Goal: Task Accomplishment & Management: Manage account settings

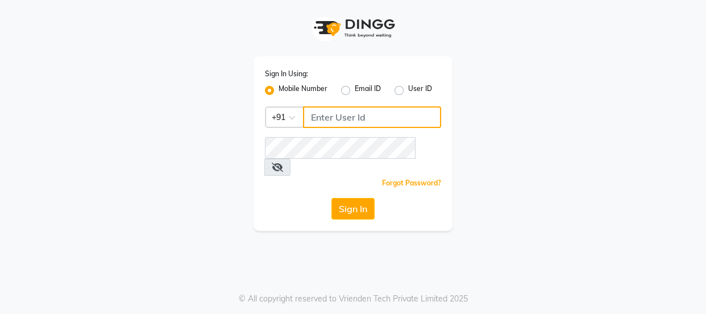
click at [325, 118] on input "Username" at bounding box center [372, 117] width 138 height 22
click at [321, 113] on input "89829342203" at bounding box center [372, 117] width 138 height 22
click at [314, 117] on input "829342203" at bounding box center [372, 117] width 138 height 22
drag, startPoint x: 306, startPoint y: 116, endPoint x: 386, endPoint y: 114, distance: 80.2
click at [386, 114] on input "8929342203" at bounding box center [372, 117] width 138 height 22
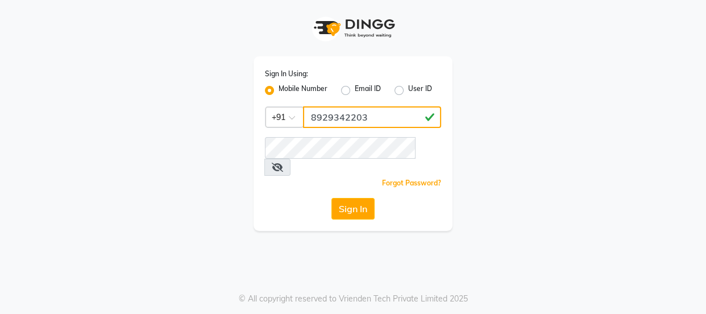
type input "8929342203"
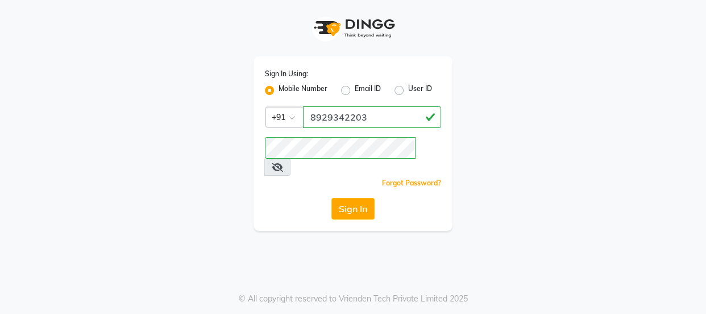
click at [356, 244] on div "Sign In Using: Mobile Number Email ID User ID Country Code × [PHONE_NUMBER] Rem…" at bounding box center [353, 157] width 706 height 314
click at [345, 198] on button "Sign In" at bounding box center [352, 209] width 43 height 22
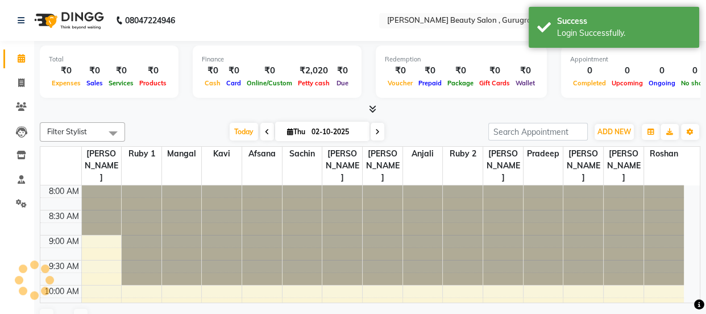
select select "en"
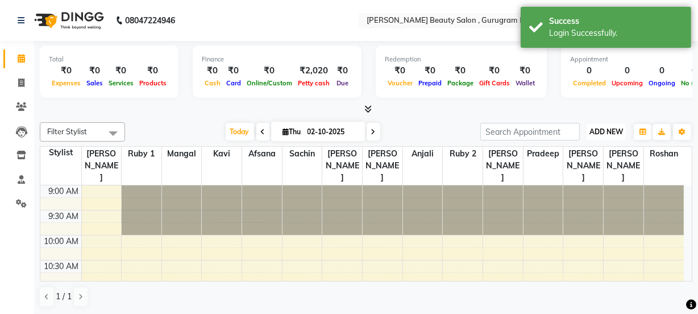
click at [596, 130] on span "ADD NEW" at bounding box center [607, 131] width 34 height 9
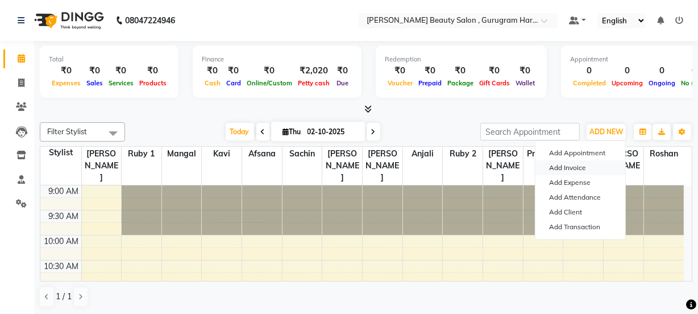
click at [561, 165] on link "Add Invoice" at bounding box center [581, 167] width 90 height 15
select select "9017"
select select "service"
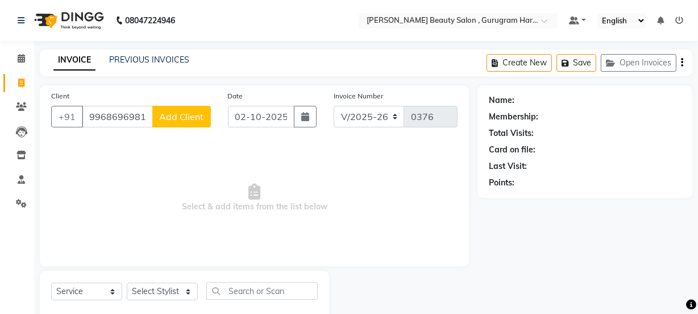
type input "9968696981"
click at [195, 122] on span "Add Client" at bounding box center [181, 116] width 45 height 11
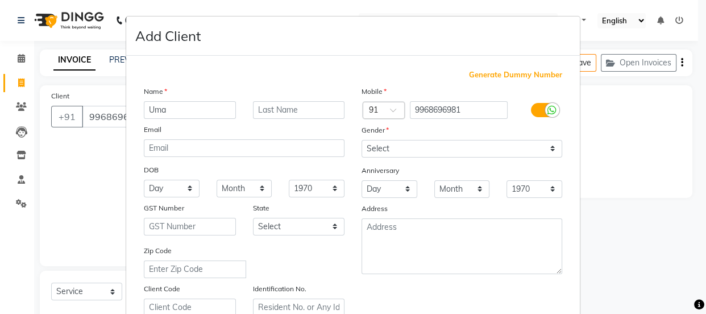
type input "Uma"
drag, startPoint x: 289, startPoint y: 113, endPoint x: 327, endPoint y: 103, distance: 38.7
click at [290, 113] on input "text" at bounding box center [299, 110] width 92 height 18
type input "[PERSON_NAME]"
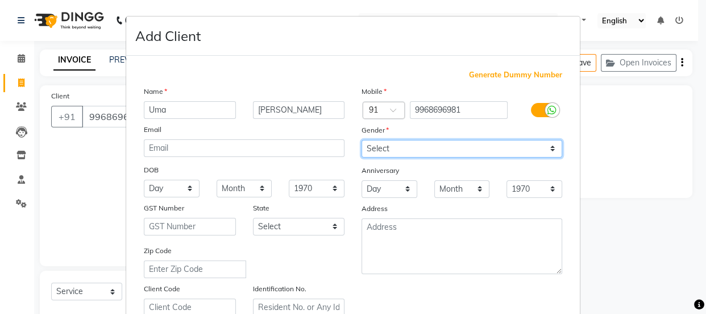
click at [430, 150] on select "Select [DEMOGRAPHIC_DATA] [DEMOGRAPHIC_DATA] Other Prefer Not To Say" at bounding box center [462, 149] width 201 height 18
select select "[DEMOGRAPHIC_DATA]"
click at [362, 140] on select "Select [DEMOGRAPHIC_DATA] [DEMOGRAPHIC_DATA] Other Prefer Not To Say" at bounding box center [462, 149] width 201 height 18
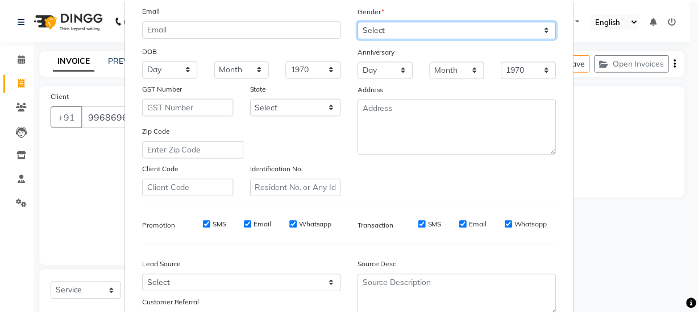
scroll to position [214, 0]
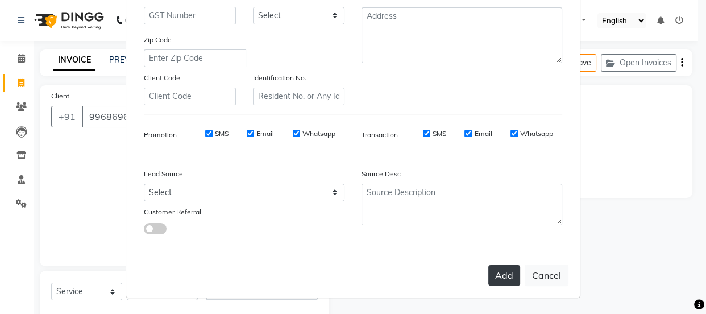
click at [508, 278] on button "Add" at bounding box center [504, 275] width 32 height 20
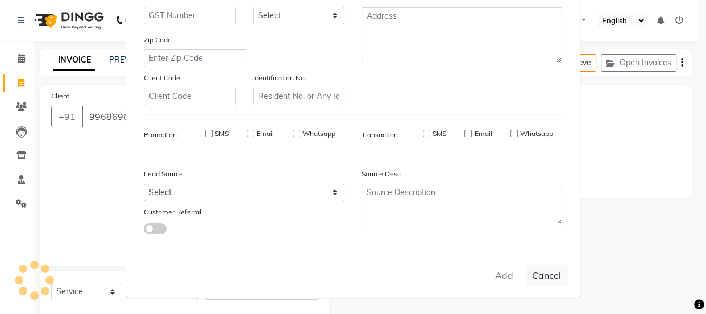
select select
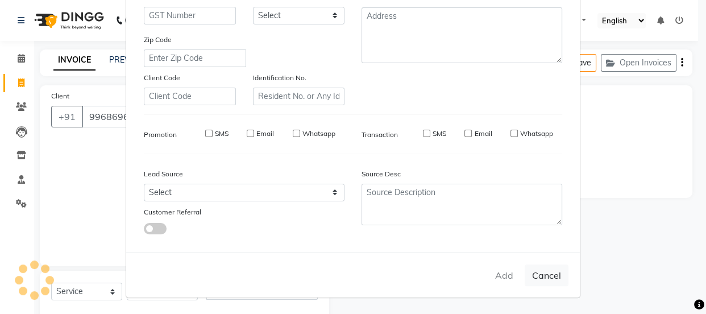
select select
checkbox input "false"
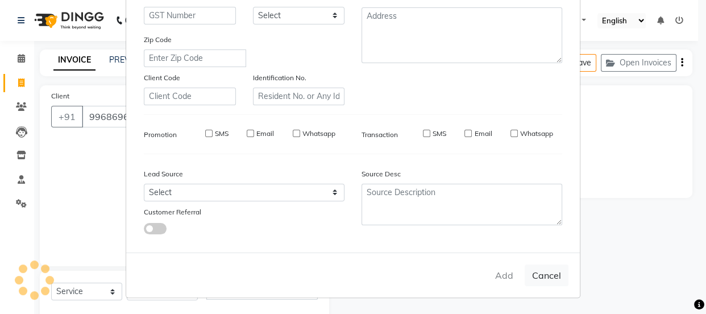
checkbox input "false"
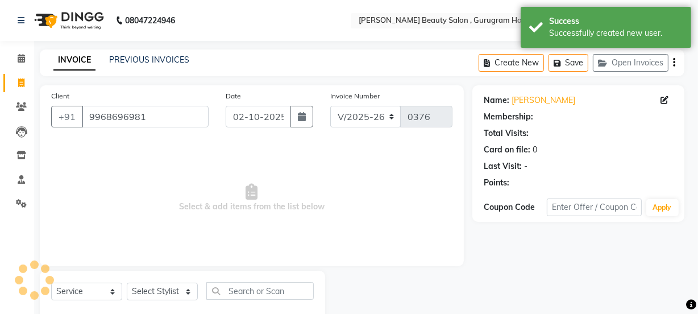
select select "1: Object"
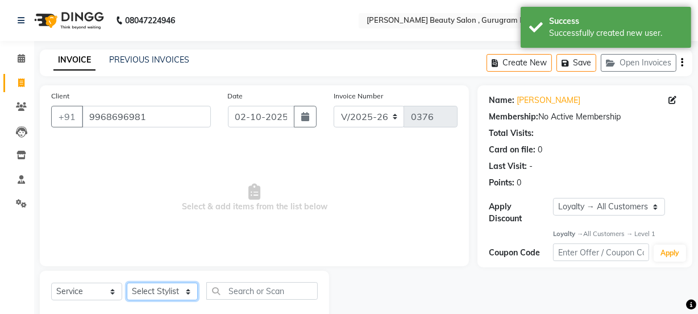
click at [165, 284] on select "Select Stylist [PERSON_NAME] Anjali [PERSON_NAME] Manager [PERSON_NAME] [PERSON…" at bounding box center [162, 292] width 71 height 18
select select "91699"
click at [127, 283] on select "Select Stylist [PERSON_NAME] Anjali [PERSON_NAME] Manager [PERSON_NAME] [PERSON…" at bounding box center [162, 292] width 71 height 18
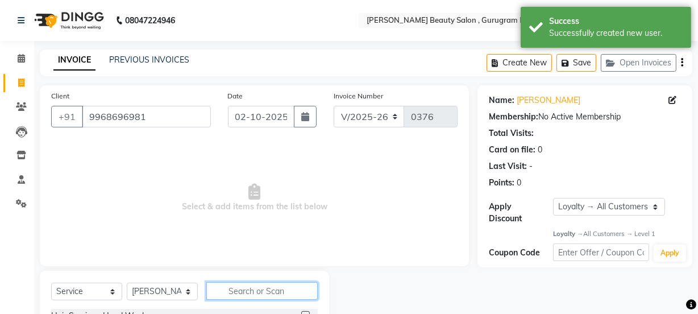
drag, startPoint x: 245, startPoint y: 292, endPoint x: 241, endPoint y: 300, distance: 8.9
click at [246, 292] on input "text" at bounding box center [261, 291] width 111 height 18
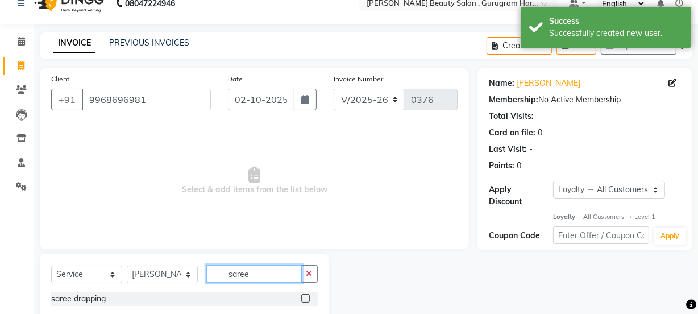
scroll to position [45, 0]
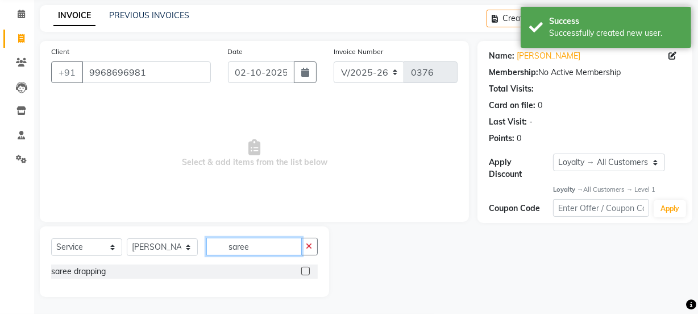
type input "saree"
click at [309, 273] on label at bounding box center [305, 271] width 9 height 9
click at [309, 273] on input "checkbox" at bounding box center [304, 271] width 7 height 7
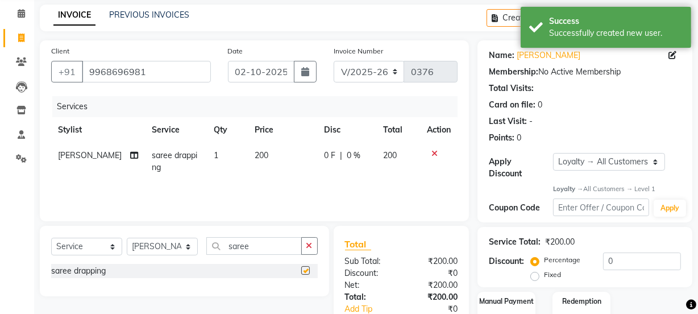
checkbox input "false"
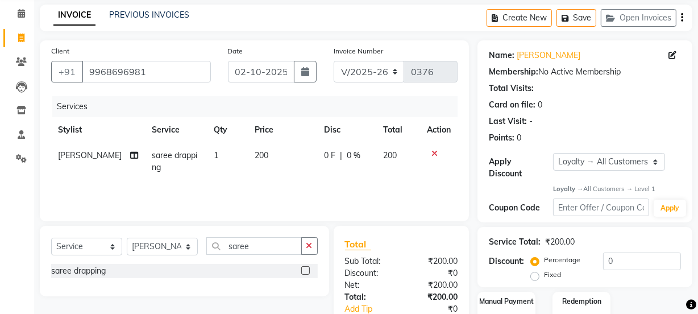
scroll to position [117, 0]
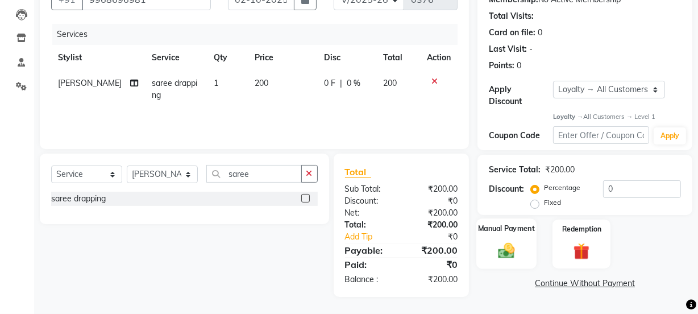
click at [503, 231] on label "Manual Payment" at bounding box center [506, 228] width 57 height 11
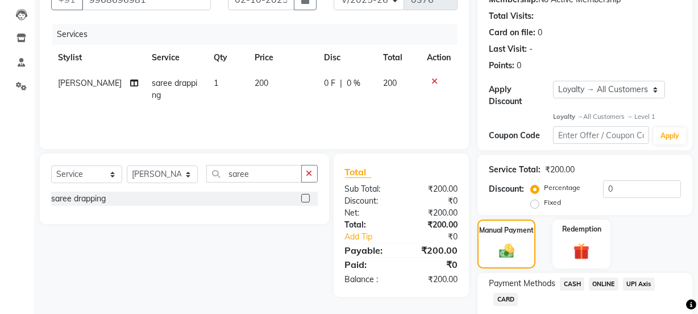
click at [607, 283] on span "ONLINE" at bounding box center [604, 283] width 30 height 13
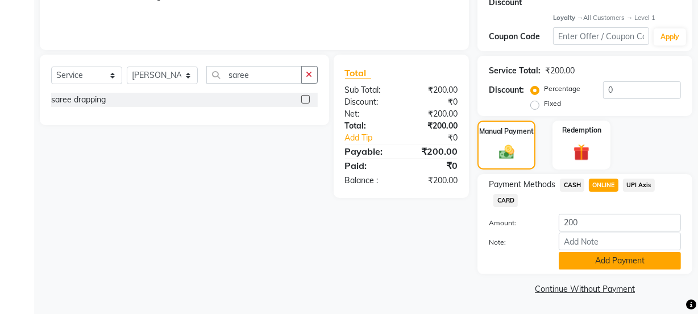
click at [579, 261] on button "Add Payment" at bounding box center [620, 261] width 122 height 18
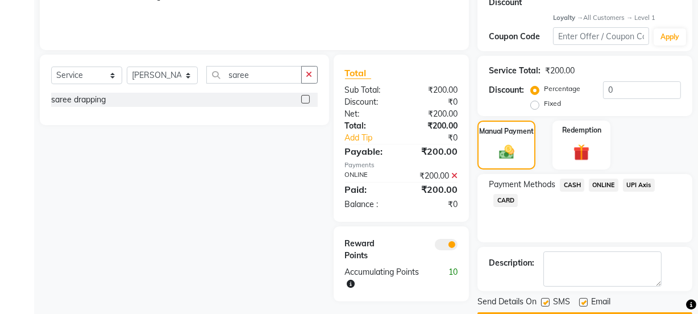
scroll to position [248, 0]
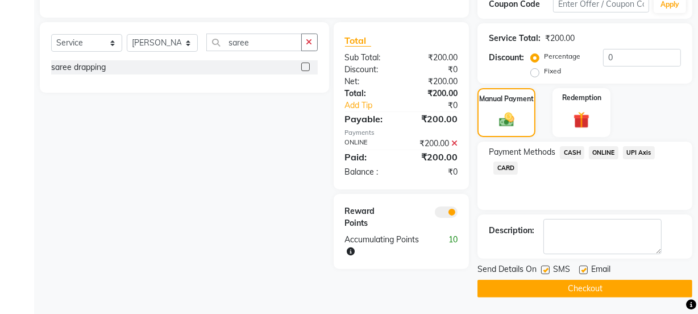
click at [586, 268] on label at bounding box center [583, 269] width 9 height 9
click at [586, 268] on input "checkbox" at bounding box center [582, 270] width 7 height 7
checkbox input "false"
click at [562, 297] on main "INVOICE PREVIOUS INVOICES Create New Save Open Invoices Client [PHONE_NUMBER] D…" at bounding box center [366, 57] width 664 height 513
click at [554, 286] on button "Checkout" at bounding box center [585, 289] width 215 height 18
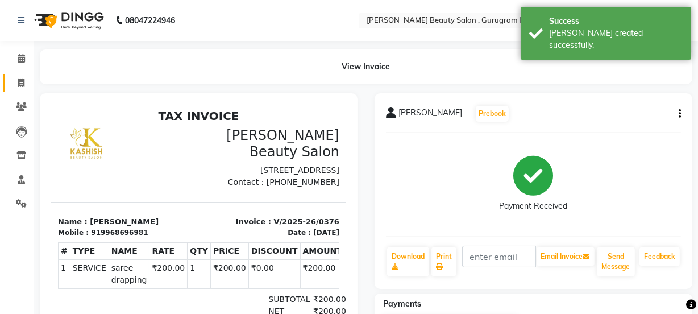
click at [25, 77] on span at bounding box center [21, 83] width 20 height 13
select select "service"
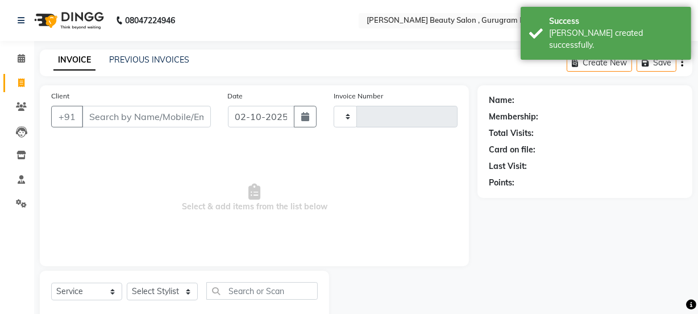
type input "0377"
select select "9017"
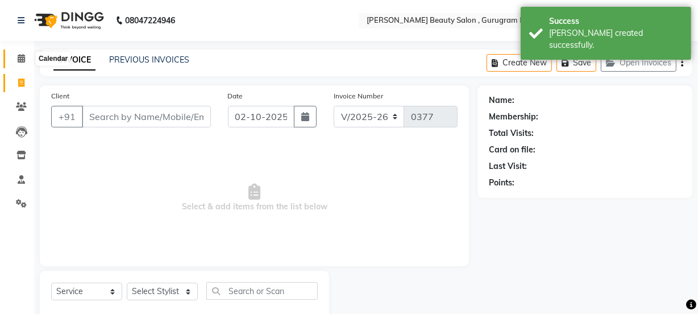
click at [23, 52] on span at bounding box center [21, 58] width 20 height 13
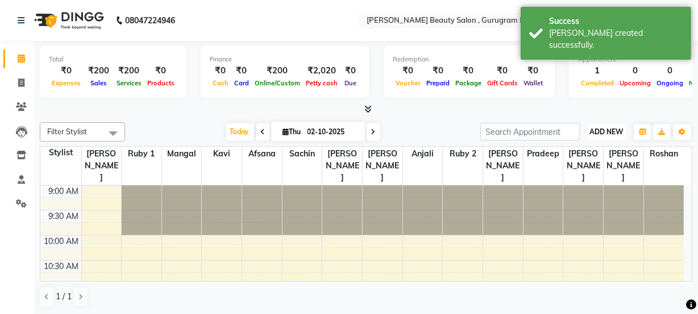
click at [593, 137] on button "ADD NEW Toggle Dropdown" at bounding box center [606, 132] width 39 height 16
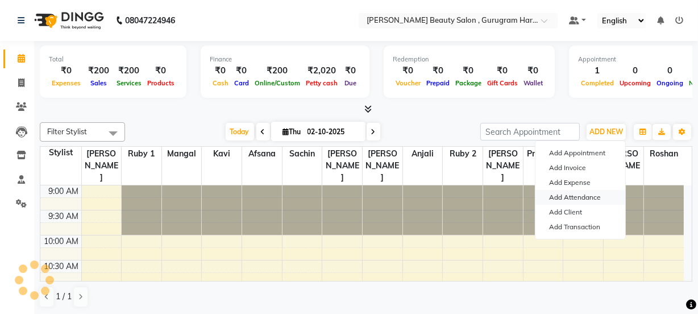
click at [578, 194] on link "Add Attendance" at bounding box center [581, 197] width 90 height 15
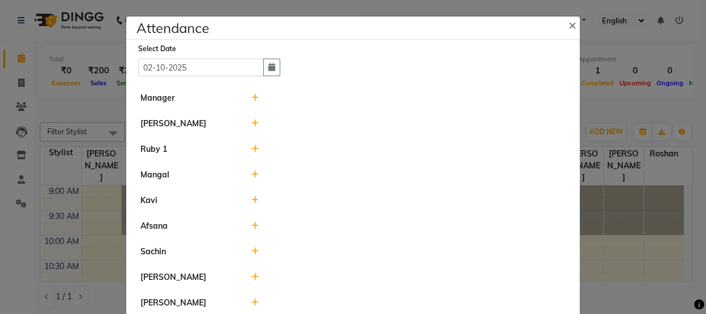
click at [252, 123] on icon at bounding box center [254, 123] width 7 height 8
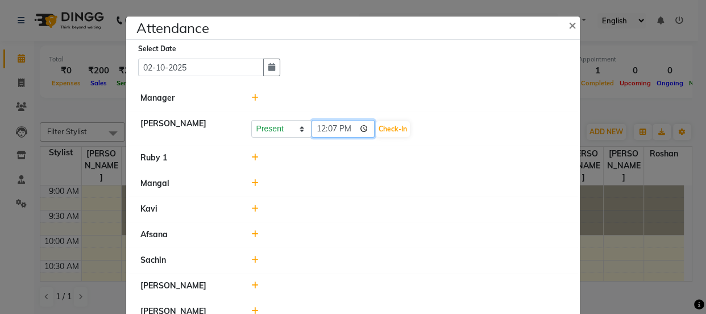
click at [318, 128] on input "12:07" at bounding box center [344, 129] width 64 height 18
type input "10:30"
click at [392, 121] on button "Check-In" at bounding box center [393, 129] width 34 height 16
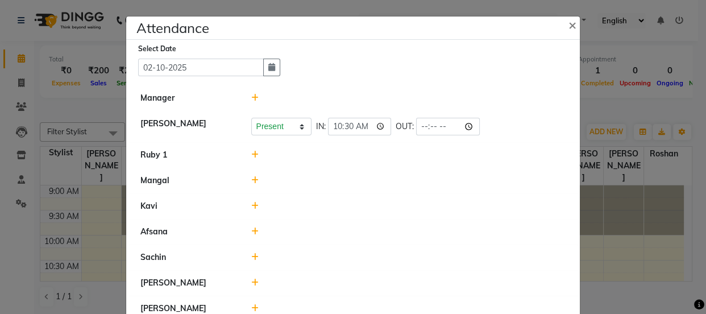
click at [251, 203] on icon at bounding box center [254, 206] width 7 height 8
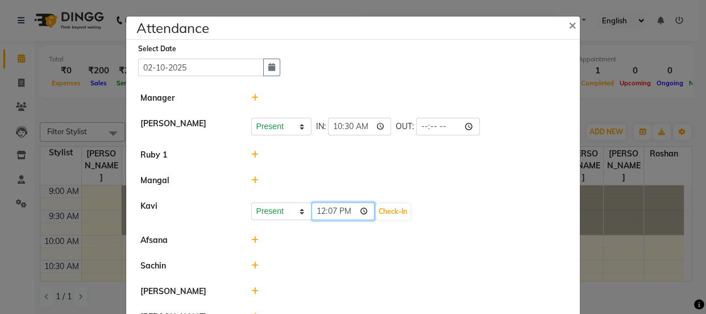
click at [333, 208] on input "12:07" at bounding box center [344, 211] width 64 height 18
click at [323, 209] on input "12:07" at bounding box center [344, 211] width 64 height 18
click at [315, 210] on input "12:07" at bounding box center [344, 211] width 64 height 18
drag, startPoint x: 293, startPoint y: 264, endPoint x: 341, endPoint y: 229, distance: 59.4
click at [335, 233] on ul "Manager [PERSON_NAME] Present Absent Late Half Day Weekly Off IN: 10:30 OUT: Ru…" at bounding box center [353, 297] width 448 height 424
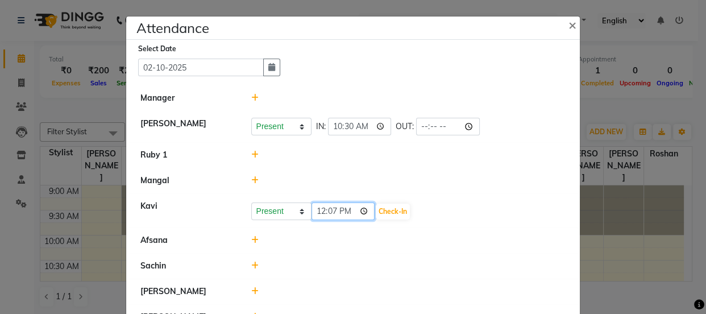
click at [319, 213] on input "12:07" at bounding box center [344, 211] width 64 height 18
type input "11:00"
drag, startPoint x: 387, startPoint y: 202, endPoint x: 396, endPoint y: 214, distance: 15.0
click at [395, 213] on div "Present Absent Late Half Day Weekly Off 11:00 Check-In" at bounding box center [408, 211] width 315 height 18
click at [403, 210] on button "Check-In" at bounding box center [393, 212] width 34 height 16
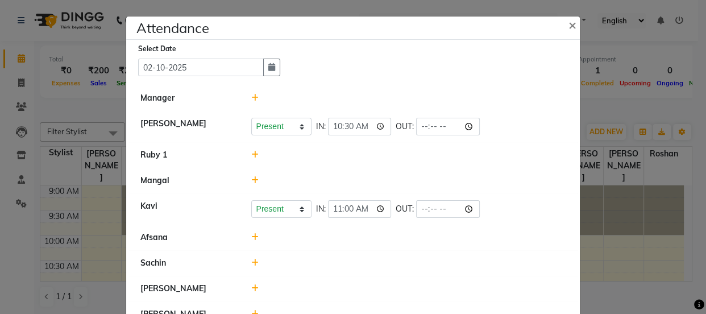
click at [251, 182] on icon at bounding box center [254, 180] width 7 height 8
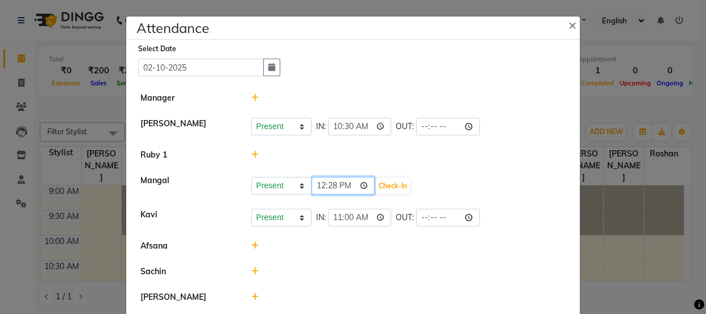
click at [319, 185] on input "12:28" at bounding box center [344, 186] width 64 height 18
click at [341, 183] on input "23:05" at bounding box center [344, 186] width 64 height 18
type input "11:05"
click at [387, 184] on button "Check-In" at bounding box center [393, 186] width 34 height 16
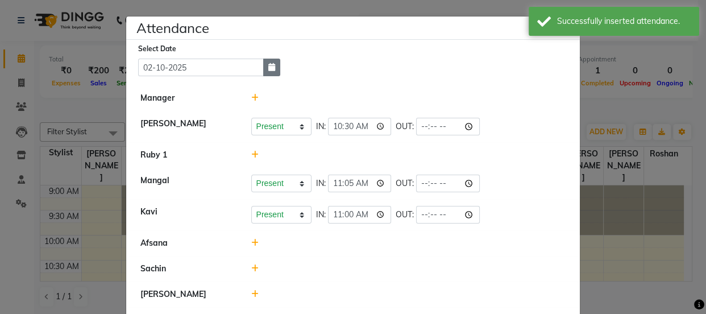
click at [271, 70] on icon "button" at bounding box center [271, 67] width 7 height 8
select select "10"
select select "2025"
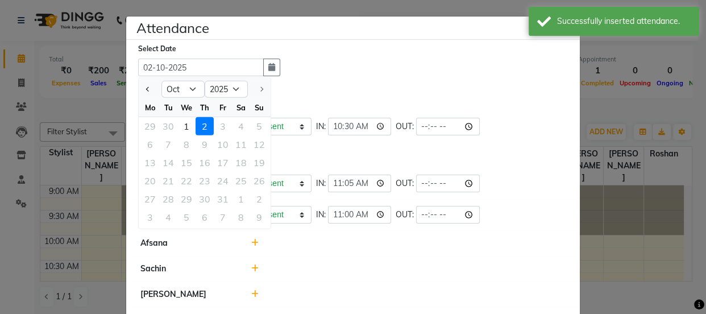
drag, startPoint x: 187, startPoint y: 126, endPoint x: 181, endPoint y: 128, distance: 6.1
click at [187, 126] on div "1" at bounding box center [186, 126] width 18 height 18
type input "01-10-2025"
select select "W"
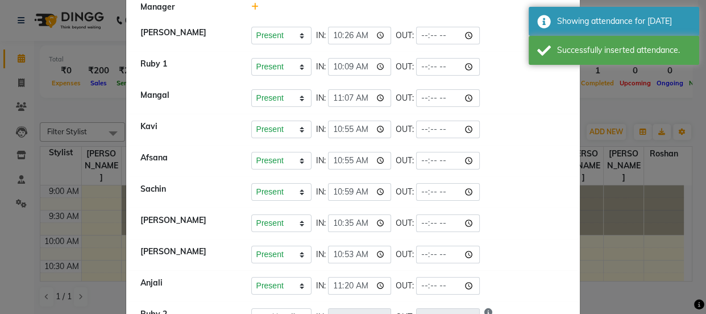
scroll to position [256, 0]
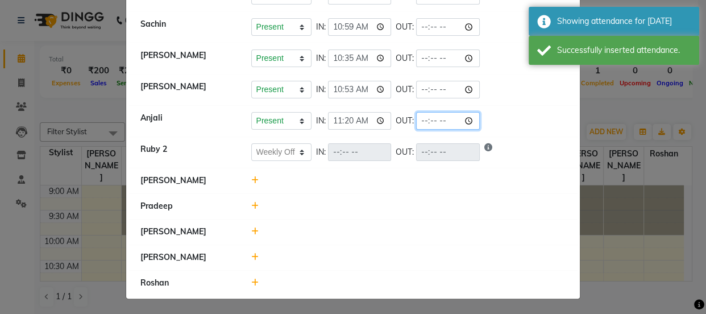
click at [425, 114] on input "time" at bounding box center [448, 121] width 64 height 18
type input "20:00"
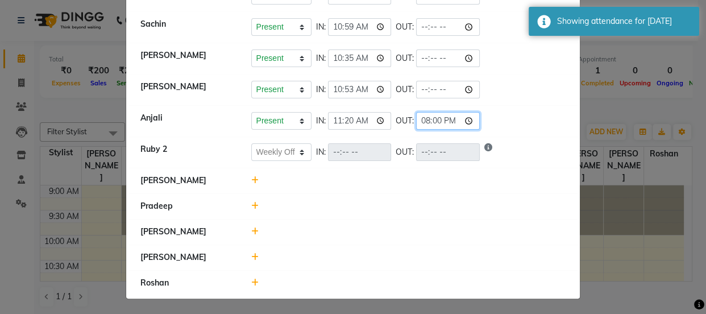
scroll to position [205, 0]
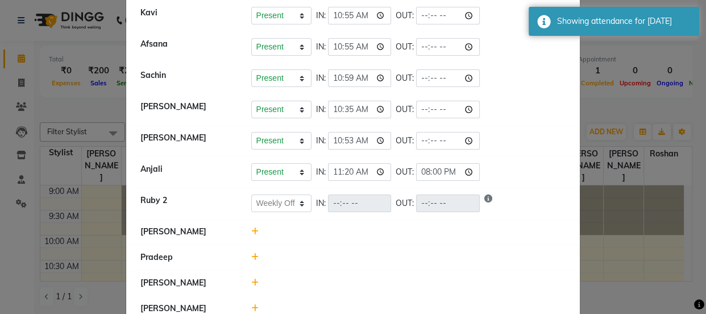
click at [557, 148] on div "Present Absent Late Half Day Weekly Off IN: 10:53 OUT:" at bounding box center [408, 141] width 315 height 18
select select "W"
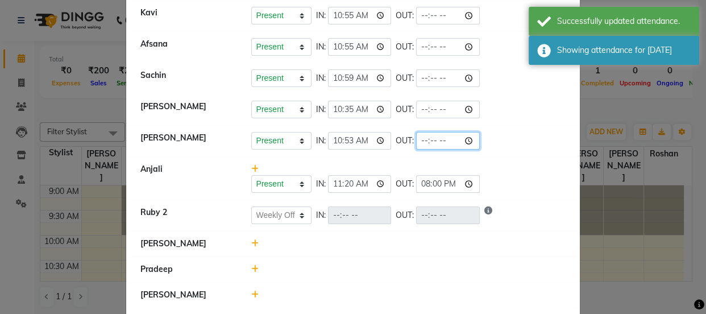
click at [425, 136] on input "time" at bounding box center [448, 141] width 64 height 18
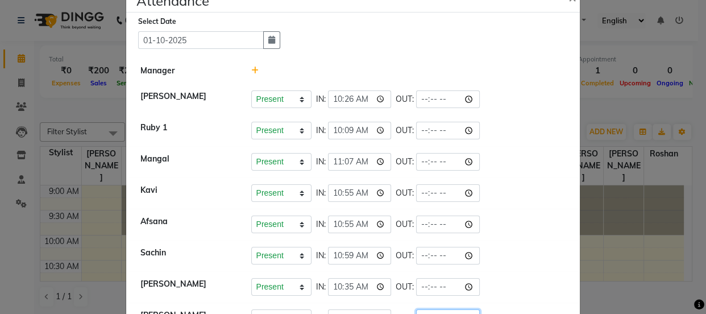
scroll to position [0, 0]
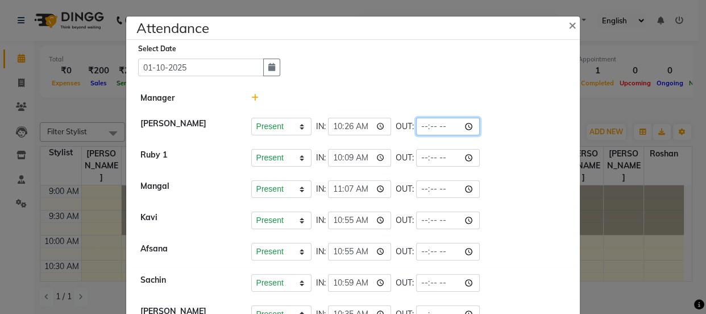
click at [426, 118] on input "time" at bounding box center [448, 127] width 64 height 18
type input "21:00"
click at [518, 130] on div "Present Absent Late Half Day Weekly Off IN: 10:26 OUT: 21:00" at bounding box center [408, 127] width 315 height 18
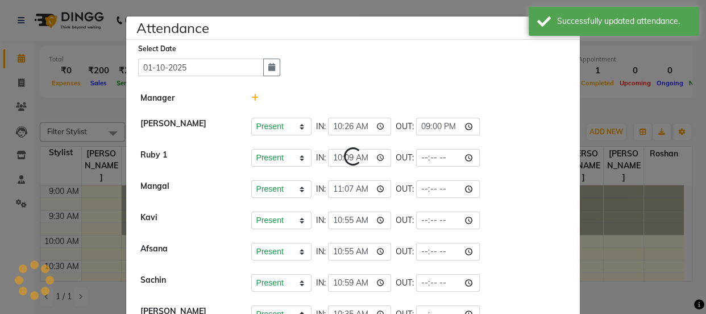
select select "W"
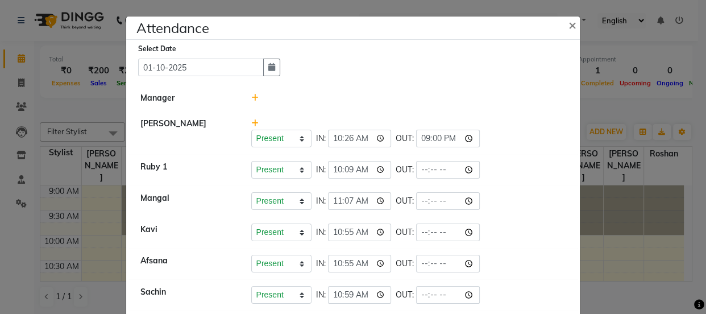
click at [624, 145] on ngb-modal-window "Attendance × Select Date [DATE] Manager [PERSON_NAME] Present Absent Late Half …" at bounding box center [353, 157] width 706 height 314
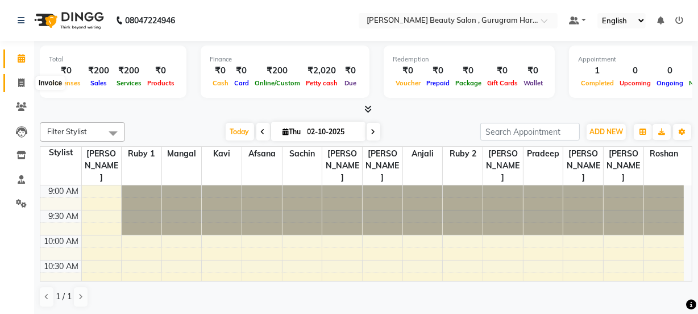
click at [23, 80] on icon at bounding box center [21, 82] width 6 height 9
select select "service"
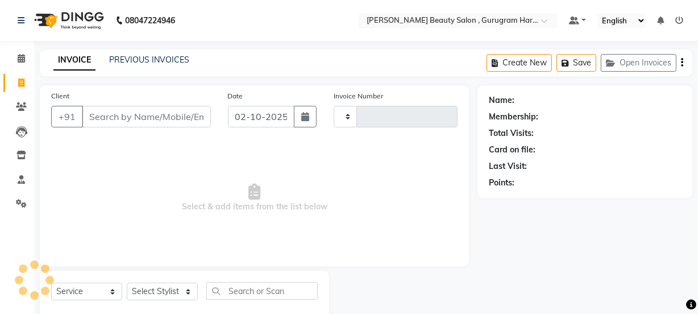
type input "0377"
select select "9017"
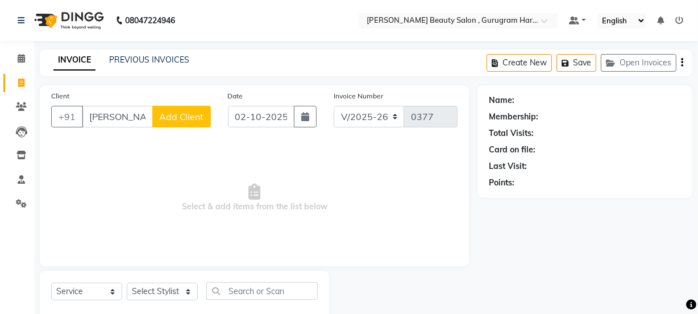
type input "[PERSON_NAME]"
click at [197, 117] on span "Add Client" at bounding box center [181, 116] width 45 height 11
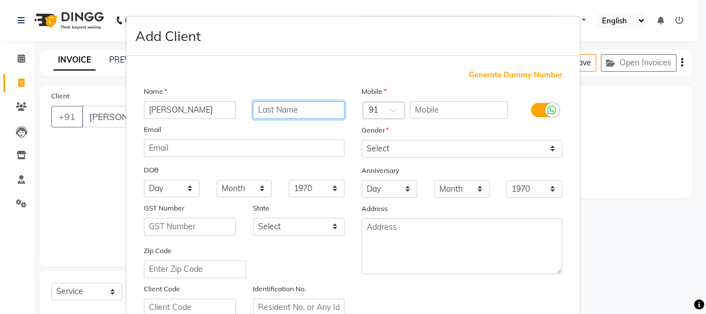
click at [269, 111] on input "text" at bounding box center [299, 110] width 92 height 18
type input "[PERSON_NAME]"
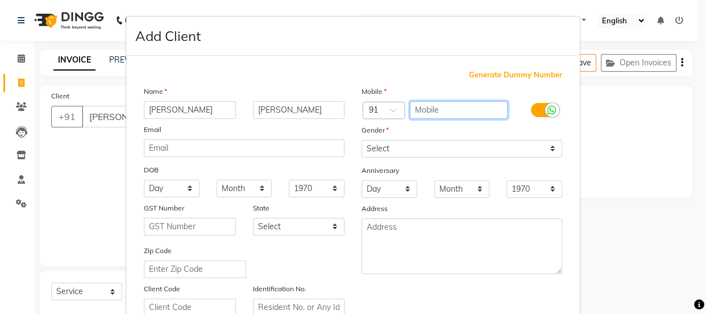
click at [458, 103] on input "text" at bounding box center [459, 110] width 98 height 18
type input "8"
type input "8209943682"
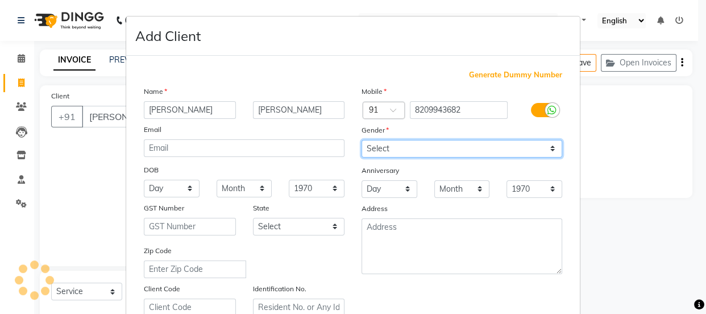
click at [437, 148] on select "Select [DEMOGRAPHIC_DATA] [DEMOGRAPHIC_DATA] Other Prefer Not To Say" at bounding box center [462, 149] width 201 height 18
select select "[DEMOGRAPHIC_DATA]"
click at [362, 140] on select "Select [DEMOGRAPHIC_DATA] [DEMOGRAPHIC_DATA] Other Prefer Not To Say" at bounding box center [462, 149] width 201 height 18
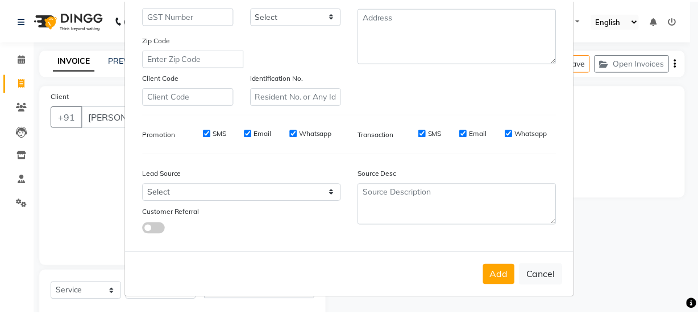
scroll to position [214, 0]
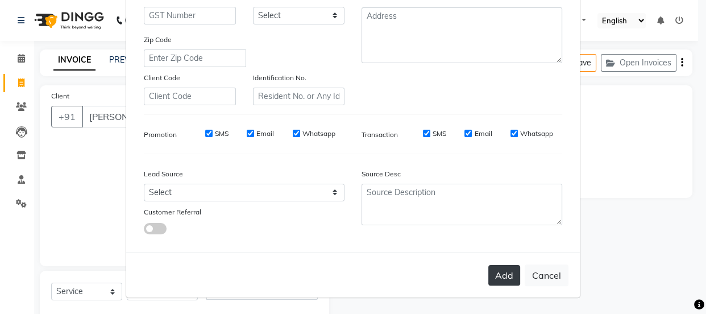
click at [500, 281] on button "Add" at bounding box center [504, 275] width 32 height 20
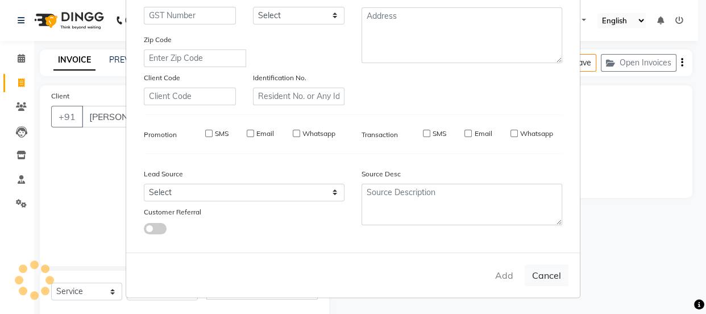
type input "8209943682"
select select
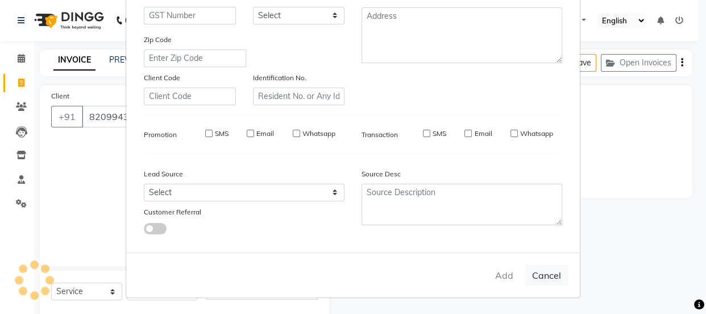
select select
checkbox input "false"
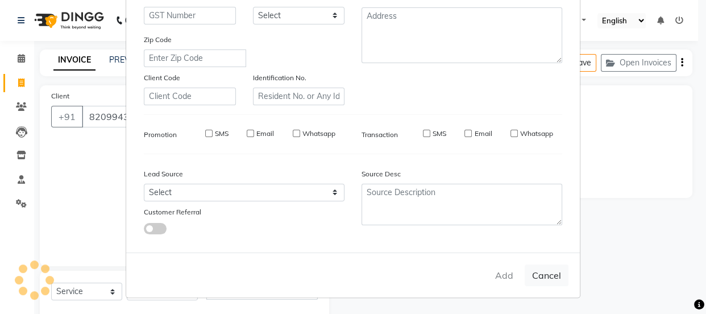
checkbox input "false"
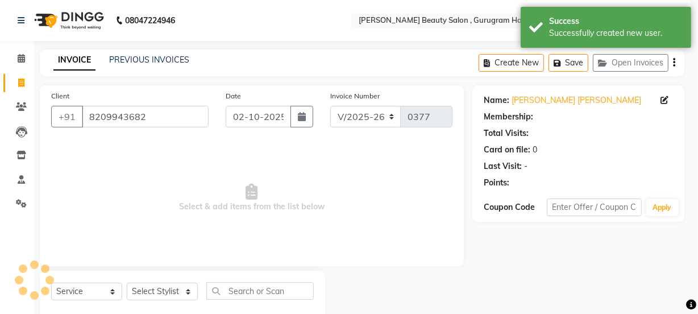
select select "1: Object"
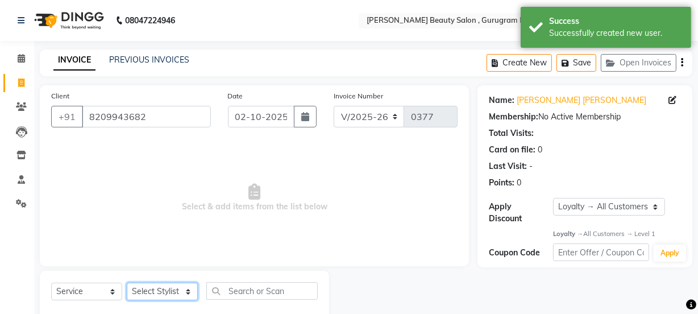
click at [159, 288] on select "Select Stylist [PERSON_NAME] Anjali [PERSON_NAME] Manager [PERSON_NAME] [PERSON…" at bounding box center [162, 292] width 71 height 18
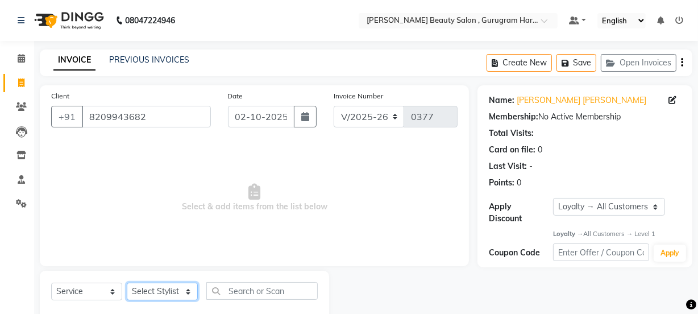
scroll to position [28, 0]
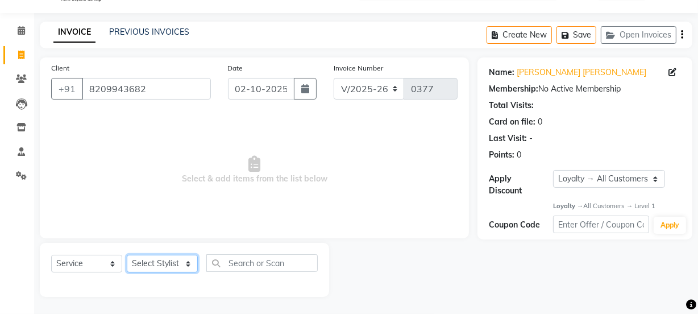
click at [151, 259] on select "Select Stylist [PERSON_NAME] Anjali [PERSON_NAME] Manager [PERSON_NAME] [PERSON…" at bounding box center [162, 264] width 71 height 18
select select "91707"
click at [127, 255] on select "Select Stylist [PERSON_NAME] Anjali [PERSON_NAME] Manager [PERSON_NAME] [PERSON…" at bounding box center [162, 264] width 71 height 18
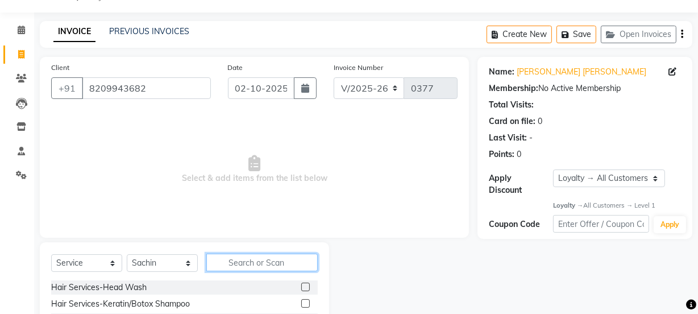
click at [269, 265] on input "text" at bounding box center [261, 263] width 111 height 18
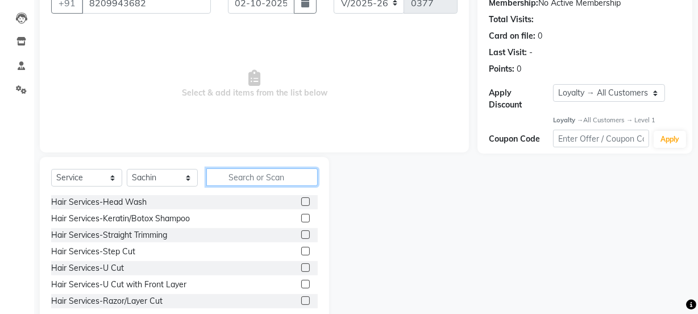
scroll to position [142, 0]
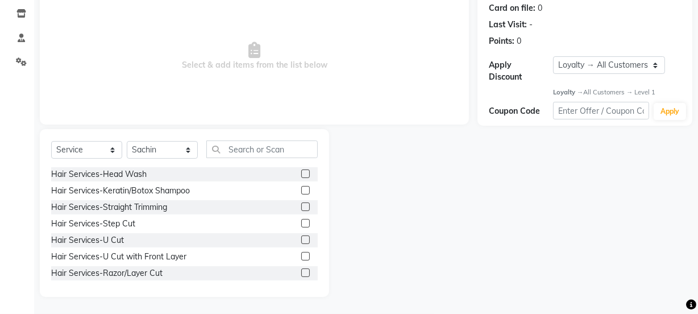
click at [301, 238] on label at bounding box center [305, 239] width 9 height 9
click at [301, 238] on input "checkbox" at bounding box center [304, 239] width 7 height 7
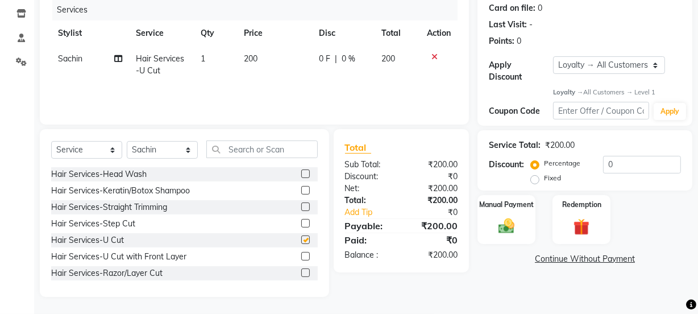
checkbox input "false"
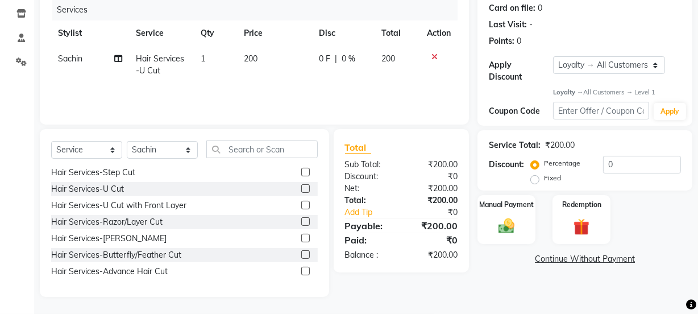
click at [301, 219] on label at bounding box center [305, 221] width 9 height 9
click at [301, 219] on input "checkbox" at bounding box center [304, 221] width 7 height 7
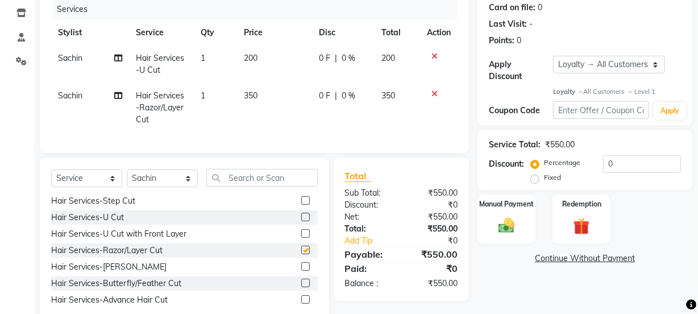
checkbox input "false"
click at [503, 221] on img at bounding box center [506, 225] width 27 height 19
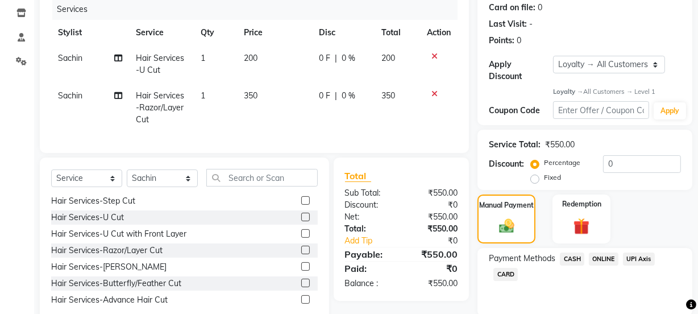
click at [571, 255] on span "CASH" at bounding box center [572, 258] width 24 height 13
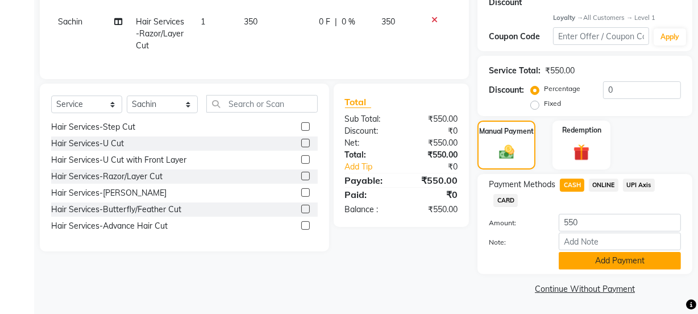
click at [584, 261] on button "Add Payment" at bounding box center [620, 261] width 122 height 18
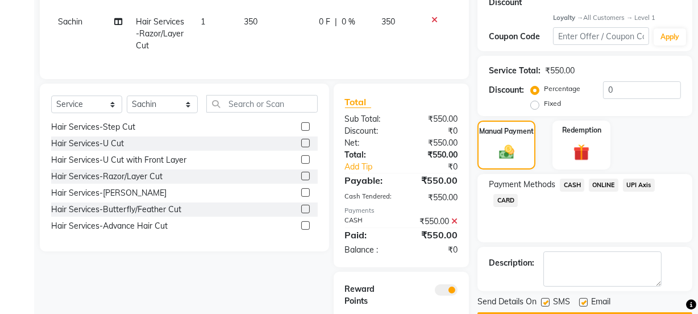
scroll to position [285, 0]
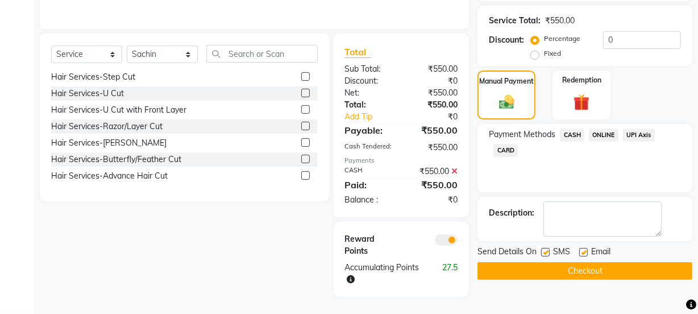
click at [584, 248] on label at bounding box center [583, 252] width 9 height 9
click at [584, 249] on input "checkbox" at bounding box center [582, 252] width 7 height 7
checkbox input "false"
click at [583, 262] on button "Checkout" at bounding box center [585, 271] width 215 height 18
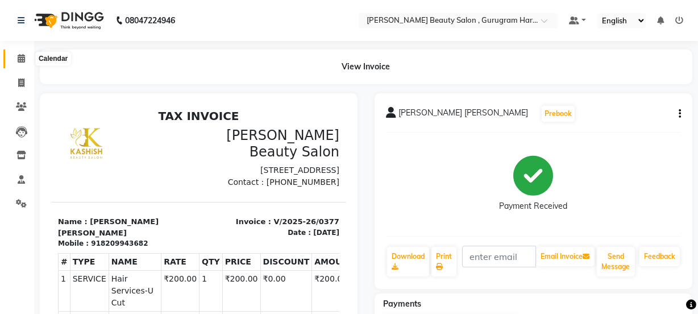
click at [15, 63] on span at bounding box center [21, 58] width 20 height 13
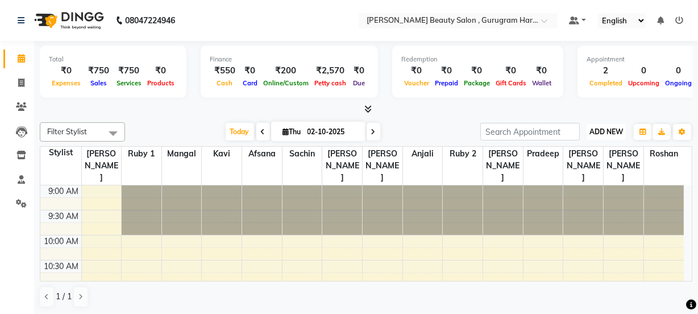
click at [603, 130] on span "ADD NEW" at bounding box center [607, 131] width 34 height 9
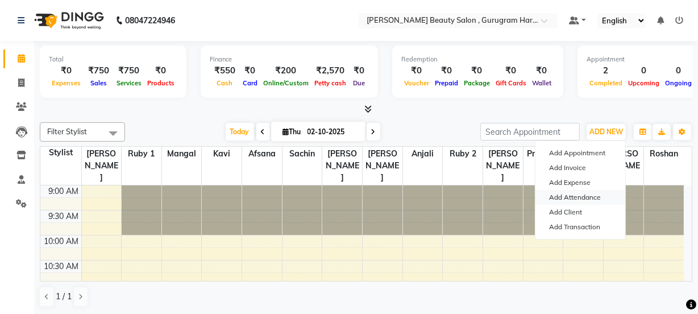
click at [590, 192] on link "Add Attendance" at bounding box center [581, 197] width 90 height 15
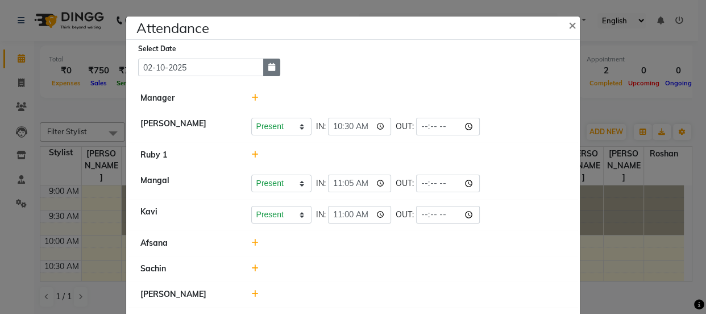
click at [269, 73] on button "button" at bounding box center [271, 68] width 17 height 18
select select "10"
select select "2025"
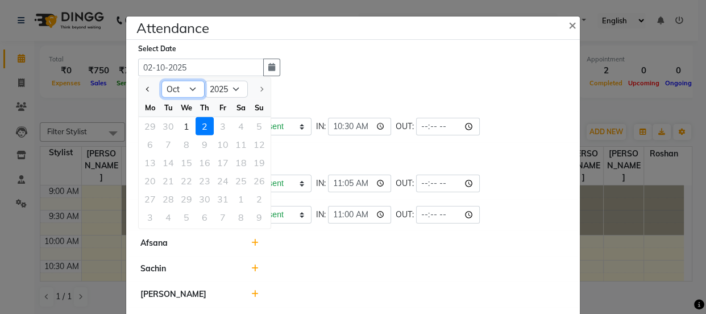
click at [186, 83] on select "Jan Feb Mar Apr May Jun [DATE] Aug Sep Oct" at bounding box center [182, 89] width 43 height 17
select select "9"
click at [161, 81] on select "Jan Feb Mar Apr May Jun [DATE] Aug Sep Oct" at bounding box center [182, 89] width 43 height 17
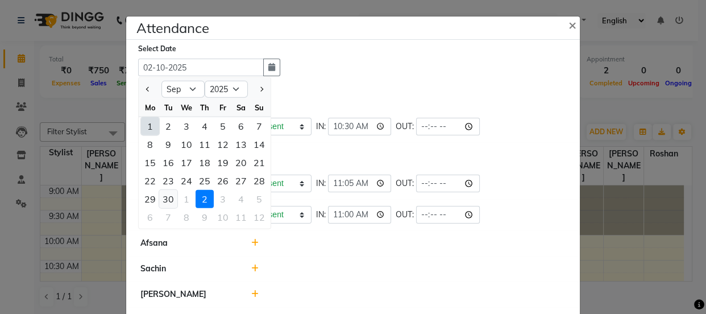
click at [169, 199] on div "30" at bounding box center [168, 199] width 18 height 18
type input "[DATE]"
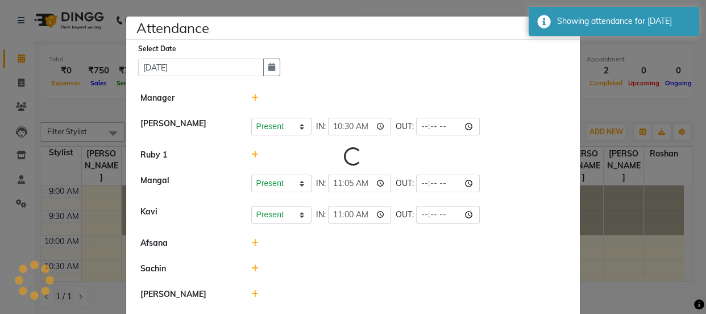
select select "W"
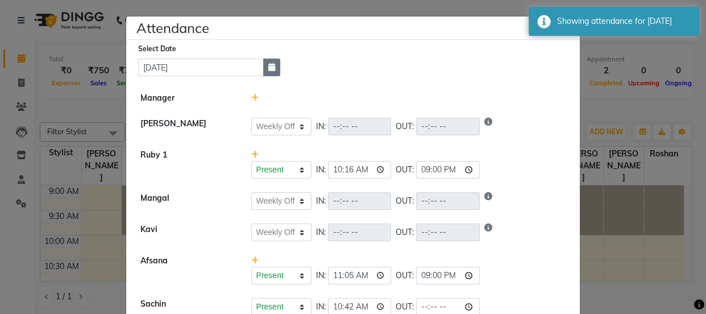
click at [263, 67] on button "button" at bounding box center [271, 68] width 17 height 18
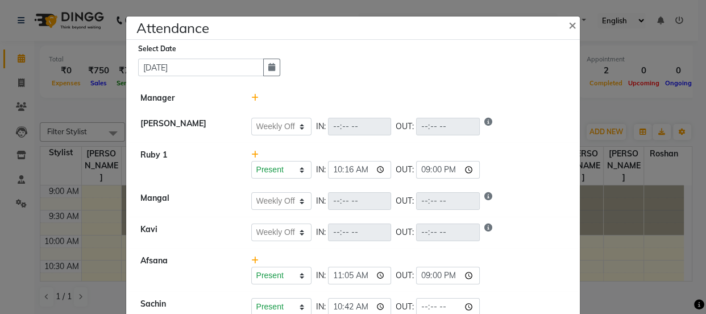
select select "9"
select select "2025"
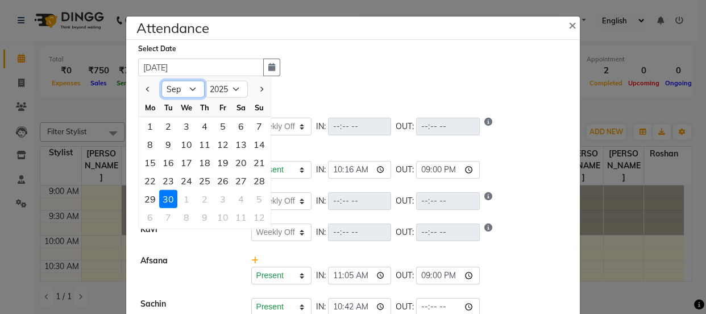
click at [180, 84] on select "Jan Feb Mar Apr May Jun [DATE] Aug Sep Oct" at bounding box center [182, 89] width 43 height 17
select select "10"
click at [161, 81] on select "Jan Feb Mar Apr May Jun [DATE] Aug Sep Oct" at bounding box center [182, 89] width 43 height 17
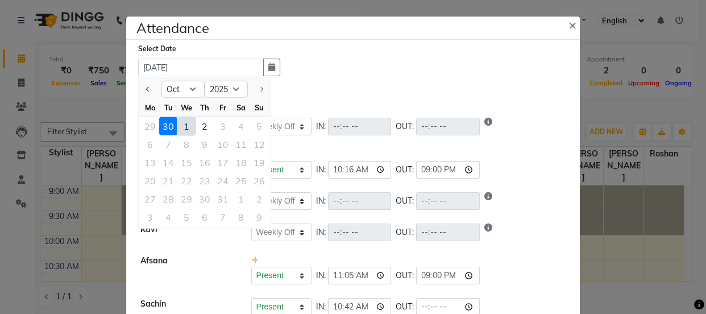
click at [182, 121] on div "1" at bounding box center [186, 126] width 18 height 18
type input "01-10-2025"
select select "W"
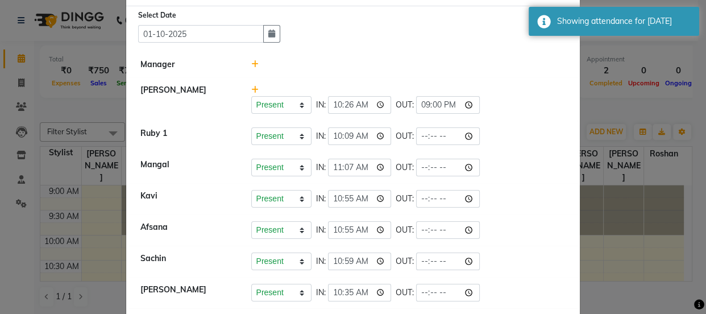
scroll to position [51, 0]
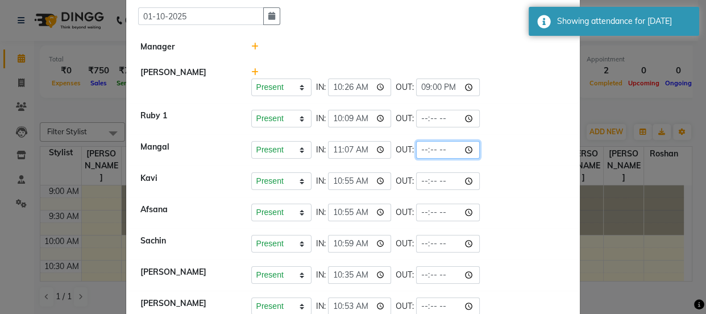
click at [424, 147] on input "time" at bounding box center [448, 150] width 64 height 18
type input "21:00"
drag, startPoint x: 531, startPoint y: 136, endPoint x: 520, endPoint y: 134, distance: 11.6
click at [520, 134] on li "Mangal Present Absent Late Half Day Weekly Off IN: 11:07 OUT: 21:00" at bounding box center [353, 150] width 448 height 32
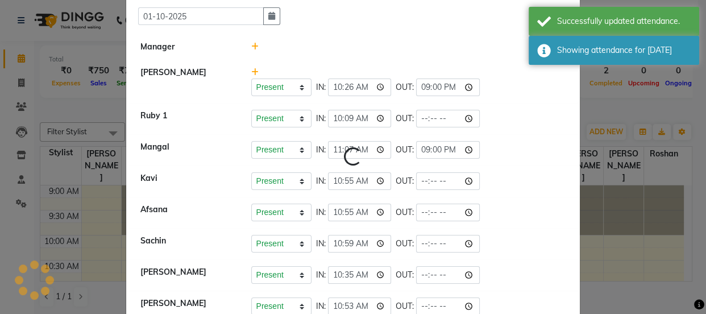
select select "W"
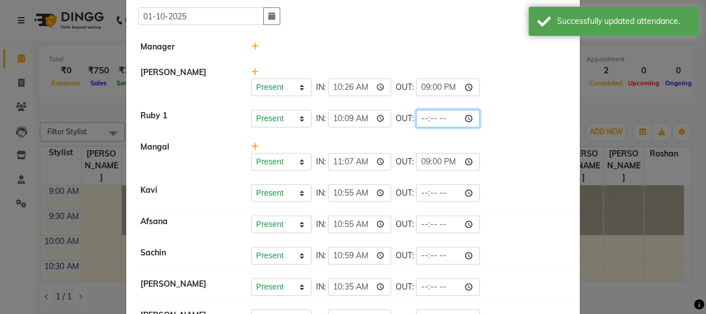
click at [428, 114] on input "time" at bounding box center [448, 119] width 64 height 18
type input "20:45"
click at [517, 123] on div "Present Absent Late Half Day Weekly Off IN: 10:09 OUT: 20:45" at bounding box center [408, 119] width 315 height 18
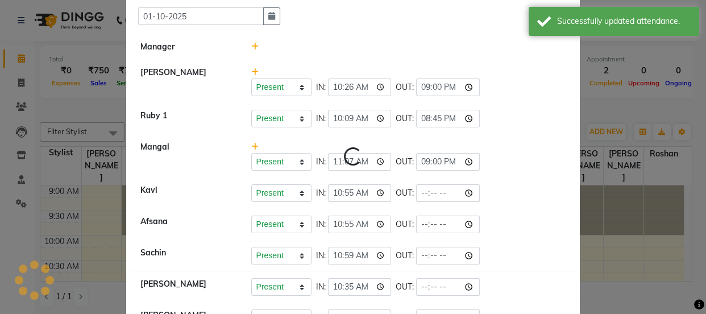
select select "W"
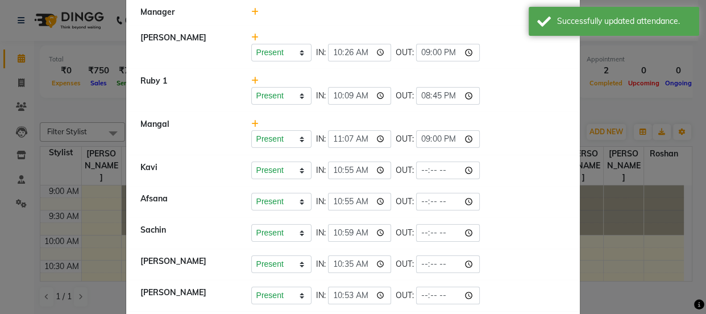
scroll to position [103, 0]
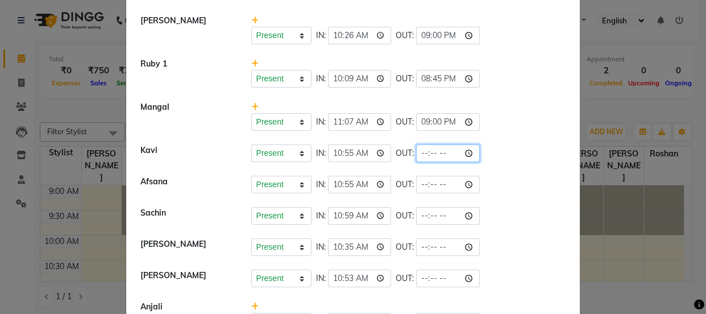
click at [425, 150] on input "time" at bounding box center [448, 153] width 64 height 18
type input "21:00"
click at [540, 134] on li "Mangal Present Absent Late Half Day Weekly Off IN: 11:07 OUT: 21:00" at bounding box center [353, 116] width 448 height 44
select select "W"
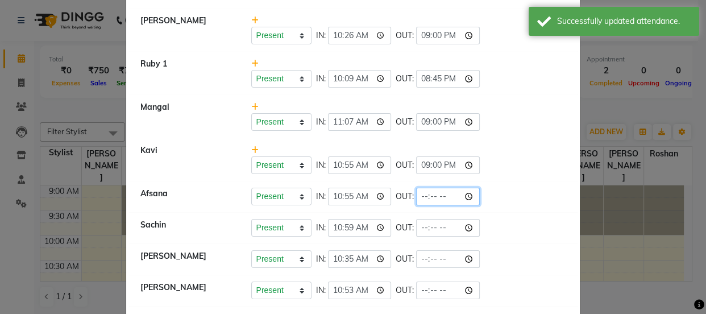
click at [426, 190] on input "time" at bounding box center [448, 197] width 64 height 18
click at [442, 161] on input "21:00" at bounding box center [448, 165] width 64 height 18
click at [390, 145] on div "Present Absent Late Half Day Weekly Off IN: 10:55 OUT: 21:00" at bounding box center [409, 159] width 332 height 30
select select "W"
click at [436, 163] on input "21:00" at bounding box center [448, 165] width 64 height 18
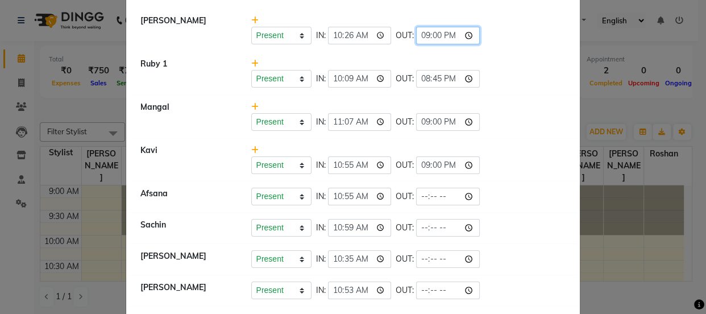
click at [441, 34] on input "21:00" at bounding box center [448, 36] width 64 height 18
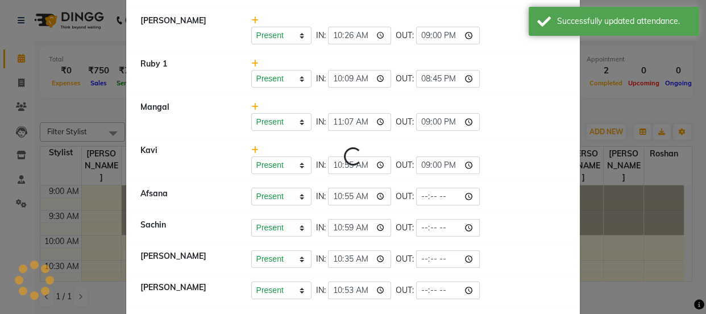
select select "W"
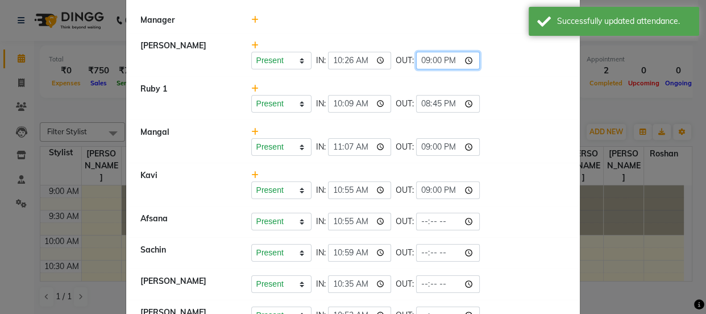
click at [438, 60] on input "21:00" at bounding box center [448, 61] width 64 height 18
type input "21:10"
click at [540, 70] on li "[PERSON_NAME] Present Absent Late Half Day Weekly Off IN: 10:26 OUT: 21:10" at bounding box center [353, 55] width 448 height 44
select select "W"
click at [438, 190] on input "21:00" at bounding box center [448, 190] width 64 height 18
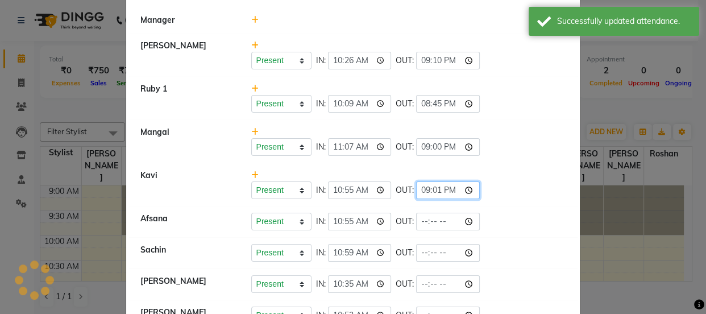
type input "21:10"
click at [512, 201] on li "Kavi Present Absent Late Half Day Weekly Off IN: 10:55 OUT: 21:10" at bounding box center [353, 185] width 448 height 44
select select "W"
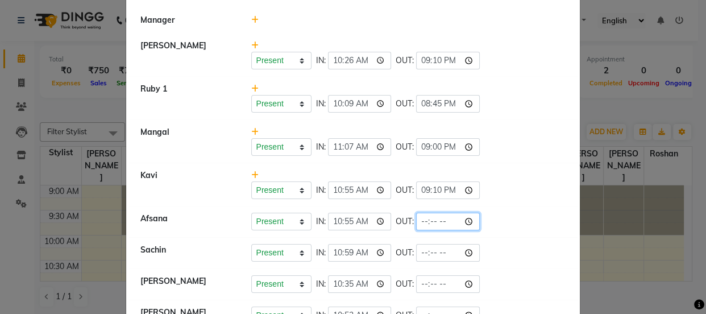
click at [422, 221] on input "time" at bounding box center [448, 222] width 64 height 18
type input "21:10"
click at [558, 234] on li "Afsana Present Absent Late Half Day Weekly Off IN: 10:55 OUT: 21:10" at bounding box center [353, 222] width 448 height 32
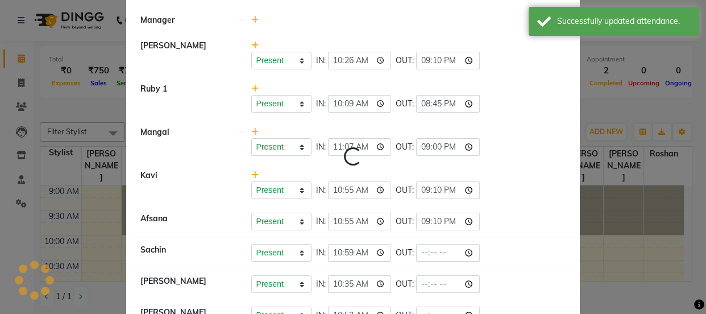
select select "W"
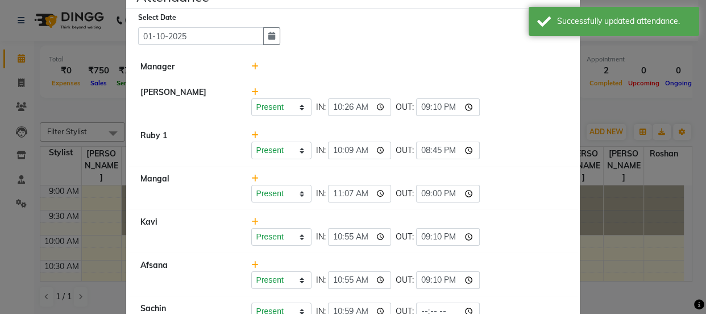
scroll to position [0, 0]
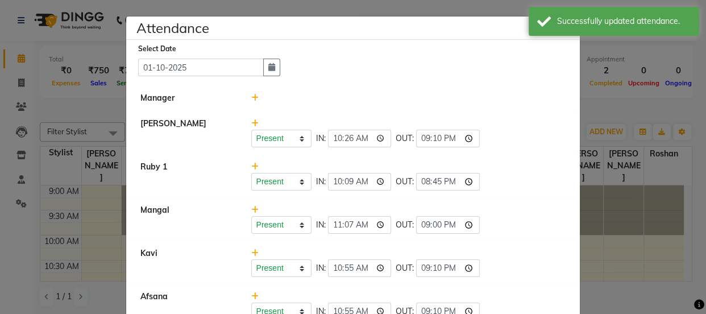
click at [630, 157] on ngb-modal-window "Attendance × Select Date [DATE] Manager [PERSON_NAME] Present Absent Late Half …" at bounding box center [353, 157] width 706 height 314
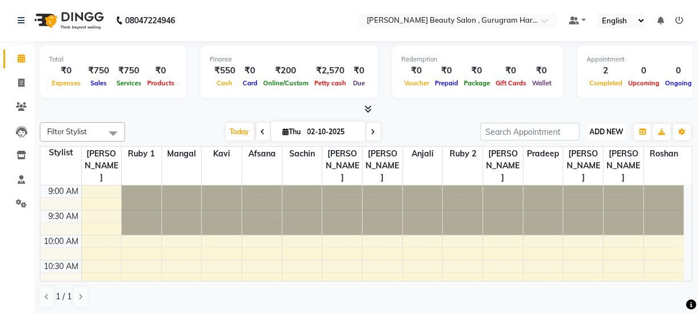
click at [599, 135] on button "ADD NEW Toggle Dropdown" at bounding box center [606, 132] width 39 height 16
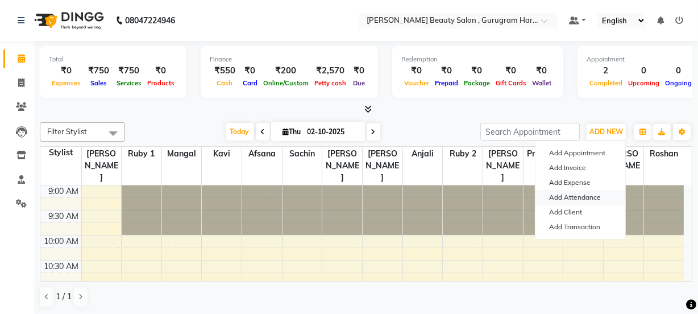
click at [579, 194] on link "Add Attendance" at bounding box center [581, 197] width 90 height 15
select select "W"
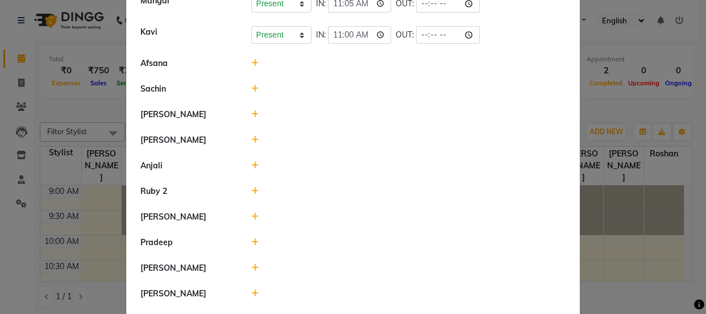
scroll to position [155, 0]
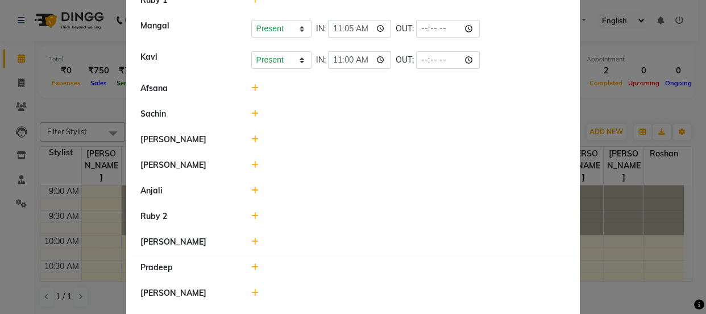
click at [251, 90] on icon at bounding box center [254, 88] width 7 height 8
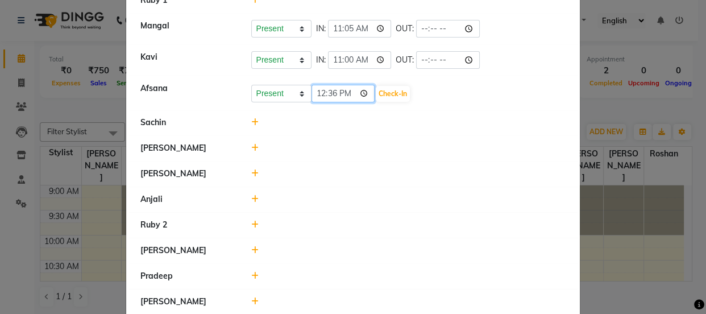
click at [317, 91] on input "12:36" at bounding box center [344, 94] width 64 height 18
type input "11:00"
click at [395, 94] on button "Check-In" at bounding box center [393, 94] width 34 height 16
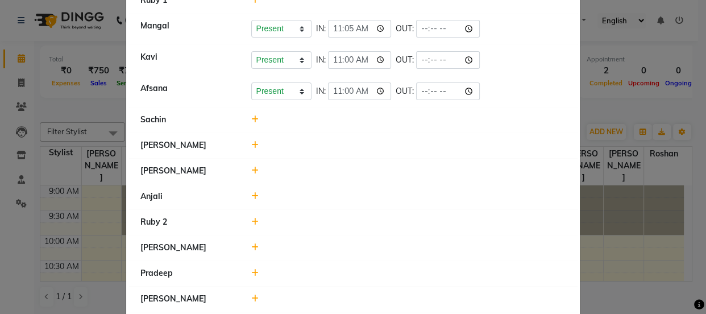
click at [251, 194] on icon at bounding box center [254, 196] width 7 height 8
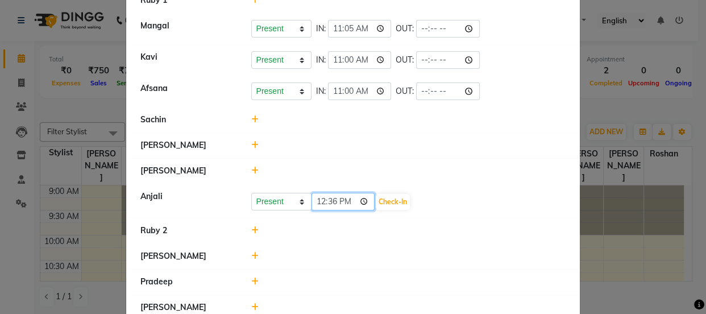
drag, startPoint x: 321, startPoint y: 198, endPoint x: 313, endPoint y: 205, distance: 10.5
click at [322, 198] on input "12:36" at bounding box center [344, 202] width 64 height 18
type input "11:30"
click at [398, 195] on button "Check-In" at bounding box center [393, 202] width 34 height 16
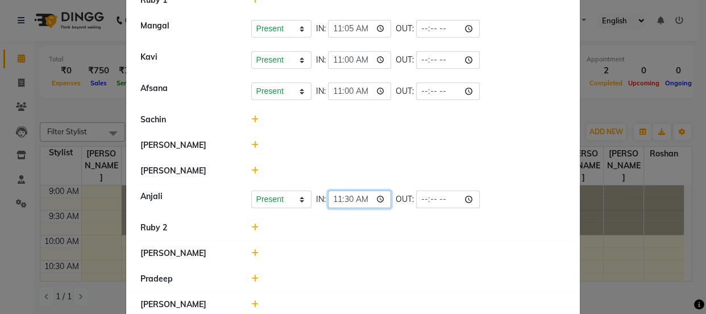
click at [351, 196] on input "11:30" at bounding box center [360, 199] width 64 height 18
click at [347, 197] on input "11:30" at bounding box center [360, 199] width 64 height 18
type input "11:20"
click at [348, 215] on li "Ruby 2" at bounding box center [353, 228] width 448 height 26
drag, startPoint x: 256, startPoint y: 136, endPoint x: 223, endPoint y: 173, distance: 49.5
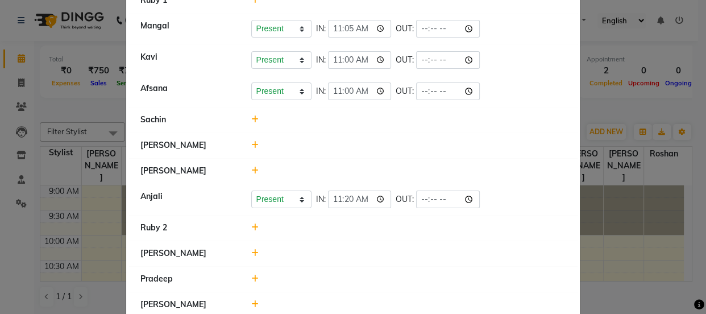
click at [223, 173] on div "[PERSON_NAME]" at bounding box center [187, 171] width 111 height 12
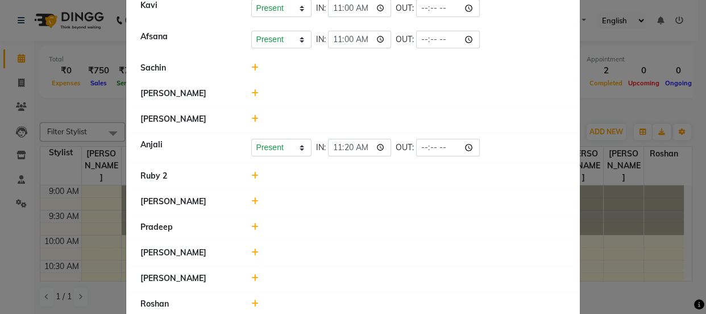
scroll to position [0, 0]
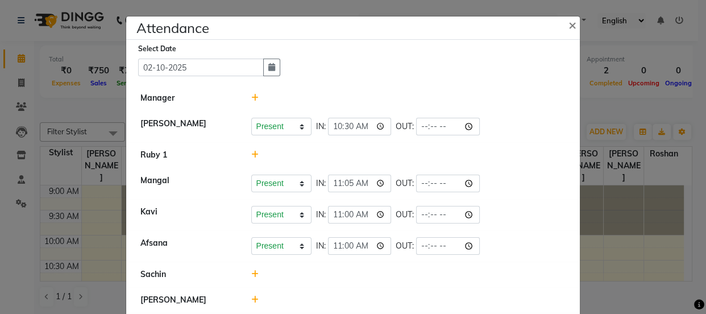
click at [608, 177] on ngb-modal-window "Attendance × Select Date [DATE] Manager [PERSON_NAME] Present Absent Late Half …" at bounding box center [353, 157] width 706 height 314
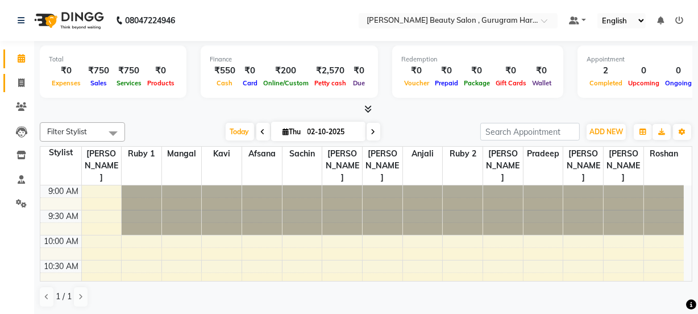
click at [16, 79] on span at bounding box center [21, 83] width 20 height 13
select select "service"
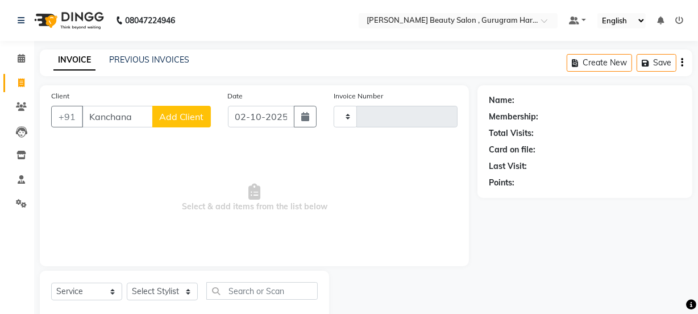
type input "Kanchana"
click at [190, 122] on button "Add Client" at bounding box center [181, 117] width 59 height 22
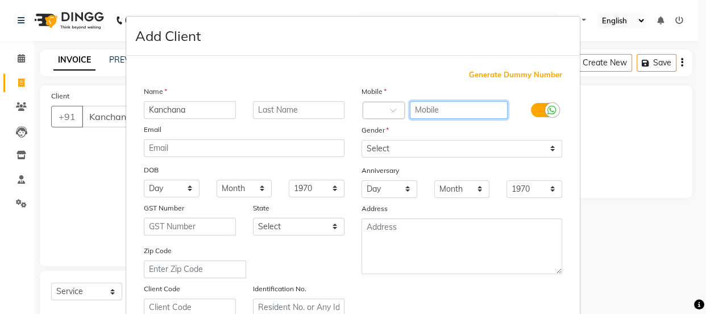
drag, startPoint x: 478, startPoint y: 115, endPoint x: 484, endPoint y: 116, distance: 6.9
click at [478, 115] on input "text" at bounding box center [459, 110] width 98 height 18
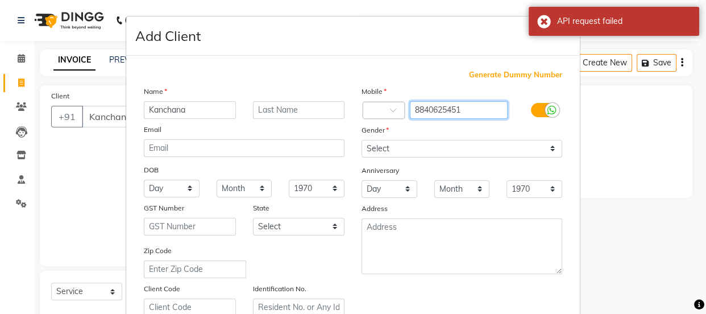
type input "8840625451"
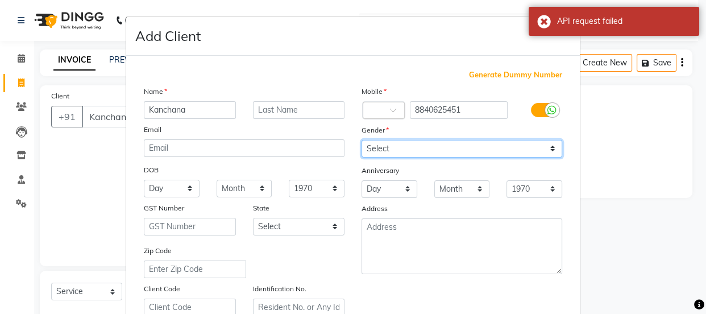
click at [426, 150] on select "Select [DEMOGRAPHIC_DATA] [DEMOGRAPHIC_DATA] Other Prefer Not To Say" at bounding box center [462, 149] width 201 height 18
select select "[DEMOGRAPHIC_DATA]"
click at [362, 140] on select "Select [DEMOGRAPHIC_DATA] [DEMOGRAPHIC_DATA] Other Prefer Not To Say" at bounding box center [462, 149] width 201 height 18
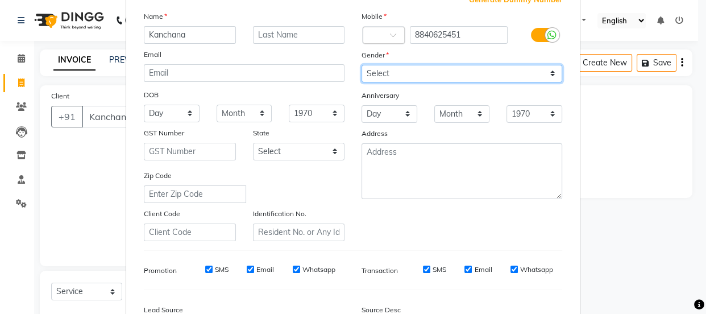
scroll to position [214, 0]
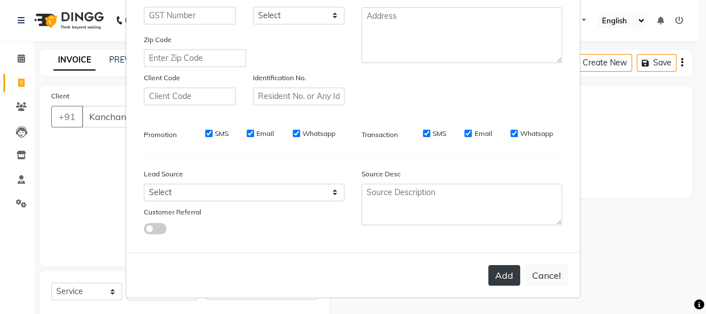
click at [494, 273] on button "Add" at bounding box center [504, 275] width 32 height 20
click at [504, 272] on button "Add" at bounding box center [504, 275] width 32 height 20
click at [496, 273] on button "Add" at bounding box center [504, 275] width 32 height 20
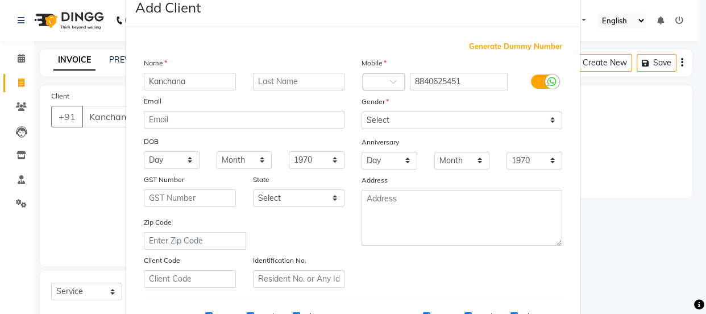
scroll to position [206, 0]
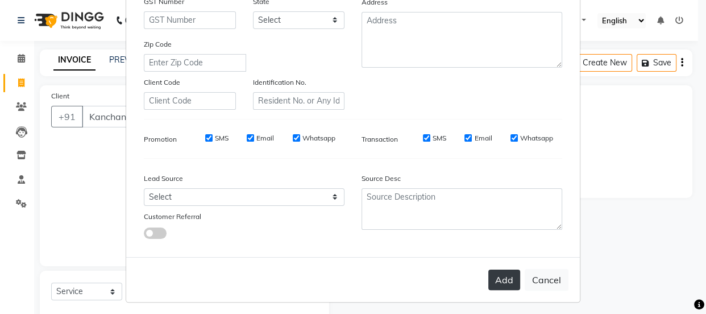
click at [496, 281] on button "Add" at bounding box center [504, 279] width 32 height 20
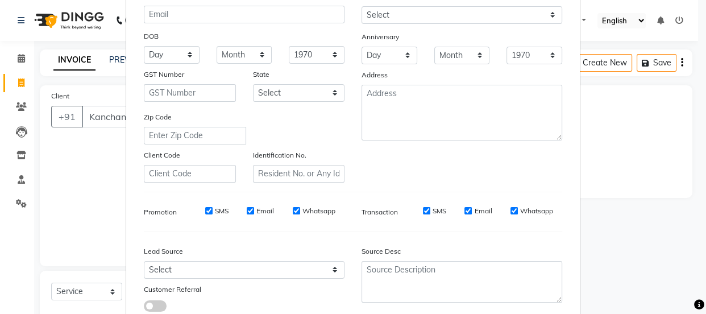
scroll to position [214, 0]
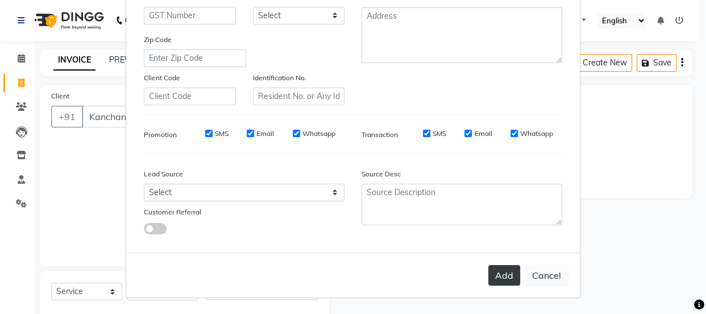
click at [511, 276] on button "Add" at bounding box center [504, 275] width 32 height 20
click at [549, 272] on button "Cancel" at bounding box center [547, 275] width 44 height 22
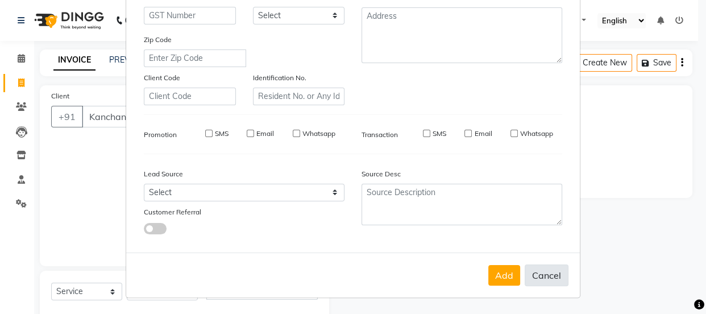
select select
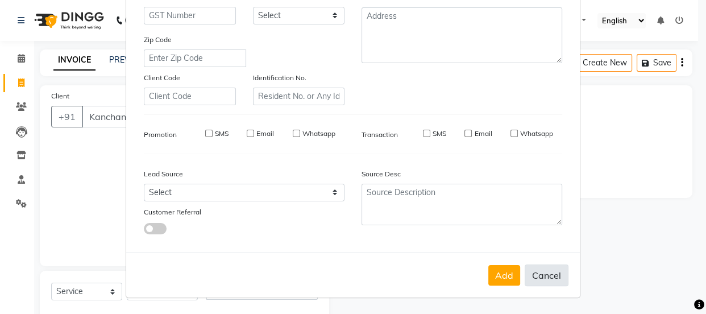
select select
checkbox input "false"
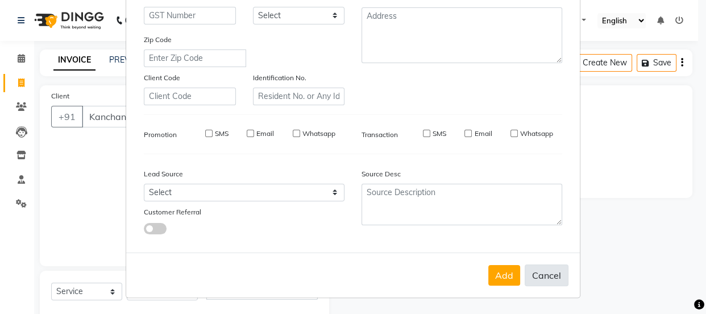
checkbox input "false"
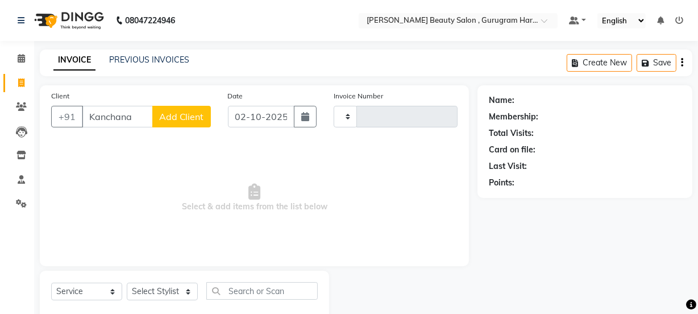
click at [182, 115] on span "Add Client" at bounding box center [181, 116] width 45 height 11
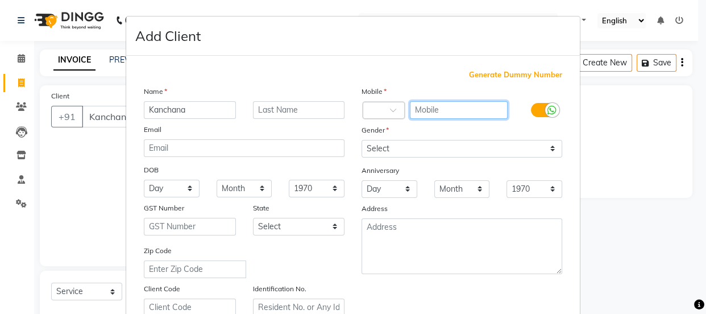
click at [438, 106] on input "text" at bounding box center [459, 110] width 98 height 18
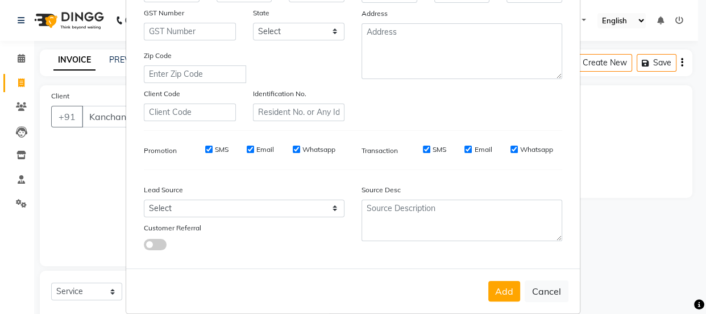
scroll to position [206, 0]
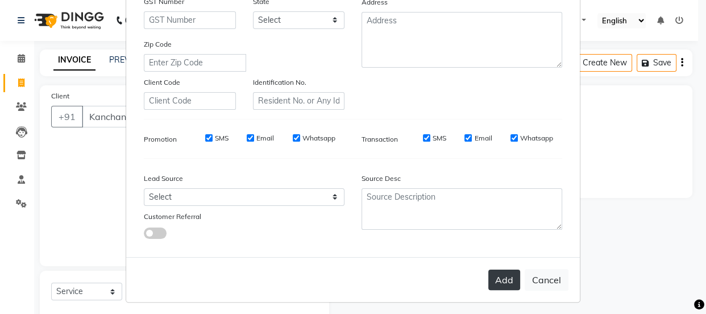
type input "8840625451"
click at [509, 280] on button "Add" at bounding box center [504, 279] width 32 height 20
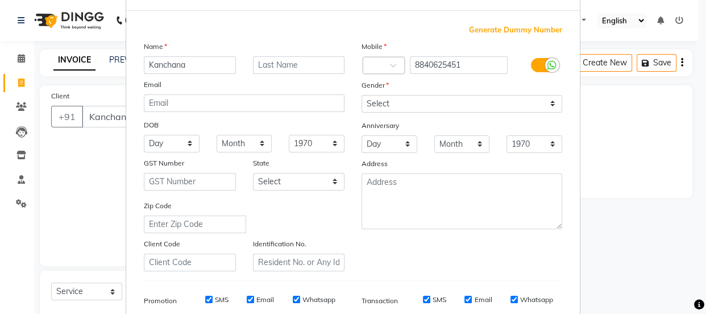
scroll to position [214, 0]
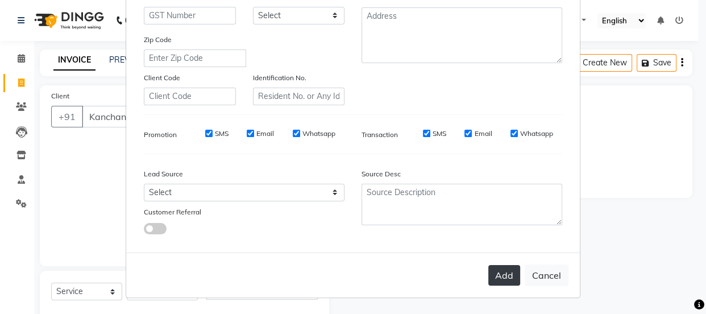
drag, startPoint x: 492, startPoint y: 271, endPoint x: 504, endPoint y: 275, distance: 12.8
click at [495, 273] on button "Add" at bounding box center [504, 275] width 32 height 20
click at [500, 276] on button "Add" at bounding box center [504, 275] width 32 height 20
click at [504, 277] on button "Add" at bounding box center [504, 275] width 32 height 20
drag, startPoint x: 509, startPoint y: 278, endPoint x: 517, endPoint y: 283, distance: 9.7
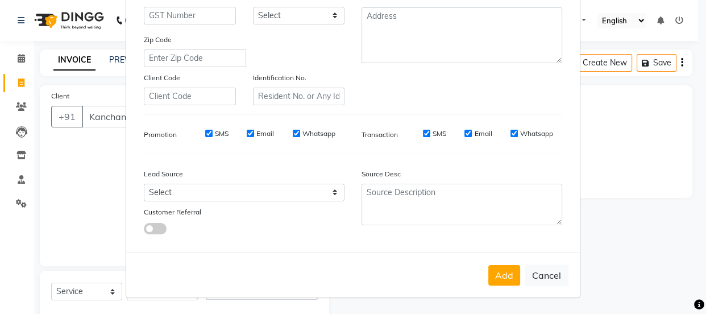
click at [517, 283] on div "Add Cancel" at bounding box center [353, 274] width 454 height 45
click at [497, 286] on div "Add Cancel" at bounding box center [353, 274] width 454 height 45
click at [501, 277] on button "Add" at bounding box center [504, 275] width 32 height 20
click at [501, 278] on button "Add" at bounding box center [504, 275] width 32 height 20
click at [510, 271] on button "Add" at bounding box center [504, 275] width 32 height 20
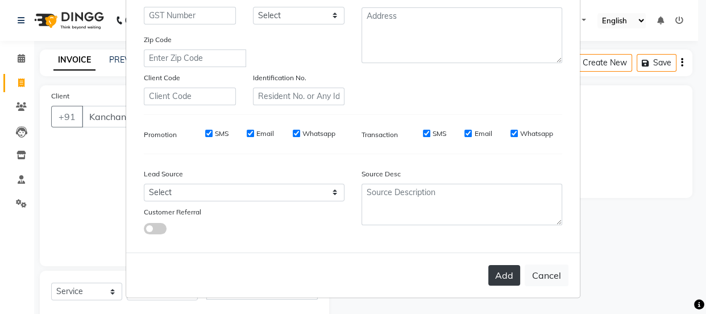
click at [512, 272] on button "Add" at bounding box center [504, 275] width 32 height 20
click at [554, 269] on button "Cancel" at bounding box center [547, 275] width 44 height 22
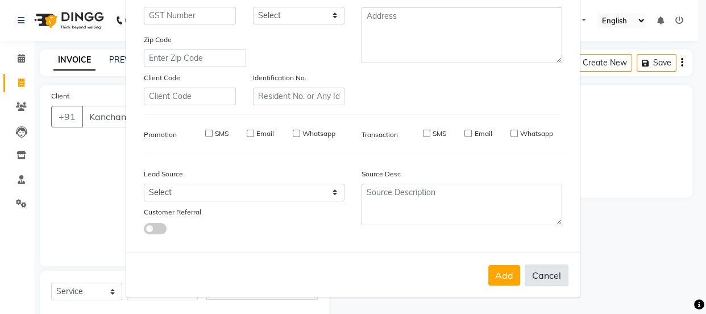
select select
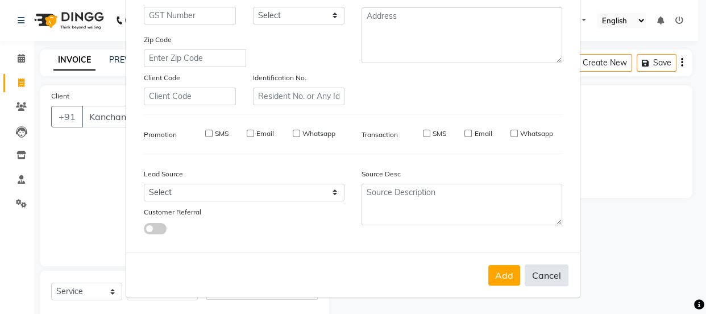
select select
checkbox input "false"
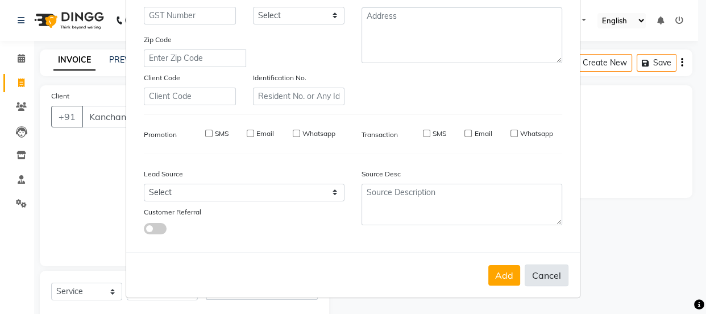
checkbox input "false"
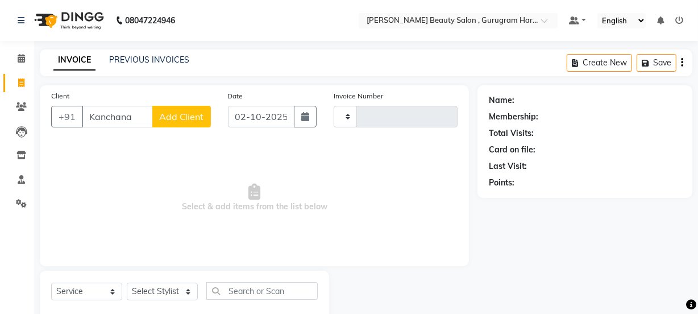
click at [170, 114] on span "Add Client" at bounding box center [181, 116] width 45 height 11
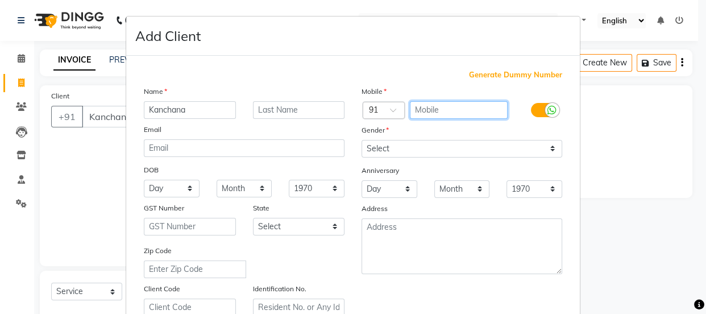
click at [474, 103] on input "text" at bounding box center [459, 110] width 98 height 18
type input "8840625451"
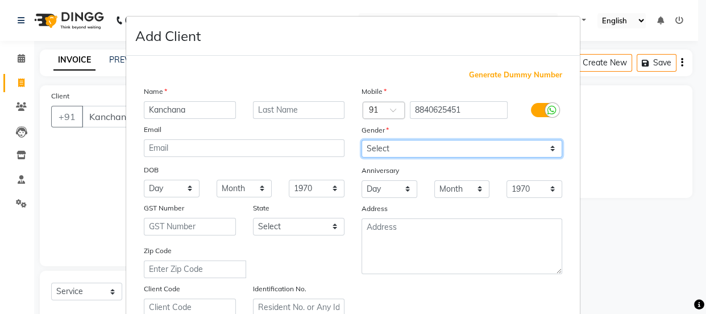
click at [437, 148] on select "Select [DEMOGRAPHIC_DATA] [DEMOGRAPHIC_DATA] Other Prefer Not To Say" at bounding box center [462, 149] width 201 height 18
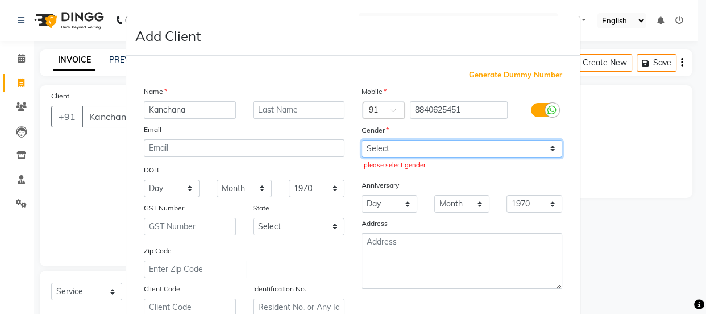
select select "[DEMOGRAPHIC_DATA]"
click at [362, 140] on select "Select [DEMOGRAPHIC_DATA] [DEMOGRAPHIC_DATA] Other Prefer Not To Say" at bounding box center [462, 149] width 201 height 18
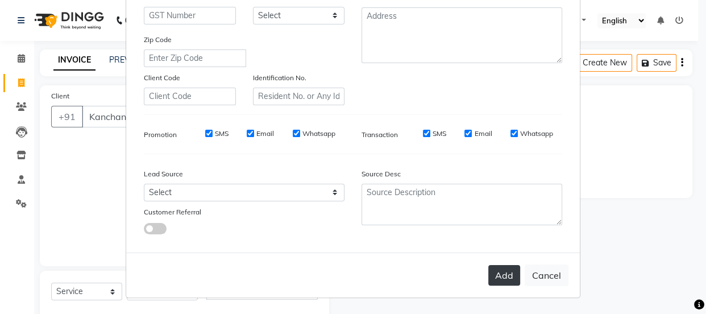
click at [513, 277] on button "Add" at bounding box center [504, 275] width 32 height 20
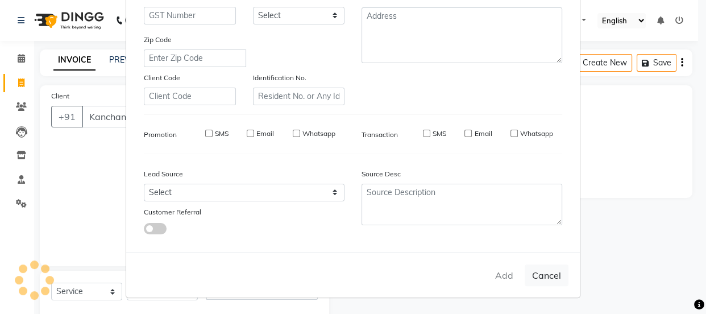
type input "8840625451"
select select
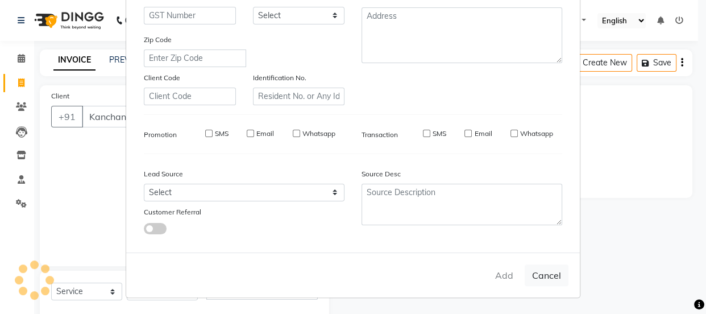
select select
checkbox input "false"
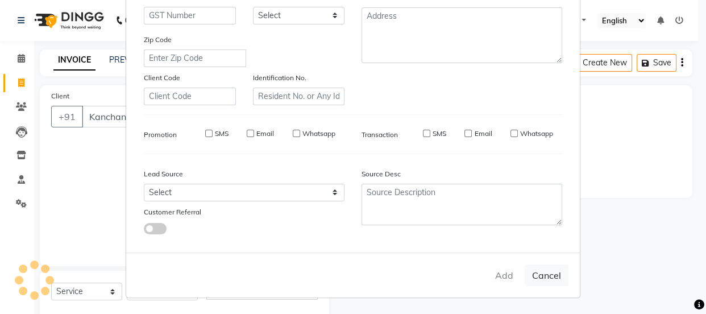
checkbox input "false"
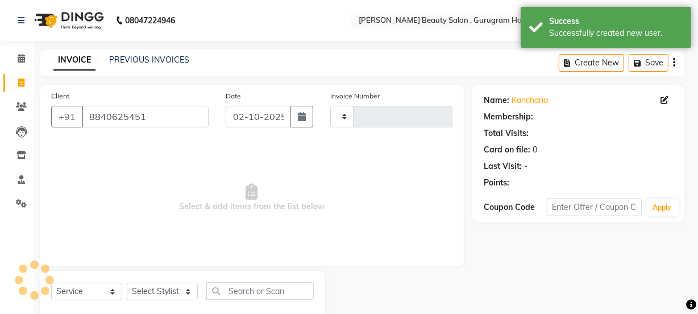
select select "1: Object"
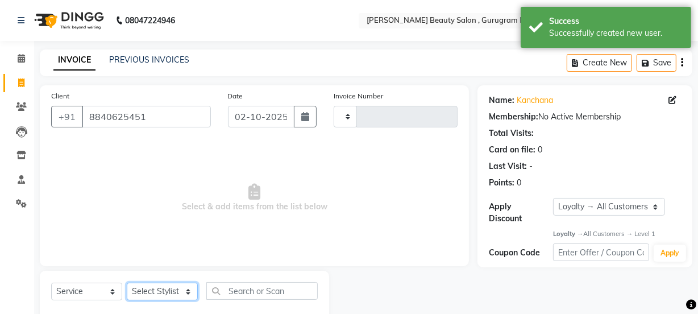
click at [151, 287] on select "Select Stylist" at bounding box center [162, 292] width 71 height 18
click at [194, 289] on select "Select Stylist" at bounding box center [162, 292] width 71 height 18
click at [188, 291] on select "Select Stylist" at bounding box center [162, 292] width 71 height 18
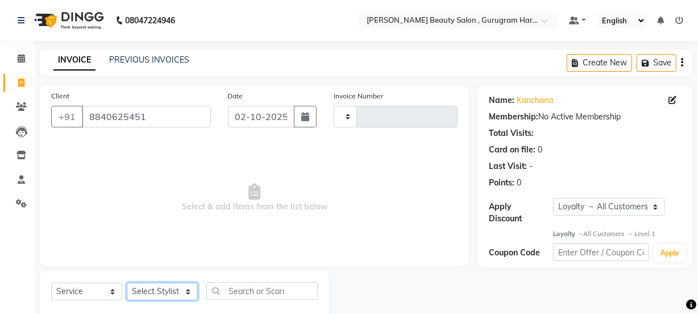
click at [169, 288] on select "Select Stylist" at bounding box center [162, 292] width 71 height 18
click at [168, 288] on select "Select Stylist" at bounding box center [162, 292] width 71 height 18
click at [242, 221] on span "Select & add items from the list below" at bounding box center [254, 198] width 406 height 114
click at [168, 292] on select "Select Stylist" at bounding box center [162, 292] width 71 height 18
click at [233, 268] on div "Client [PHONE_NUMBER] Date [DATE] Invoice Number Select & add items from the li…" at bounding box center [254, 204] width 446 height 239
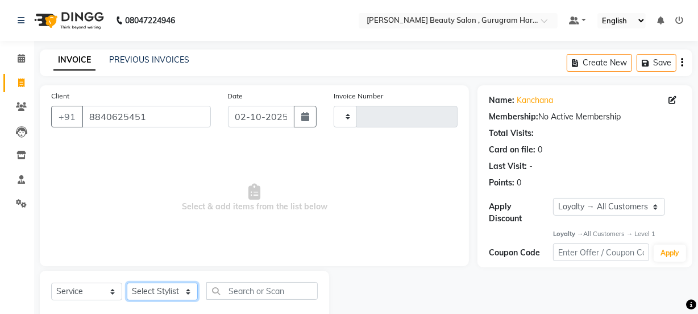
click at [127, 289] on select "Select Stylist" at bounding box center [162, 292] width 71 height 18
click at [244, 252] on span "Select & add items from the list below" at bounding box center [254, 198] width 406 height 114
click at [264, 84] on main "INVOICE PREVIOUS INVOICES Create New Save Client [PHONE_NUMBER] Date [DATE] Inv…" at bounding box center [366, 195] width 664 height 292
click at [21, 57] on icon at bounding box center [21, 58] width 7 height 9
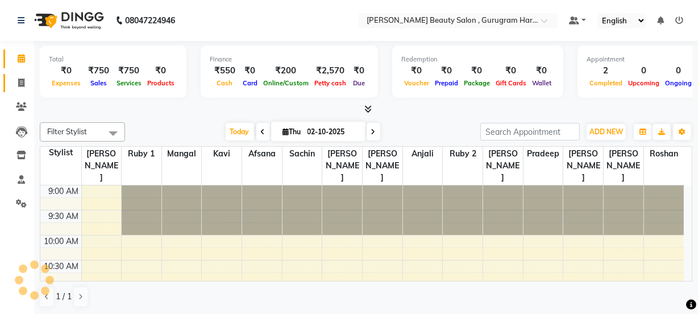
scroll to position [200, 0]
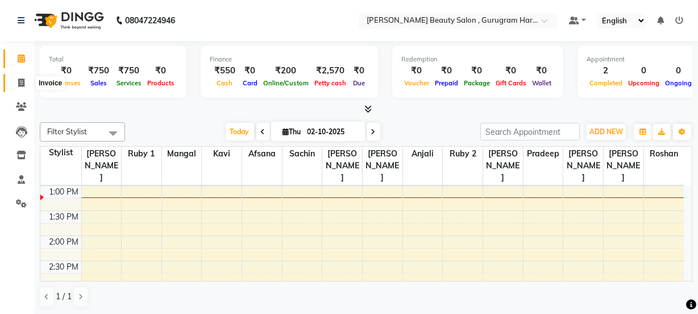
click at [19, 82] on icon at bounding box center [21, 82] width 6 height 9
select select "service"
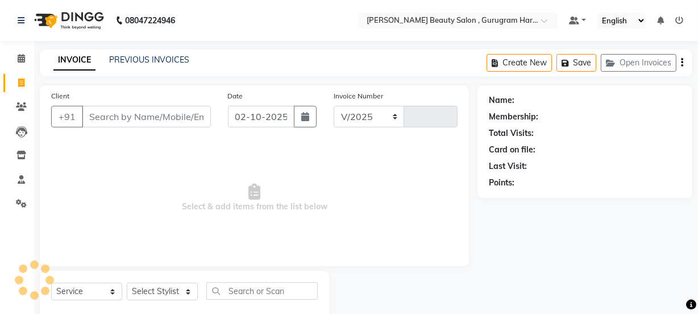
select select "9017"
type input "0378"
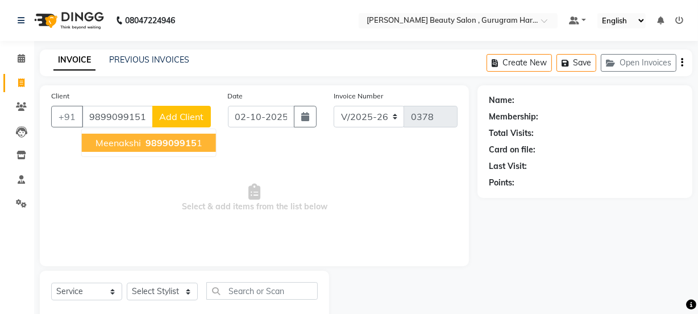
type input "9899099151"
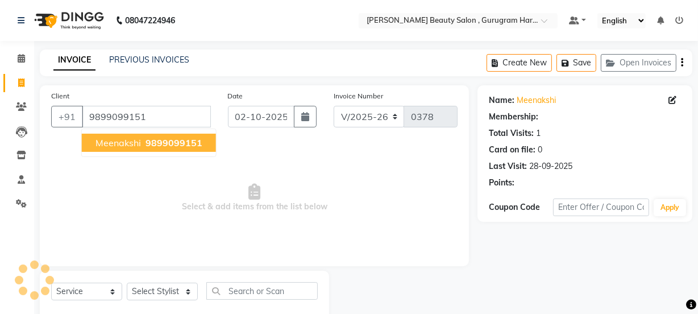
select select "1: Object"
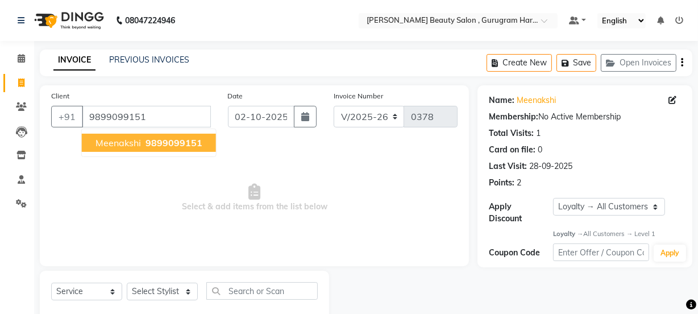
click at [155, 141] on span "9899099151" at bounding box center [174, 142] width 57 height 11
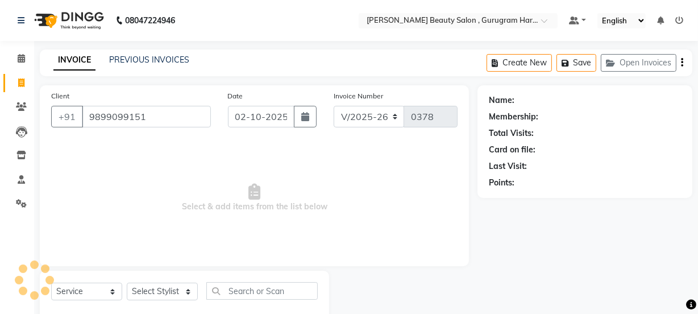
select select "1: Object"
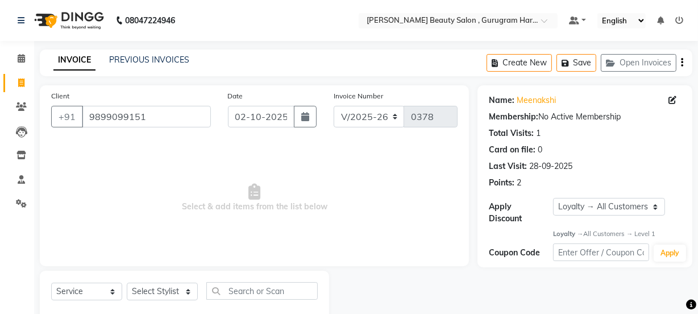
scroll to position [28, 0]
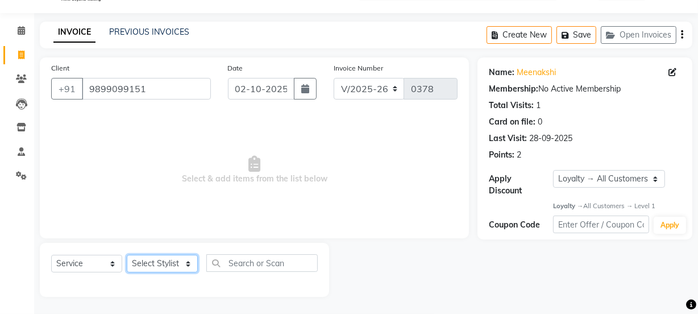
click at [158, 261] on select "Select Stylist [PERSON_NAME] Anjali [PERSON_NAME] Manager [PERSON_NAME] [PERSON…" at bounding box center [162, 264] width 71 height 18
click at [127, 255] on select "Select Stylist [PERSON_NAME] Anjali [PERSON_NAME] Manager [PERSON_NAME] [PERSON…" at bounding box center [162, 264] width 71 height 18
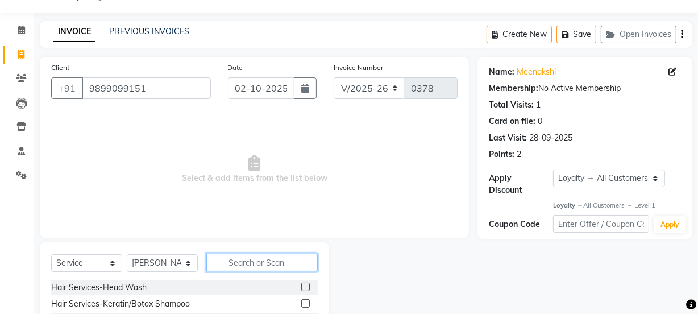
click at [229, 263] on input "text" at bounding box center [261, 263] width 111 height 18
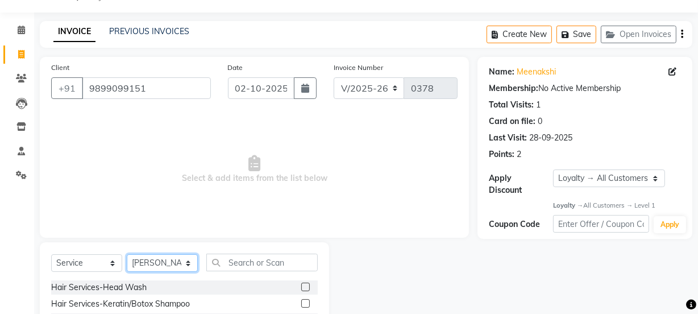
click at [182, 263] on select "Select Stylist [PERSON_NAME] Anjali [PERSON_NAME] Manager [PERSON_NAME] [PERSON…" at bounding box center [162, 263] width 71 height 18
click at [127, 254] on select "Select Stylist [PERSON_NAME] Anjali [PERSON_NAME] Manager [PERSON_NAME] [PERSON…" at bounding box center [162, 263] width 71 height 18
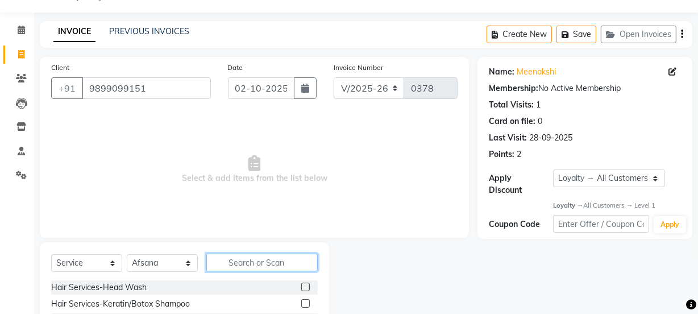
click at [280, 264] on input "text" at bounding box center [261, 263] width 111 height 18
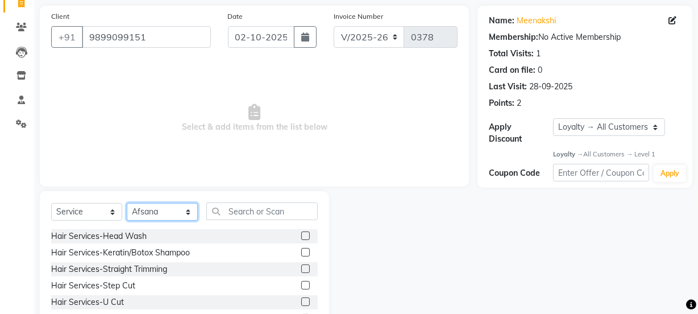
click at [164, 211] on select "Select Stylist [PERSON_NAME] Anjali [PERSON_NAME] Manager [PERSON_NAME] [PERSON…" at bounding box center [162, 212] width 71 height 18
select select "91699"
click at [127, 203] on select "Select Stylist [PERSON_NAME] Anjali [PERSON_NAME] Manager [PERSON_NAME] [PERSON…" at bounding box center [162, 212] width 71 height 18
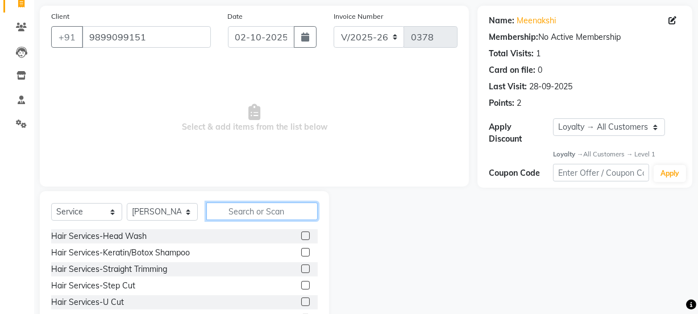
click at [252, 210] on input "text" at bounding box center [261, 211] width 111 height 18
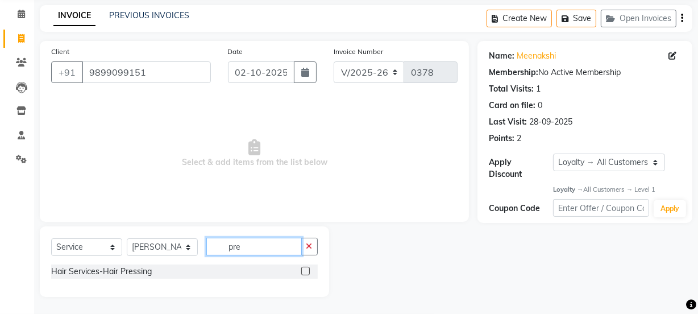
type input "pre"
click at [304, 268] on label at bounding box center [305, 271] width 9 height 9
click at [304, 268] on input "checkbox" at bounding box center [304, 271] width 7 height 7
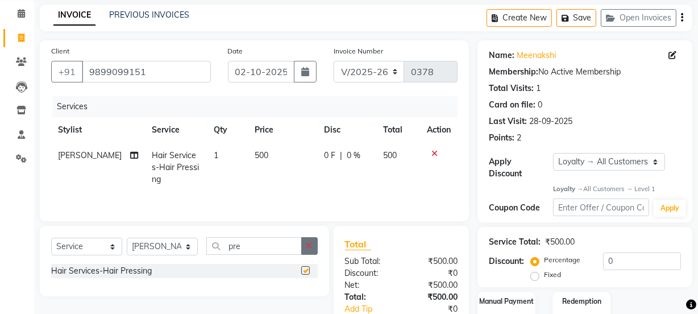
checkbox input "false"
click at [312, 239] on button "button" at bounding box center [309, 246] width 16 height 18
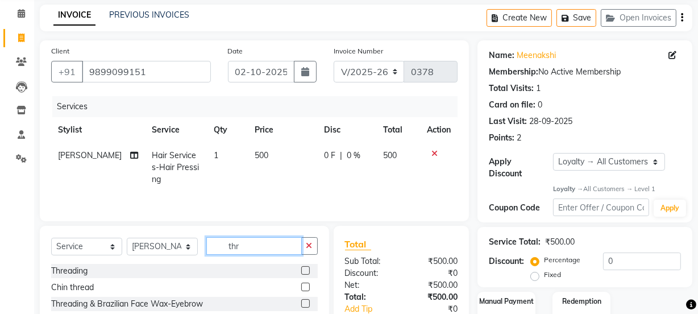
type input "thr"
click at [301, 268] on label at bounding box center [305, 270] width 9 height 9
click at [301, 268] on input "checkbox" at bounding box center [304, 270] width 7 height 7
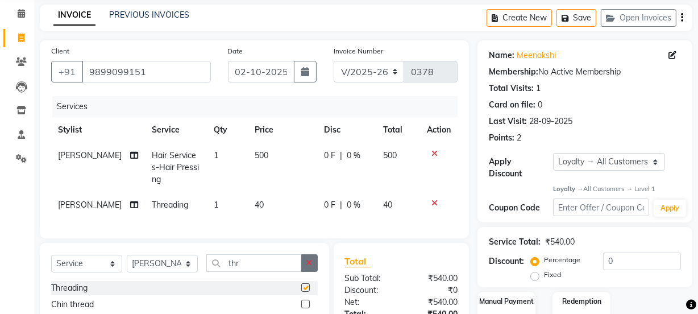
checkbox input "false"
click at [314, 272] on button "button" at bounding box center [309, 263] width 16 height 18
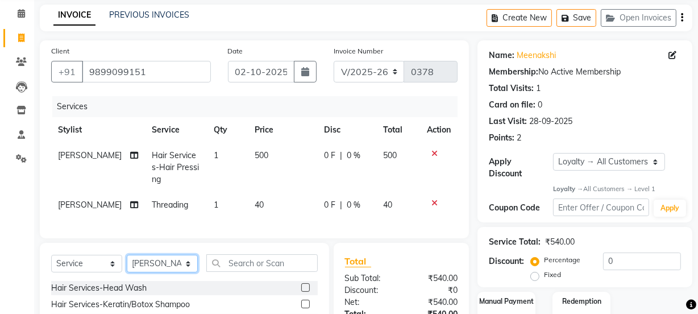
click at [169, 272] on select "Select Stylist [PERSON_NAME] Anjali [PERSON_NAME] Manager [PERSON_NAME] [PERSON…" at bounding box center [162, 264] width 71 height 18
select select "91705"
click at [127, 263] on select "Select Stylist [PERSON_NAME] Anjali [PERSON_NAME] Manager [PERSON_NAME] [PERSON…" at bounding box center [162, 264] width 71 height 18
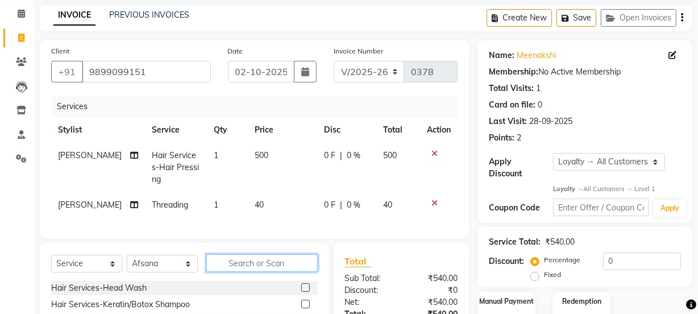
click at [248, 272] on input "text" at bounding box center [261, 263] width 111 height 18
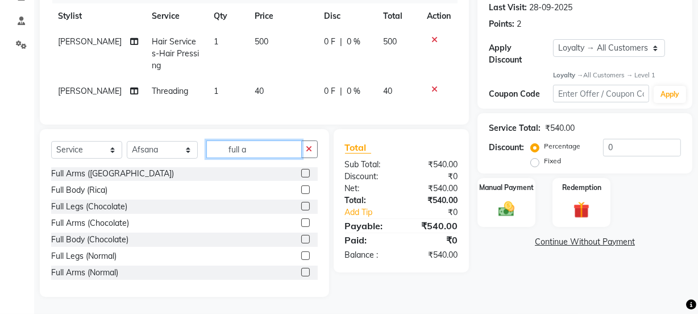
scroll to position [68, 0]
type input "full a"
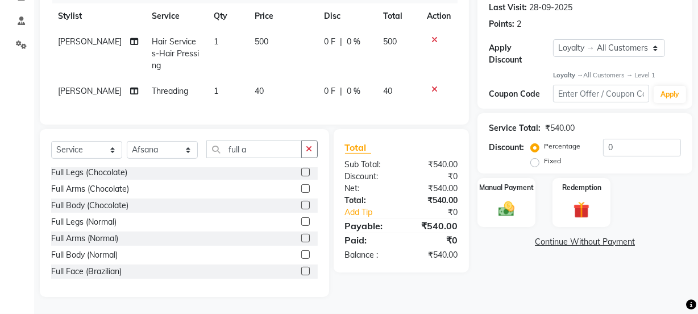
click at [301, 238] on label at bounding box center [305, 238] width 9 height 9
click at [301, 238] on input "checkbox" at bounding box center [304, 238] width 7 height 7
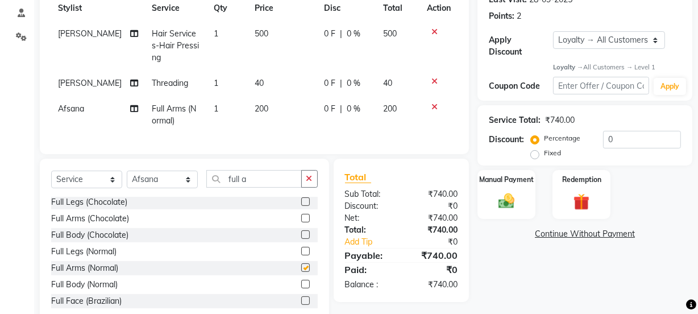
checkbox input "false"
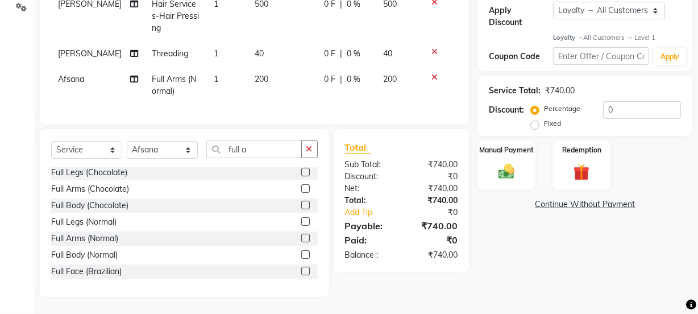
click at [301, 222] on label at bounding box center [305, 221] width 9 height 9
click at [301, 222] on input "checkbox" at bounding box center [304, 221] width 7 height 7
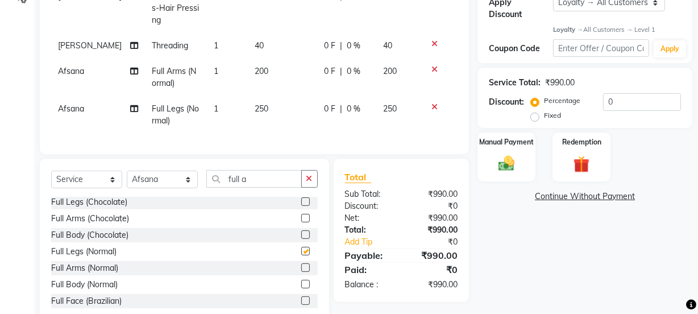
checkbox input "false"
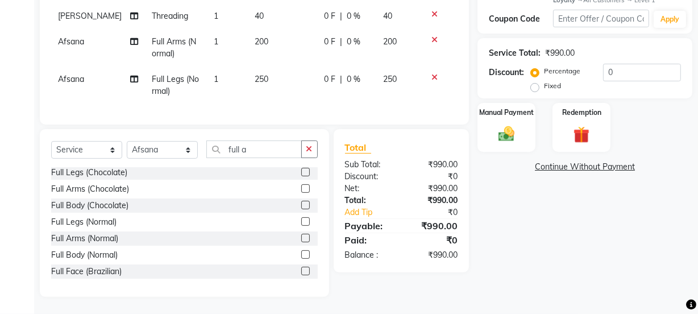
scroll to position [190, 0]
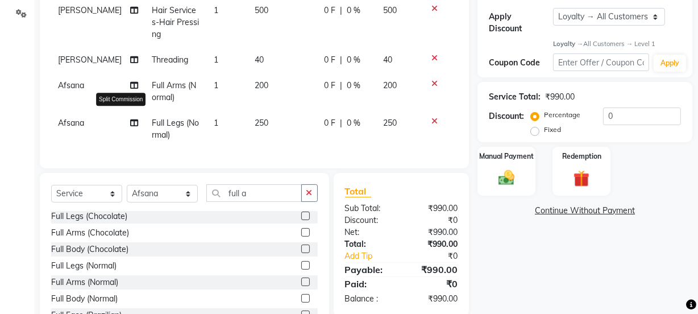
click at [130, 123] on icon at bounding box center [134, 123] width 8 height 8
select select "91705"
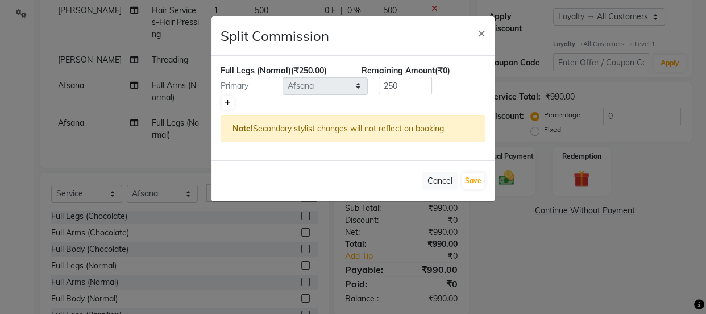
click at [225, 102] on icon at bounding box center [228, 102] width 6 height 7
type input "125"
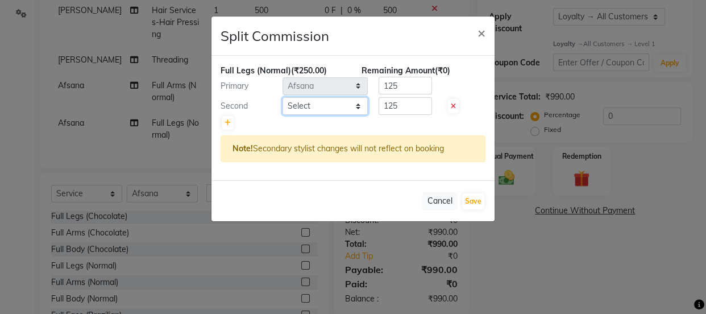
click at [321, 103] on select "Select [PERSON_NAME] Anjali [PERSON_NAME] Manager [PERSON_NAME] [PERSON_NAME] […" at bounding box center [325, 106] width 85 height 18
select select "91717"
click at [283, 97] on select "Select [PERSON_NAME] Anjali [PERSON_NAME] Manager [PERSON_NAME] [PERSON_NAME] […" at bounding box center [325, 106] width 85 height 18
click at [191, 135] on ngb-modal-window "Split Commission × Full Legs (Normal) (₹250.00) Remaining Amount (₹0) Primary S…" at bounding box center [353, 157] width 706 height 314
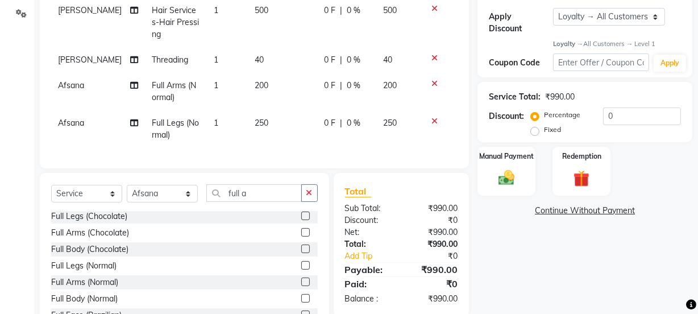
click at [262, 121] on td "250" at bounding box center [283, 129] width 70 height 38
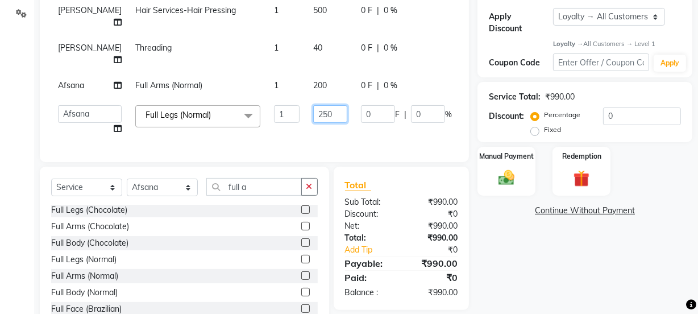
click at [313, 123] on input "250" at bounding box center [330, 114] width 34 height 18
type input "2"
type input "300"
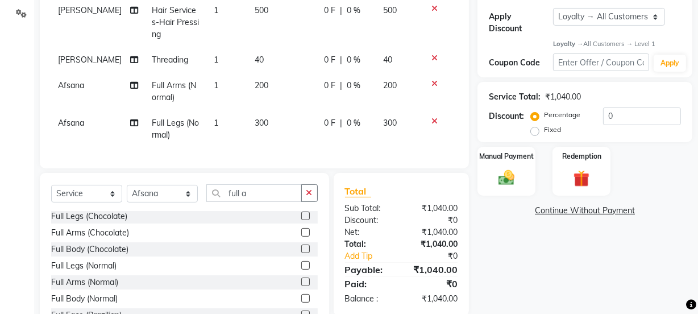
click at [191, 154] on div "Services Stylist Service Qty Price Disc Total Action [PERSON_NAME] Hair Service…" at bounding box center [254, 54] width 406 height 206
click at [130, 121] on icon at bounding box center [134, 123] width 8 height 8
select select "91705"
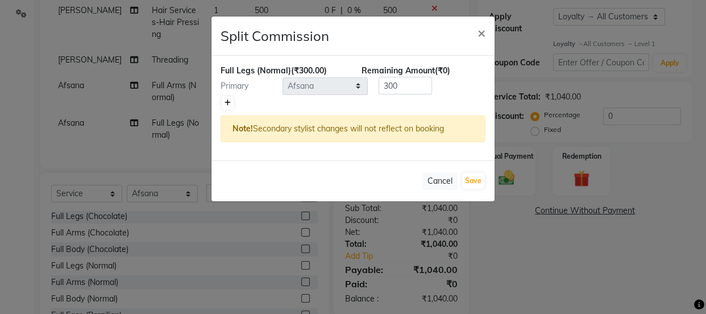
click at [227, 99] on icon at bounding box center [228, 102] width 6 height 7
type input "150"
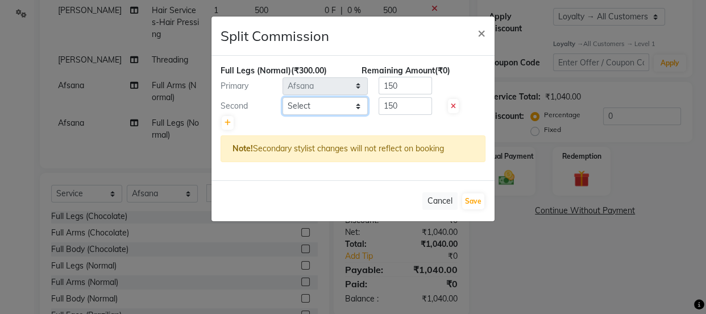
click at [307, 102] on select "Select [PERSON_NAME] Anjali [PERSON_NAME] Manager [PERSON_NAME] [PERSON_NAME] […" at bounding box center [325, 106] width 85 height 18
select select "91717"
click at [283, 97] on select "Select [PERSON_NAME] Anjali [PERSON_NAME] Manager [PERSON_NAME] [PERSON_NAME] […" at bounding box center [325, 106] width 85 height 18
click at [400, 81] on input "150" at bounding box center [405, 86] width 53 height 18
type input "125"
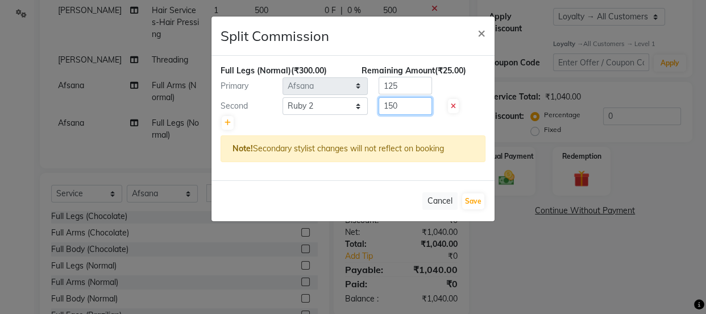
click at [416, 104] on input "150" at bounding box center [405, 106] width 53 height 18
type input "125"
click at [229, 123] on icon at bounding box center [228, 122] width 6 height 7
type input "100"
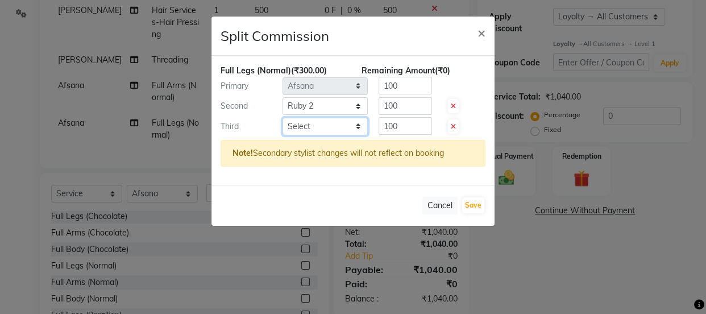
click at [327, 126] on select "Select [PERSON_NAME] Anjali [PERSON_NAME] Manager [PERSON_NAME] [PERSON_NAME] […" at bounding box center [325, 127] width 85 height 18
select select "91699"
click at [283, 118] on select "Select [PERSON_NAME] Anjali [PERSON_NAME] Manager [PERSON_NAME] [PERSON_NAME] […" at bounding box center [325, 127] width 85 height 18
click at [426, 118] on input "100" at bounding box center [405, 126] width 53 height 18
type input "1"
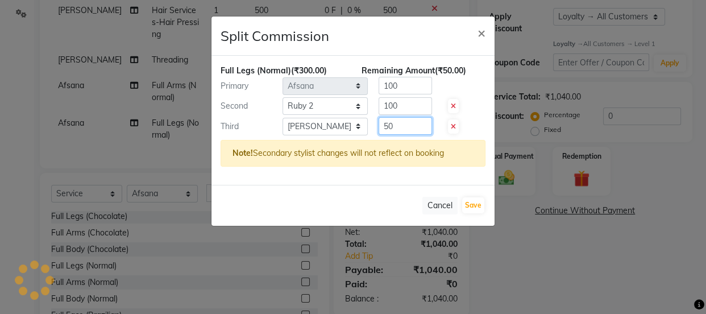
type input "50"
click at [424, 106] on input "100" at bounding box center [405, 106] width 53 height 18
type input "125"
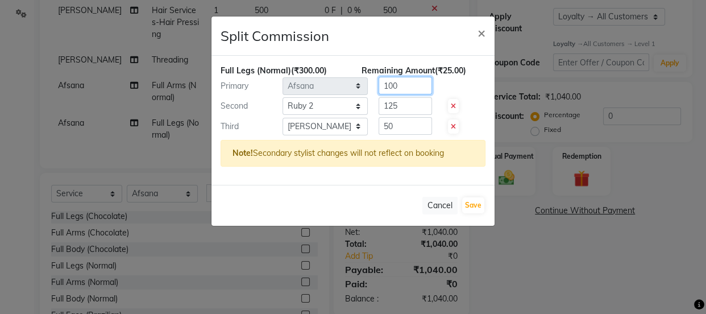
click at [427, 90] on input "100" at bounding box center [405, 86] width 53 height 18
type input "125"
click at [478, 202] on button "Save" at bounding box center [473, 205] width 22 height 16
select select "Select"
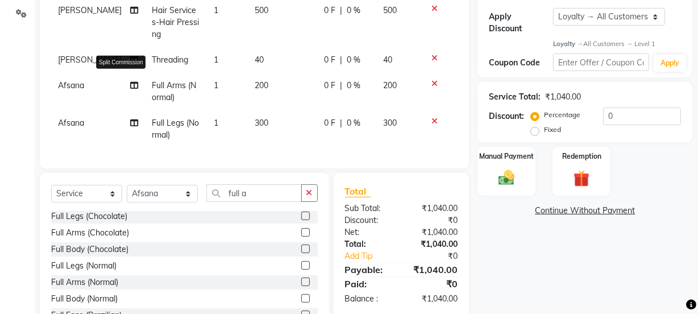
click at [130, 89] on icon at bounding box center [134, 85] width 8 height 8
select select "91705"
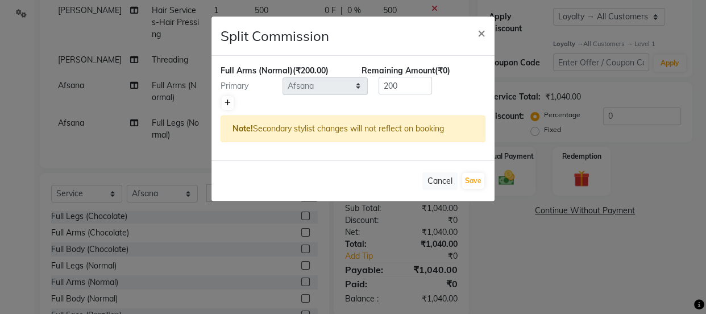
click at [231, 101] on link at bounding box center [228, 103] width 12 height 14
type input "100"
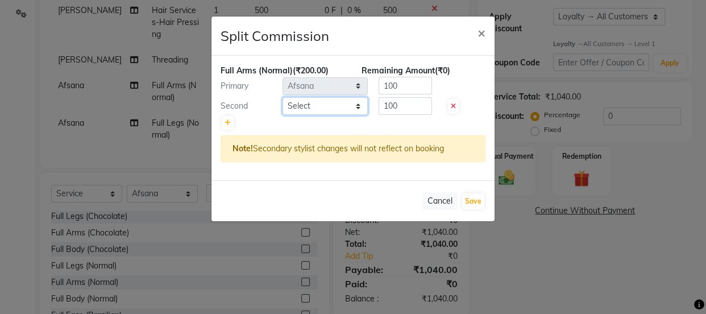
click at [291, 104] on select "Select [PERSON_NAME] Anjali [PERSON_NAME] Manager [PERSON_NAME] [PERSON_NAME] […" at bounding box center [325, 106] width 85 height 18
select select "91717"
click at [283, 97] on select "Select [PERSON_NAME] Anjali [PERSON_NAME] Manager [PERSON_NAME] [PERSON_NAME] […" at bounding box center [325, 106] width 85 height 18
click at [468, 202] on button "Save" at bounding box center [473, 201] width 22 height 16
select select "Select"
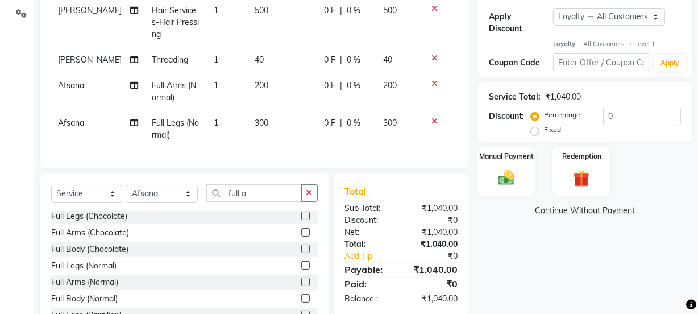
scroll to position [242, 0]
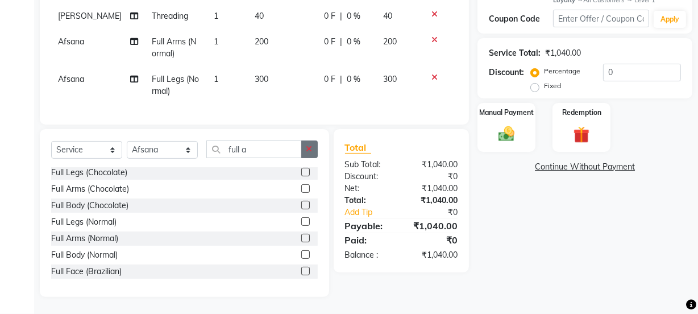
click at [312, 151] on icon "button" at bounding box center [309, 149] width 6 height 8
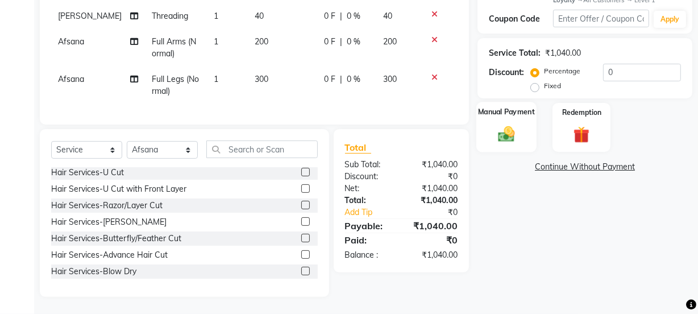
click at [513, 130] on img at bounding box center [506, 134] width 27 height 19
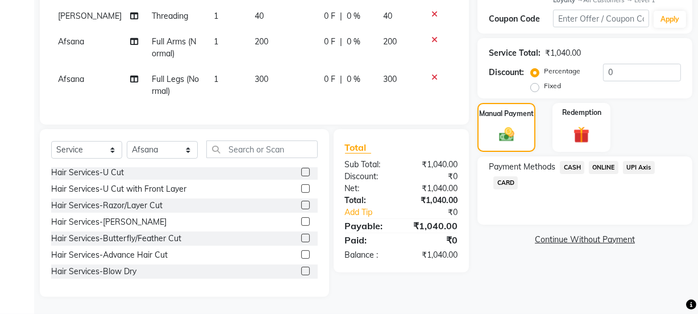
click at [607, 161] on span "ONLINE" at bounding box center [604, 167] width 30 height 13
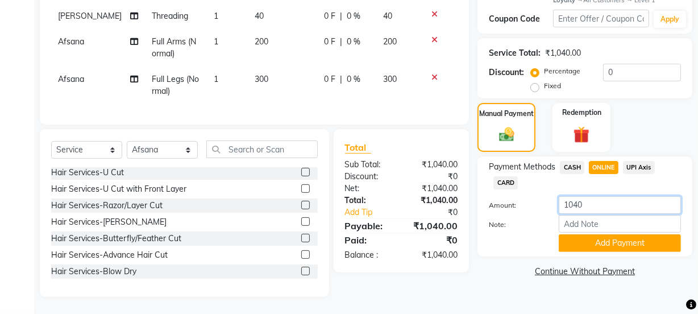
click at [594, 196] on input "1040" at bounding box center [620, 205] width 122 height 18
type input "1040"
click at [579, 236] on button "Add Payment" at bounding box center [620, 243] width 122 height 18
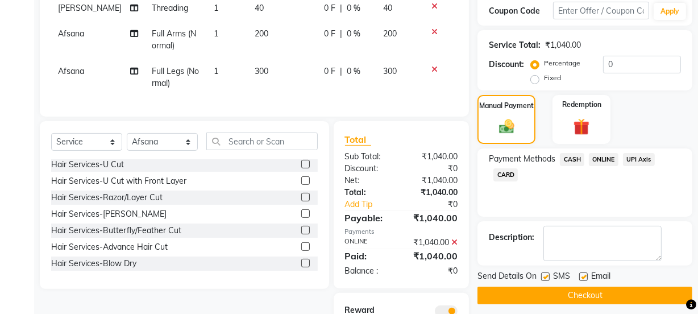
click at [603, 160] on span "ONLINE" at bounding box center [604, 159] width 30 height 13
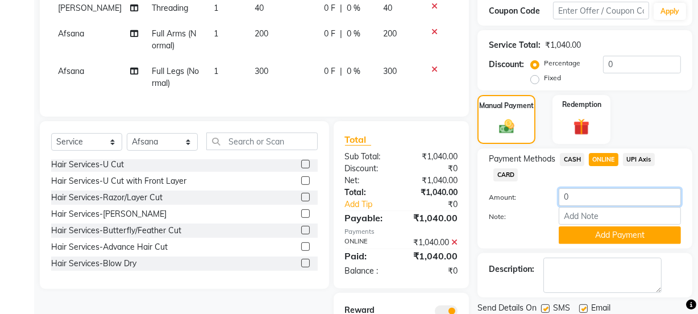
click at [596, 200] on input "0" at bounding box center [620, 197] width 122 height 18
type input "50"
click at [619, 233] on button "Add Payment" at bounding box center [620, 235] width 122 height 18
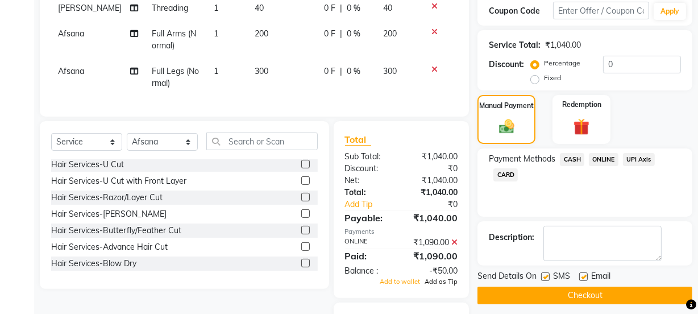
click at [446, 285] on span "Add as Tip" at bounding box center [441, 281] width 33 height 8
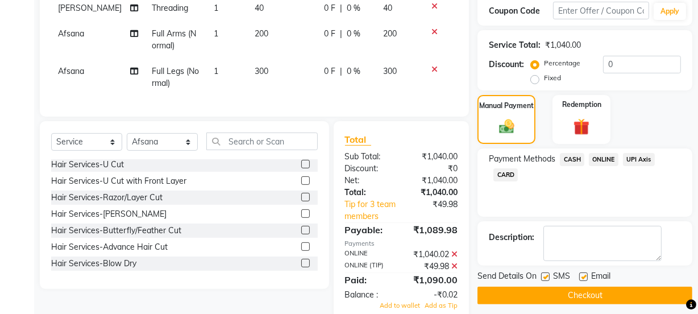
scroll to position [354, 0]
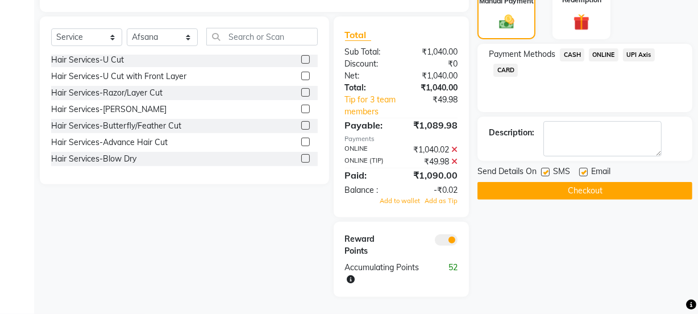
click at [583, 168] on label at bounding box center [583, 172] width 9 height 9
click at [583, 169] on input "checkbox" at bounding box center [582, 172] width 7 height 7
checkbox input "false"
click at [564, 182] on button "Checkout" at bounding box center [585, 191] width 215 height 18
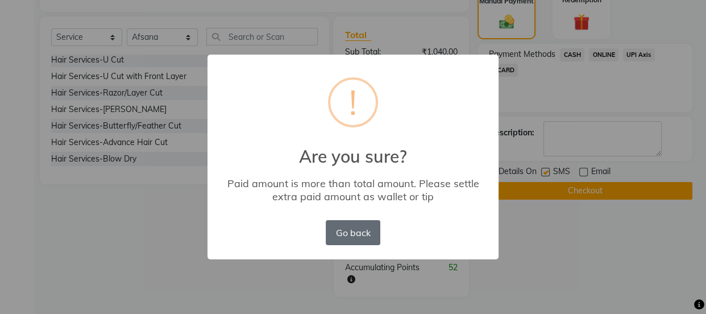
click at [363, 231] on button "Go back" at bounding box center [353, 232] width 55 height 25
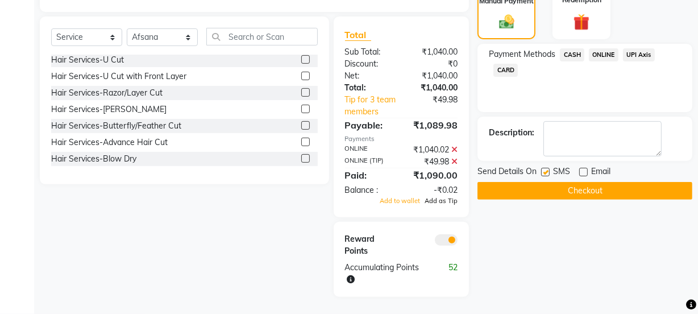
click at [451, 198] on span "Add as Tip" at bounding box center [441, 201] width 33 height 8
click at [451, 199] on span "Add as Tip" at bounding box center [441, 201] width 33 height 8
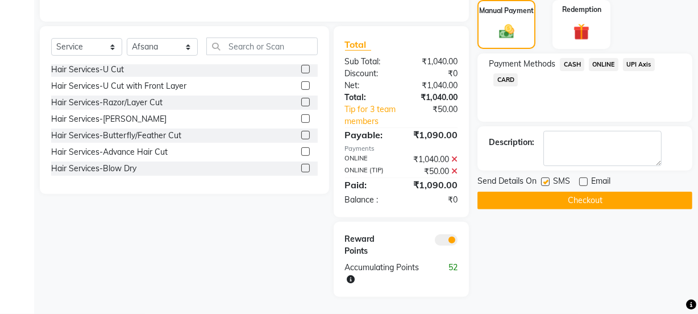
scroll to position [345, 0]
click at [519, 192] on button "Checkout" at bounding box center [585, 201] width 215 height 18
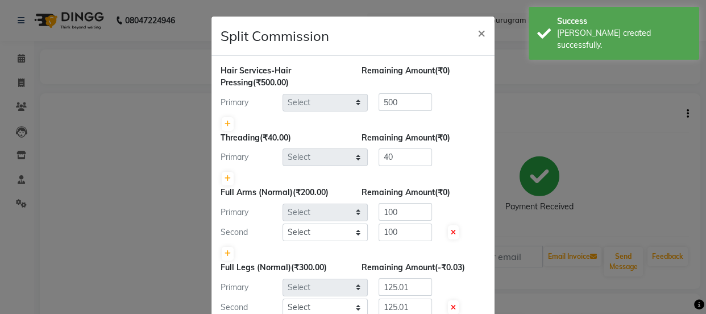
select select "91699"
select select "91705"
select select "91717"
select select "91705"
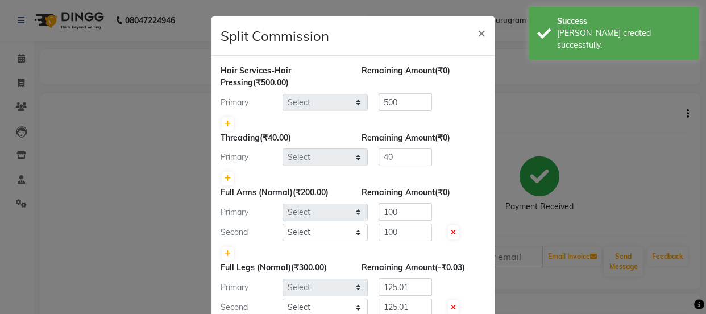
select select "91717"
select select "91699"
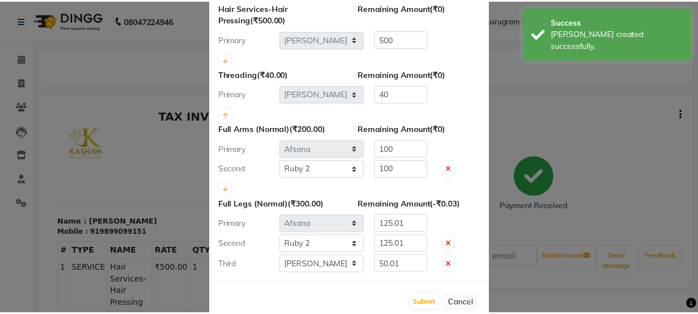
scroll to position [86, 0]
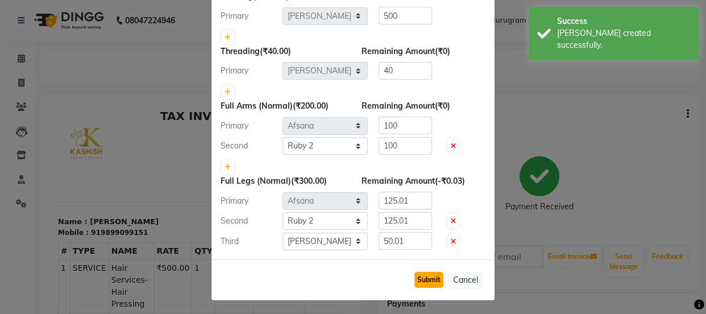
click at [422, 278] on button "Submit" at bounding box center [428, 280] width 29 height 16
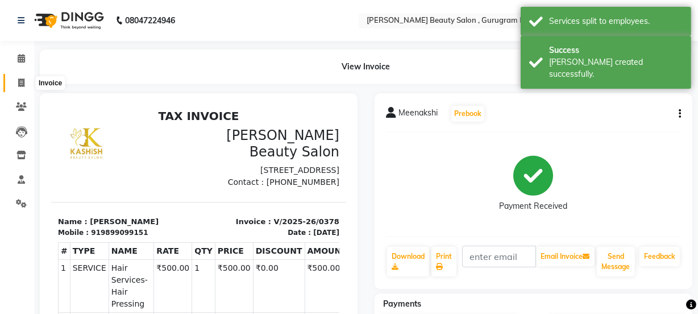
click at [20, 83] on icon at bounding box center [21, 82] width 6 height 9
select select "service"
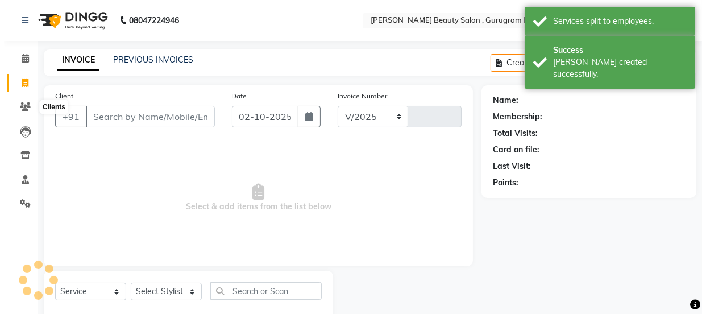
scroll to position [28, 0]
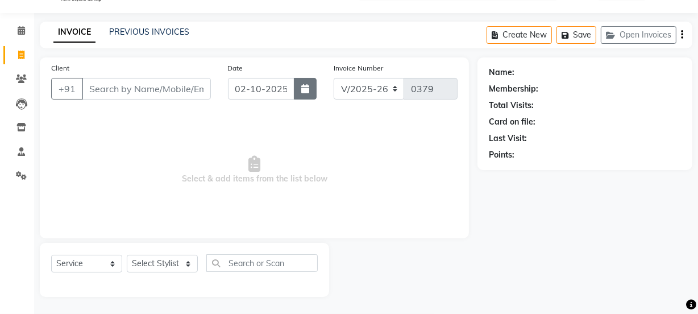
click at [306, 85] on icon "button" at bounding box center [305, 88] width 8 height 9
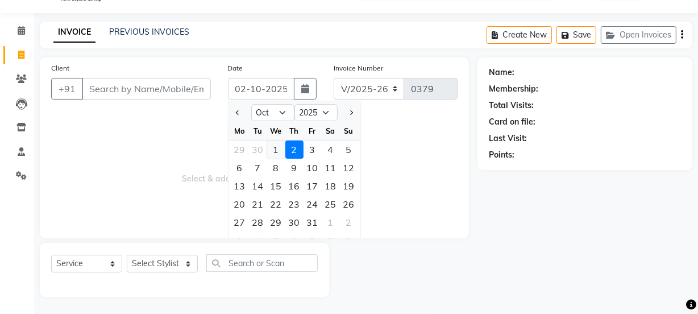
click at [279, 148] on div "1" at bounding box center [276, 149] width 18 height 18
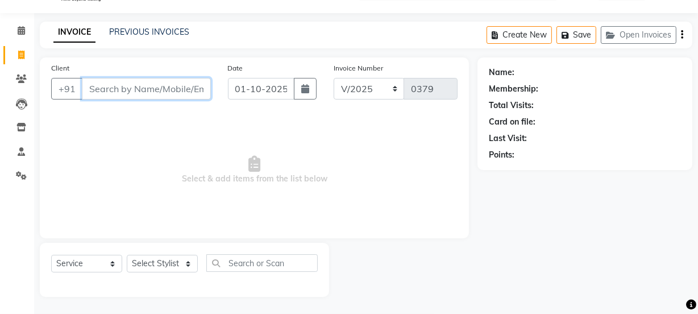
click at [146, 85] on input "Client" at bounding box center [146, 89] width 129 height 22
click at [192, 85] on span "Add Client" at bounding box center [181, 88] width 45 height 11
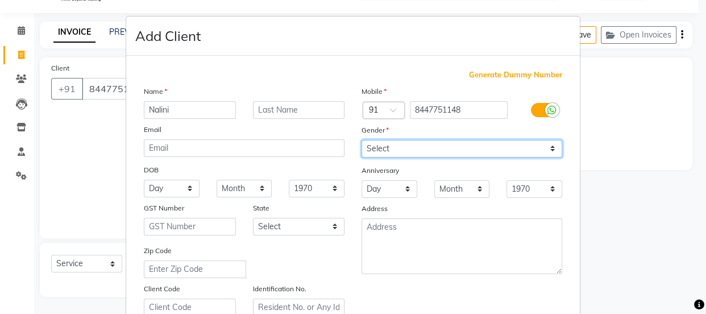
click at [489, 144] on select "Select [DEMOGRAPHIC_DATA] [DEMOGRAPHIC_DATA] Other Prefer Not To Say" at bounding box center [462, 149] width 201 height 18
click at [362, 140] on select "Select [DEMOGRAPHIC_DATA] [DEMOGRAPHIC_DATA] Other Prefer Not To Say" at bounding box center [462, 149] width 201 height 18
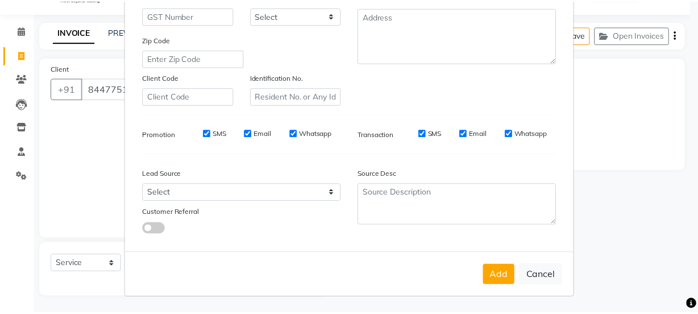
scroll to position [214, 0]
click at [500, 279] on button "Add" at bounding box center [504, 275] width 32 height 20
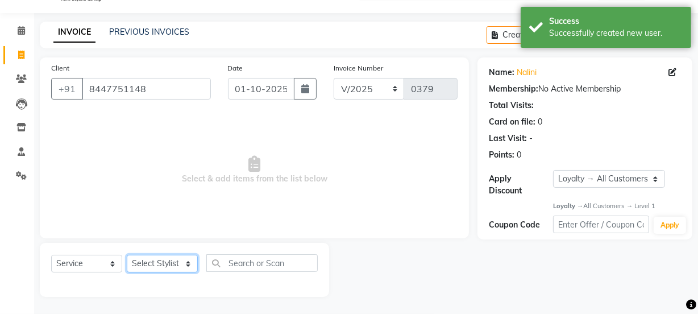
click at [168, 268] on select "Select Stylist [PERSON_NAME] Anjali [PERSON_NAME] Manager [PERSON_NAME] [PERSON…" at bounding box center [162, 264] width 71 height 18
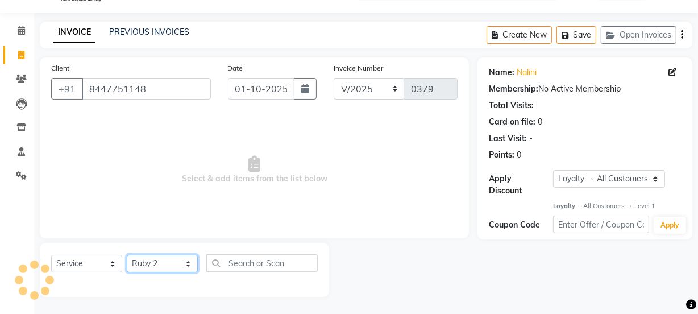
click at [127, 255] on select "Select Stylist [PERSON_NAME] Anjali [PERSON_NAME] Manager [PERSON_NAME] [PERSON…" at bounding box center [162, 264] width 71 height 18
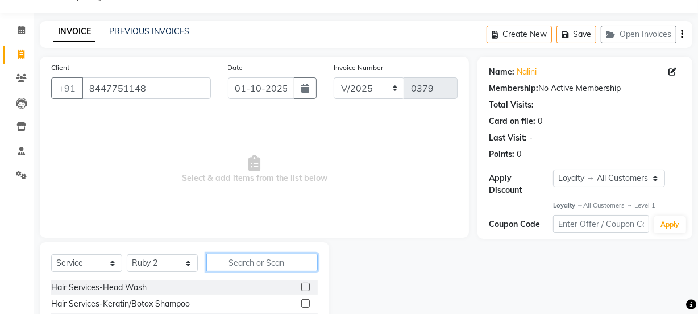
click at [240, 260] on input "text" at bounding box center [261, 263] width 111 height 18
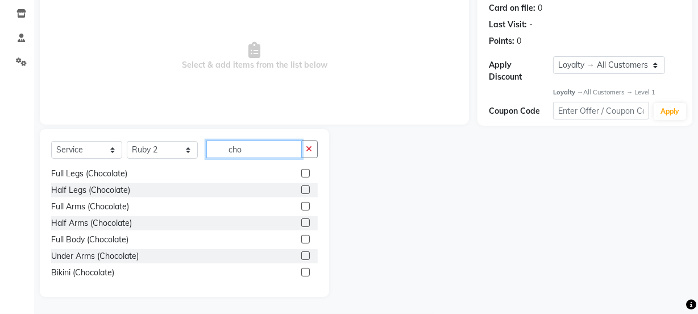
scroll to position [0, 0]
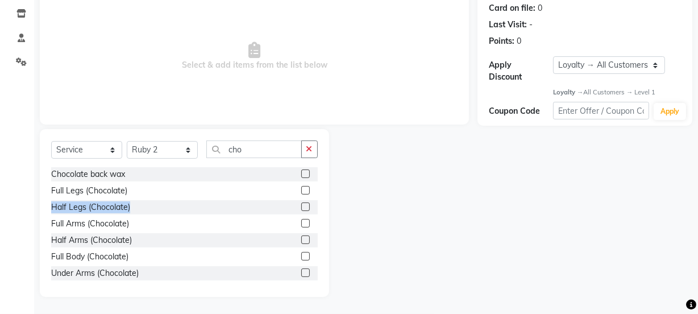
click at [302, 197] on div "Chocolate back wax Full Legs (Chocolate) Half Legs (Chocolate) Full Arms (Choco…" at bounding box center [184, 224] width 267 height 114
click at [301, 206] on label at bounding box center [305, 206] width 9 height 9
click at [301, 206] on input "checkbox" at bounding box center [304, 207] width 7 height 7
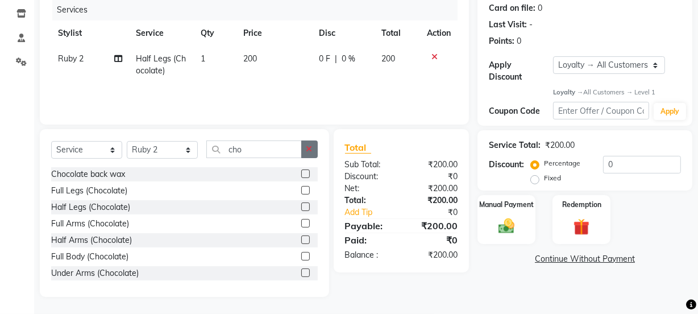
click at [308, 148] on icon "button" at bounding box center [309, 149] width 6 height 8
click at [307, 151] on icon "button" at bounding box center [309, 149] width 6 height 8
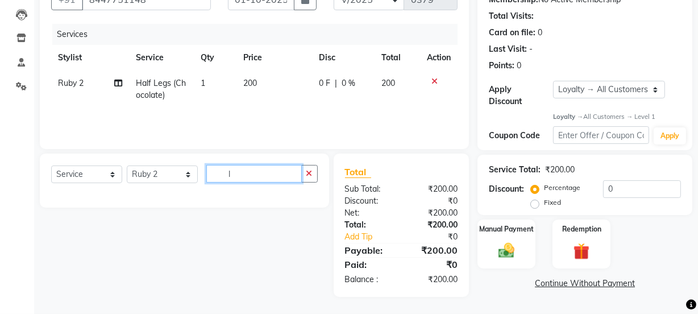
scroll to position [142, 0]
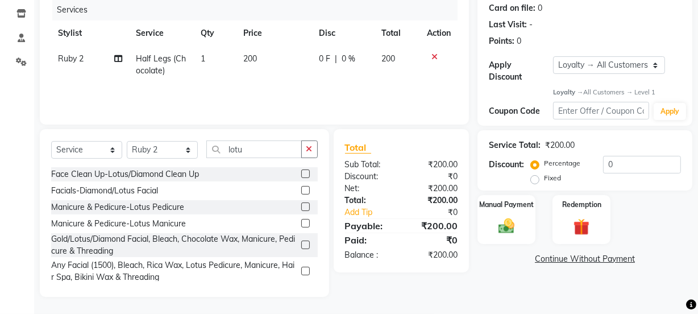
click at [301, 204] on label at bounding box center [305, 206] width 9 height 9
click at [301, 204] on input "checkbox" at bounding box center [304, 207] width 7 height 7
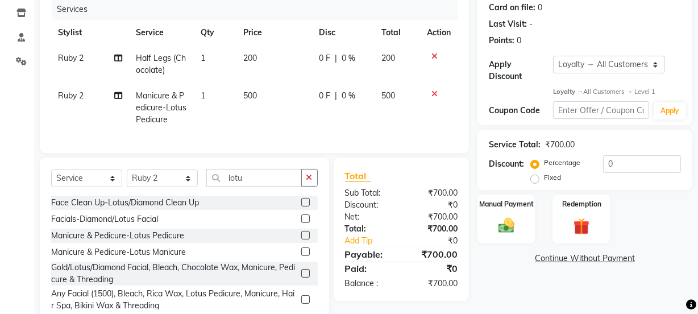
click at [301, 256] on label at bounding box center [305, 251] width 9 height 9
click at [301, 256] on input "checkbox" at bounding box center [304, 251] width 7 height 7
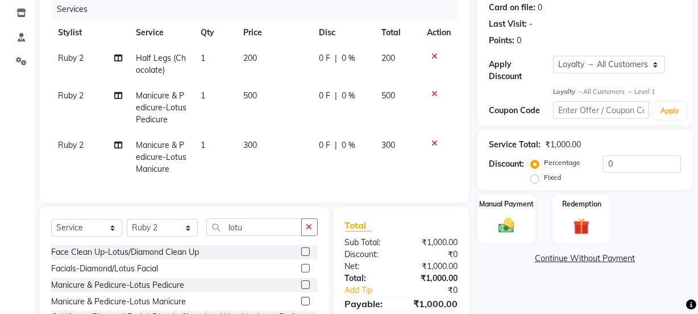
click at [312, 231] on icon "button" at bounding box center [309, 227] width 6 height 8
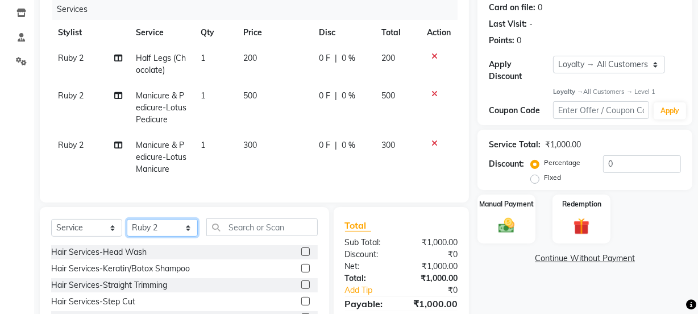
click at [175, 233] on select "Select Stylist [PERSON_NAME] Anjali [PERSON_NAME] Manager [PERSON_NAME] [PERSON…" at bounding box center [162, 228] width 71 height 18
click at [127, 227] on select "Select Stylist [PERSON_NAME] Anjali [PERSON_NAME] Manager [PERSON_NAME] [PERSON…" at bounding box center [162, 228] width 71 height 18
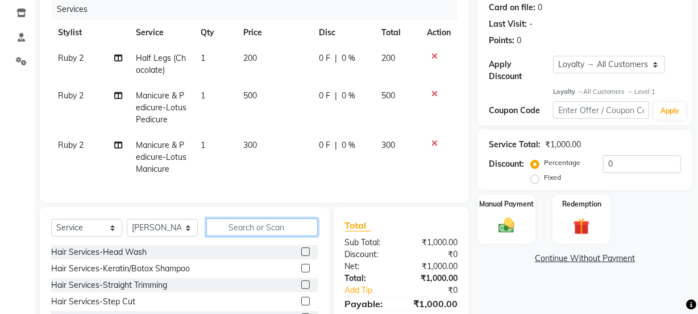
click at [244, 236] on input "text" at bounding box center [261, 227] width 111 height 18
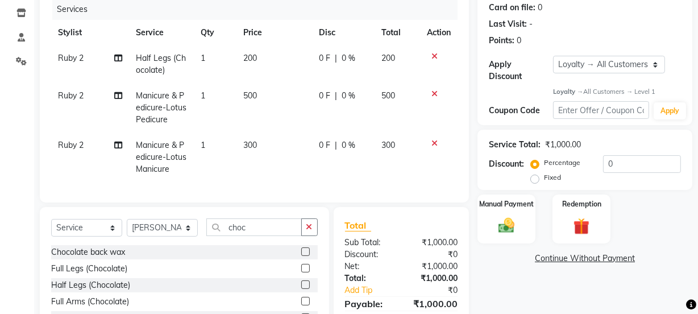
click at [301, 305] on label at bounding box center [305, 301] width 9 height 9
click at [301, 305] on input "checkbox" at bounding box center [304, 301] width 7 height 7
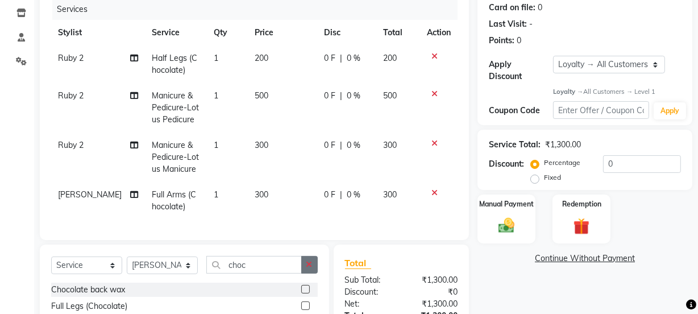
click at [310, 268] on icon "button" at bounding box center [309, 264] width 6 height 8
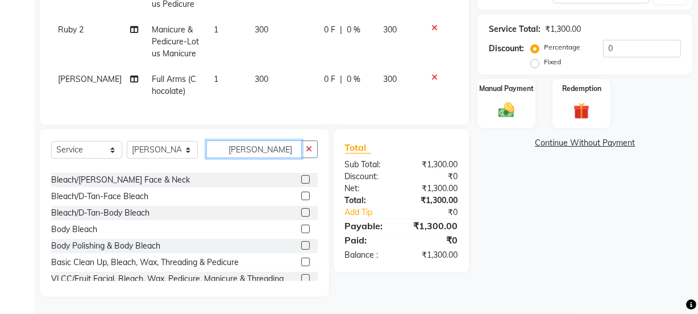
scroll to position [103, 0]
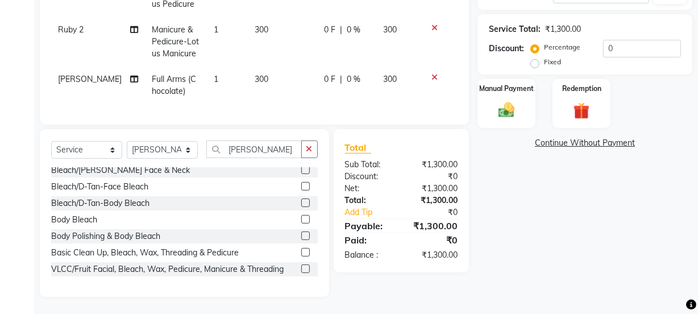
click at [301, 217] on label at bounding box center [305, 219] width 9 height 9
click at [301, 217] on input "checkbox" at bounding box center [304, 219] width 7 height 7
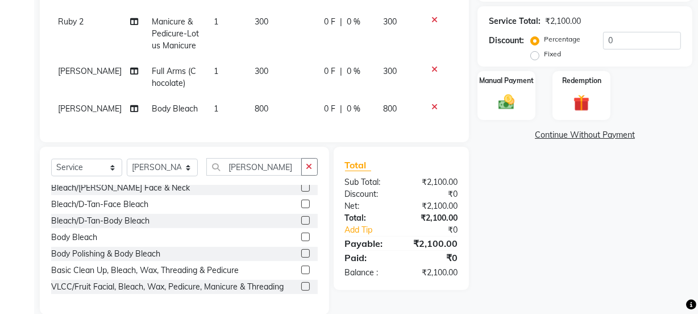
click at [272, 107] on td "800" at bounding box center [283, 109] width 70 height 26
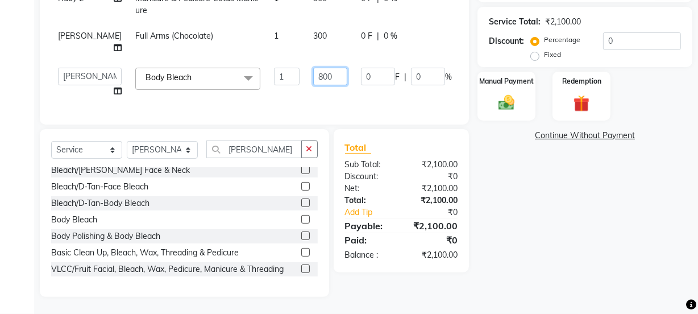
click at [313, 85] on input "800" at bounding box center [330, 77] width 34 height 18
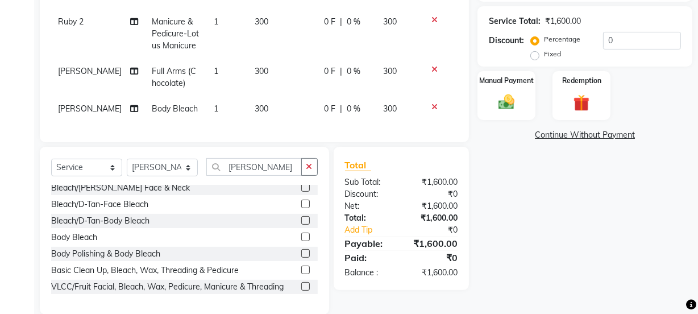
click at [318, 108] on tr "[PERSON_NAME] Body Bleach 1 300 0 F | 0 % 300" at bounding box center [254, 109] width 406 height 26
click at [308, 171] on icon "button" at bounding box center [309, 167] width 6 height 8
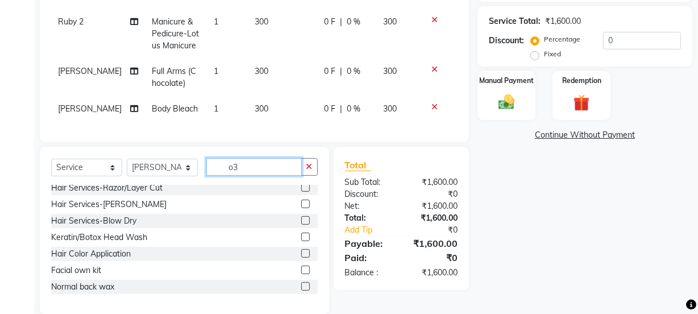
scroll to position [0, 0]
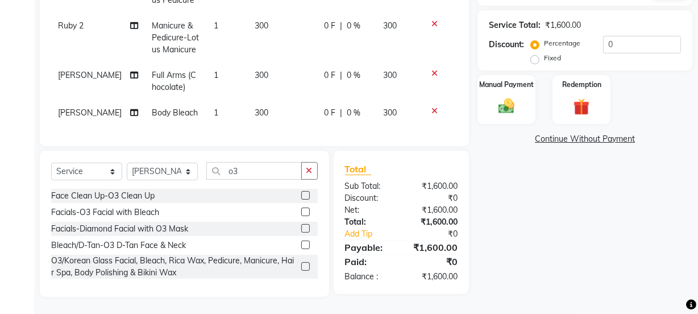
click at [307, 215] on label at bounding box center [305, 212] width 9 height 9
click at [307, 215] on input "checkbox" at bounding box center [304, 212] width 7 height 7
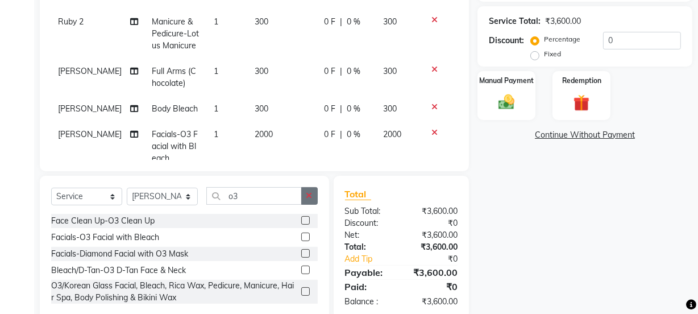
click at [312, 197] on icon "button" at bounding box center [309, 196] width 6 height 8
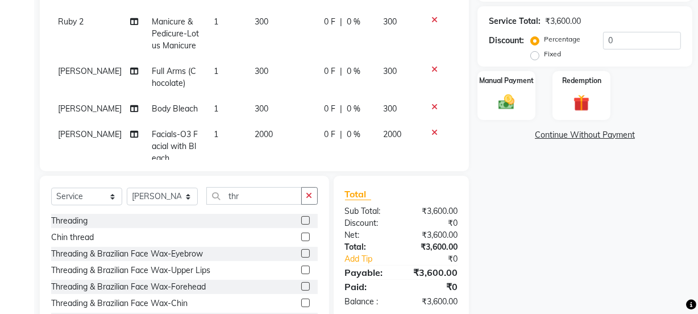
click at [301, 219] on label at bounding box center [305, 220] width 9 height 9
click at [301, 219] on input "checkbox" at bounding box center [304, 220] width 7 height 7
click at [309, 193] on icon "button" at bounding box center [309, 196] width 6 height 8
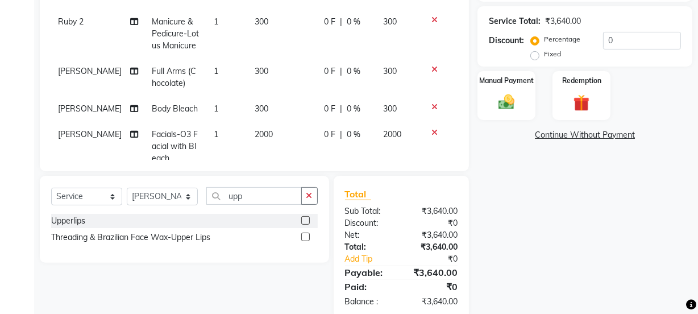
click at [307, 218] on label at bounding box center [305, 220] width 9 height 9
click at [307, 218] on input "checkbox" at bounding box center [304, 220] width 7 height 7
click at [311, 194] on icon "button" at bounding box center [309, 196] width 6 height 8
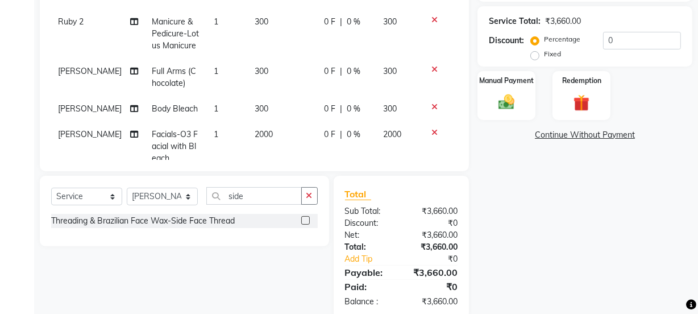
click at [305, 219] on label at bounding box center [305, 220] width 9 height 9
click at [305, 219] on input "checkbox" at bounding box center [304, 220] width 7 height 7
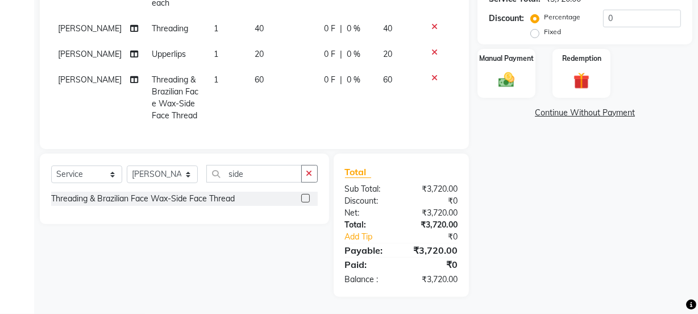
scroll to position [184, 0]
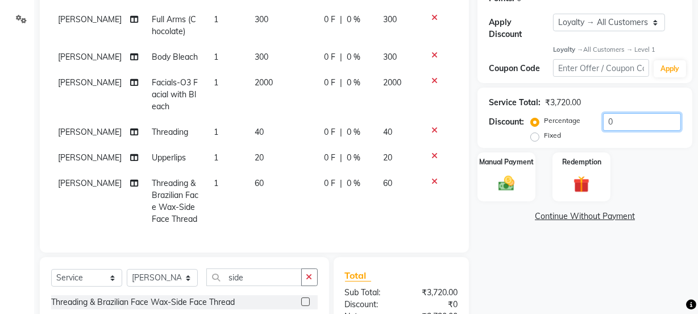
click at [616, 120] on input "0" at bounding box center [642, 122] width 78 height 18
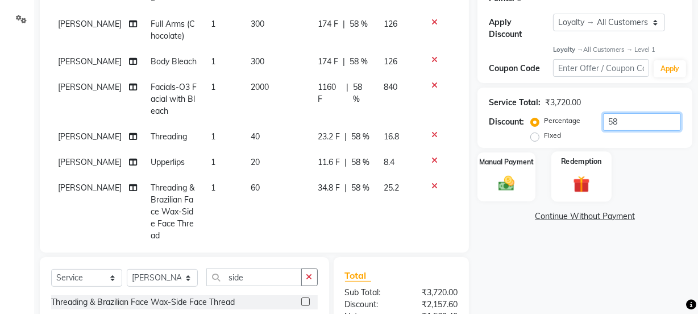
scroll to position [288, 0]
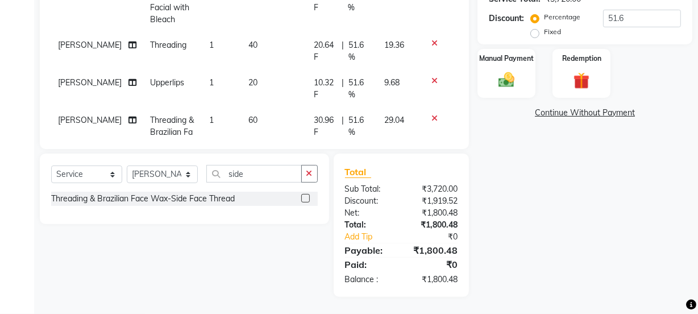
click at [308, 177] on icon "button" at bounding box center [309, 173] width 6 height 8
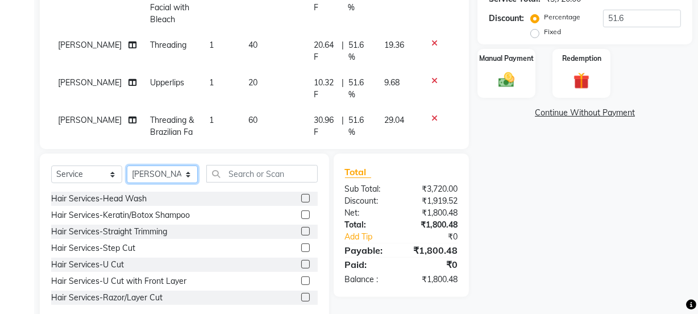
click at [157, 176] on select "Select Stylist [PERSON_NAME] Anjali [PERSON_NAME] Manager [PERSON_NAME] [PERSON…" at bounding box center [162, 174] width 71 height 18
click at [127, 165] on select "Select Stylist [PERSON_NAME] Anjali [PERSON_NAME] Manager [PERSON_NAME] [PERSON…" at bounding box center [162, 174] width 71 height 18
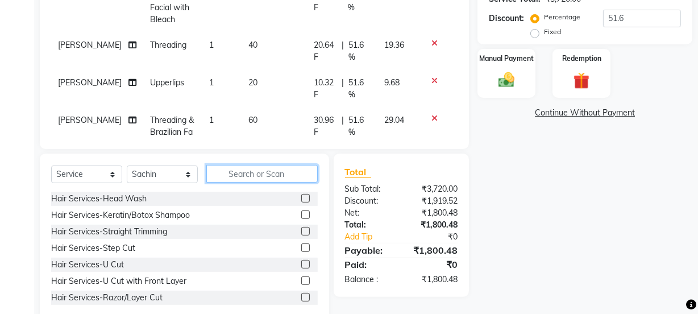
click at [243, 171] on input "text" at bounding box center [261, 174] width 111 height 18
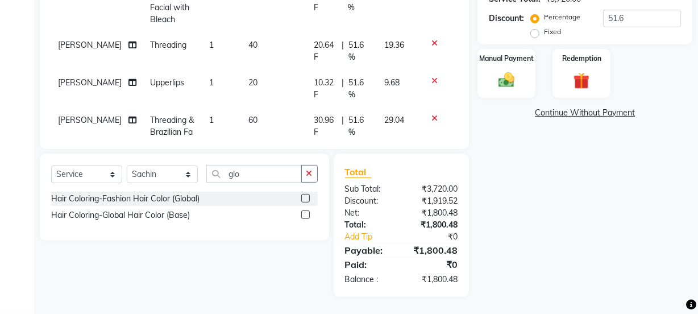
click at [306, 214] on label at bounding box center [305, 214] width 9 height 9
click at [306, 214] on input "checkbox" at bounding box center [304, 214] width 7 height 7
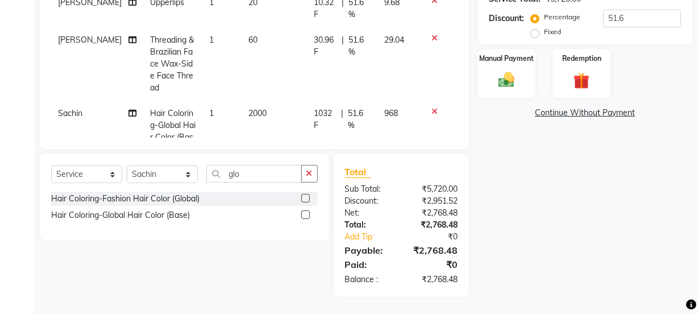
scroll to position [238, 0]
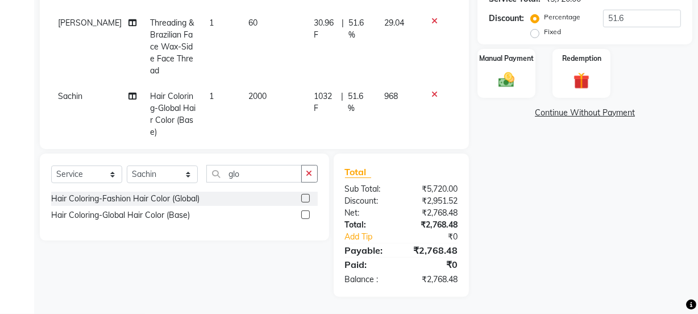
click at [431, 90] on icon at bounding box center [434, 94] width 6 height 8
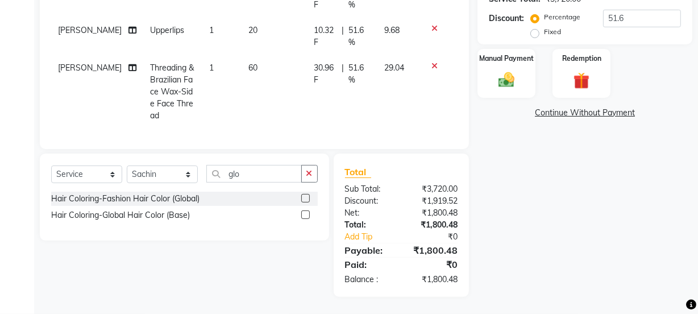
scroll to position [176, 0]
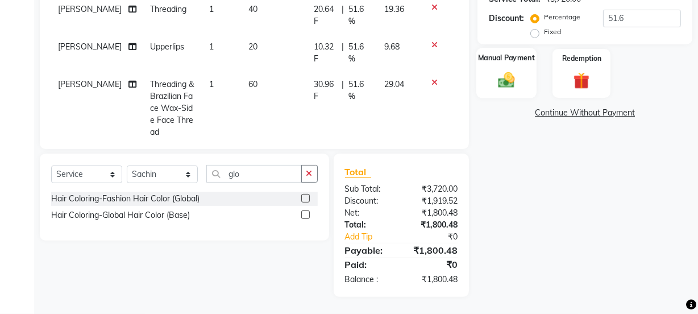
click at [491, 73] on div "Manual Payment" at bounding box center [506, 73] width 60 height 51
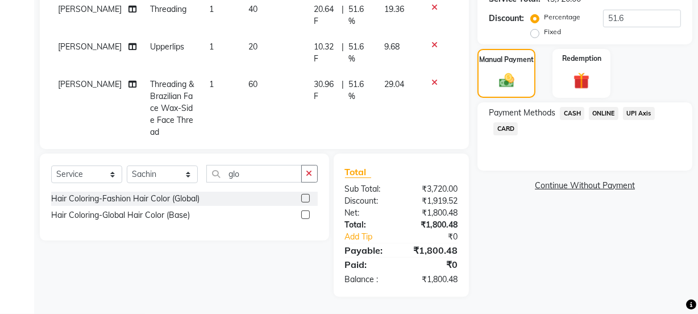
click at [603, 113] on span "ONLINE" at bounding box center [604, 113] width 30 height 13
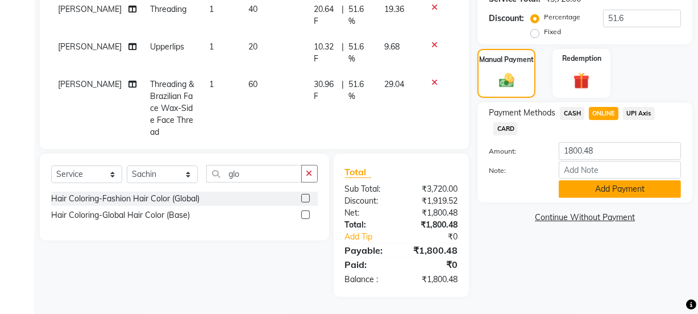
click at [588, 188] on button "Add Payment" at bounding box center [620, 189] width 122 height 18
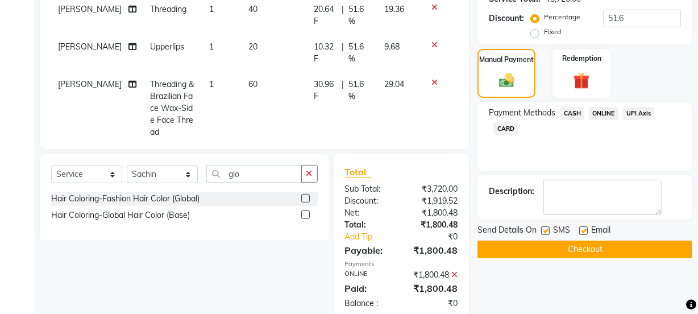
click at [583, 231] on label at bounding box center [583, 230] width 9 height 9
click at [583, 231] on input "checkbox" at bounding box center [582, 230] width 7 height 7
click at [574, 244] on button "Checkout" at bounding box center [585, 249] width 215 height 18
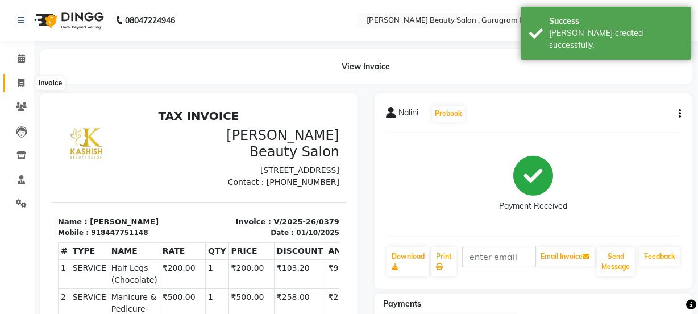
click at [18, 82] on icon at bounding box center [21, 82] width 6 height 9
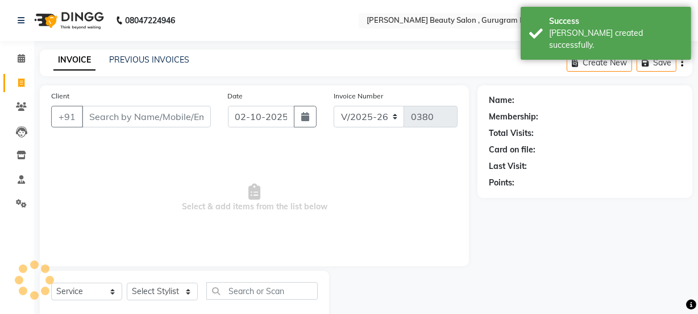
scroll to position [28, 0]
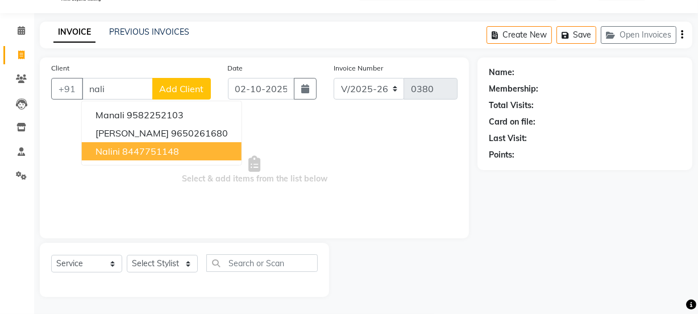
click at [150, 148] on ngb-highlight "8447751148" at bounding box center [150, 151] width 57 height 11
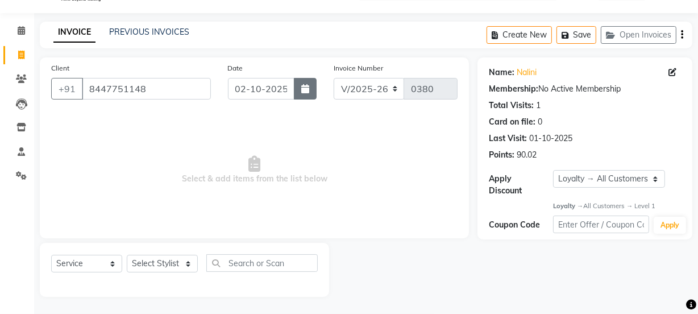
click at [305, 84] on icon "button" at bounding box center [305, 88] width 8 height 9
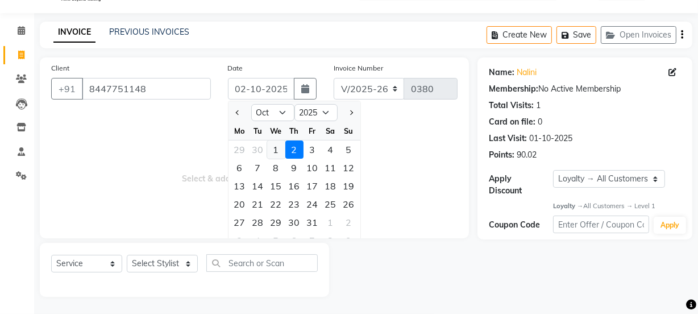
click at [280, 144] on div "1" at bounding box center [276, 149] width 18 height 18
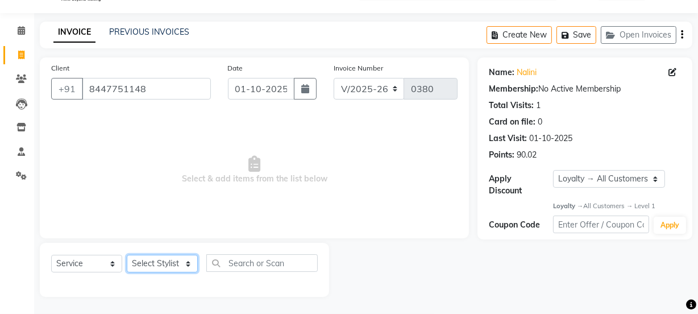
click at [165, 262] on select "Select Stylist [PERSON_NAME] Anjali [PERSON_NAME] Manager [PERSON_NAME] [PERSON…" at bounding box center [162, 264] width 71 height 18
click at [127, 255] on select "Select Stylist [PERSON_NAME] Anjali [PERSON_NAME] Manager [PERSON_NAME] [PERSON…" at bounding box center [162, 264] width 71 height 18
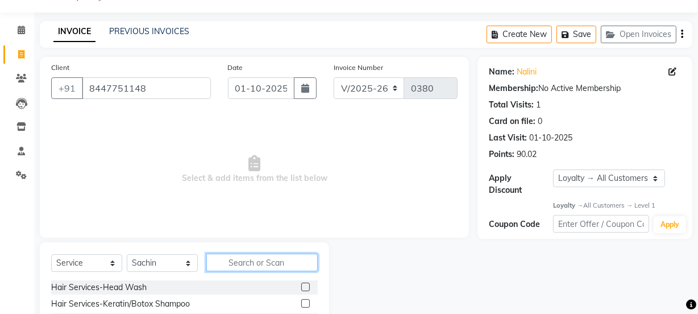
click at [256, 260] on input "text" at bounding box center [261, 263] width 111 height 18
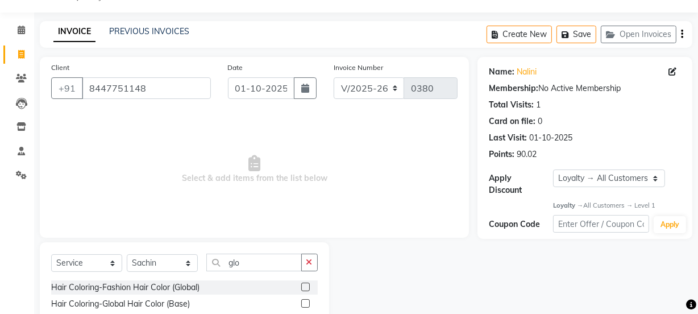
click at [306, 301] on label at bounding box center [305, 303] width 9 height 9
click at [306, 301] on input "checkbox" at bounding box center [304, 303] width 7 height 7
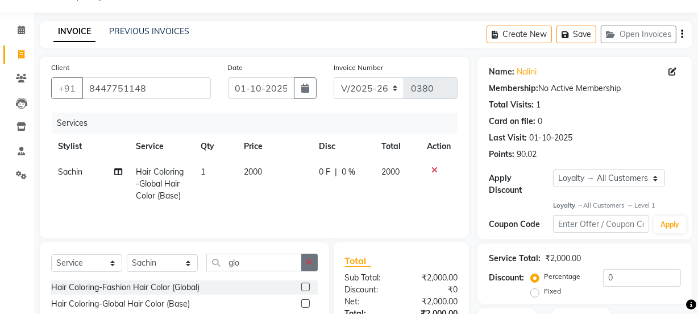
click at [305, 263] on button "button" at bounding box center [309, 263] width 16 height 18
click at [304, 304] on label at bounding box center [305, 303] width 9 height 9
click at [304, 304] on input "checkbox" at bounding box center [304, 303] width 7 height 7
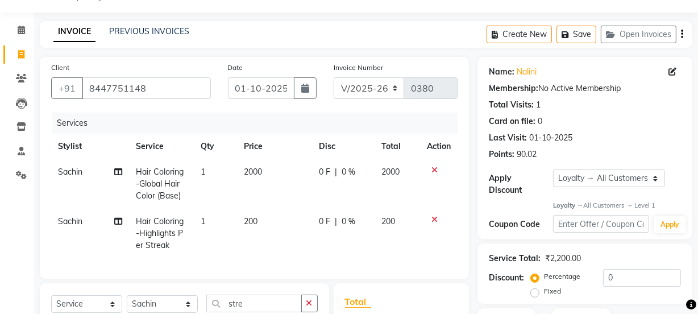
click at [263, 216] on td "200" at bounding box center [275, 233] width 76 height 49
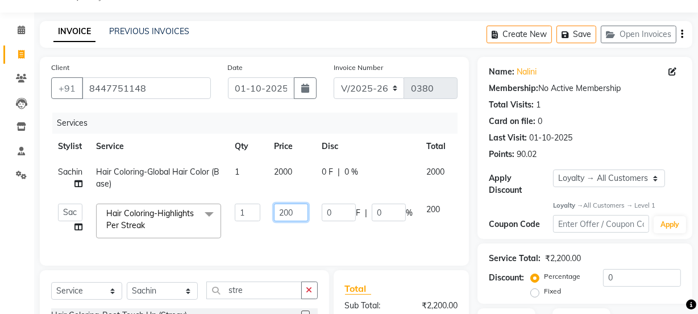
click at [301, 215] on input "200" at bounding box center [291, 213] width 34 height 18
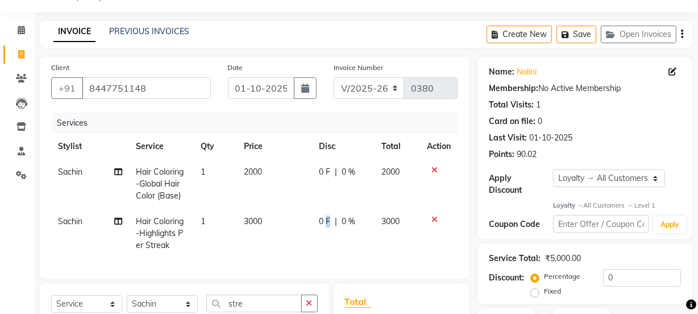
click at [326, 239] on td "0 F | 0 %" at bounding box center [343, 233] width 63 height 49
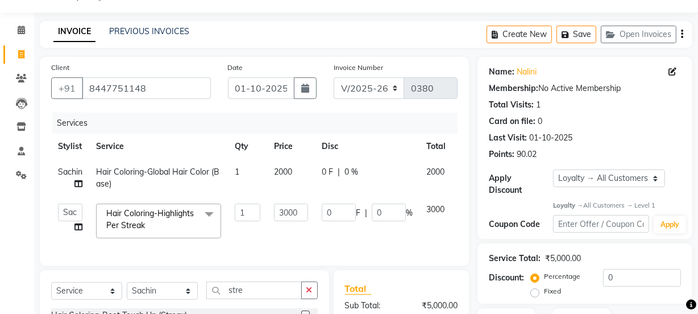
scroll to position [153, 0]
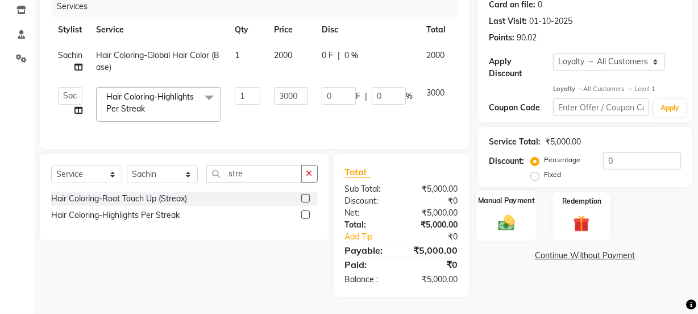
click at [502, 199] on div "Manual Payment" at bounding box center [506, 216] width 60 height 51
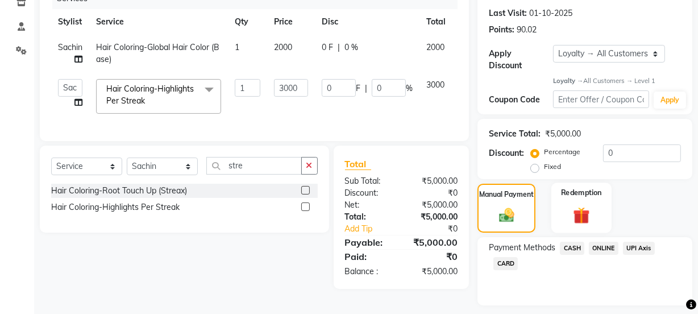
scroll to position [184, 0]
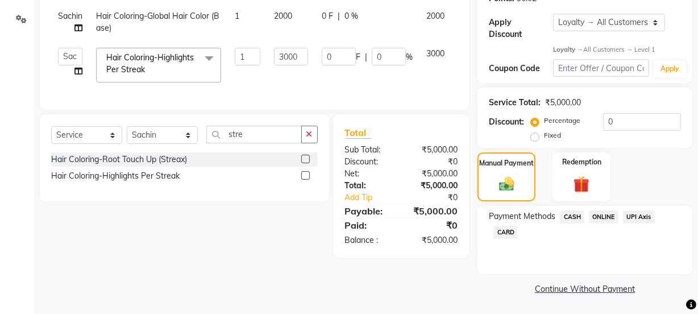
click at [569, 218] on span "CASH" at bounding box center [572, 216] width 24 height 13
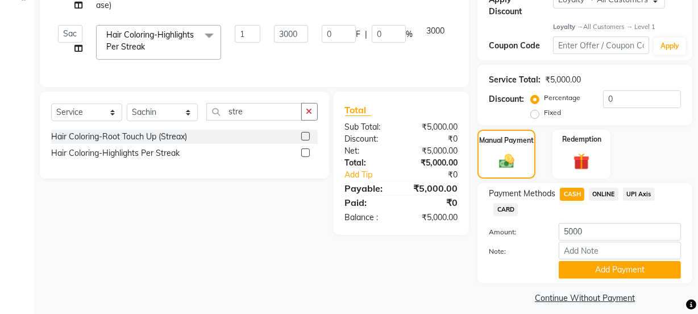
scroll to position [216, 0]
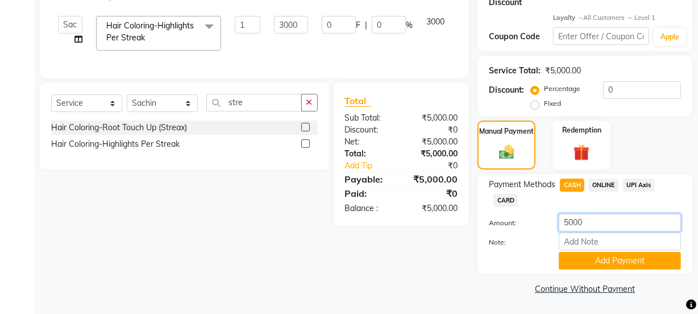
click at [600, 222] on input "5000" at bounding box center [620, 223] width 122 height 18
click at [595, 260] on button "Add Payment" at bounding box center [620, 261] width 122 height 18
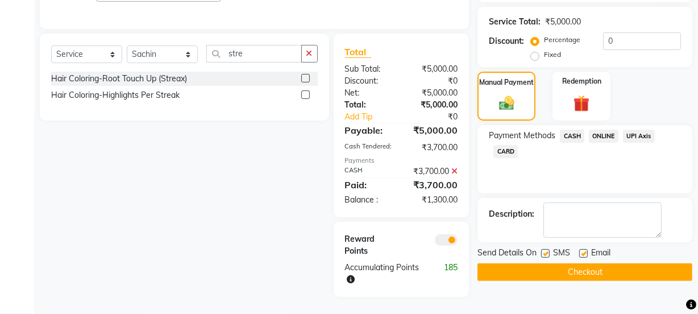
scroll to position [10, 0]
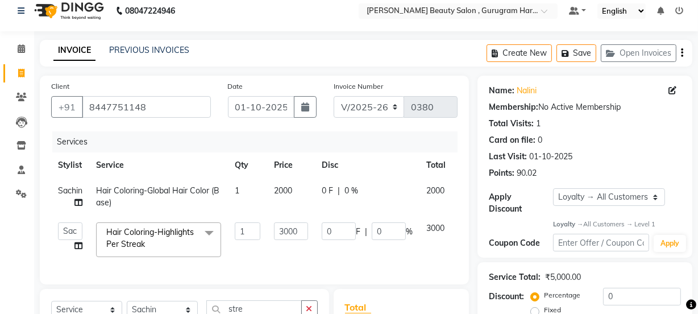
click at [299, 190] on td "2000" at bounding box center [291, 197] width 48 height 38
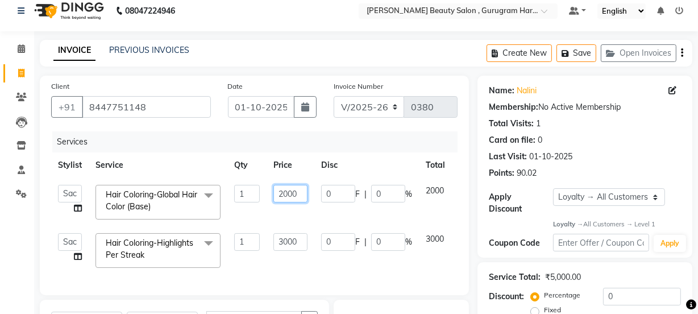
click at [305, 193] on input "2000" at bounding box center [290, 194] width 34 height 18
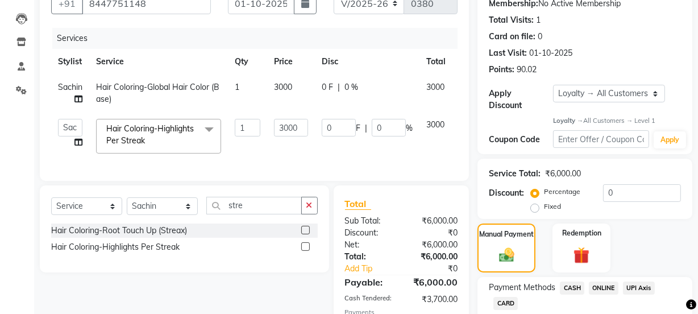
click at [358, 169] on div "Services Stylist Service Qty Price Disc Total Action Sachin Hair Coloring-Globa…" at bounding box center [254, 99] width 406 height 142
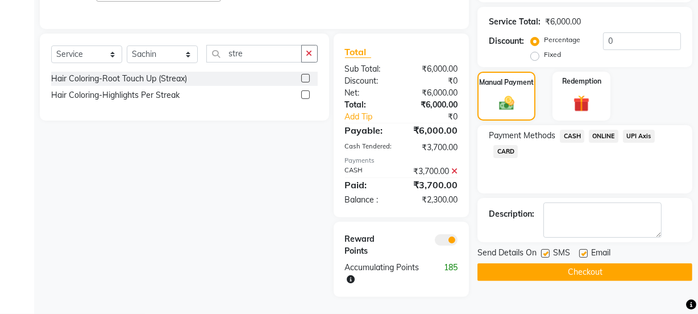
click at [586, 249] on label at bounding box center [583, 253] width 9 height 9
click at [586, 250] on input "checkbox" at bounding box center [582, 253] width 7 height 7
click at [572, 263] on button "Checkout" at bounding box center [585, 272] width 215 height 18
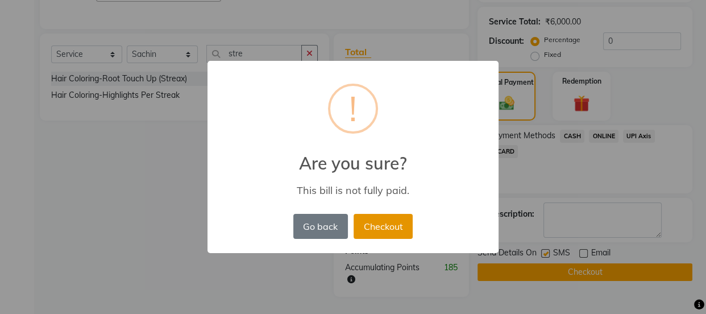
click at [381, 222] on button "Checkout" at bounding box center [383, 226] width 59 height 25
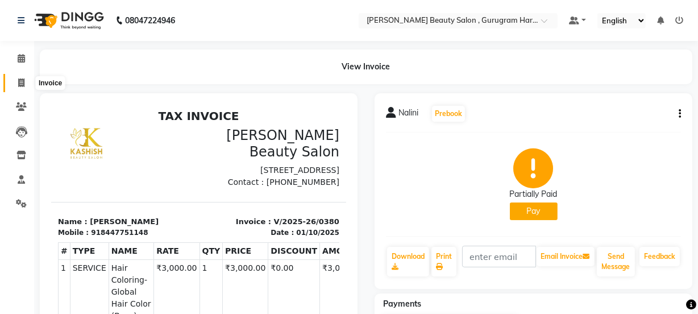
click at [13, 85] on span at bounding box center [21, 83] width 20 height 13
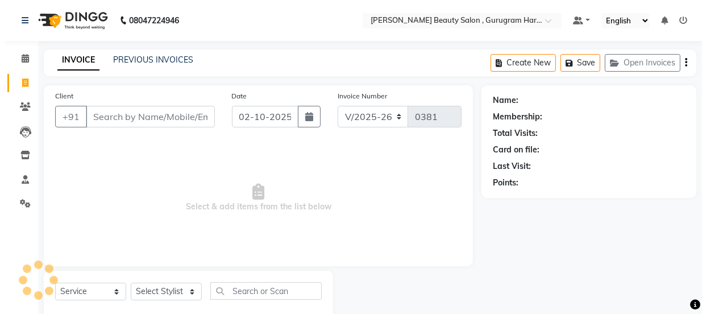
scroll to position [28, 0]
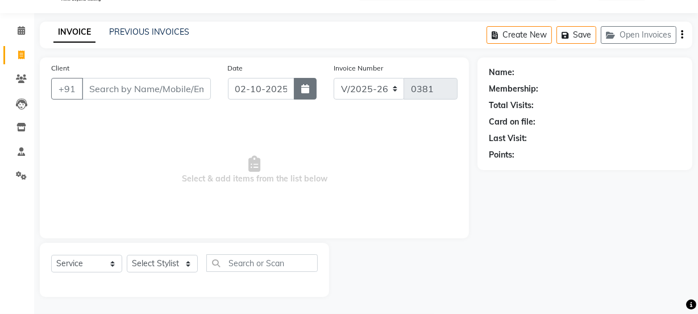
click at [302, 91] on icon "button" at bounding box center [305, 88] width 8 height 9
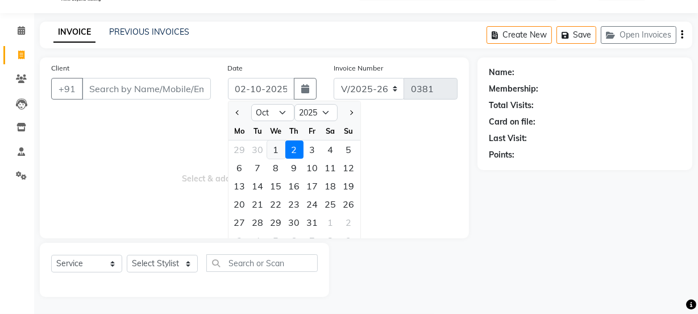
click at [275, 146] on div "1" at bounding box center [276, 149] width 18 height 18
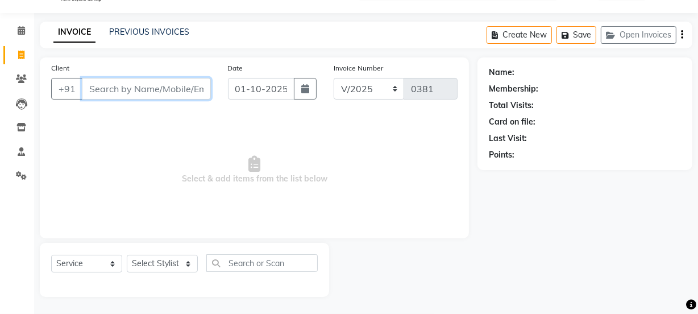
click at [190, 86] on input "Client" at bounding box center [146, 89] width 129 height 22
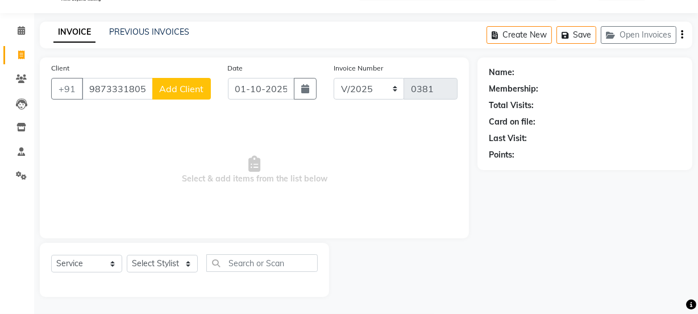
click at [194, 85] on span "Add Client" at bounding box center [181, 88] width 45 height 11
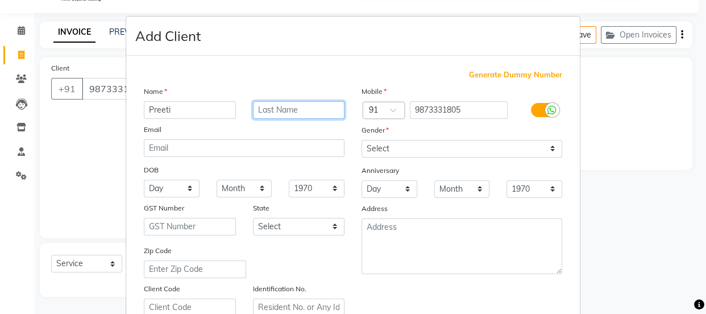
click at [314, 112] on input "text" at bounding box center [299, 110] width 92 height 18
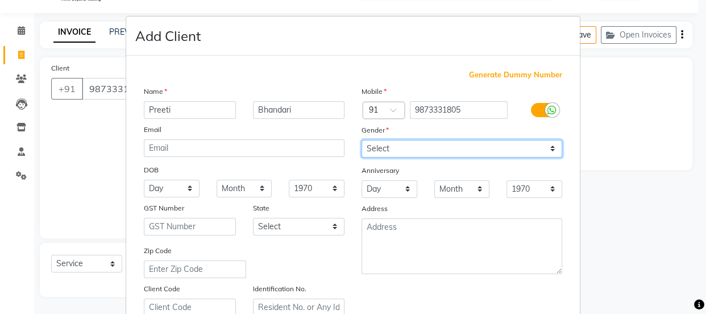
click at [375, 147] on select "Select [DEMOGRAPHIC_DATA] [DEMOGRAPHIC_DATA] Other Prefer Not To Say" at bounding box center [462, 149] width 201 height 18
click at [362, 140] on select "Select [DEMOGRAPHIC_DATA] [DEMOGRAPHIC_DATA] Other Prefer Not To Say" at bounding box center [462, 149] width 201 height 18
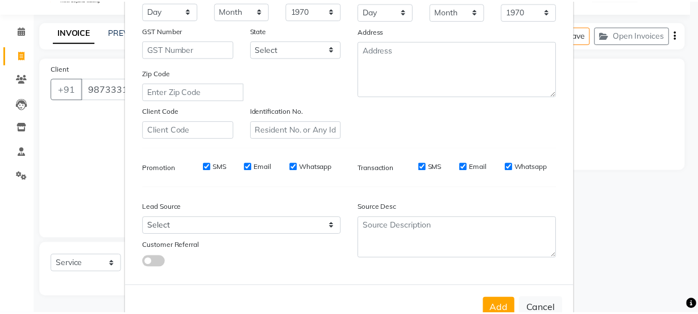
scroll to position [214, 0]
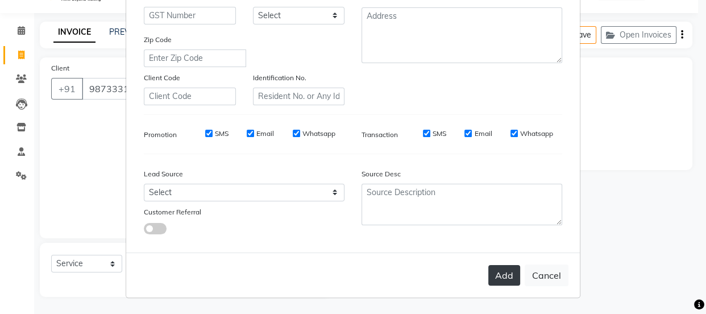
click at [504, 273] on button "Add" at bounding box center [504, 275] width 32 height 20
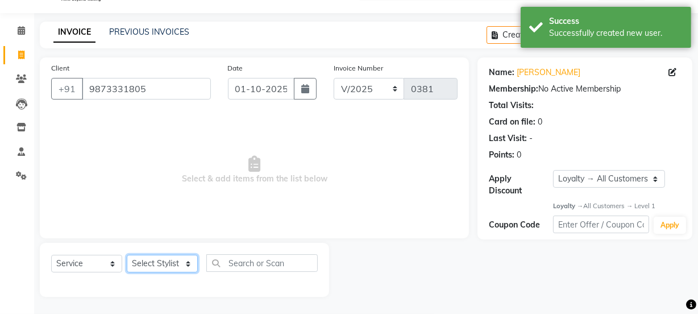
click at [153, 261] on select "Select Stylist [PERSON_NAME] Anjali [PERSON_NAME] Manager [PERSON_NAME] [PERSON…" at bounding box center [162, 264] width 71 height 18
click at [127, 255] on select "Select Stylist [PERSON_NAME] Anjali [PERSON_NAME] Manager [PERSON_NAME] [PERSON…" at bounding box center [162, 264] width 71 height 18
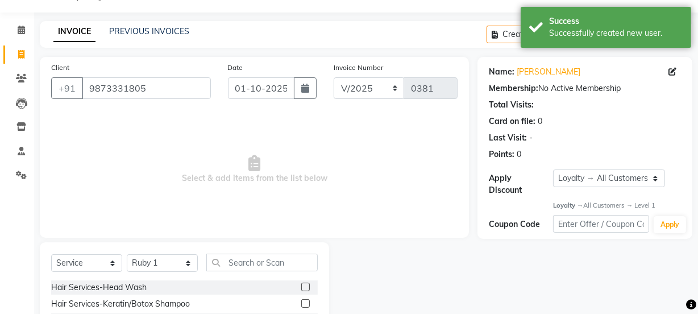
click at [240, 268] on div "Select Service Product Membership Package Voucher Prepaid Gift Card Select Styl…" at bounding box center [184, 267] width 267 height 27
click at [245, 263] on input "text" at bounding box center [261, 263] width 111 height 18
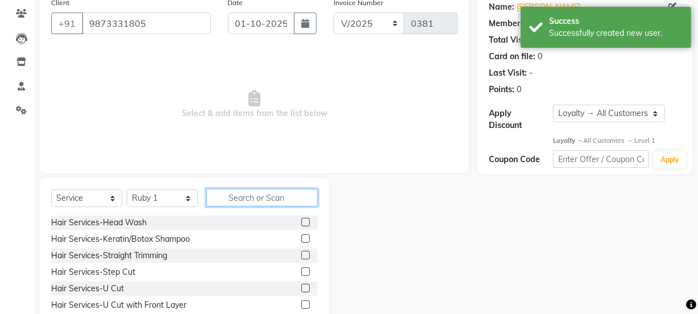
scroll to position [142, 0]
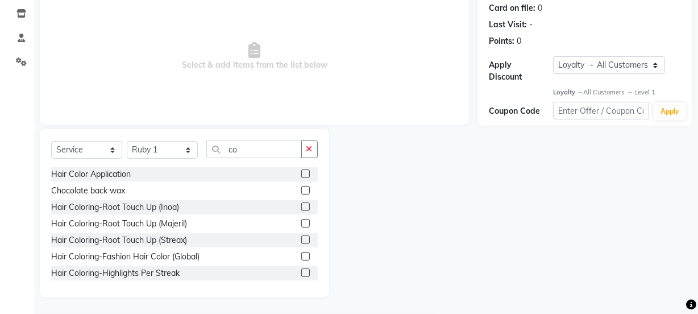
click at [301, 173] on label at bounding box center [305, 173] width 9 height 9
click at [301, 173] on input "checkbox" at bounding box center [304, 174] width 7 height 7
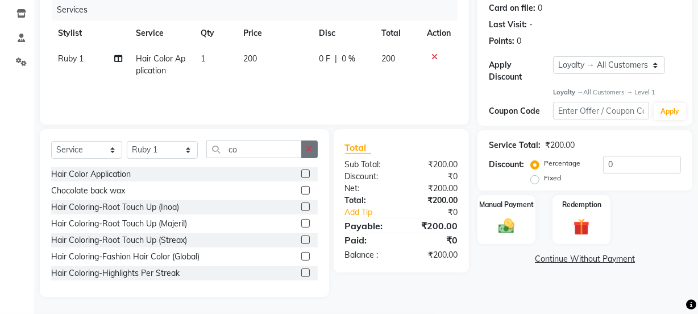
click at [310, 145] on icon "button" at bounding box center [309, 149] width 6 height 8
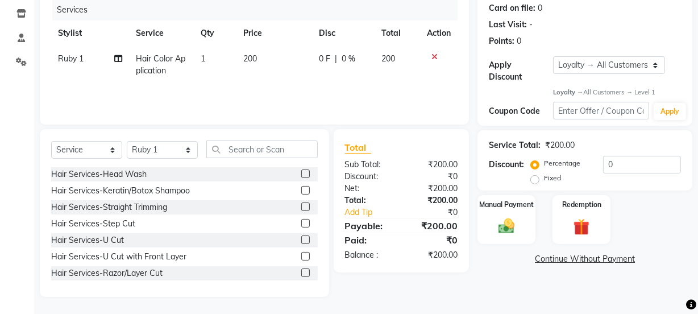
click at [301, 171] on label at bounding box center [305, 173] width 9 height 9
click at [301, 171] on input "checkbox" at bounding box center [304, 174] width 7 height 7
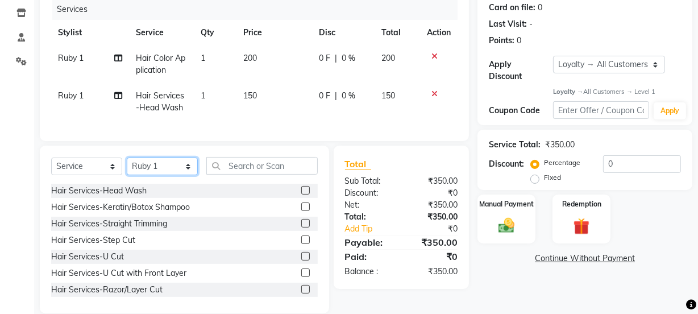
click at [177, 175] on select "Select Stylist [PERSON_NAME] Anjali [PERSON_NAME] Manager [PERSON_NAME] [PERSON…" at bounding box center [162, 166] width 71 height 18
click at [127, 165] on select "Select Stylist [PERSON_NAME] Anjali [PERSON_NAME] Manager [PERSON_NAME] [PERSON…" at bounding box center [162, 166] width 71 height 18
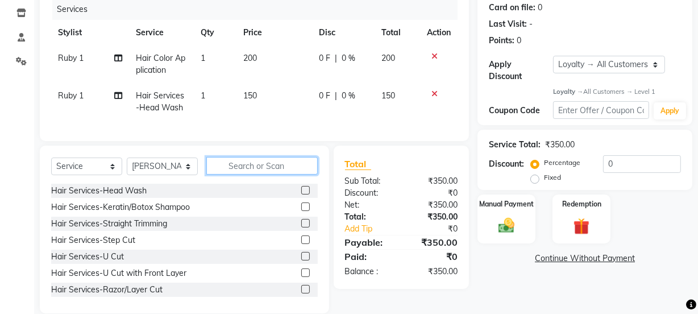
click at [251, 175] on input "text" at bounding box center [261, 166] width 111 height 18
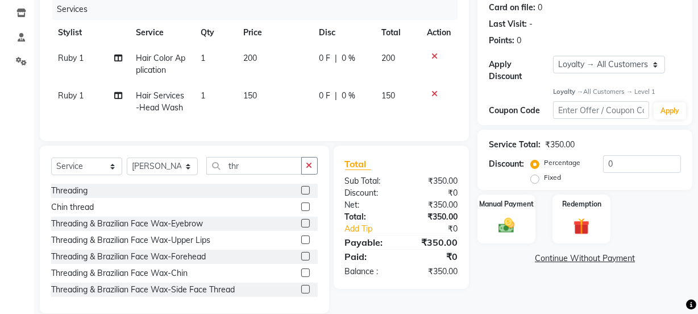
click at [301, 194] on label at bounding box center [305, 190] width 9 height 9
click at [301, 194] on input "checkbox" at bounding box center [304, 190] width 7 height 7
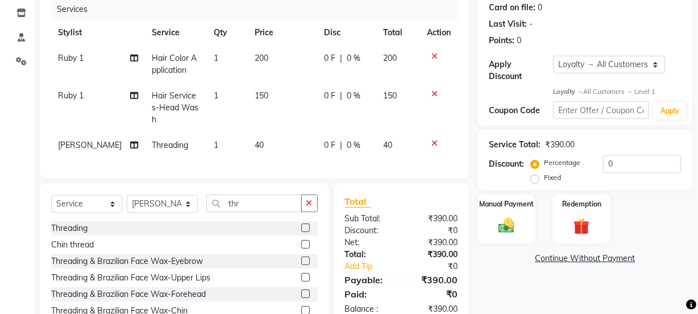
click at [544, 176] on label "Fixed" at bounding box center [552, 177] width 17 height 10
click at [536, 176] on input "Fixed" at bounding box center [537, 177] width 8 height 8
click at [632, 155] on input "0" at bounding box center [642, 164] width 78 height 18
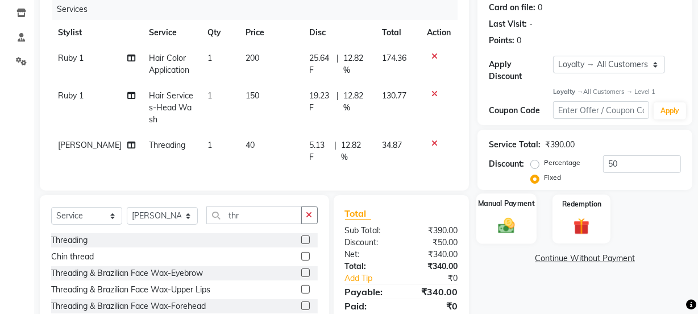
click at [516, 221] on img at bounding box center [506, 225] width 27 height 19
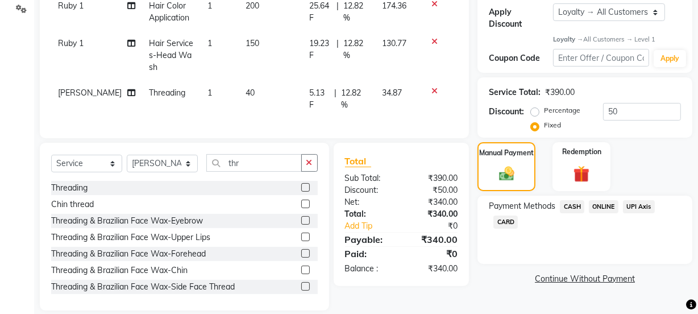
scroll to position [216, 0]
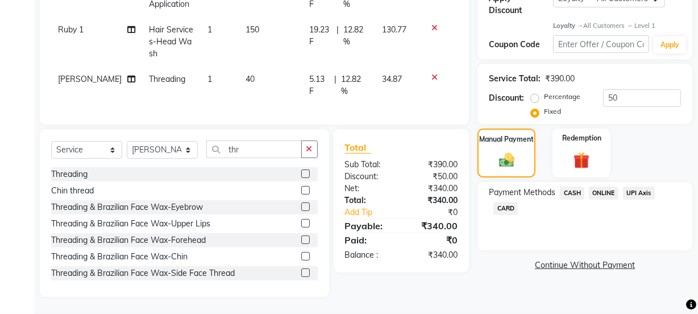
click at [609, 186] on span "ONLINE" at bounding box center [604, 192] width 30 height 13
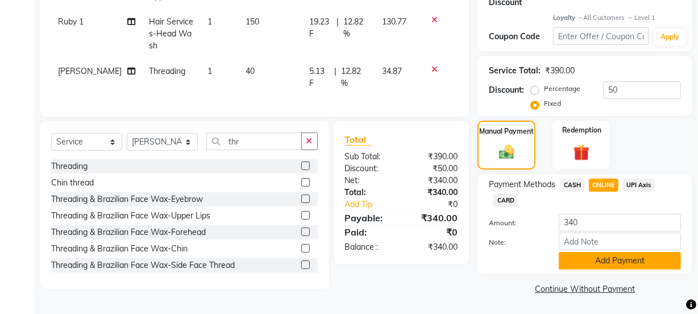
click at [593, 262] on button "Add Payment" at bounding box center [620, 261] width 122 height 18
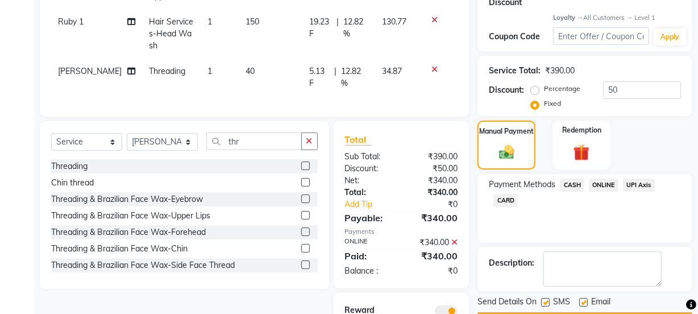
scroll to position [295, 0]
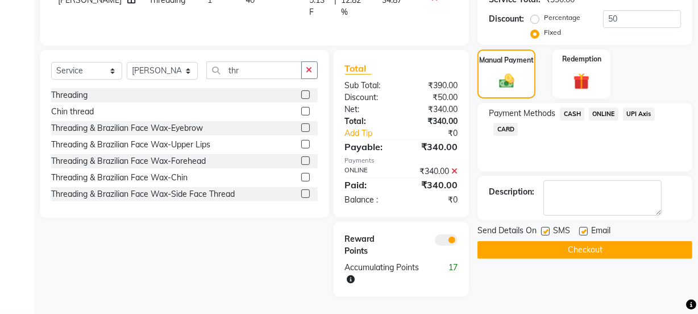
click at [583, 227] on label at bounding box center [583, 231] width 9 height 9
click at [583, 228] on input "checkbox" at bounding box center [582, 231] width 7 height 7
click at [561, 241] on button "Checkout" at bounding box center [585, 250] width 215 height 18
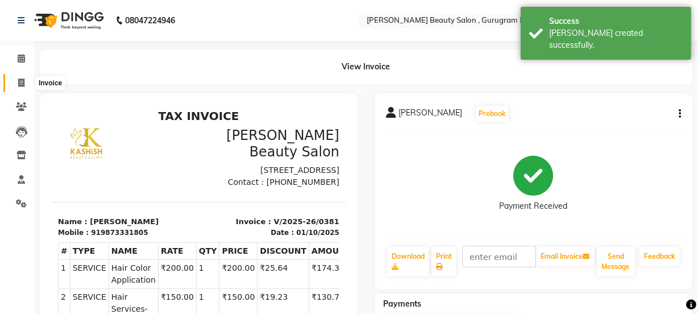
click at [18, 80] on icon at bounding box center [21, 82] width 6 height 9
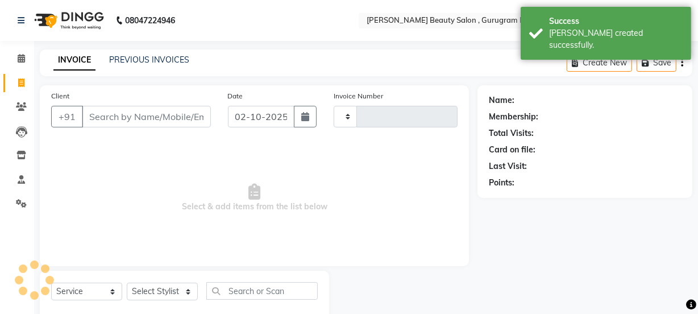
scroll to position [28, 0]
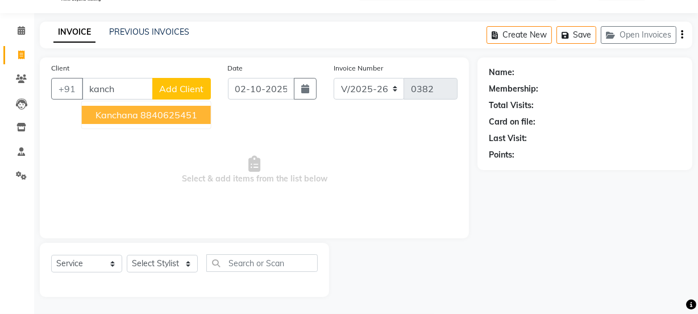
click at [134, 114] on span "Kanchana" at bounding box center [117, 114] width 43 height 11
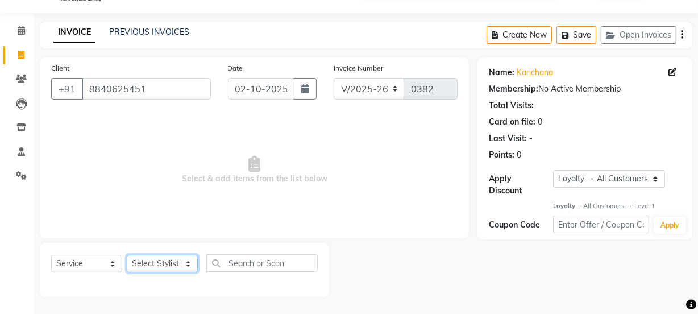
click at [179, 260] on select "Select Stylist [PERSON_NAME] Anjali [PERSON_NAME] Manager [PERSON_NAME] [PERSON…" at bounding box center [162, 264] width 71 height 18
click at [127, 255] on select "Select Stylist [PERSON_NAME] Anjali [PERSON_NAME] Manager [PERSON_NAME] [PERSON…" at bounding box center [162, 264] width 71 height 18
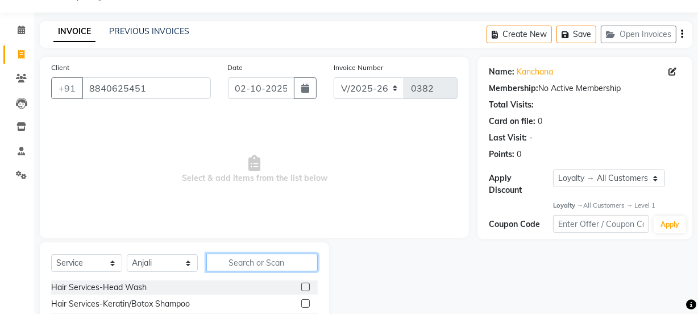
click at [296, 259] on input "text" at bounding box center [261, 263] width 111 height 18
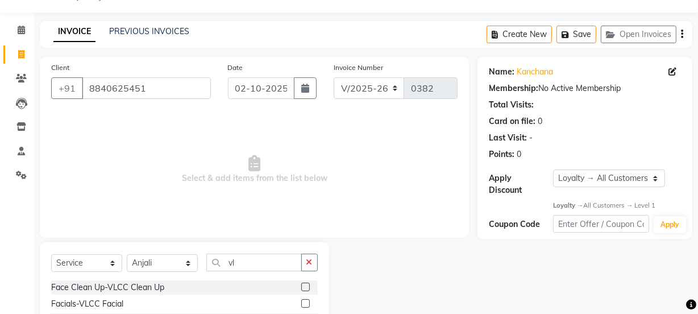
click at [306, 303] on label at bounding box center [305, 303] width 9 height 9
click at [306, 303] on input "checkbox" at bounding box center [304, 303] width 7 height 7
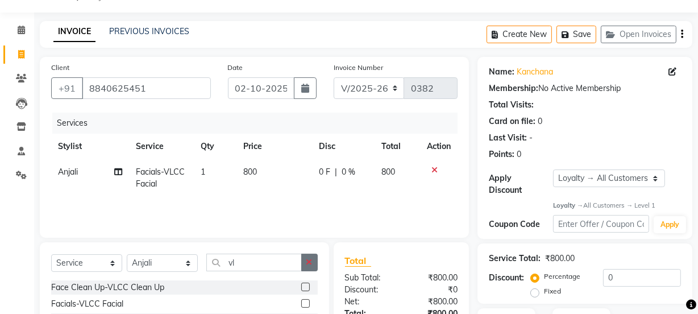
click at [307, 260] on icon "button" at bounding box center [309, 262] width 6 height 8
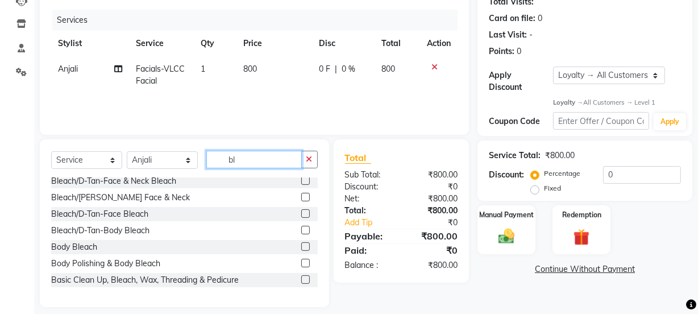
scroll to position [103, 0]
click at [301, 211] on label at bounding box center [305, 213] width 9 height 9
click at [301, 211] on input "checkbox" at bounding box center [304, 213] width 7 height 7
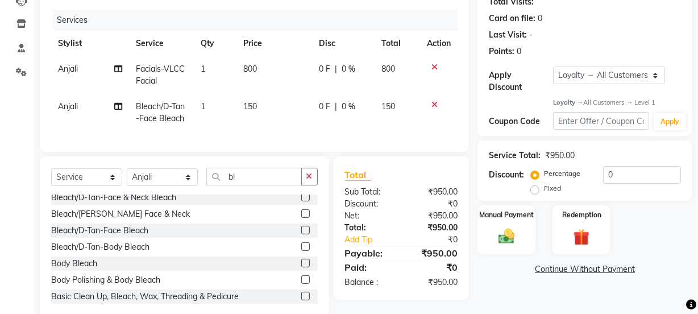
click at [269, 68] on td "800" at bounding box center [275, 75] width 76 height 38
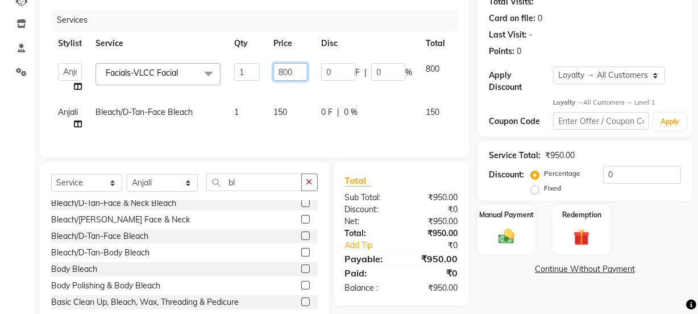
click at [296, 72] on input "800" at bounding box center [290, 72] width 34 height 18
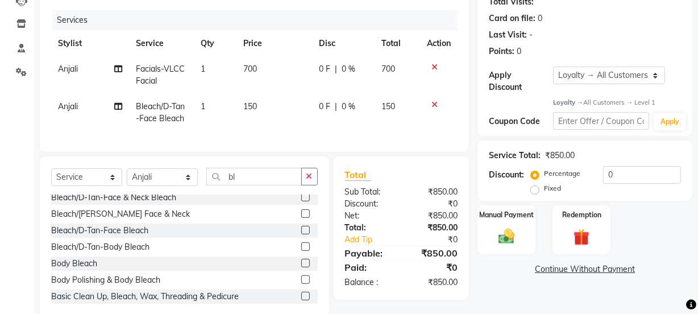
click at [247, 109] on tr "[PERSON_NAME]/D-Tan-Face Bleach 1 150 0 F | 0 % 150" at bounding box center [254, 113] width 406 height 38
click at [308, 180] on icon "button" at bounding box center [309, 176] width 6 height 8
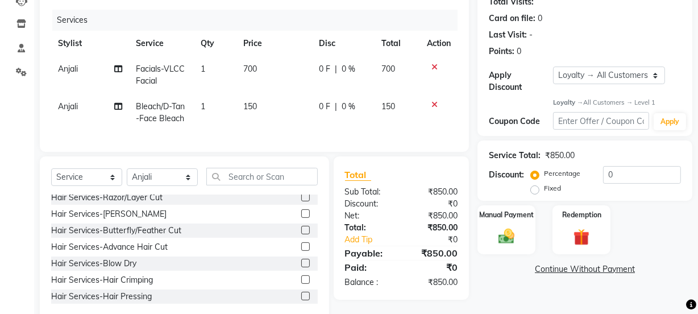
drag, startPoint x: 431, startPoint y: 101, endPoint x: 422, endPoint y: 100, distance: 8.5
click at [429, 101] on div at bounding box center [439, 105] width 24 height 8
click at [245, 185] on input "text" at bounding box center [261, 177] width 111 height 18
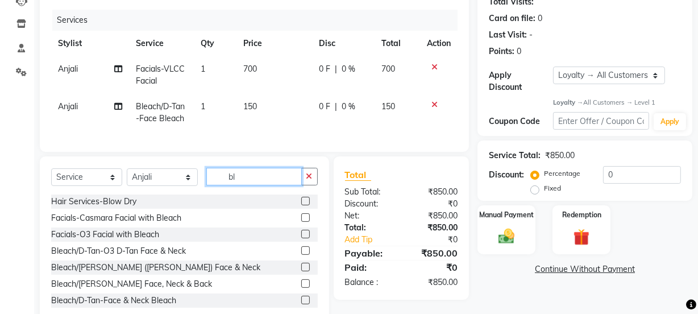
scroll to position [51, 0]
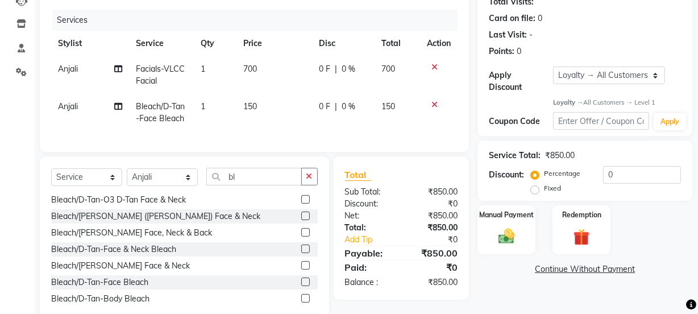
click at [301, 269] on label at bounding box center [305, 265] width 9 height 9
click at [301, 269] on input "checkbox" at bounding box center [304, 265] width 7 height 7
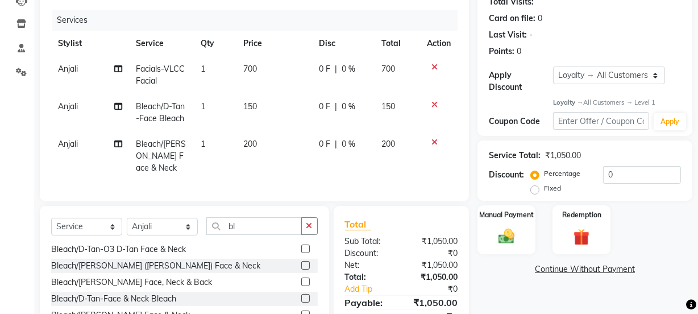
click at [431, 101] on icon at bounding box center [434, 105] width 6 height 8
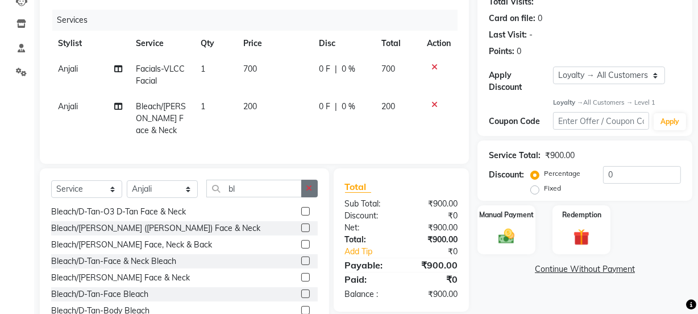
click at [304, 195] on button "button" at bounding box center [309, 189] width 16 height 18
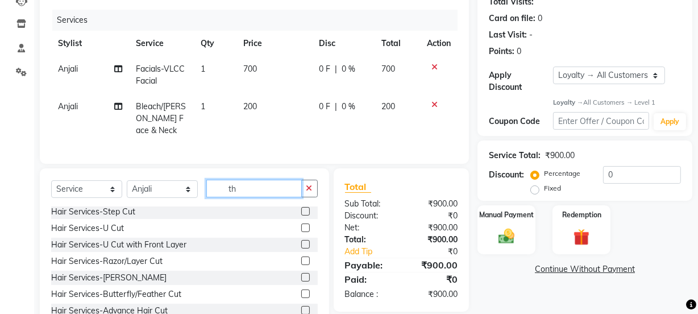
scroll to position [0, 0]
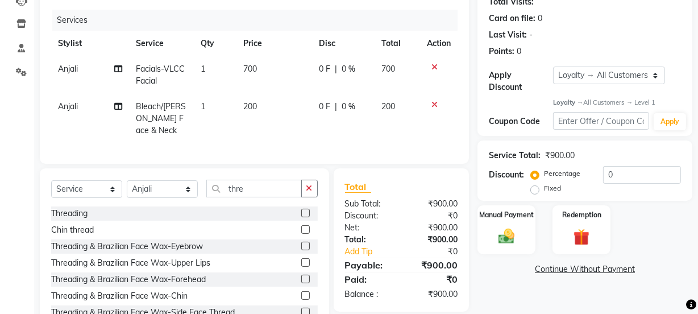
click at [301, 217] on label at bounding box center [305, 213] width 9 height 9
click at [301, 217] on input "checkbox" at bounding box center [304, 213] width 7 height 7
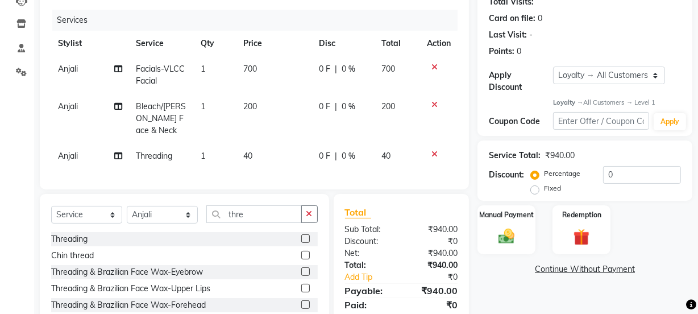
drag, startPoint x: 308, startPoint y: 221, endPoint x: 294, endPoint y: 215, distance: 14.6
click at [308, 218] on icon "button" at bounding box center [309, 214] width 6 height 8
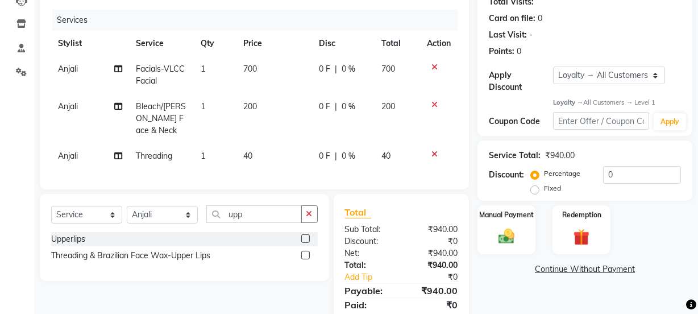
click at [307, 243] on label at bounding box center [305, 238] width 9 height 9
click at [307, 243] on input "checkbox" at bounding box center [304, 238] width 7 height 7
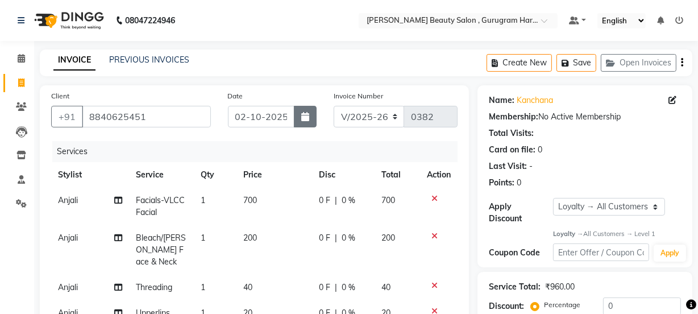
click at [305, 112] on icon "button" at bounding box center [305, 116] width 8 height 9
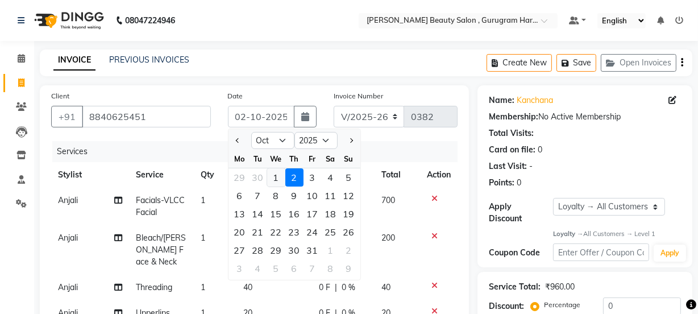
click at [275, 175] on div "1" at bounding box center [276, 177] width 18 height 18
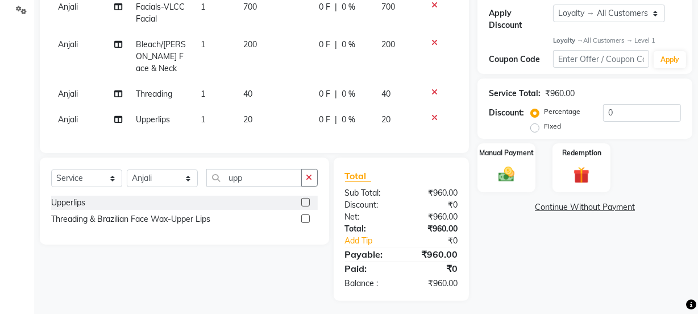
scroll to position [205, 0]
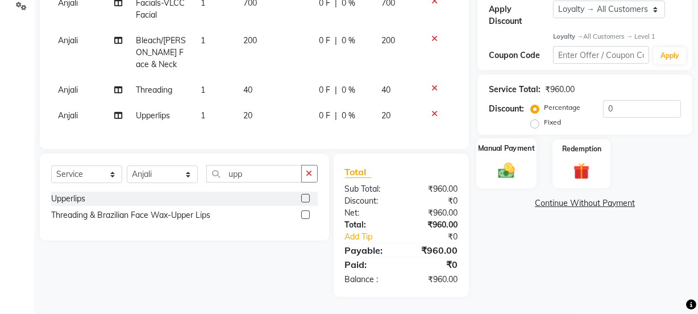
click at [484, 160] on div "Manual Payment" at bounding box center [506, 164] width 60 height 51
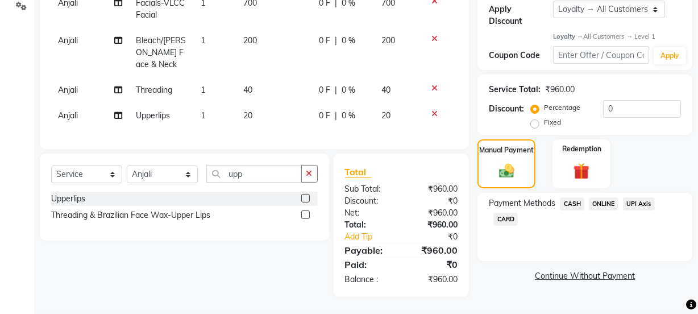
click at [576, 197] on span "CASH" at bounding box center [572, 203] width 24 height 13
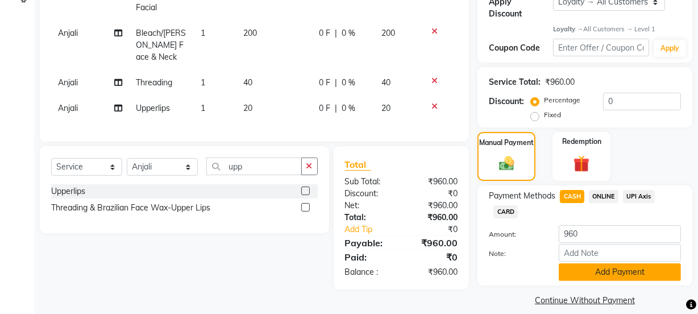
click at [596, 268] on button "Add Payment" at bounding box center [620, 272] width 122 height 18
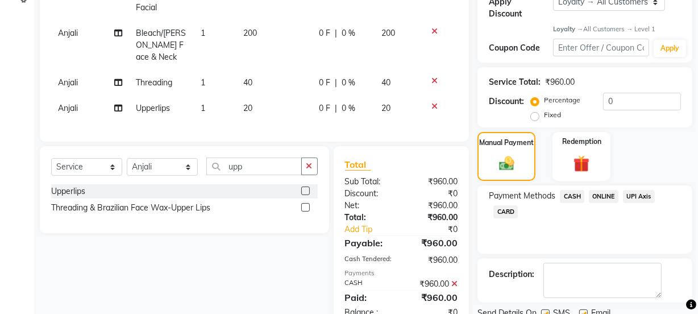
scroll to position [325, 0]
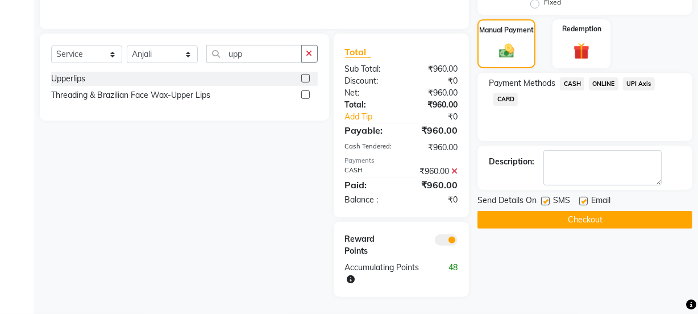
click at [586, 197] on label at bounding box center [583, 201] width 9 height 9
click at [586, 198] on input "checkbox" at bounding box center [582, 201] width 7 height 7
click at [581, 211] on button "Checkout" at bounding box center [585, 220] width 215 height 18
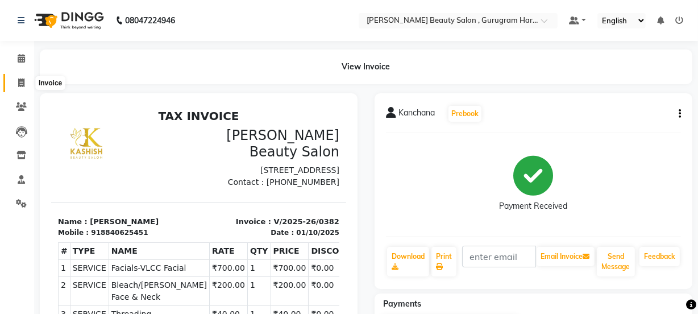
click at [22, 80] on icon at bounding box center [21, 82] width 6 height 9
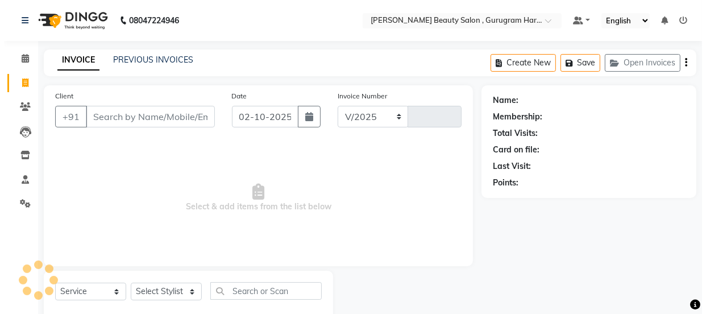
scroll to position [28, 0]
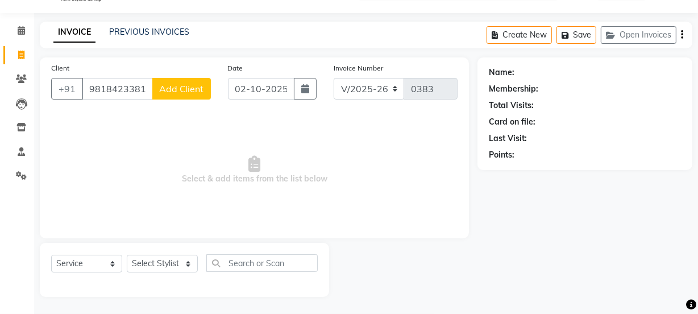
click at [163, 91] on span "Add Client" at bounding box center [181, 88] width 45 height 11
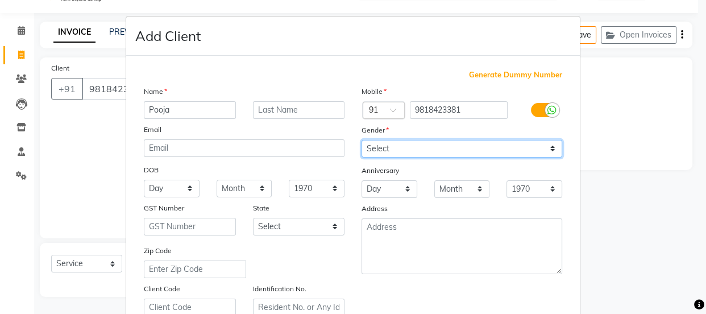
drag, startPoint x: 383, startPoint y: 143, endPoint x: 381, endPoint y: 157, distance: 14.3
click at [383, 147] on select "Select [DEMOGRAPHIC_DATA] [DEMOGRAPHIC_DATA] Other Prefer Not To Say" at bounding box center [462, 149] width 201 height 18
click at [362, 140] on select "Select [DEMOGRAPHIC_DATA] [DEMOGRAPHIC_DATA] Other Prefer Not To Say" at bounding box center [462, 149] width 201 height 18
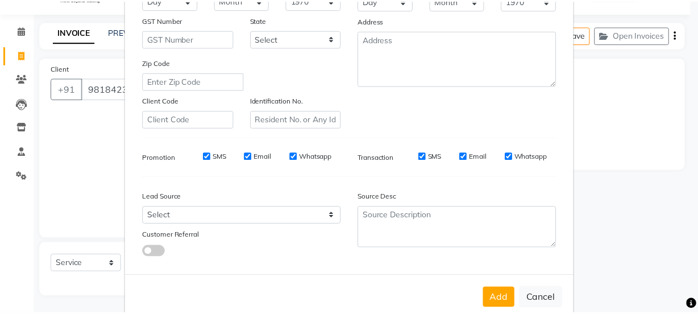
scroll to position [214, 0]
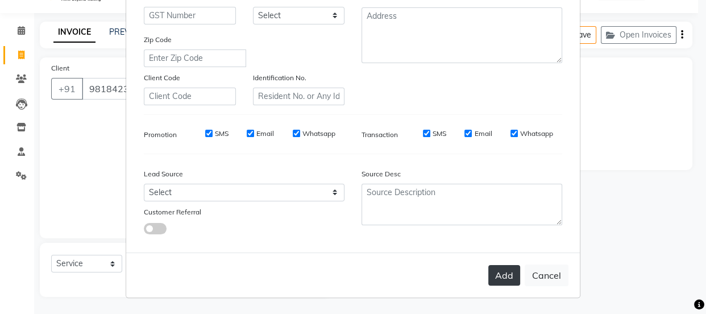
click at [506, 278] on button "Add" at bounding box center [504, 275] width 32 height 20
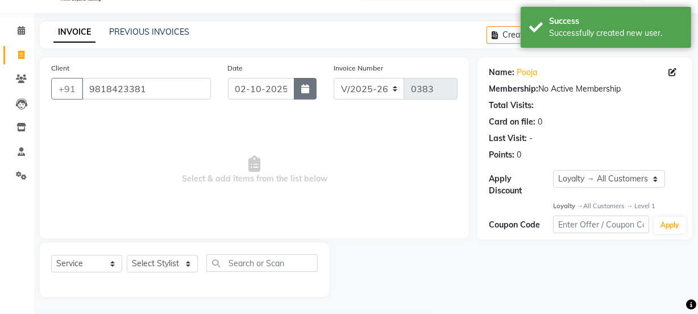
click at [310, 86] on button "button" at bounding box center [305, 89] width 23 height 22
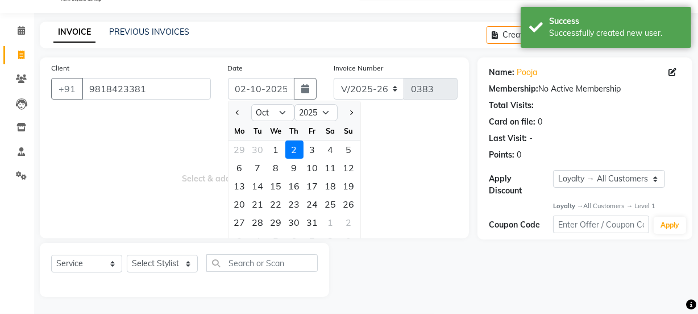
click at [277, 144] on div "1" at bounding box center [276, 149] width 18 height 18
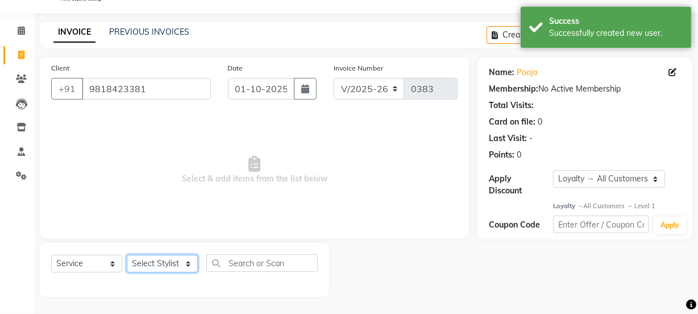
click at [165, 261] on select "Select Stylist [PERSON_NAME] Anjali [PERSON_NAME] Manager [PERSON_NAME] [PERSON…" at bounding box center [162, 264] width 71 height 18
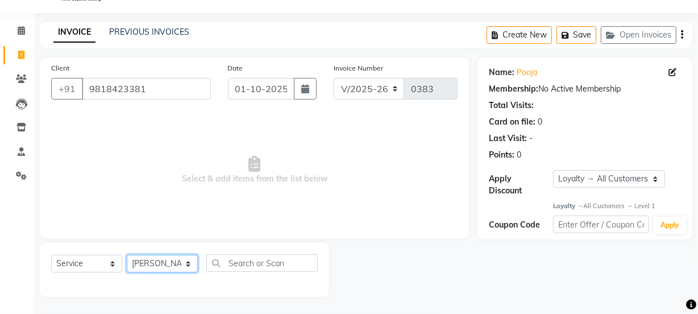
click at [127, 255] on select "Select Stylist [PERSON_NAME] Anjali [PERSON_NAME] Manager [PERSON_NAME] [PERSON…" at bounding box center [162, 264] width 71 height 18
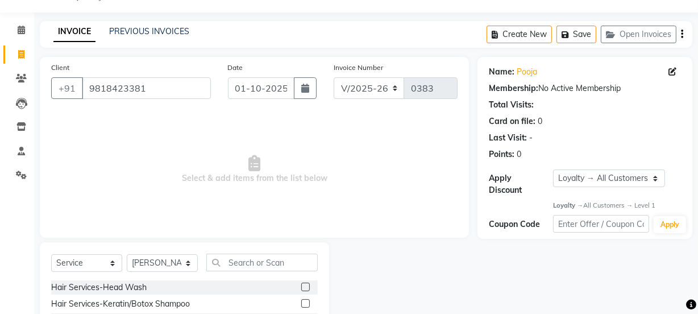
click at [171, 254] on div "Select Service Product Membership Package Voucher Prepaid Gift Card Select Styl…" at bounding box center [184, 267] width 267 height 27
click at [170, 255] on select "Select Stylist [PERSON_NAME] Anjali [PERSON_NAME] Manager [PERSON_NAME] [PERSON…" at bounding box center [162, 263] width 71 height 18
click at [127, 254] on select "Select Stylist [PERSON_NAME] Anjali [PERSON_NAME] Manager [PERSON_NAME] [PERSON…" at bounding box center [162, 263] width 71 height 18
click at [149, 261] on select "Select Stylist [PERSON_NAME] Anjali [PERSON_NAME] Manager [PERSON_NAME] [PERSON…" at bounding box center [162, 263] width 71 height 18
click at [127, 254] on select "Select Stylist [PERSON_NAME] Anjali [PERSON_NAME] Manager [PERSON_NAME] [PERSON…" at bounding box center [162, 263] width 71 height 18
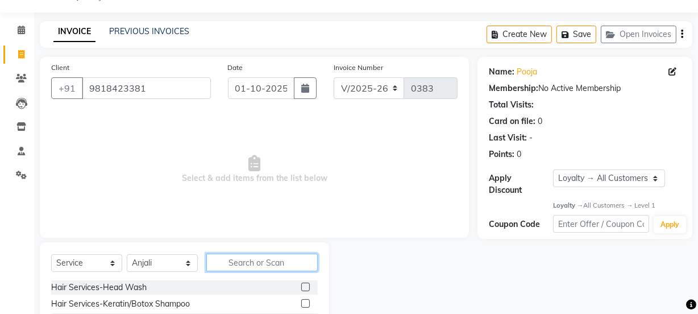
click at [279, 264] on input "text" at bounding box center [261, 263] width 111 height 18
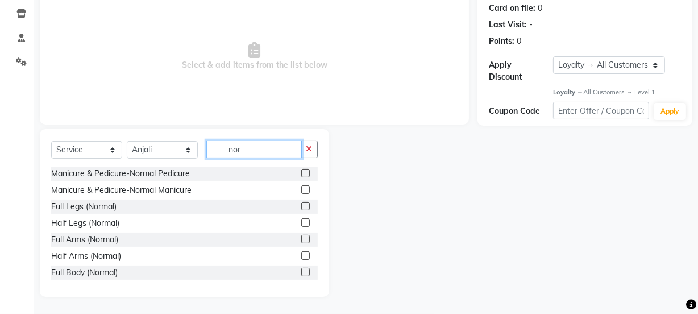
scroll to position [51, 0]
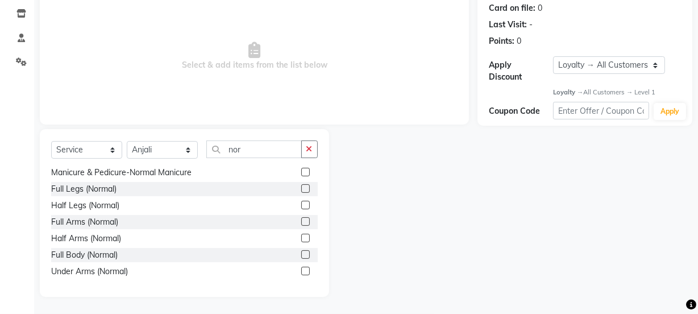
click at [301, 235] on label at bounding box center [305, 238] width 9 height 9
click at [301, 235] on input "checkbox" at bounding box center [304, 238] width 7 height 7
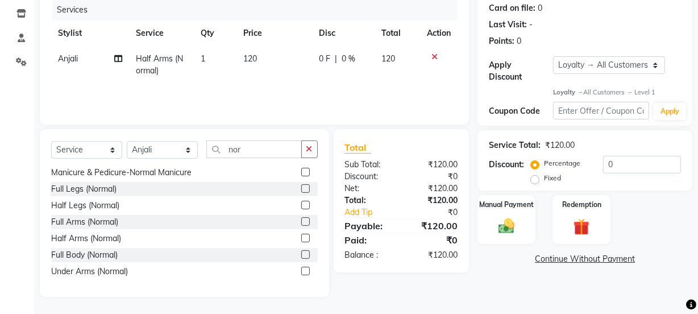
click at [301, 202] on label at bounding box center [305, 205] width 9 height 9
click at [301, 202] on input "checkbox" at bounding box center [304, 205] width 7 height 7
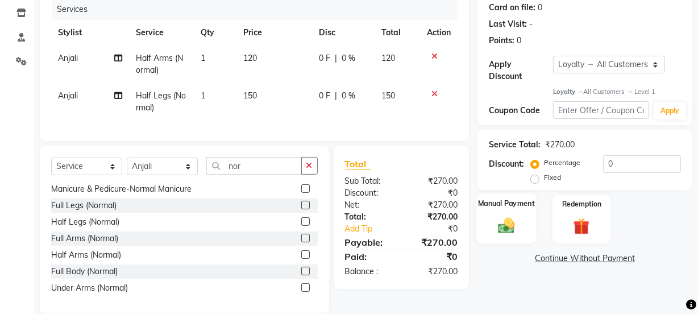
click at [496, 218] on img at bounding box center [506, 225] width 27 height 19
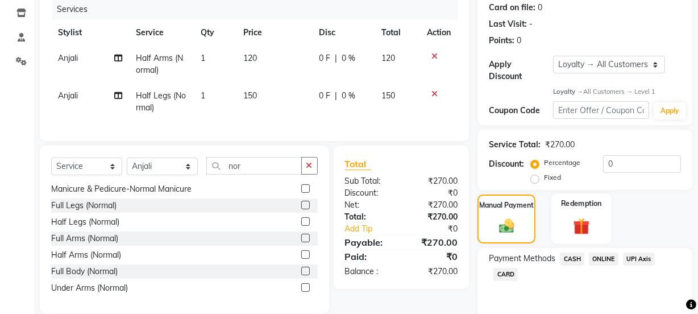
scroll to position [184, 0]
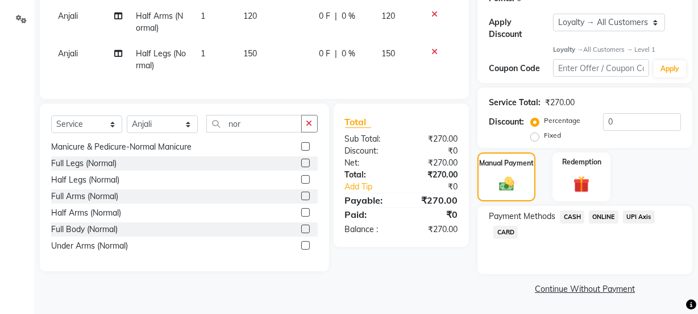
click at [574, 213] on span "CASH" at bounding box center [572, 216] width 24 height 13
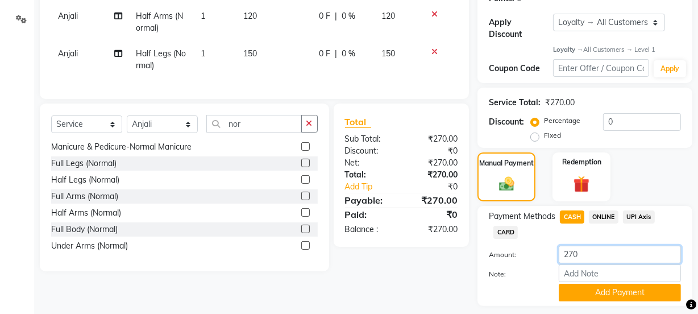
click at [591, 254] on input "270" at bounding box center [620, 255] width 122 height 18
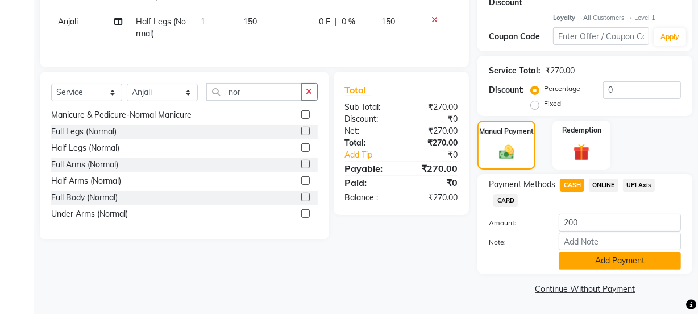
click at [579, 256] on button "Add Payment" at bounding box center [620, 261] width 122 height 18
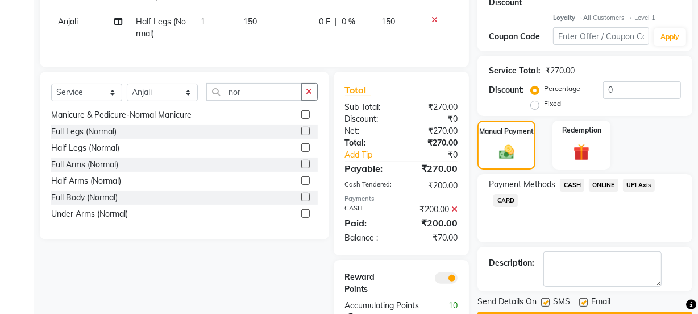
click at [597, 182] on span "ONLINE" at bounding box center [604, 185] width 30 height 13
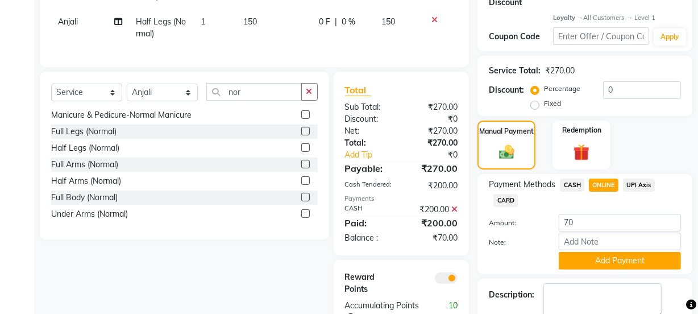
scroll to position [280, 0]
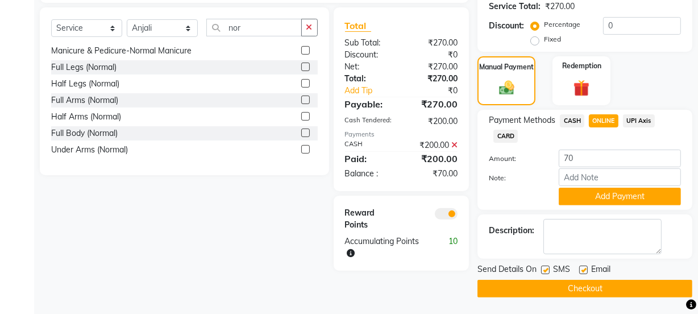
click at [594, 201] on button "Add Payment" at bounding box center [620, 197] width 122 height 18
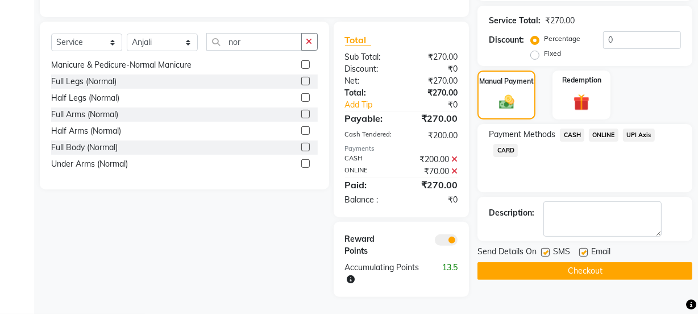
scroll to position [285, 0]
click at [585, 248] on label at bounding box center [583, 252] width 9 height 9
click at [585, 249] on input "checkbox" at bounding box center [582, 252] width 7 height 7
click at [576, 262] on button "Checkout" at bounding box center [585, 271] width 215 height 18
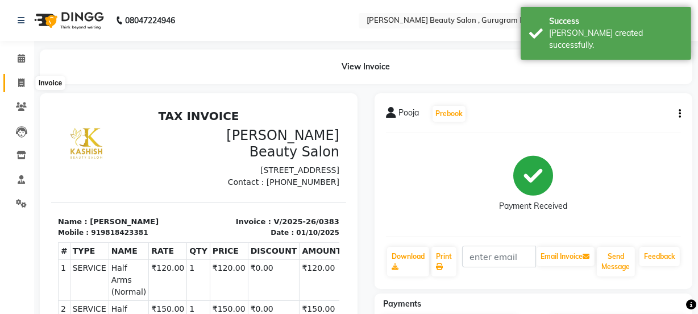
click at [19, 81] on icon at bounding box center [21, 82] width 6 height 9
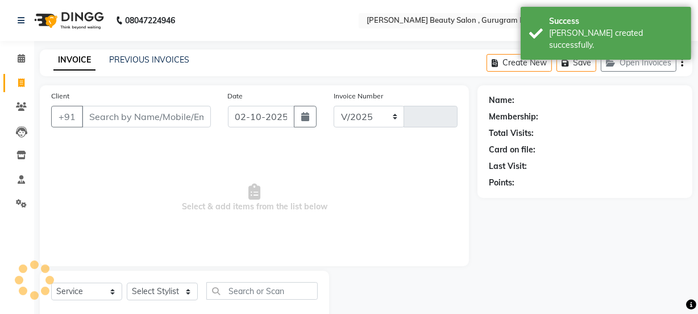
scroll to position [28, 0]
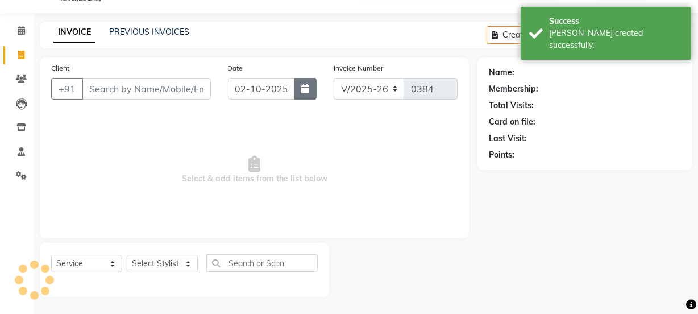
click at [297, 90] on button "button" at bounding box center [305, 89] width 23 height 22
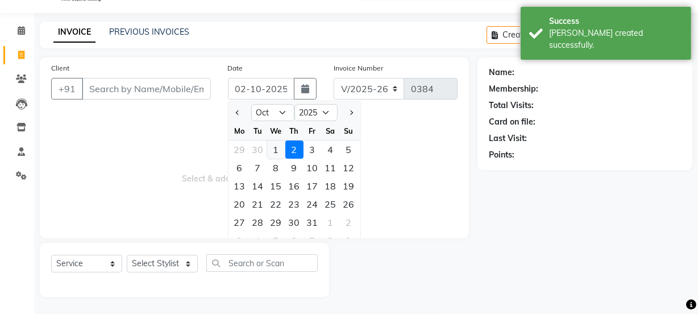
click at [274, 151] on div "1" at bounding box center [276, 149] width 18 height 18
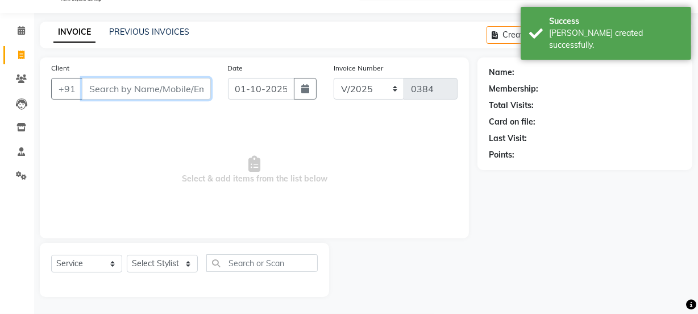
click at [169, 84] on input "Client" at bounding box center [146, 89] width 129 height 22
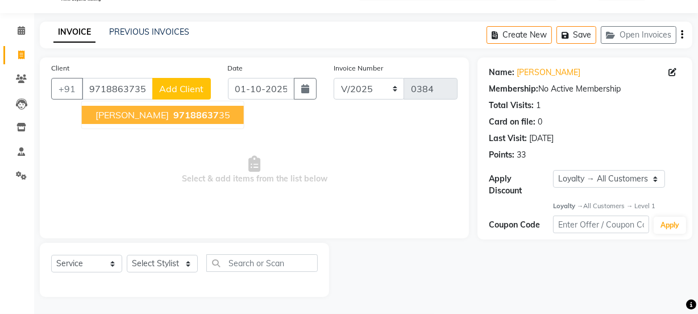
click at [118, 110] on span "[PERSON_NAME]" at bounding box center [132, 114] width 73 height 11
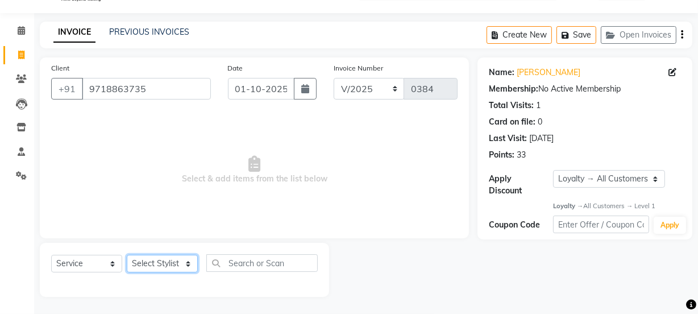
click at [161, 267] on select "Select Stylist [PERSON_NAME] Anjali [PERSON_NAME] Manager [PERSON_NAME] [PERSON…" at bounding box center [162, 264] width 71 height 18
click at [127, 255] on select "Select Stylist [PERSON_NAME] Anjali [PERSON_NAME] Manager [PERSON_NAME] [PERSON…" at bounding box center [162, 264] width 71 height 18
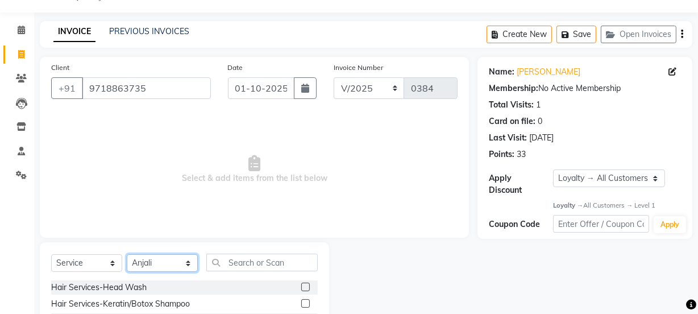
drag, startPoint x: 185, startPoint y: 261, endPoint x: 171, endPoint y: 255, distance: 15.0
click at [184, 261] on select "Select Stylist [PERSON_NAME] Anjali [PERSON_NAME] Manager [PERSON_NAME] [PERSON…" at bounding box center [162, 263] width 71 height 18
click at [127, 254] on select "Select Stylist [PERSON_NAME] Anjali [PERSON_NAME] Manager [PERSON_NAME] [PERSON…" at bounding box center [162, 263] width 71 height 18
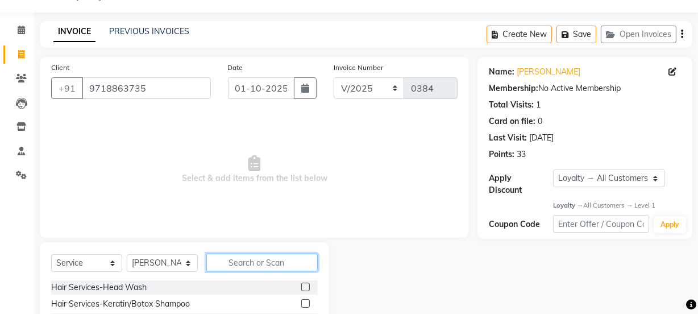
click at [237, 264] on input "text" at bounding box center [261, 263] width 111 height 18
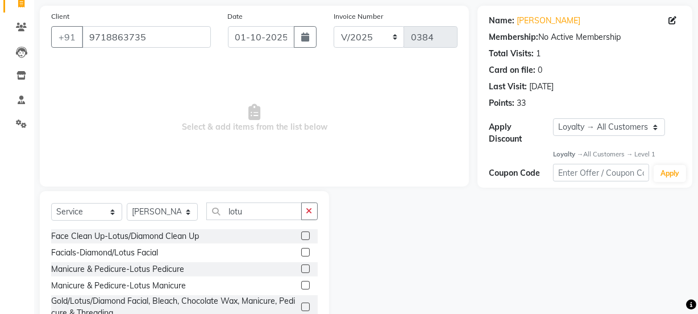
click at [301, 268] on label at bounding box center [305, 268] width 9 height 9
click at [301, 268] on input "checkbox" at bounding box center [304, 268] width 7 height 7
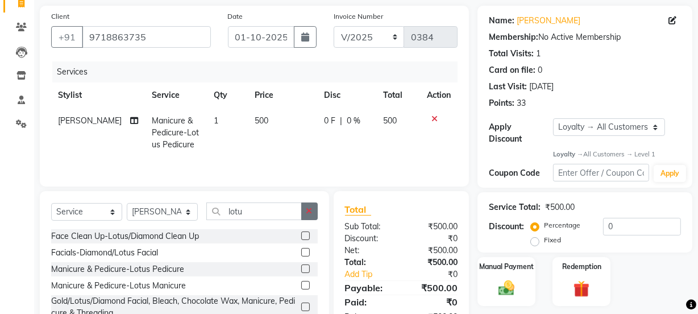
click at [307, 211] on icon "button" at bounding box center [309, 211] width 6 height 8
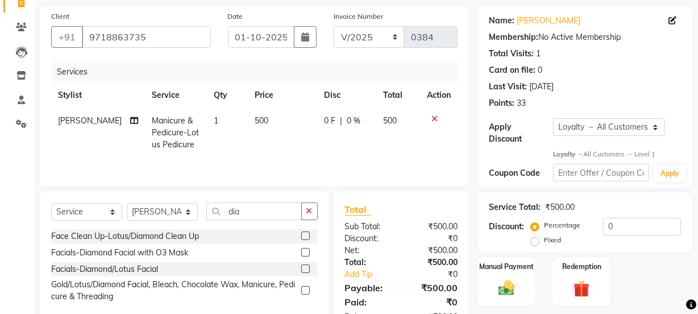
click at [301, 235] on label at bounding box center [305, 235] width 9 height 9
click at [301, 235] on input "checkbox" at bounding box center [304, 236] width 7 height 7
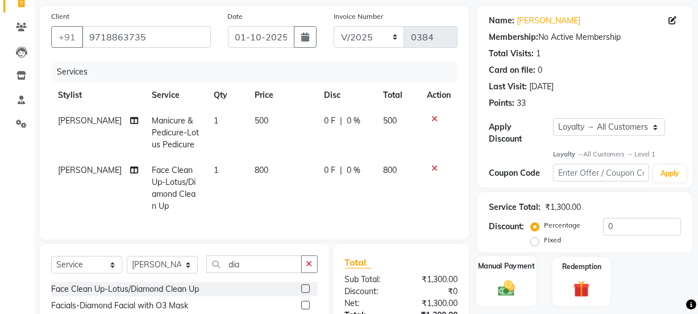
scroll to position [165, 0]
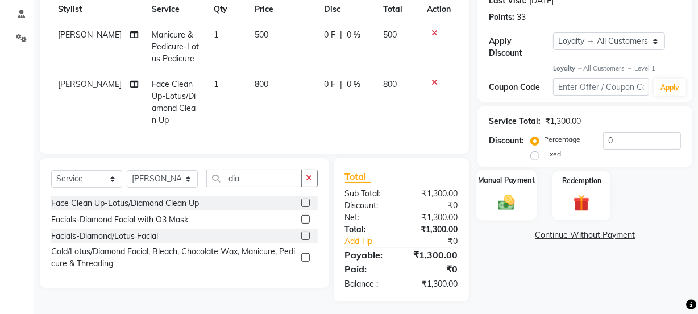
click at [512, 200] on img at bounding box center [506, 202] width 27 height 19
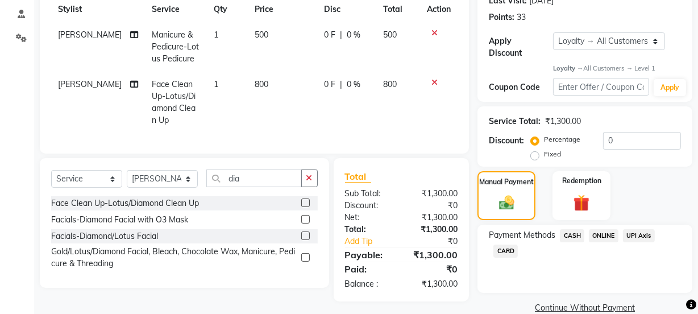
click at [596, 233] on span "ONLINE" at bounding box center [604, 235] width 30 height 13
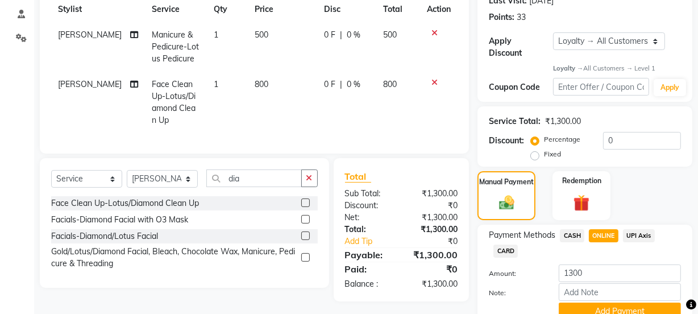
scroll to position [216, 0]
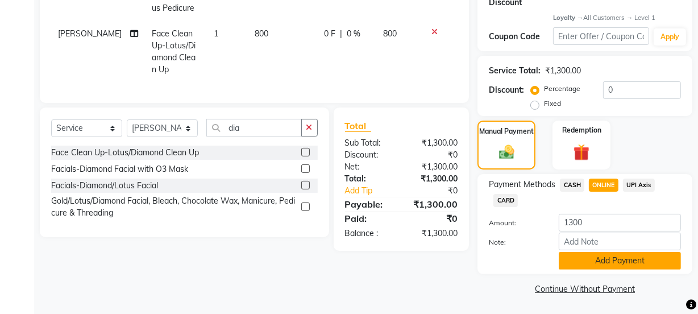
click at [583, 258] on button "Add Payment" at bounding box center [620, 261] width 122 height 18
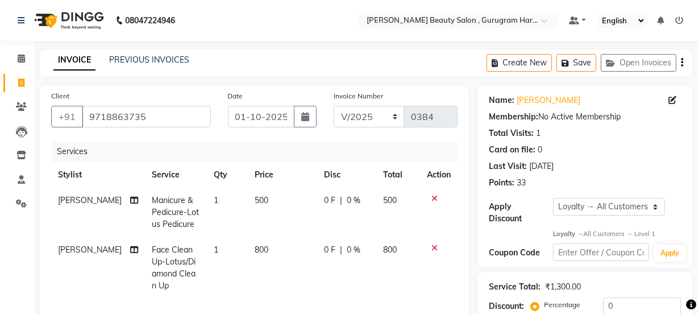
scroll to position [269, 0]
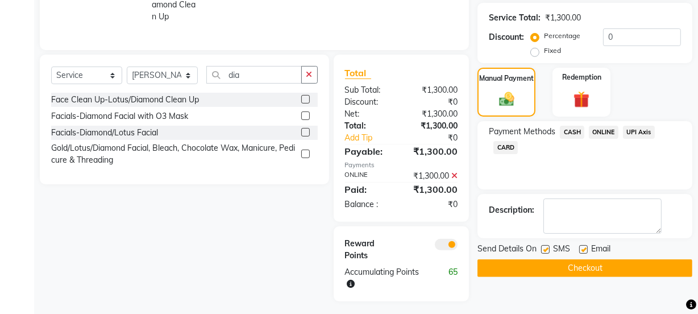
click at [582, 248] on label at bounding box center [583, 249] width 9 height 9
click at [582, 248] on input "checkbox" at bounding box center [582, 249] width 7 height 7
click at [575, 268] on button "Checkout" at bounding box center [585, 268] width 215 height 18
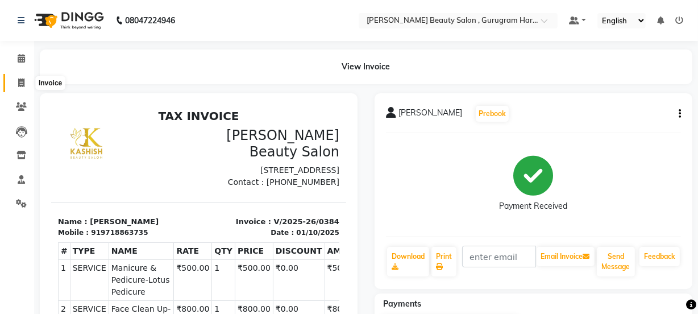
click at [20, 81] on icon at bounding box center [21, 82] width 6 height 9
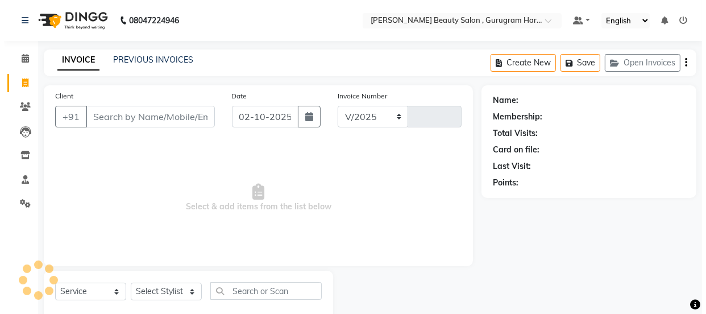
scroll to position [28, 0]
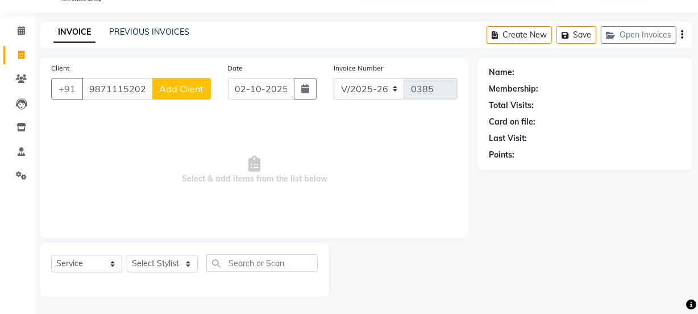
click at [183, 84] on span "Add Client" at bounding box center [181, 88] width 45 height 11
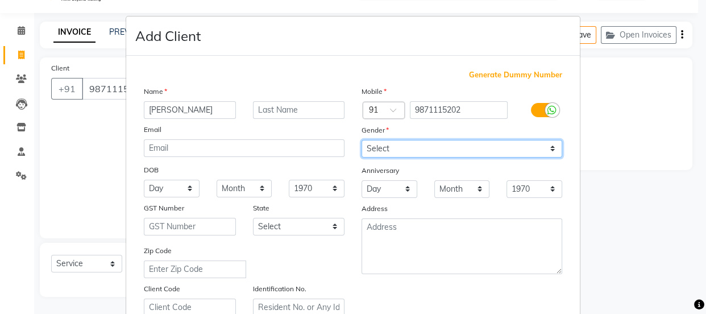
click at [412, 148] on select "Select [DEMOGRAPHIC_DATA] [DEMOGRAPHIC_DATA] Other Prefer Not To Say" at bounding box center [462, 149] width 201 height 18
click at [362, 140] on select "Select [DEMOGRAPHIC_DATA] [DEMOGRAPHIC_DATA] Other Prefer Not To Say" at bounding box center [462, 149] width 201 height 18
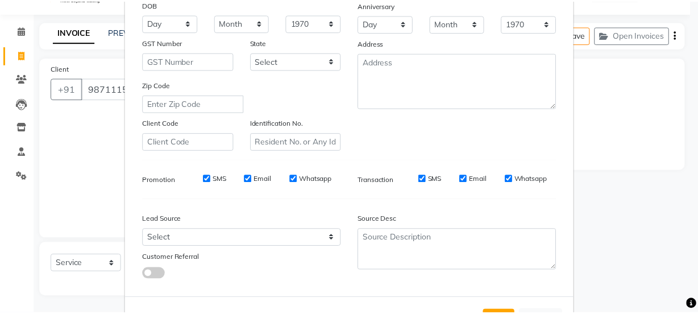
scroll to position [214, 0]
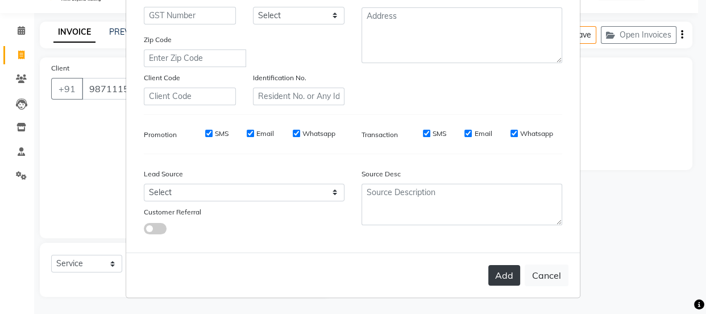
click at [511, 272] on button "Add" at bounding box center [504, 275] width 32 height 20
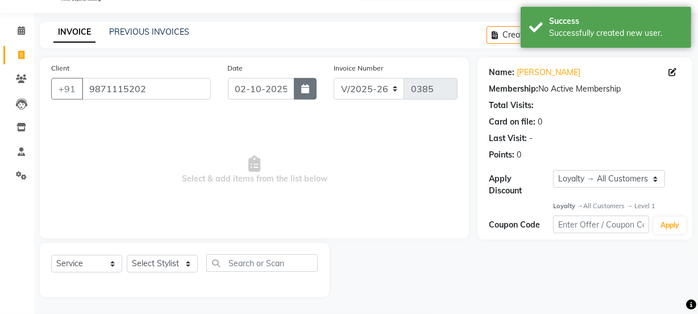
click at [309, 86] on button "button" at bounding box center [305, 89] width 23 height 22
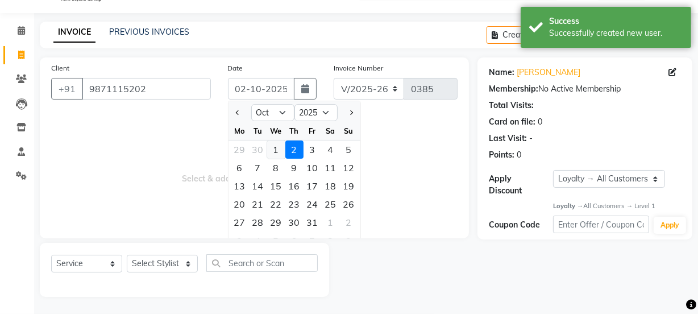
click at [277, 147] on div "1" at bounding box center [276, 149] width 18 height 18
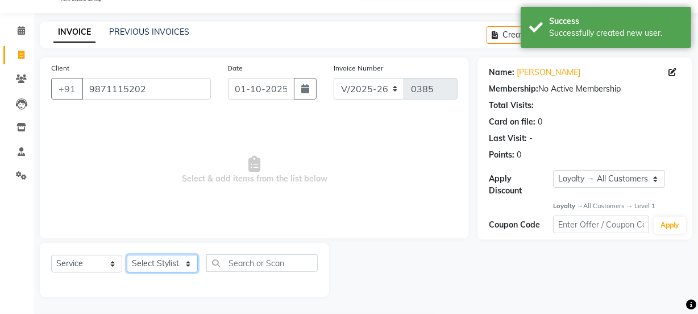
click at [164, 262] on select "Select Stylist [PERSON_NAME] Anjali [PERSON_NAME] Manager [PERSON_NAME] [PERSON…" at bounding box center [162, 264] width 71 height 18
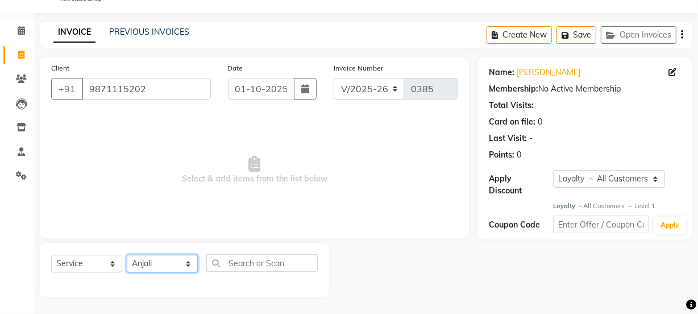
click at [127, 255] on select "Select Stylist [PERSON_NAME] Anjali [PERSON_NAME] Manager [PERSON_NAME] [PERSON…" at bounding box center [162, 264] width 71 height 18
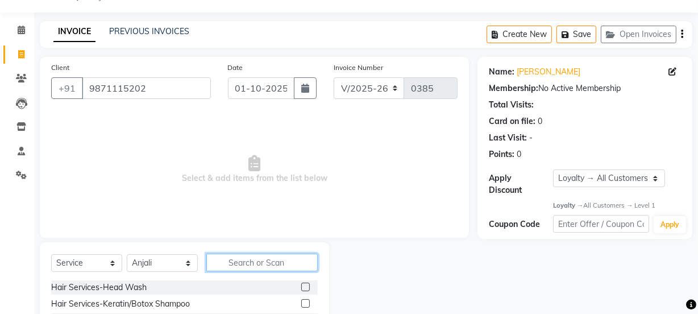
click at [252, 259] on input "text" at bounding box center [261, 263] width 111 height 18
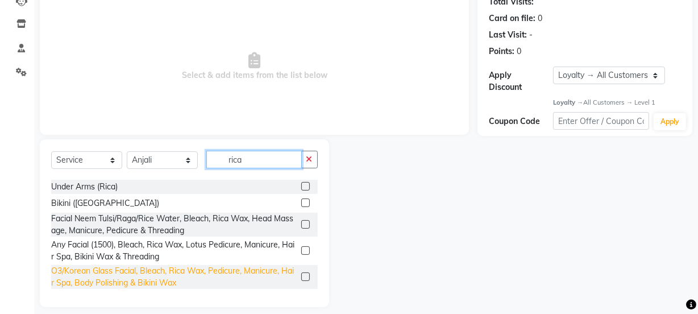
scroll to position [0, 0]
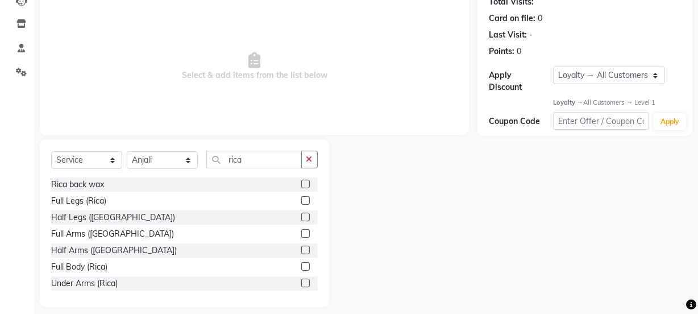
click at [301, 234] on label at bounding box center [305, 233] width 9 height 9
click at [301, 234] on input "checkbox" at bounding box center [304, 233] width 7 height 7
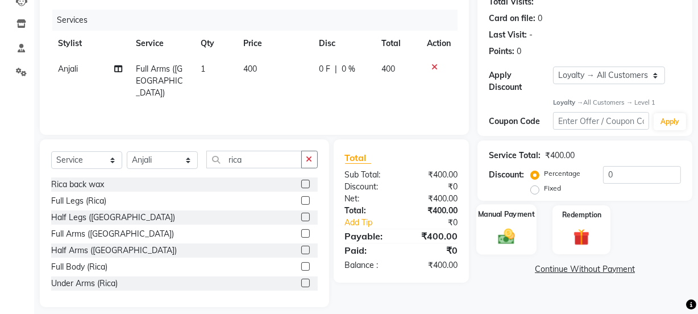
click at [522, 229] on div "Manual Payment" at bounding box center [506, 230] width 60 height 51
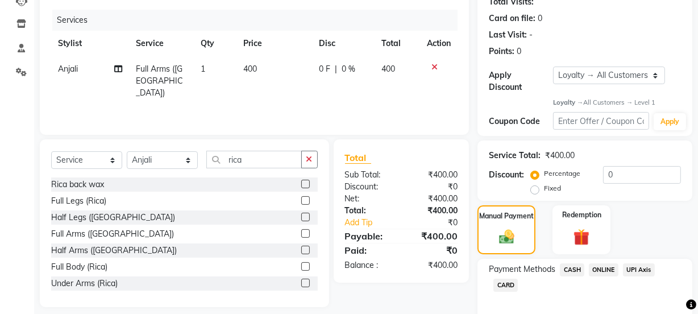
click at [574, 267] on span "CASH" at bounding box center [572, 269] width 24 height 13
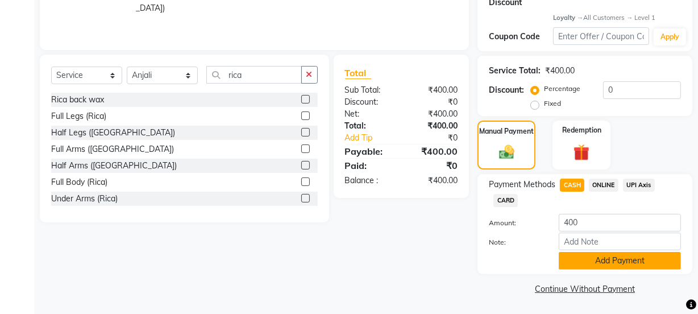
click at [597, 256] on button "Add Payment" at bounding box center [620, 261] width 122 height 18
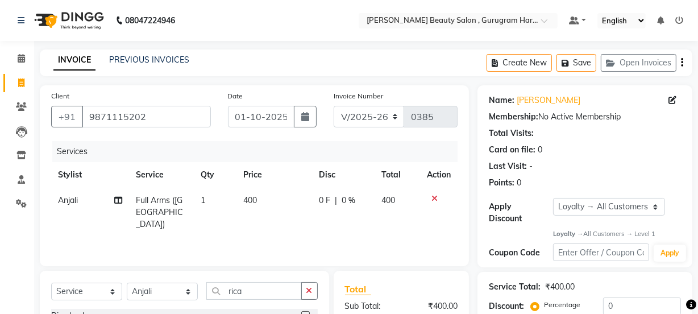
scroll to position [248, 0]
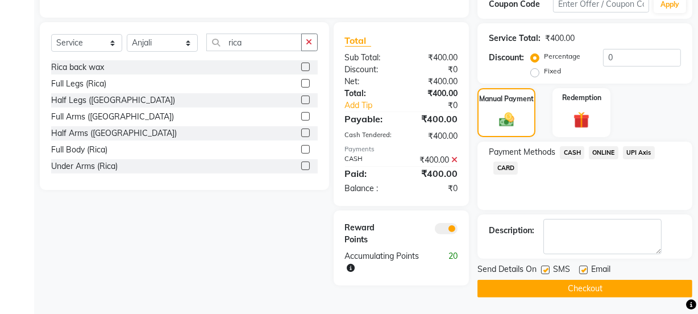
click at [576, 292] on button "Checkout" at bounding box center [585, 289] width 215 height 18
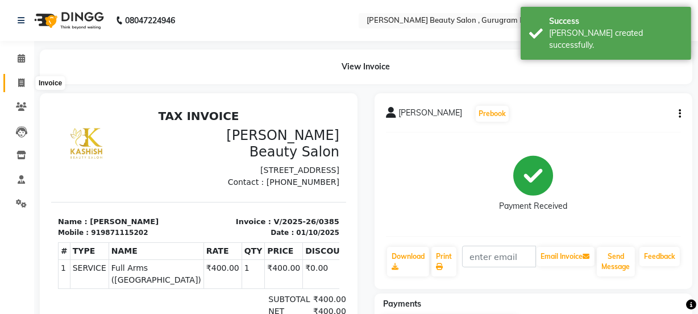
click at [22, 79] on icon at bounding box center [21, 82] width 6 height 9
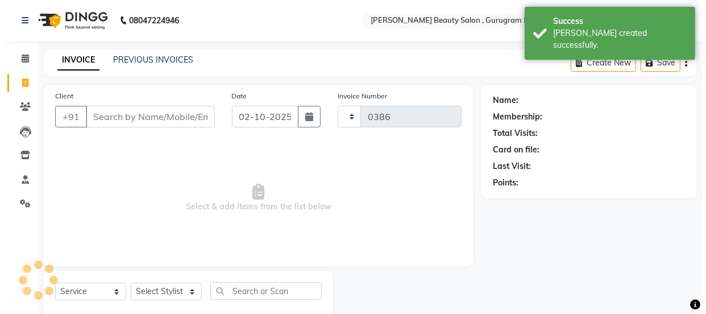
scroll to position [28, 0]
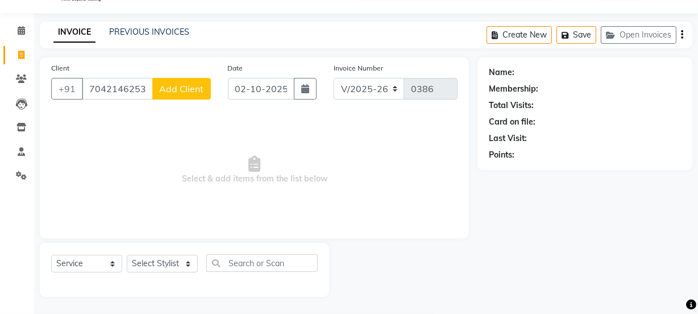
click at [182, 89] on span "Add Client" at bounding box center [181, 88] width 45 height 11
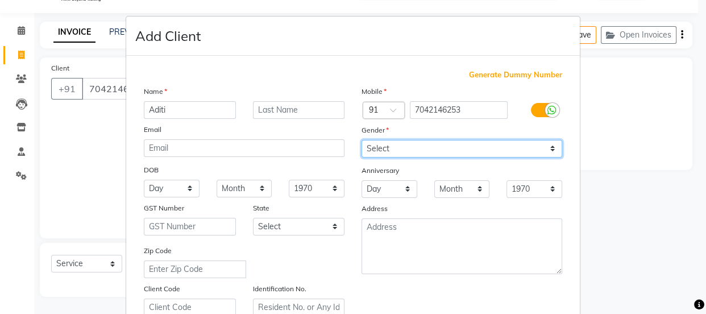
click at [442, 143] on select "Select [DEMOGRAPHIC_DATA] [DEMOGRAPHIC_DATA] Other Prefer Not To Say" at bounding box center [462, 149] width 201 height 18
click at [362, 140] on select "Select [DEMOGRAPHIC_DATA] [DEMOGRAPHIC_DATA] Other Prefer Not To Say" at bounding box center [462, 149] width 201 height 18
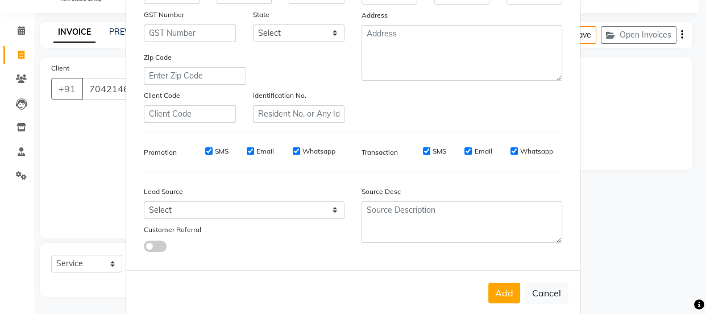
scroll to position [214, 0]
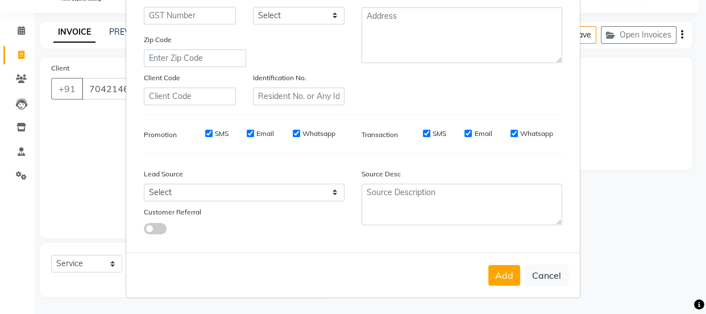
drag, startPoint x: 508, startPoint y: 277, endPoint x: 468, endPoint y: 257, distance: 44.5
click at [507, 277] on button "Add" at bounding box center [504, 275] width 32 height 20
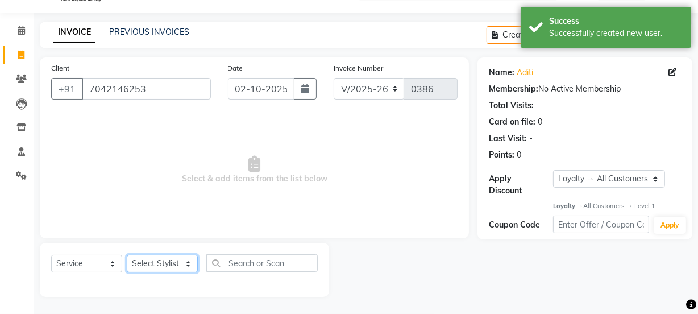
click at [171, 259] on select "Select Stylist [PERSON_NAME] Anjali [PERSON_NAME] Manager [PERSON_NAME] [PERSON…" at bounding box center [162, 264] width 71 height 18
click at [127, 255] on select "Select Stylist [PERSON_NAME] Anjali [PERSON_NAME] Manager [PERSON_NAME] [PERSON…" at bounding box center [162, 264] width 71 height 18
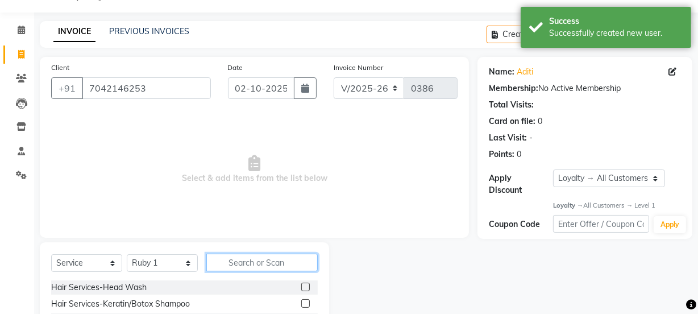
click at [241, 264] on input "text" at bounding box center [261, 263] width 111 height 18
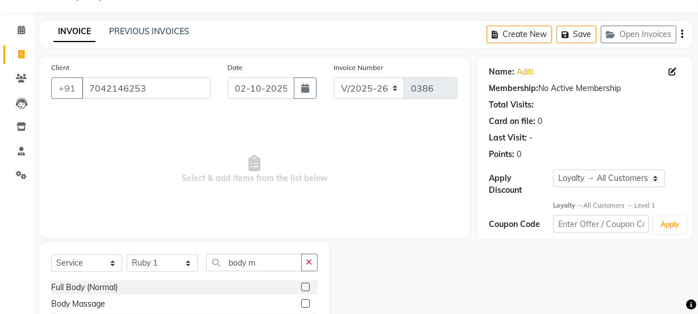
click at [307, 304] on label at bounding box center [305, 303] width 9 height 9
click at [307, 304] on input "checkbox" at bounding box center [304, 303] width 7 height 7
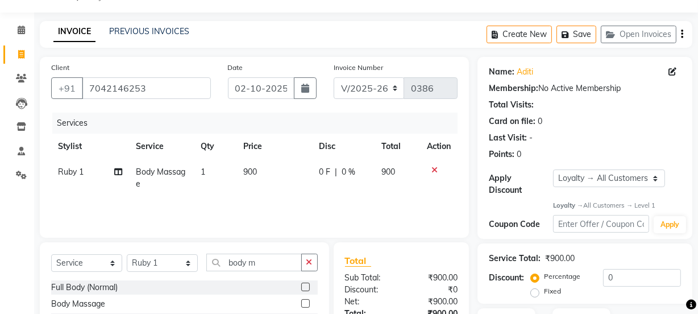
click at [267, 170] on td "900" at bounding box center [275, 178] width 76 height 38
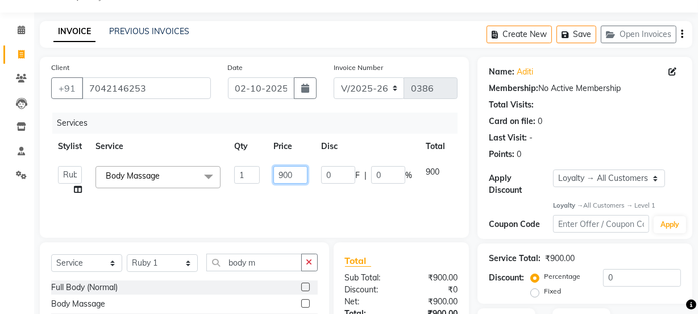
click at [301, 173] on input "900" at bounding box center [290, 175] width 34 height 18
click at [335, 215] on div "Services Stylist Service Qty Price Disc Total Action [PERSON_NAME] Anjali [PERS…" at bounding box center [254, 170] width 406 height 114
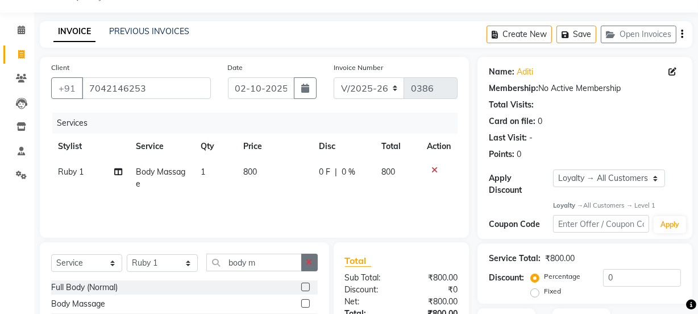
click at [307, 267] on button "button" at bounding box center [309, 263] width 16 height 18
click at [669, 68] on icon at bounding box center [673, 72] width 8 height 8
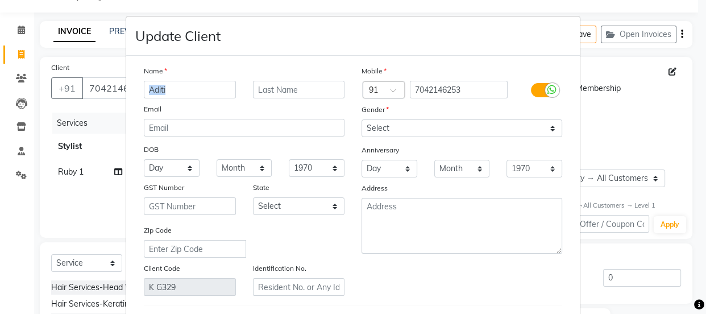
click at [277, 85] on div "Name Aditi Email DOB Day 01 02 03 04 05 06 07 08 09 10 11 12 13 14 15 16 17 18 …" at bounding box center [244, 180] width 218 height 231
click at [278, 95] on input "text" at bounding box center [299, 90] width 92 height 18
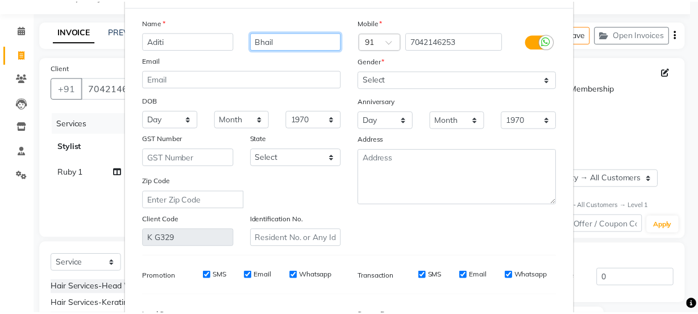
scroll to position [194, 0]
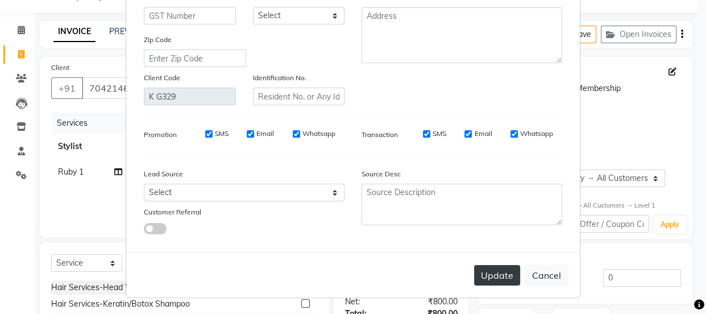
click at [500, 273] on button "Update" at bounding box center [497, 275] width 46 height 20
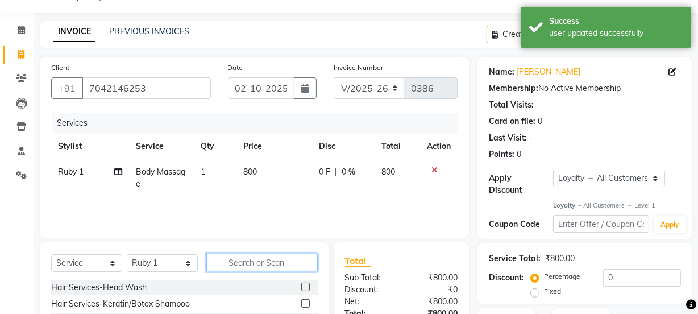
click at [263, 262] on input "text" at bounding box center [261, 263] width 111 height 18
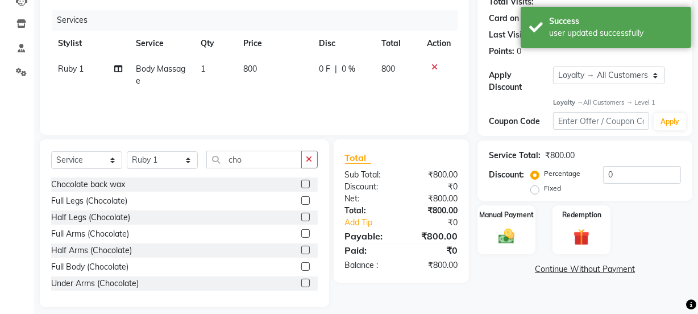
click at [301, 229] on label at bounding box center [305, 233] width 9 height 9
click at [301, 230] on input "checkbox" at bounding box center [304, 233] width 7 height 7
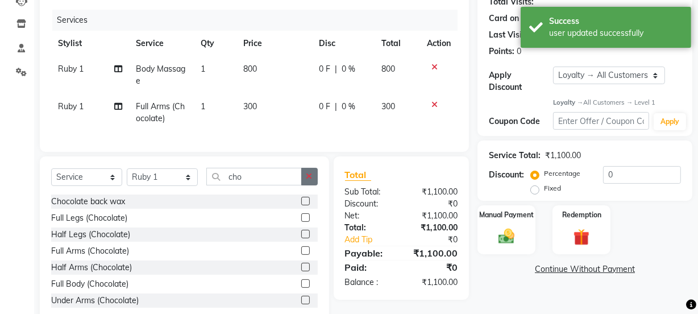
click at [311, 179] on button "button" at bounding box center [309, 177] width 16 height 18
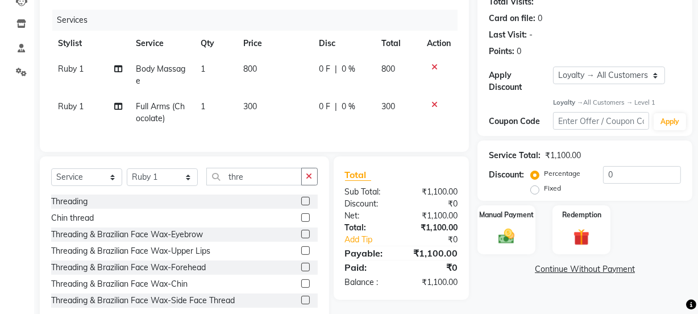
click at [301, 205] on label at bounding box center [305, 201] width 9 height 9
click at [301, 205] on input "checkbox" at bounding box center [304, 201] width 7 height 7
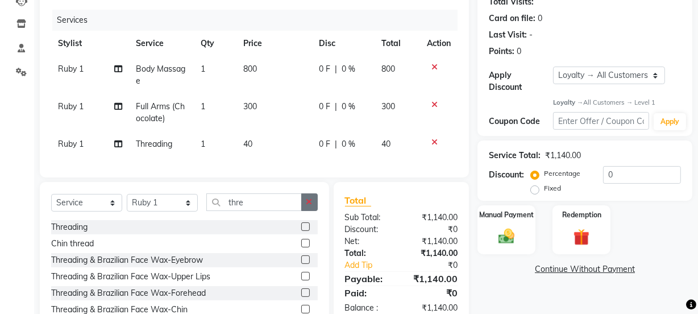
click at [308, 206] on icon "button" at bounding box center [309, 202] width 6 height 8
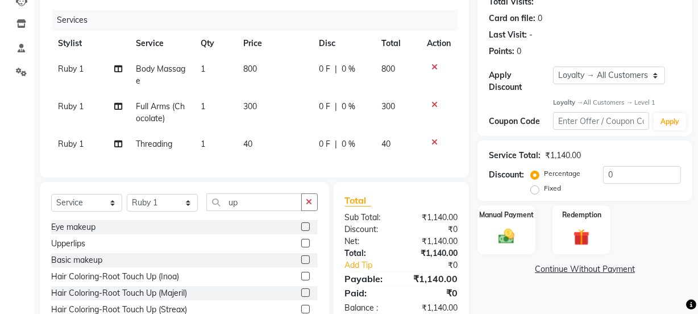
click at [301, 247] on label at bounding box center [305, 243] width 9 height 9
click at [301, 247] on input "checkbox" at bounding box center [304, 243] width 7 height 7
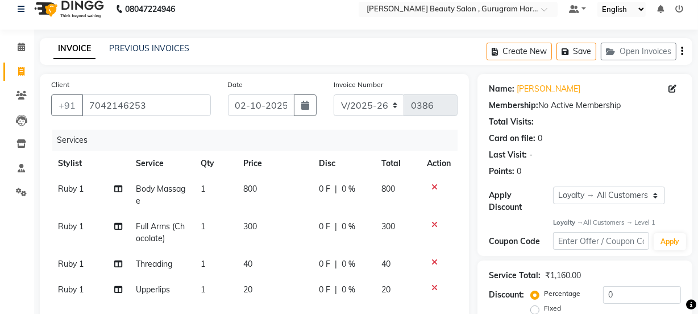
scroll to position [114, 0]
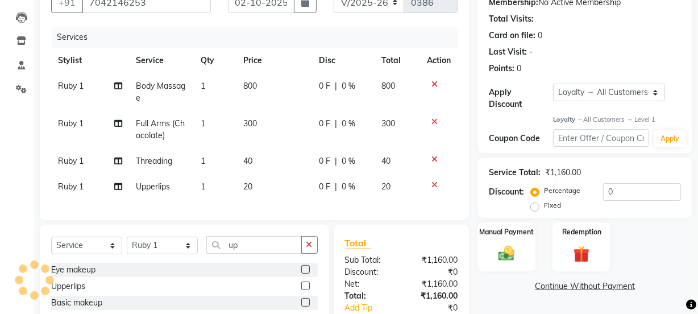
click at [544, 206] on label "Fixed" at bounding box center [552, 205] width 17 height 10
click at [533, 206] on input "Fixed" at bounding box center [537, 205] width 8 height 8
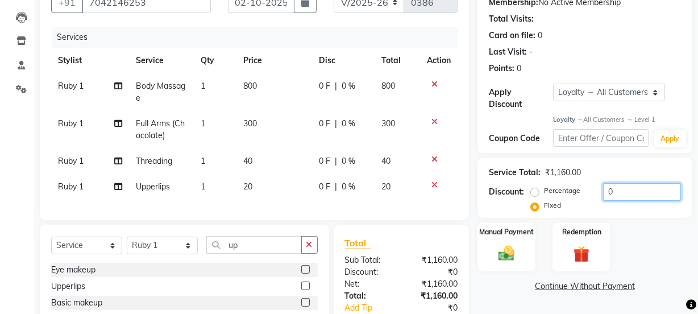
click at [630, 186] on input "0" at bounding box center [642, 192] width 78 height 18
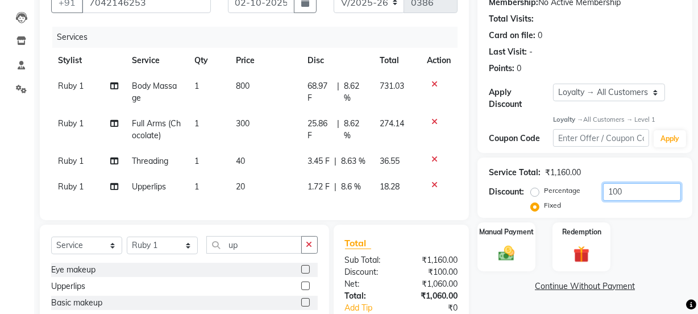
scroll to position [218, 0]
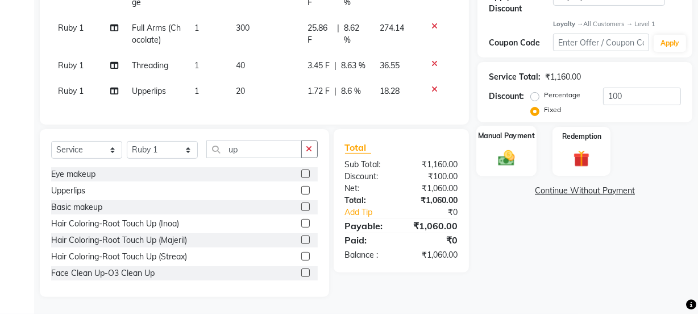
click at [503, 148] on img at bounding box center [506, 157] width 27 height 19
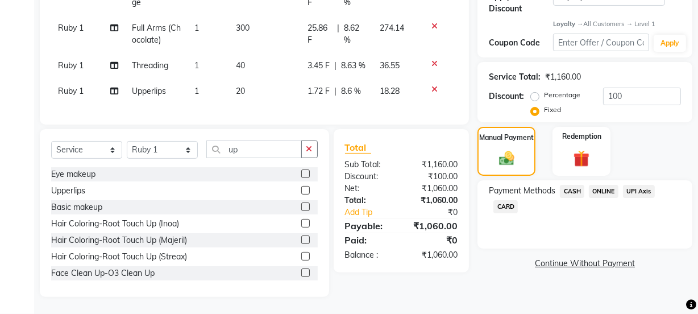
click at [612, 185] on span "ONLINE" at bounding box center [604, 191] width 30 height 13
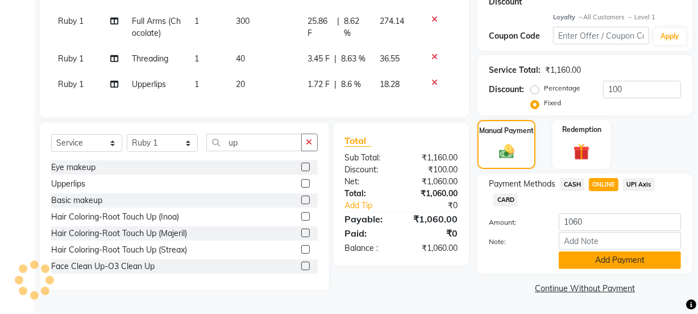
click at [633, 255] on button "Add Payment" at bounding box center [620, 260] width 122 height 18
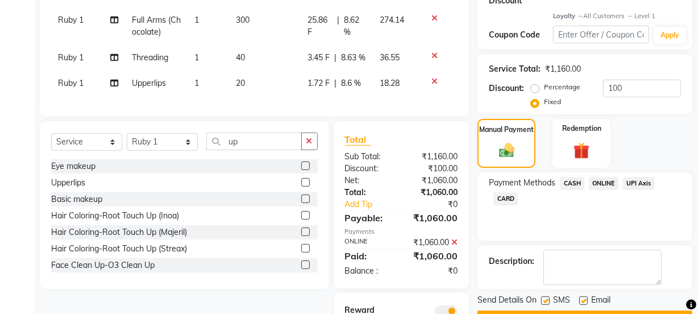
scroll to position [296, 0]
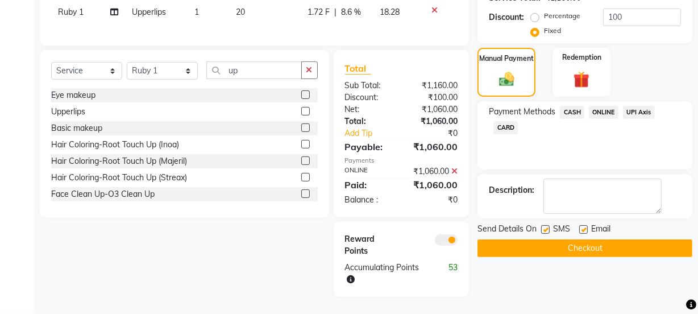
click at [582, 225] on label at bounding box center [583, 229] width 9 height 9
click at [582, 226] on input "checkbox" at bounding box center [582, 229] width 7 height 7
click at [586, 241] on button "Checkout" at bounding box center [585, 248] width 215 height 18
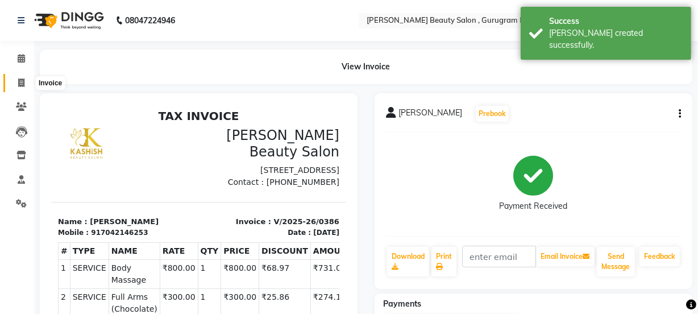
click at [23, 81] on icon at bounding box center [21, 82] width 6 height 9
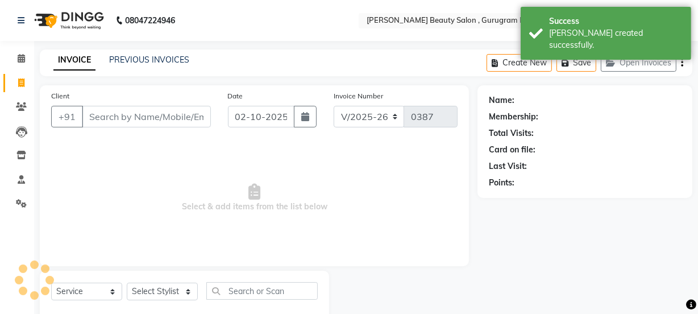
scroll to position [28, 0]
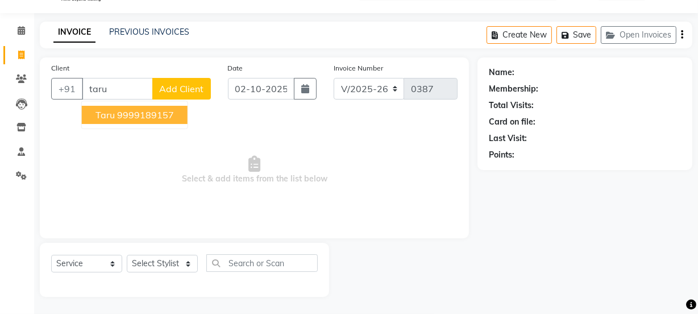
click at [160, 113] on ngb-highlight "9999189157" at bounding box center [145, 114] width 57 height 11
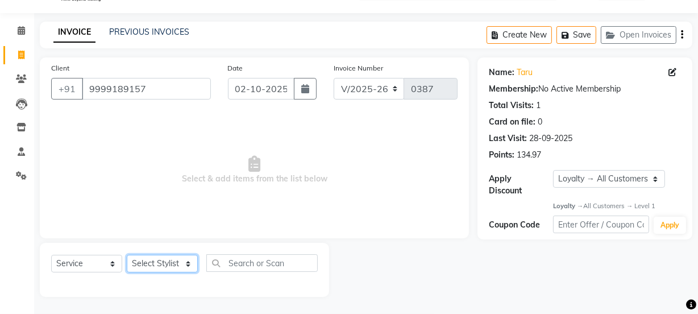
click at [174, 261] on select "Select Stylist [PERSON_NAME] Anjali [PERSON_NAME] Manager [PERSON_NAME] [PERSON…" at bounding box center [162, 264] width 71 height 18
click at [127, 255] on select "Select Stylist [PERSON_NAME] Anjali [PERSON_NAME] Manager [PERSON_NAME] [PERSON…" at bounding box center [162, 264] width 71 height 18
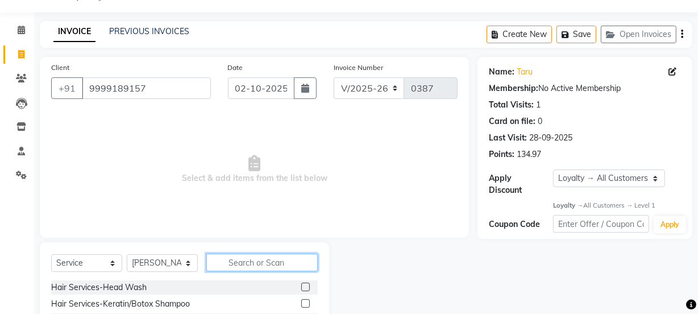
click at [258, 255] on input "text" at bounding box center [261, 263] width 111 height 18
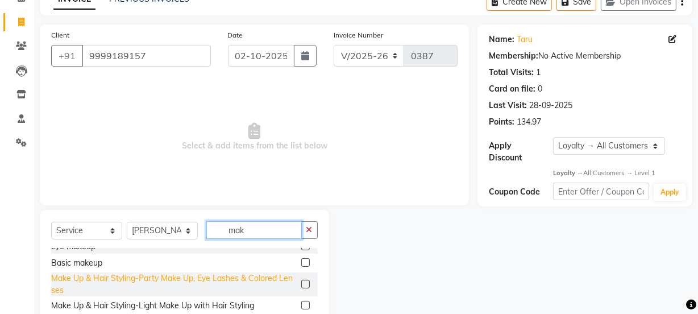
scroll to position [11, 0]
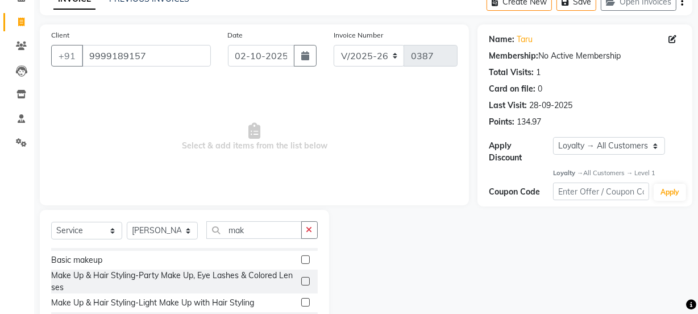
click at [301, 301] on label at bounding box center [305, 302] width 9 height 9
click at [301, 301] on input "checkbox" at bounding box center [304, 302] width 7 height 7
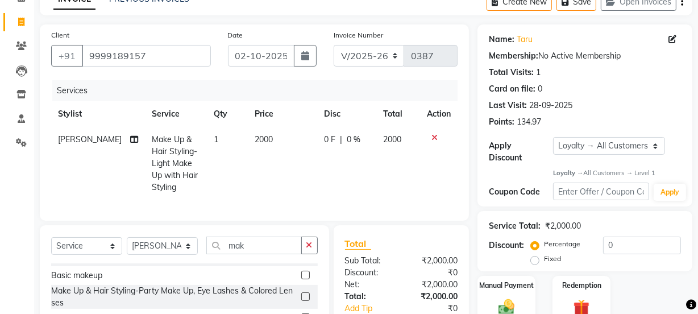
click at [259, 137] on span "2000" at bounding box center [264, 139] width 18 height 10
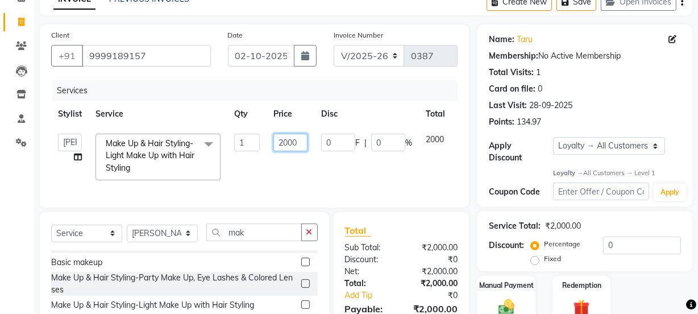
click at [288, 140] on input "2000" at bounding box center [290, 143] width 34 height 18
click at [308, 168] on td "2200" at bounding box center [291, 157] width 48 height 60
drag, startPoint x: 308, startPoint y: 240, endPoint x: 293, endPoint y: 244, distance: 15.3
click at [307, 236] on icon "button" at bounding box center [309, 232] width 6 height 8
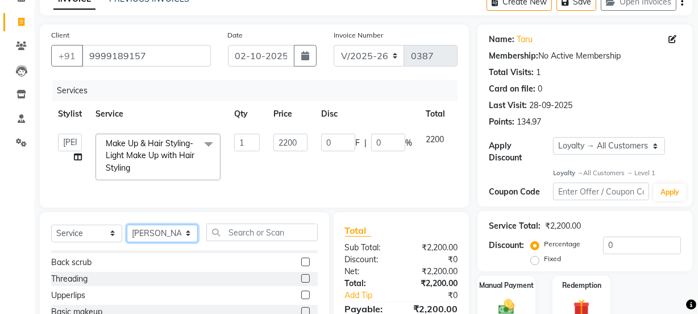
click at [145, 240] on select "Select Stylist [PERSON_NAME] Anjali [PERSON_NAME] Manager [PERSON_NAME] [PERSON…" at bounding box center [162, 234] width 71 height 18
click at [127, 232] on select "Select Stylist [PERSON_NAME] Anjali [PERSON_NAME] Manager [PERSON_NAME] [PERSON…" at bounding box center [162, 234] width 71 height 18
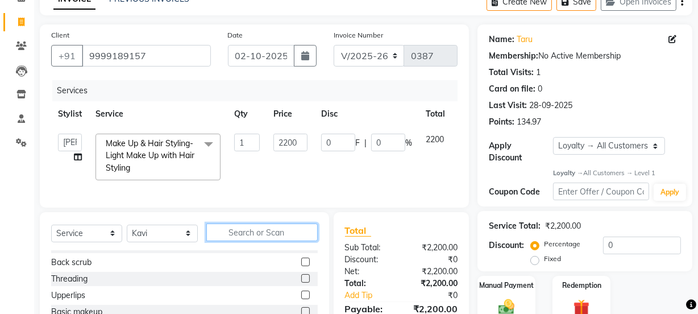
click at [262, 241] on input "text" at bounding box center [261, 232] width 111 height 18
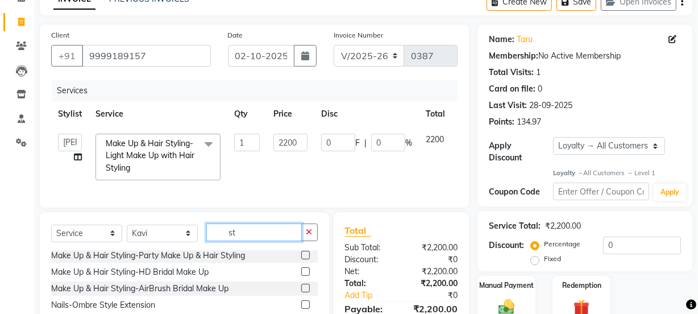
scroll to position [0, 0]
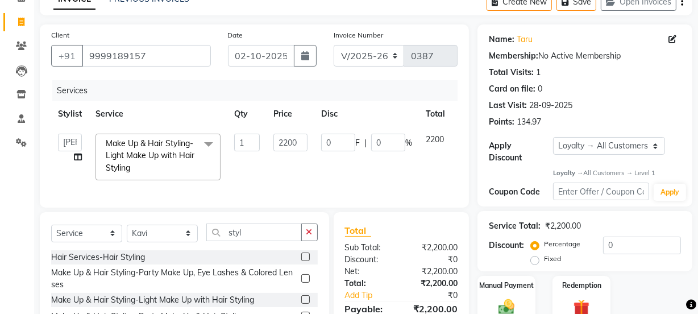
click at [301, 260] on label at bounding box center [305, 256] width 9 height 9
click at [301, 260] on input "checkbox" at bounding box center [304, 257] width 7 height 7
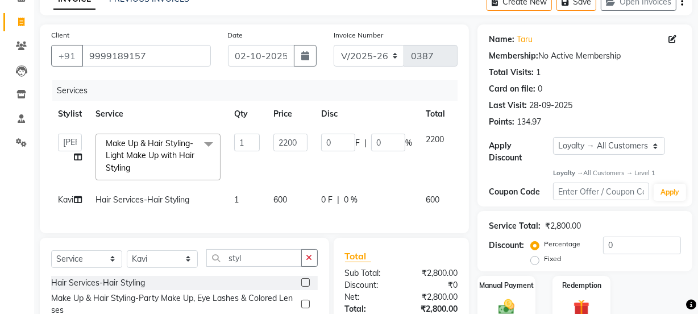
click at [290, 196] on td "600" at bounding box center [291, 200] width 48 height 26
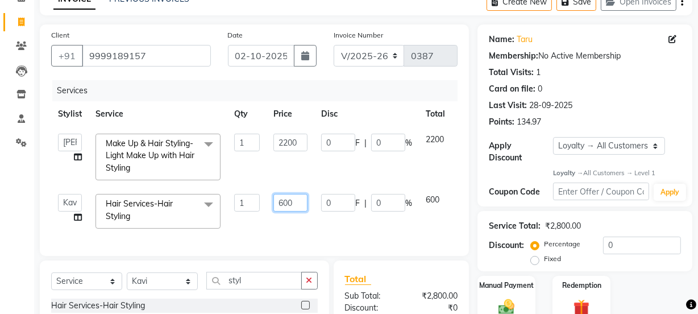
click at [301, 199] on input "600" at bounding box center [290, 203] width 34 height 18
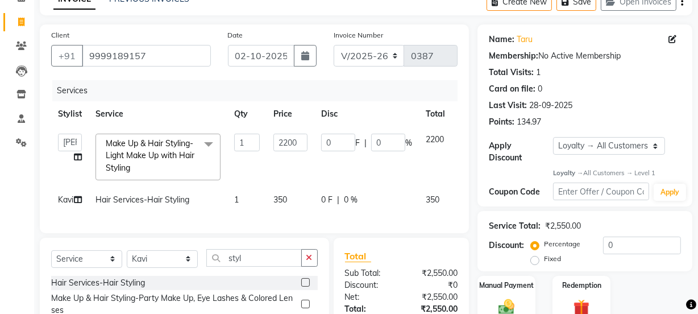
click at [306, 222] on div "Services Stylist Service Qty Price Disc Total Action [PERSON_NAME] Anjali [PERS…" at bounding box center [254, 151] width 406 height 142
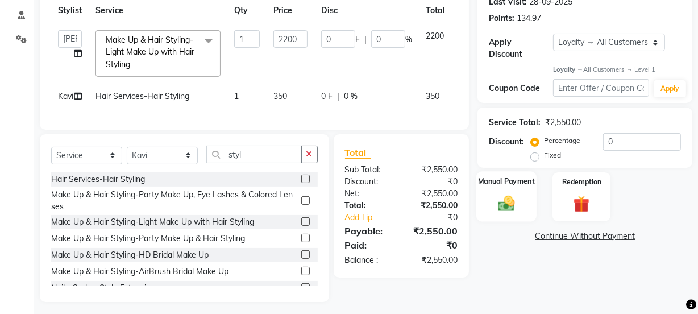
click at [497, 182] on label "Manual Payment" at bounding box center [506, 181] width 57 height 11
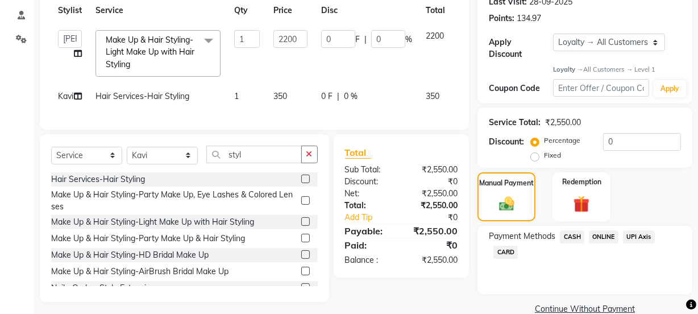
drag, startPoint x: 571, startPoint y: 234, endPoint x: 551, endPoint y: 219, distance: 25.2
click at [570, 234] on span "CASH" at bounding box center [572, 236] width 24 height 13
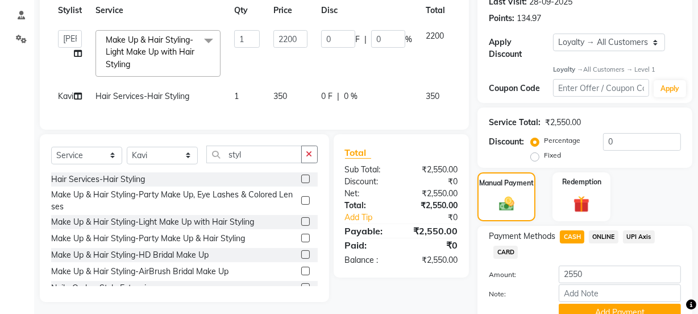
scroll to position [216, 0]
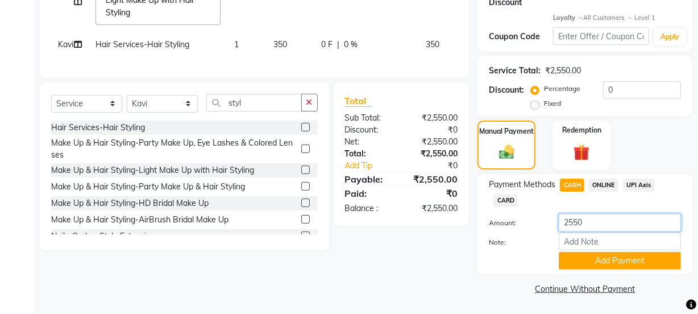
click at [596, 223] on input "2550" at bounding box center [620, 223] width 122 height 18
click at [597, 259] on button "Add Payment" at bounding box center [620, 261] width 122 height 18
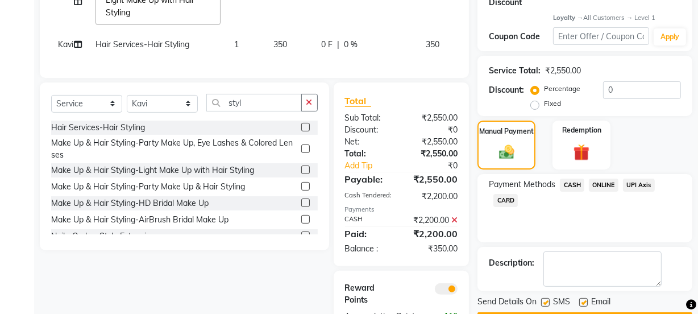
scroll to position [284, 0]
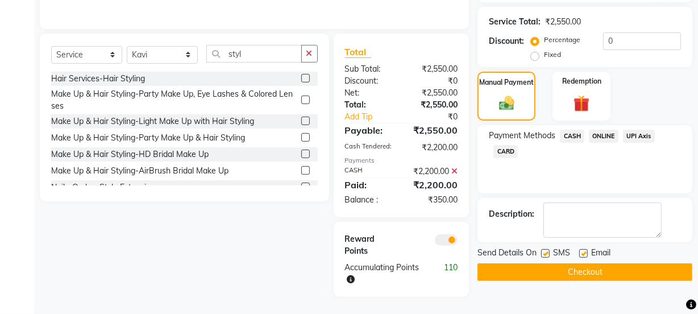
click at [584, 249] on label at bounding box center [583, 253] width 9 height 9
click at [584, 250] on input "checkbox" at bounding box center [582, 253] width 7 height 7
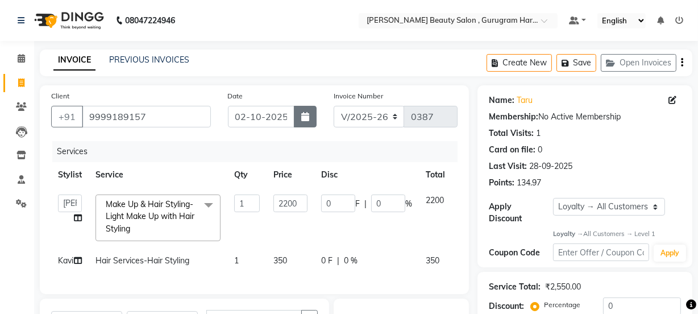
click at [302, 115] on icon "button" at bounding box center [305, 116] width 8 height 9
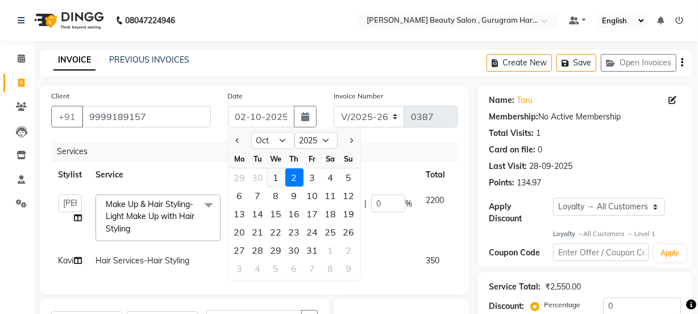
click at [278, 176] on div "1" at bounding box center [276, 177] width 18 height 18
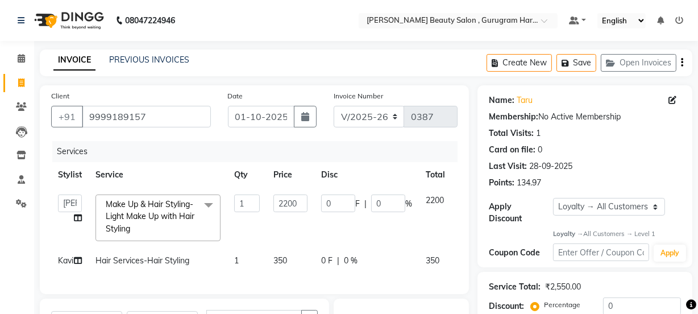
scroll to position [284, 0]
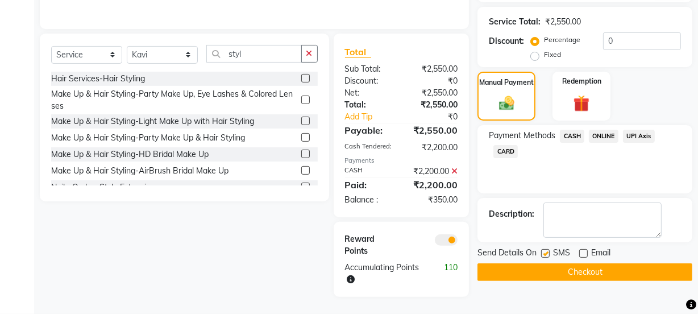
click at [572, 263] on button "Checkout" at bounding box center [585, 272] width 215 height 18
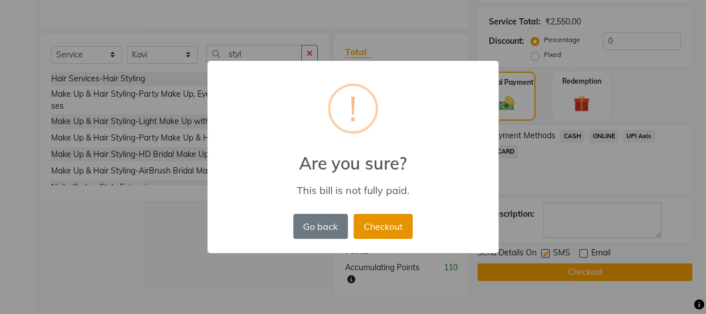
click at [383, 234] on button "Checkout" at bounding box center [383, 226] width 59 height 25
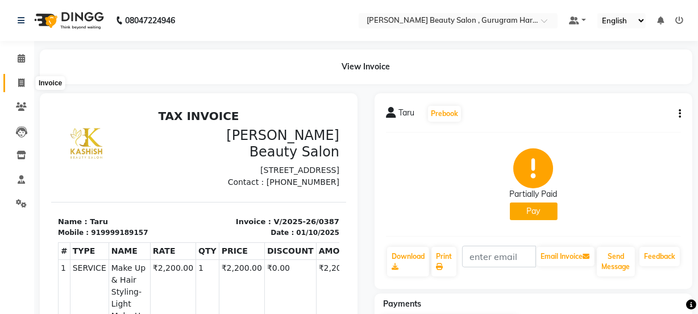
click at [22, 84] on icon at bounding box center [21, 82] width 6 height 9
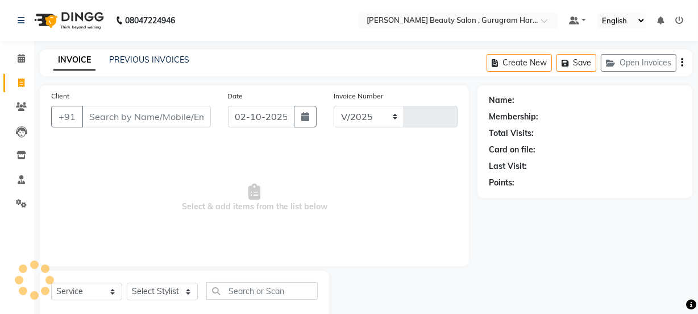
scroll to position [28, 0]
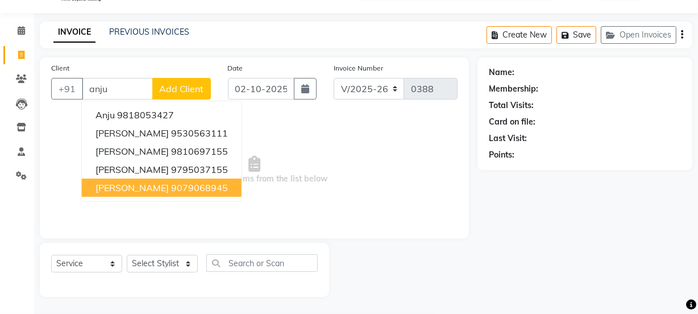
click at [171, 187] on ngb-highlight "9079068945" at bounding box center [199, 187] width 57 height 11
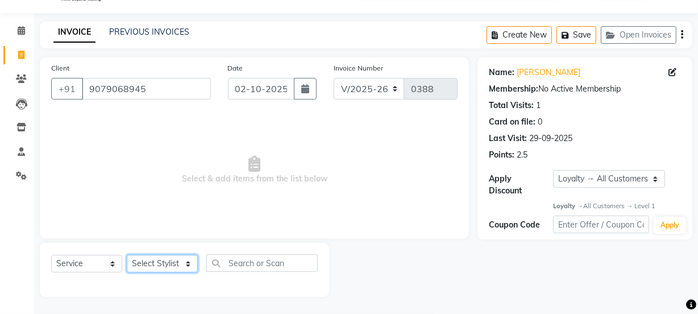
click at [178, 263] on select "Select Stylist [PERSON_NAME] Anjali [PERSON_NAME] Manager [PERSON_NAME] [PERSON…" at bounding box center [162, 264] width 71 height 18
click at [127, 255] on select "Select Stylist [PERSON_NAME] Anjali [PERSON_NAME] Manager [PERSON_NAME] [PERSON…" at bounding box center [162, 264] width 71 height 18
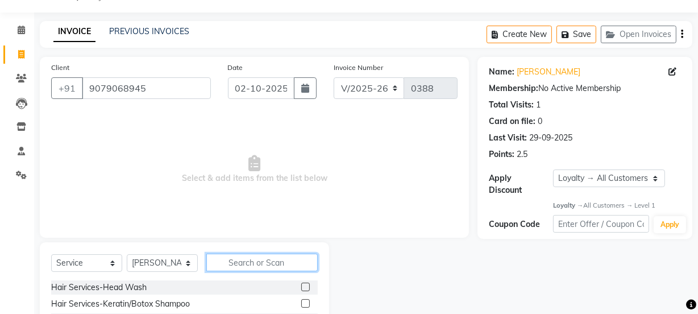
click at [233, 265] on input "text" at bounding box center [261, 263] width 111 height 18
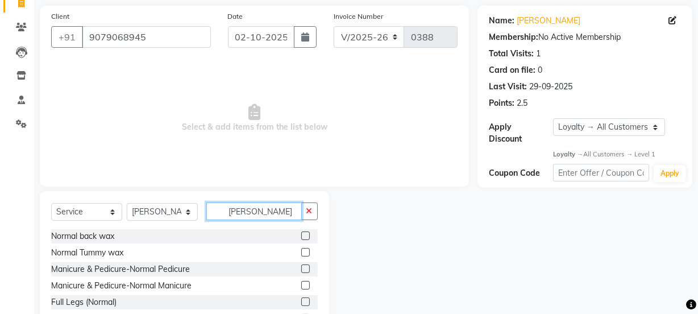
scroll to position [51, 0]
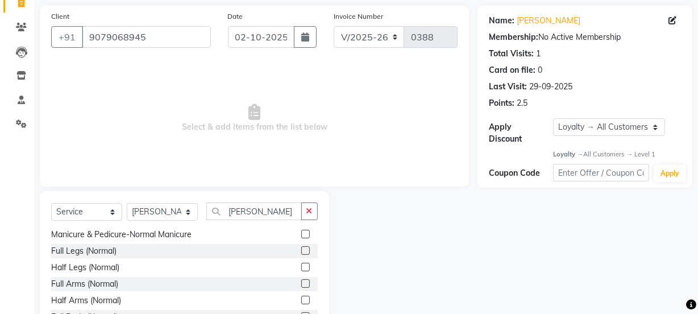
click at [301, 251] on label at bounding box center [305, 250] width 9 height 9
click at [301, 251] on input "checkbox" at bounding box center [304, 250] width 7 height 7
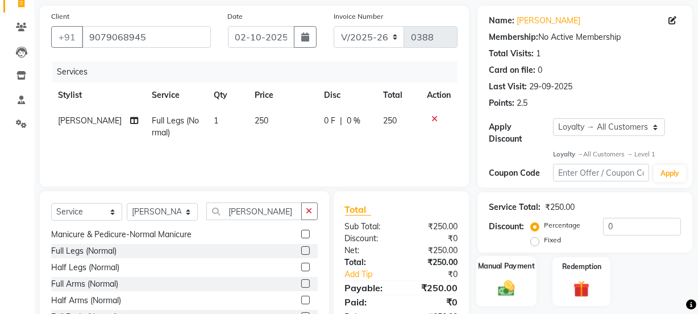
click at [503, 271] on div "Manual Payment" at bounding box center [506, 281] width 60 height 51
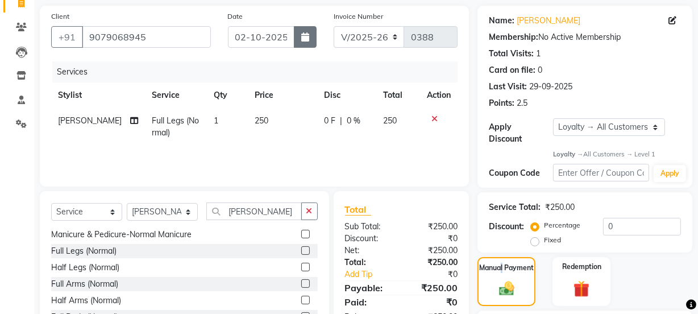
click at [301, 43] on button "button" at bounding box center [305, 37] width 23 height 22
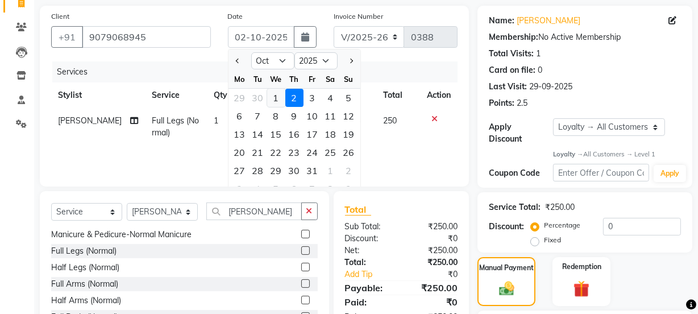
click at [269, 97] on div "1" at bounding box center [276, 98] width 18 height 18
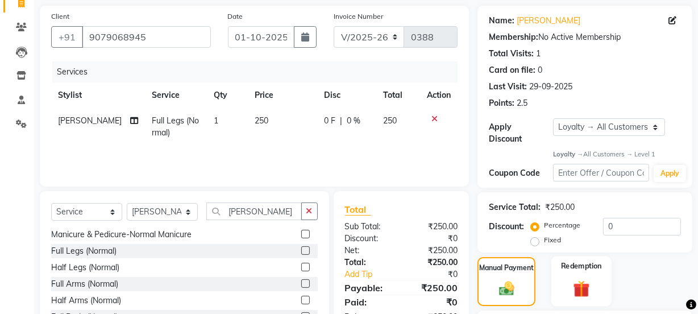
scroll to position [184, 0]
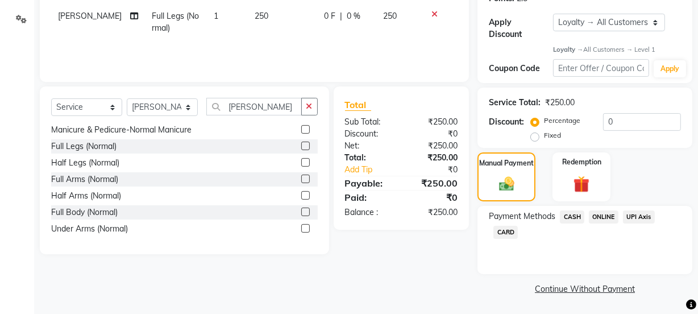
click at [603, 216] on span "ONLINE" at bounding box center [604, 216] width 30 height 13
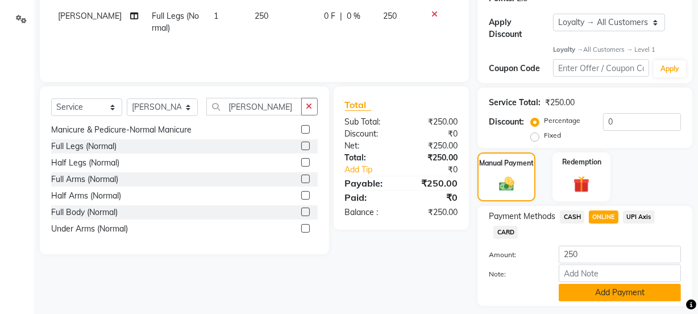
click at [576, 289] on button "Add Payment" at bounding box center [620, 293] width 122 height 18
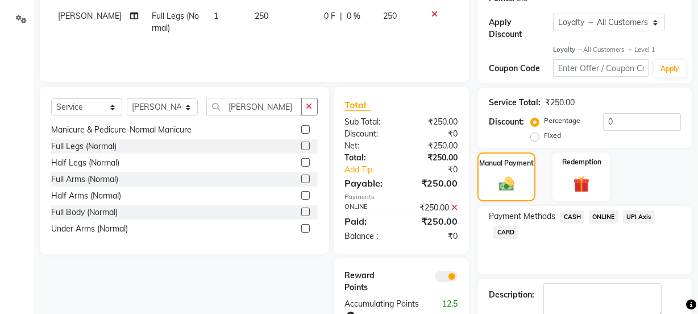
scroll to position [248, 0]
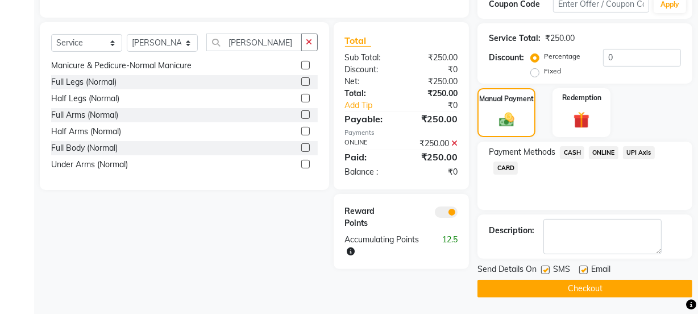
click at [584, 271] on label at bounding box center [583, 269] width 9 height 9
click at [584, 271] on input "checkbox" at bounding box center [582, 270] width 7 height 7
click at [576, 288] on button "Checkout" at bounding box center [585, 289] width 215 height 18
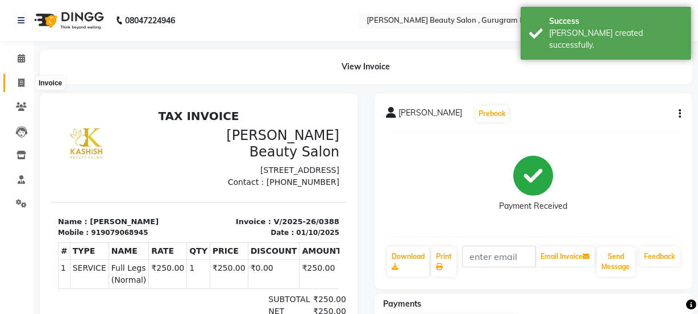
click at [23, 83] on icon at bounding box center [21, 82] width 6 height 9
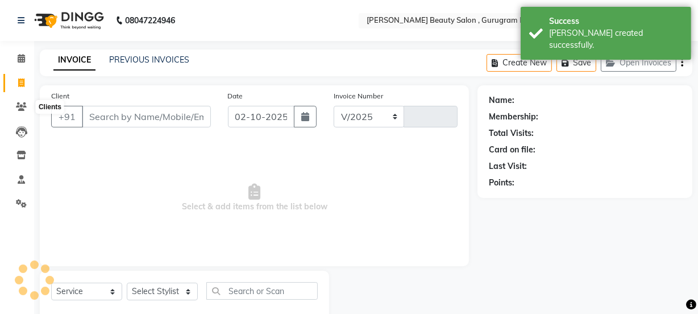
scroll to position [28, 0]
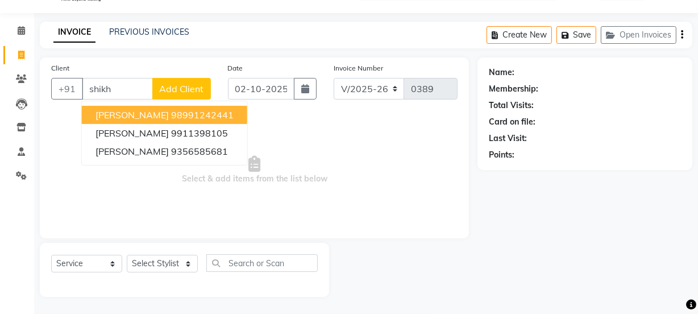
click at [171, 113] on ngb-highlight "98991242441" at bounding box center [202, 114] width 63 height 11
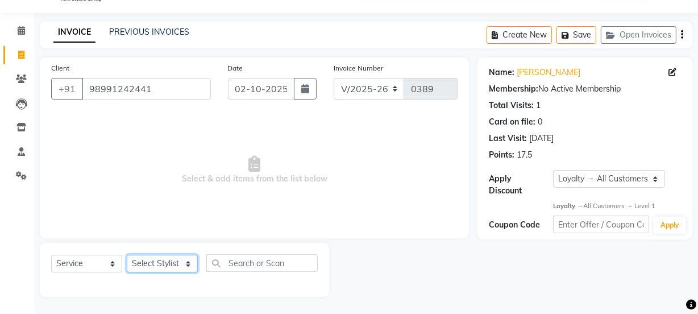
click at [175, 264] on select "Select Stylist [PERSON_NAME] Anjali [PERSON_NAME] Manager [PERSON_NAME] [PERSON…" at bounding box center [162, 264] width 71 height 18
click at [127, 255] on select "Select Stylist [PERSON_NAME] Anjali [PERSON_NAME] Manager [PERSON_NAME] [PERSON…" at bounding box center [162, 264] width 71 height 18
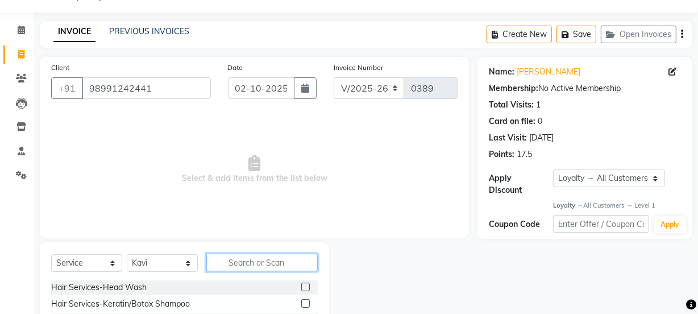
click at [225, 263] on input "text" at bounding box center [261, 263] width 111 height 18
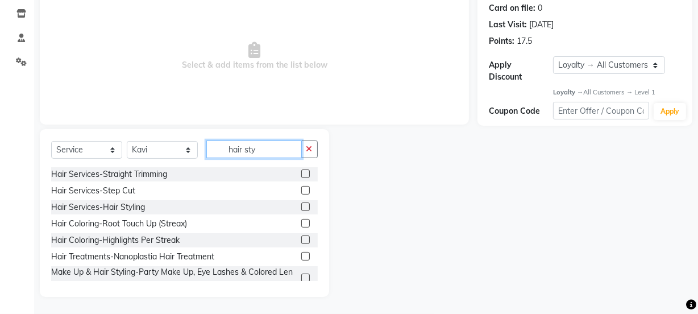
scroll to position [136, 0]
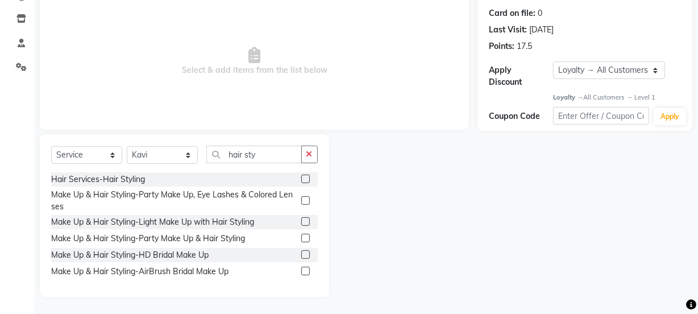
click at [306, 175] on label at bounding box center [305, 179] width 9 height 9
click at [306, 176] on input "checkbox" at bounding box center [304, 179] width 7 height 7
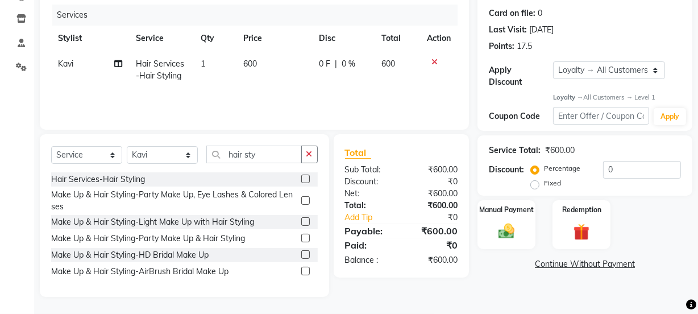
click at [259, 65] on td "600" at bounding box center [275, 70] width 76 height 38
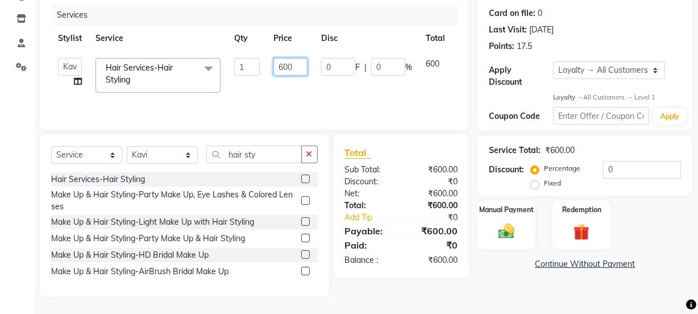
click at [293, 66] on input "600" at bounding box center [290, 67] width 34 height 18
click at [304, 84] on td "350" at bounding box center [291, 75] width 48 height 48
click at [517, 224] on img at bounding box center [506, 231] width 27 height 19
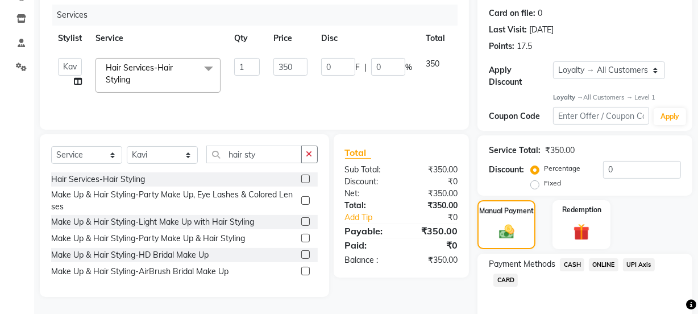
click at [575, 265] on span "CASH" at bounding box center [572, 264] width 24 height 13
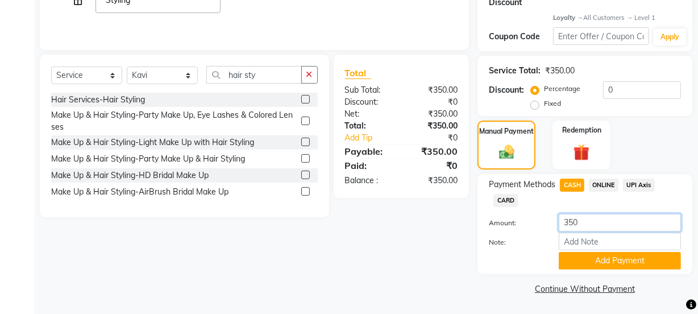
click at [590, 217] on input "350" at bounding box center [620, 223] width 122 height 18
click at [601, 261] on button "Add Payment" at bounding box center [620, 261] width 122 height 18
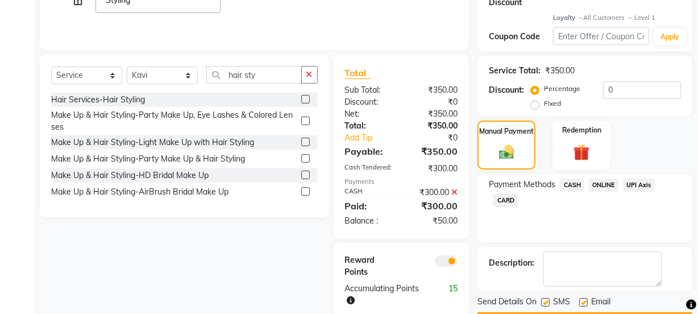
scroll to position [248, 0]
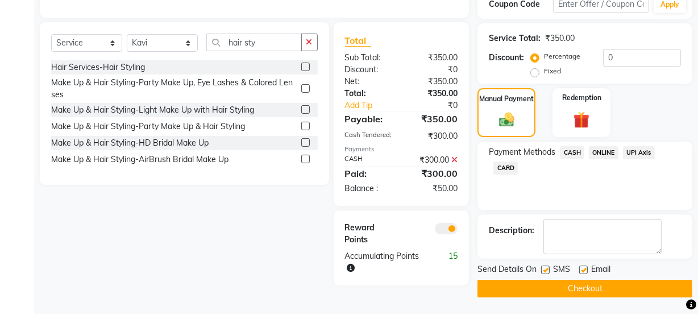
click at [582, 268] on label at bounding box center [583, 269] width 9 height 9
click at [582, 268] on input "checkbox" at bounding box center [582, 270] width 7 height 7
click at [600, 150] on span "ONLINE" at bounding box center [604, 152] width 30 height 13
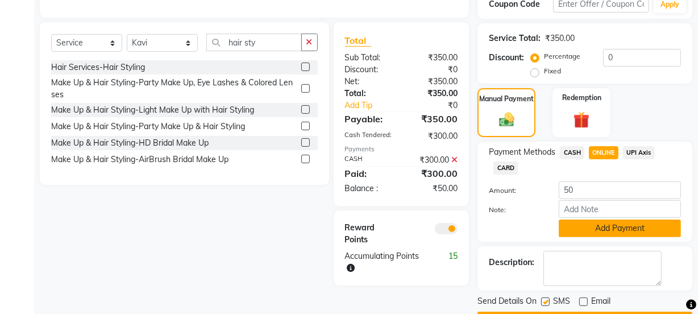
click at [586, 219] on button "Add Payment" at bounding box center [620, 228] width 122 height 18
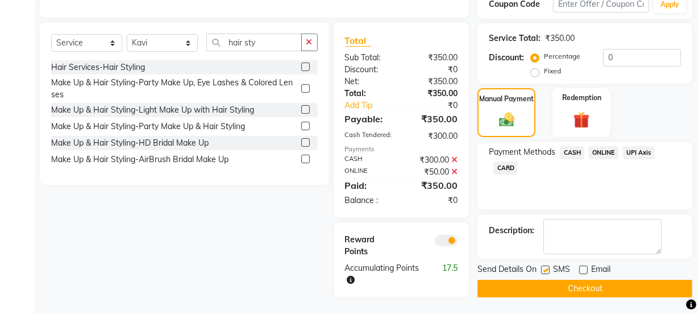
scroll to position [261, 0]
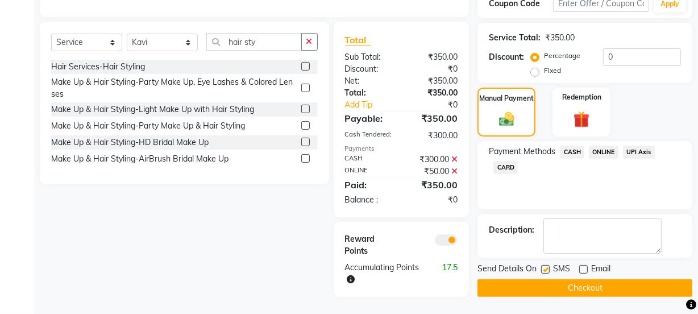
click at [590, 279] on button "Checkout" at bounding box center [585, 288] width 215 height 18
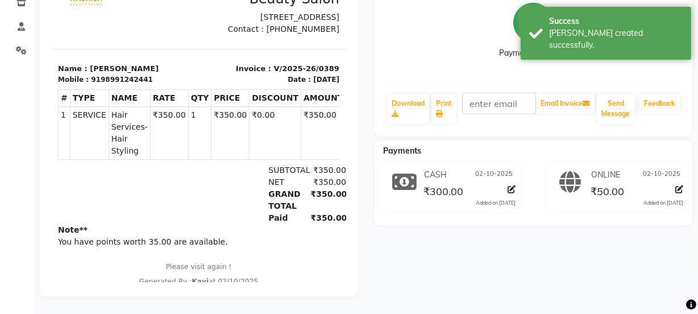
scroll to position [51, 0]
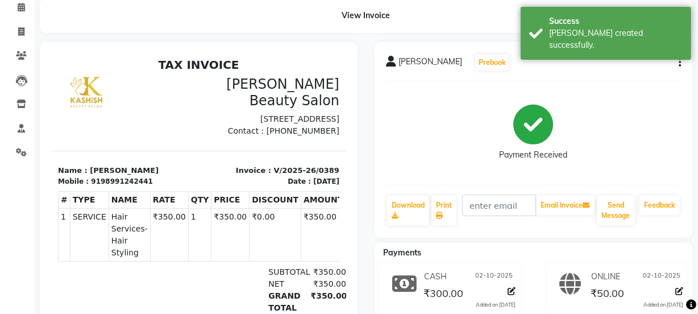
click at [306, 176] on p "Invoice : V/2025-26/0389" at bounding box center [272, 169] width 134 height 11
click at [301, 200] on div "# TYPE NAME RATE QTY PRICE DISCOUNT AMOUNT 1" at bounding box center [197, 226] width 281 height 80
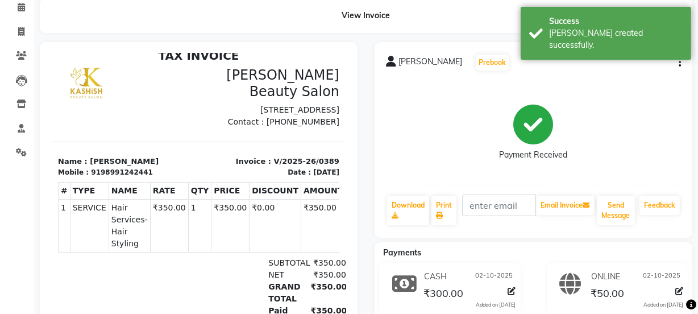
scroll to position [160, 0]
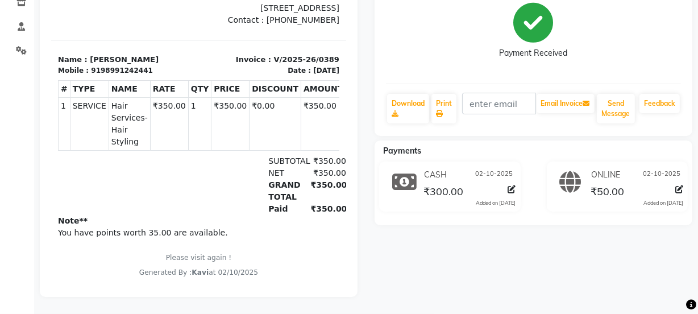
click at [484, 169] on span "02-10-2025" at bounding box center [495, 175] width 38 height 12
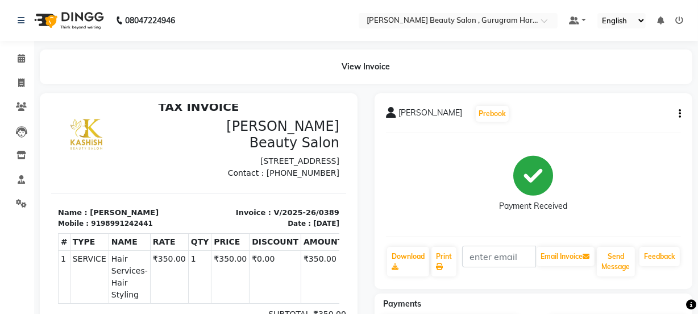
click at [679, 114] on icon "button" at bounding box center [680, 114] width 2 height 1
click at [622, 134] on div "Edit Invoice" at bounding box center [623, 135] width 78 height 14
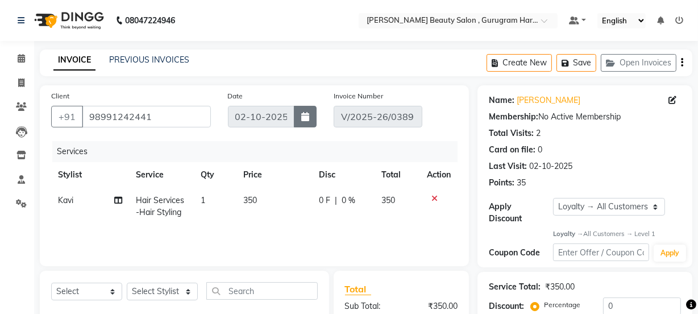
click at [300, 121] on button "button" at bounding box center [305, 117] width 23 height 22
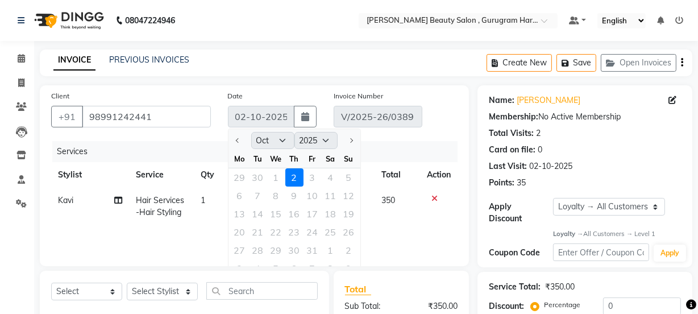
click at [275, 177] on div "29 30 1 2 3 4 5" at bounding box center [295, 177] width 132 height 18
click at [276, 179] on div "29 30 1 2 3 4 5" at bounding box center [295, 177] width 132 height 18
click at [275, 176] on div "29 30 1 2 3 4 5" at bounding box center [295, 177] width 132 height 18
click at [407, 149] on div "Services" at bounding box center [259, 151] width 414 height 21
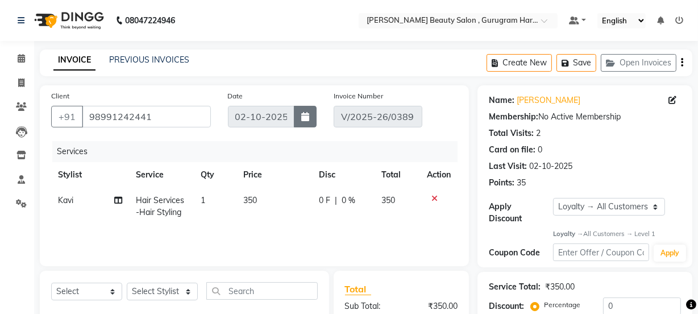
click at [312, 114] on button "button" at bounding box center [305, 117] width 23 height 22
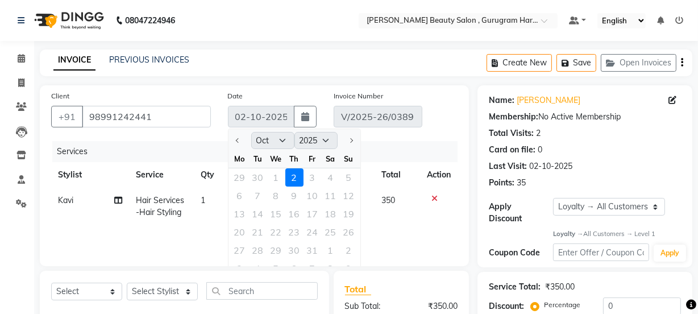
click at [275, 176] on div "29 30 1 2 3 4 5" at bounding box center [295, 177] width 132 height 18
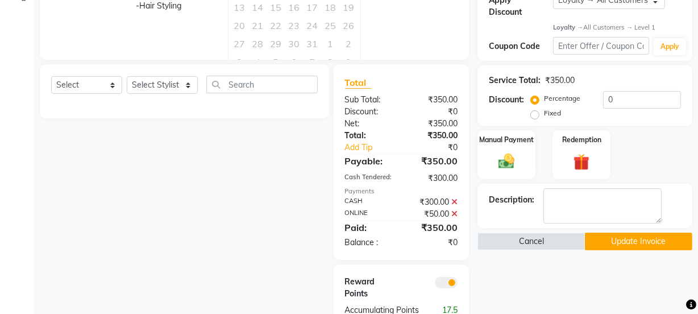
click at [620, 238] on button "Update Invoice" at bounding box center [638, 242] width 107 height 18
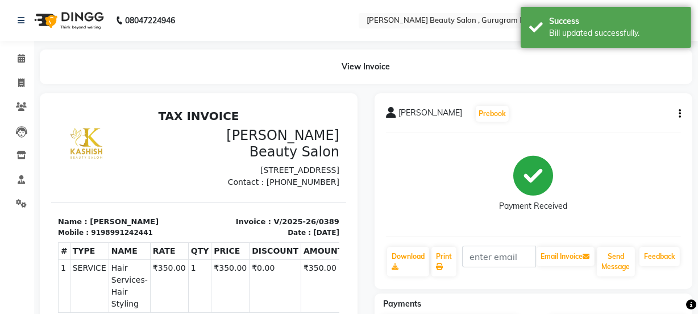
scroll to position [51, 0]
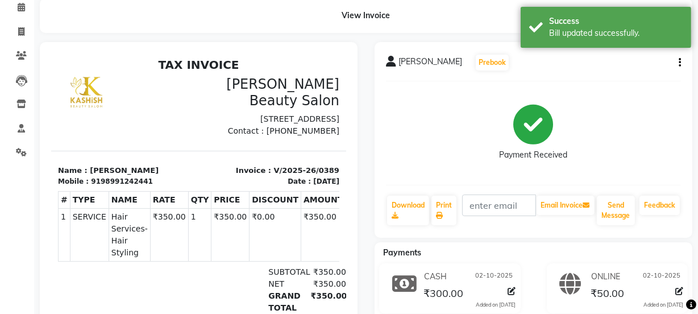
click at [679, 63] on icon "button" at bounding box center [680, 63] width 2 height 1
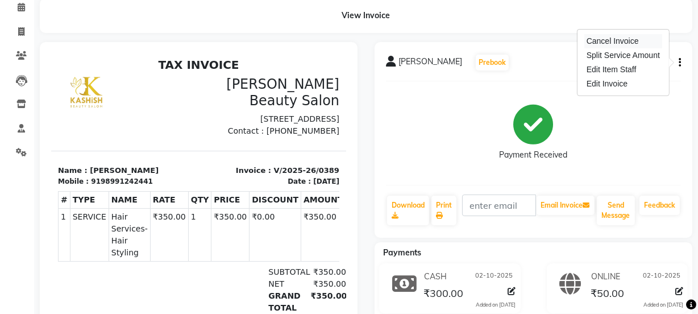
click at [620, 35] on div "Cancel Invoice" at bounding box center [623, 41] width 78 height 14
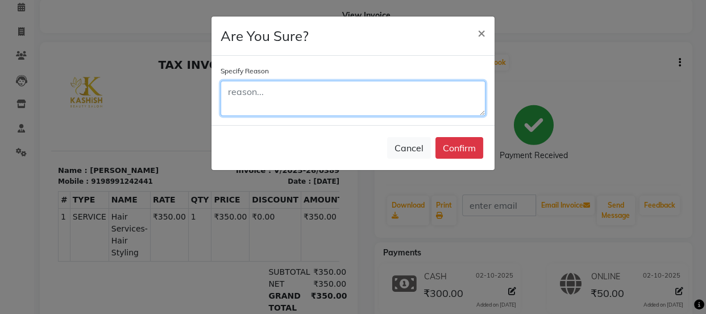
click at [350, 93] on textarea at bounding box center [353, 98] width 265 height 35
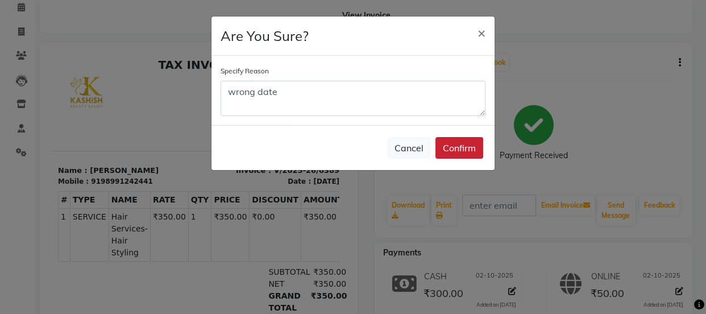
click at [475, 142] on button "Confirm" at bounding box center [459, 148] width 48 height 22
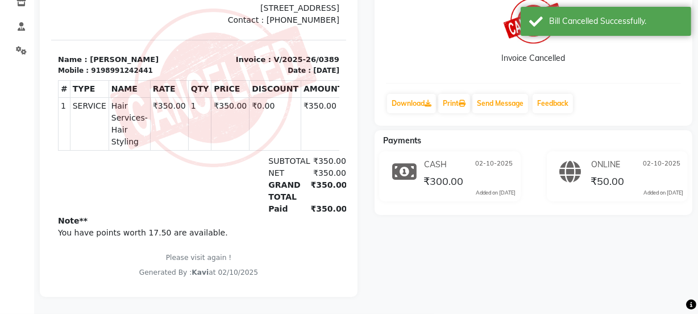
scroll to position [6, 0]
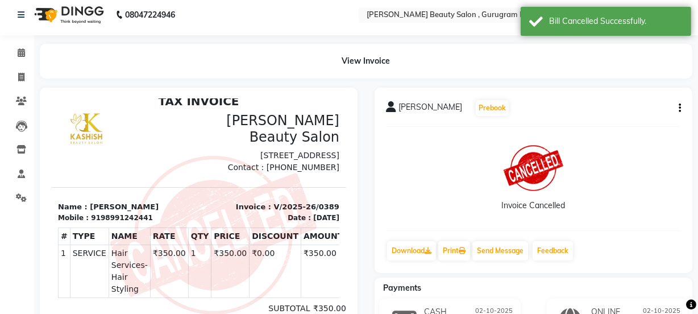
click at [681, 104] on div "[PERSON_NAME] gosh Prebook Invoice Cancelled Download Print Send Message Feedba…" at bounding box center [534, 180] width 318 height 185
click at [21, 77] on icon at bounding box center [21, 77] width 6 height 9
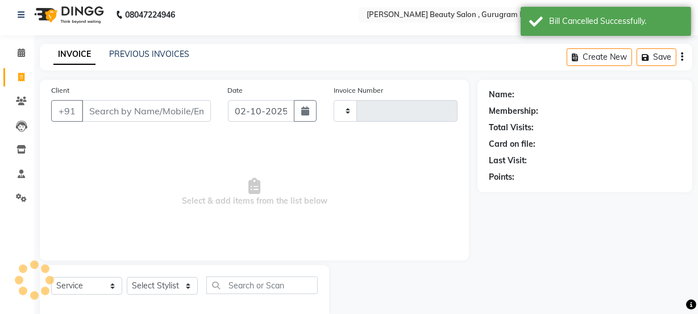
scroll to position [28, 0]
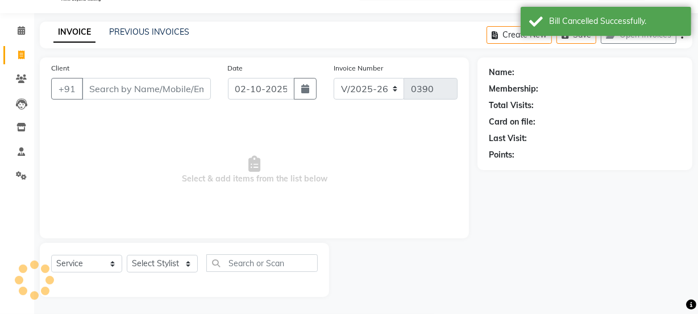
click at [173, 86] on input "Client" at bounding box center [146, 89] width 129 height 22
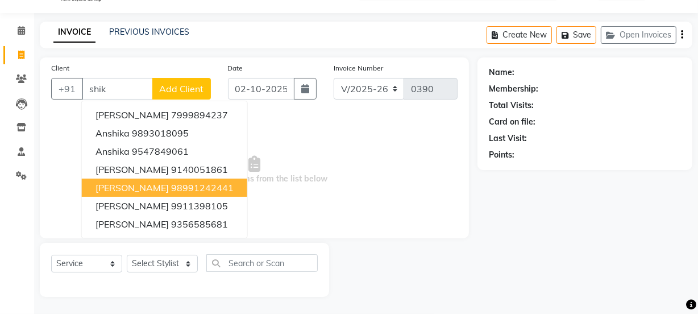
drag, startPoint x: 152, startPoint y: 184, endPoint x: 156, endPoint y: 224, distance: 40.6
click at [171, 185] on ngb-highlight "98991242441" at bounding box center [202, 187] width 63 height 11
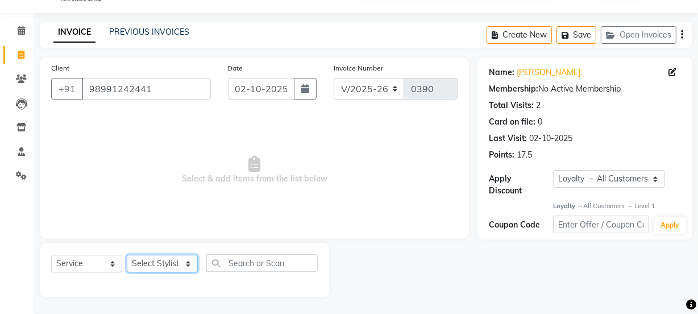
click at [155, 261] on select "Select Stylist [PERSON_NAME] Anjali [PERSON_NAME] Manager [PERSON_NAME] [PERSON…" at bounding box center [162, 264] width 71 height 18
click at [127, 255] on select "Select Stylist [PERSON_NAME] Anjali [PERSON_NAME] Manager [PERSON_NAME] [PERSON…" at bounding box center [162, 264] width 71 height 18
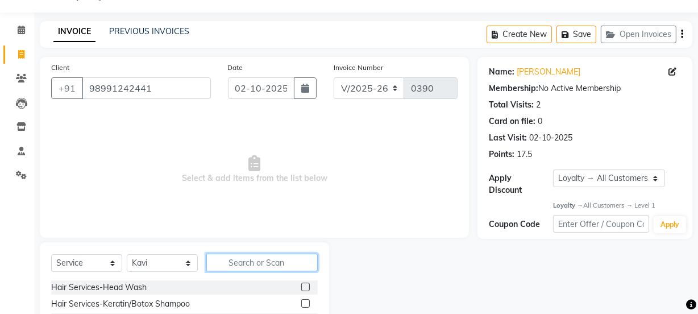
click at [232, 263] on input "text" at bounding box center [261, 263] width 111 height 18
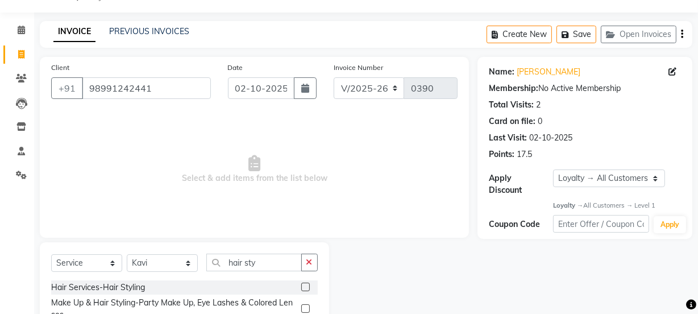
click at [304, 284] on label at bounding box center [305, 287] width 9 height 9
click at [304, 284] on input "checkbox" at bounding box center [304, 287] width 7 height 7
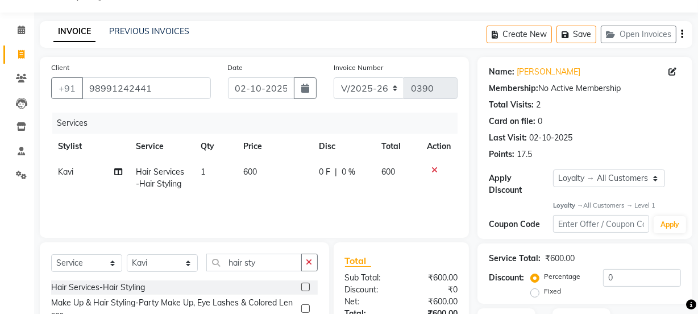
click at [262, 169] on td "600" at bounding box center [275, 178] width 76 height 38
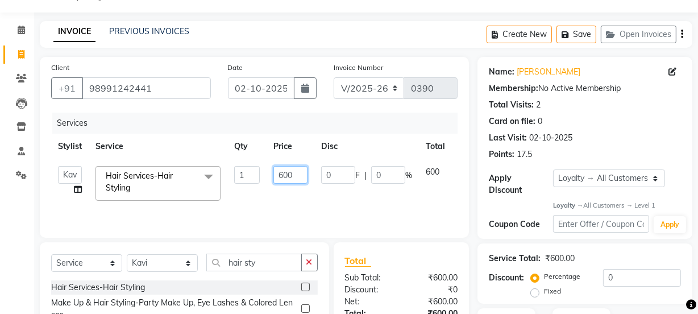
click at [296, 175] on input "600" at bounding box center [290, 175] width 34 height 18
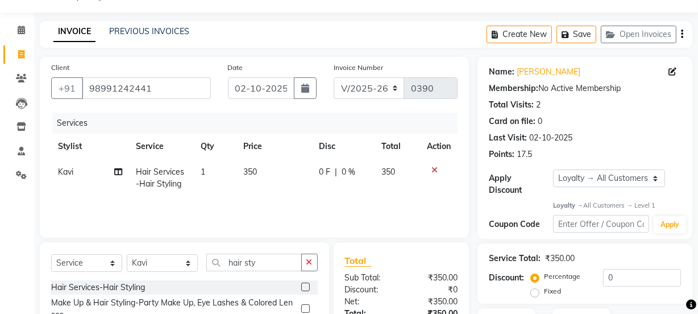
click at [348, 211] on div "Services Stylist Service Qty Price Disc Total Action Kavi Hair Services-Hair St…" at bounding box center [254, 170] width 406 height 114
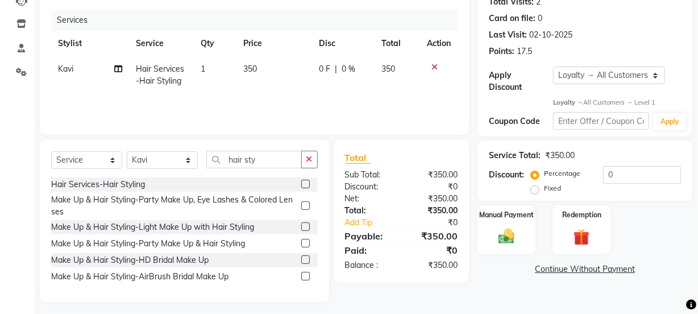
scroll to position [0, 0]
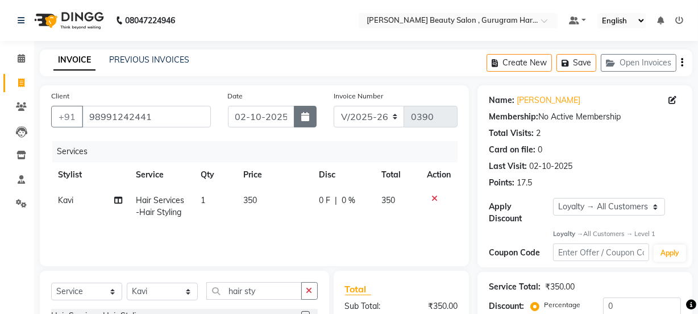
click at [304, 122] on button "button" at bounding box center [305, 117] width 23 height 22
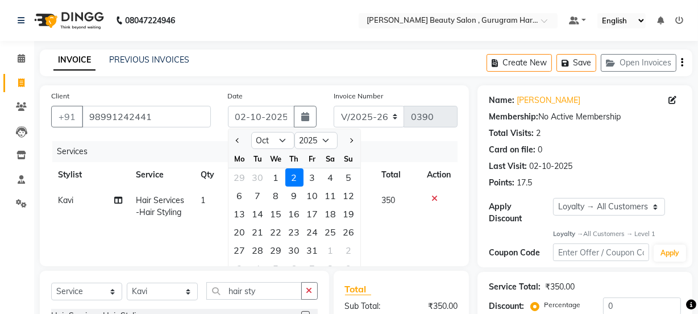
click at [277, 176] on div "1" at bounding box center [276, 177] width 18 height 18
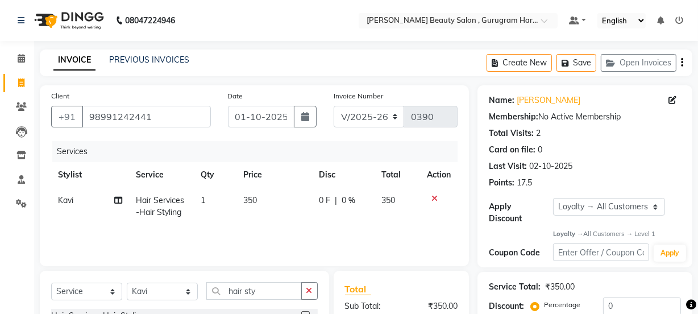
scroll to position [136, 0]
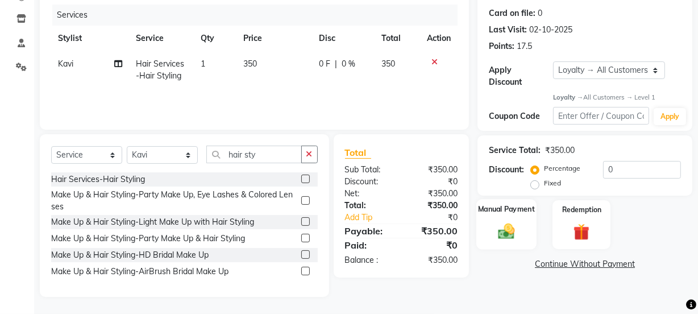
click at [511, 218] on div "Manual Payment" at bounding box center [506, 225] width 60 height 51
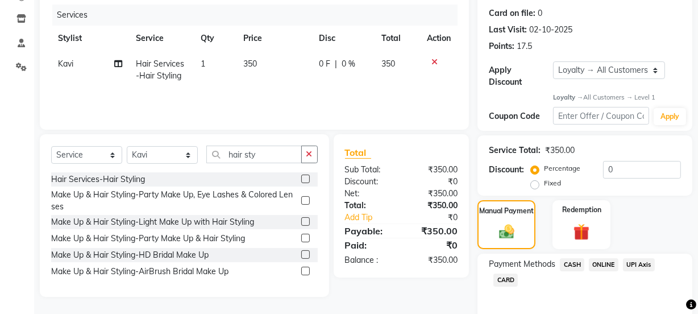
click at [563, 262] on span "CASH" at bounding box center [572, 264] width 24 height 13
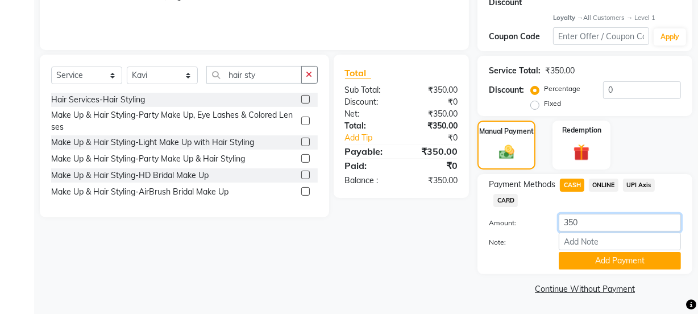
click at [591, 226] on input "350" at bounding box center [620, 223] width 122 height 18
click at [582, 261] on button "Add Payment" at bounding box center [620, 261] width 122 height 18
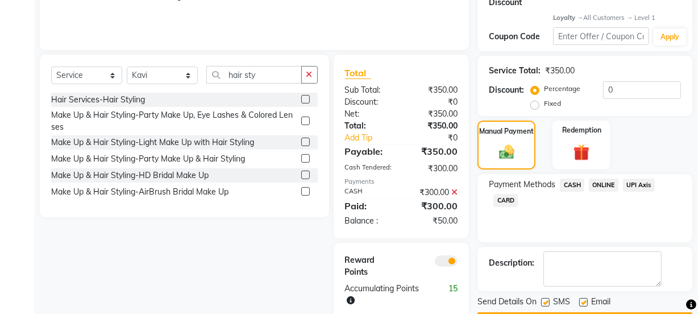
click at [606, 179] on span "ONLINE" at bounding box center [604, 185] width 30 height 13
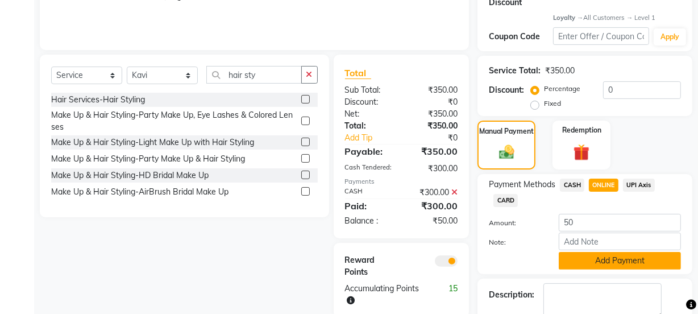
scroll to position [280, 0]
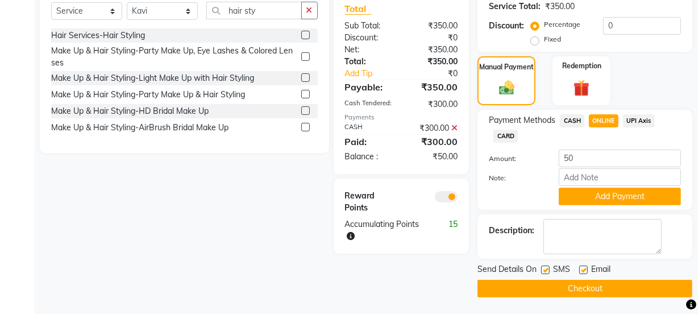
click at [586, 208] on div "Payment Methods CASH ONLINE UPI Axis CARD Amount: 50 Note: Add Payment" at bounding box center [585, 160] width 215 height 100
click at [584, 193] on button "Add Payment" at bounding box center [620, 197] width 122 height 18
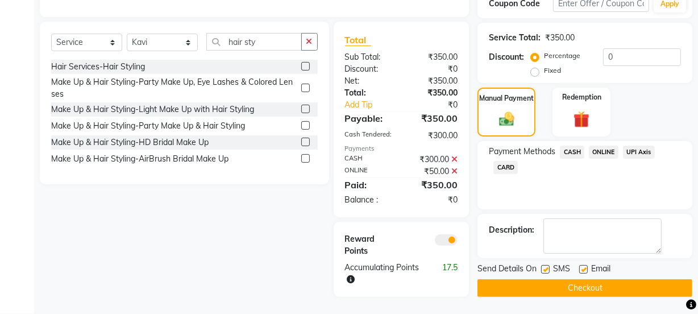
scroll to position [261, 0]
click at [583, 265] on label at bounding box center [583, 269] width 9 height 9
click at [583, 266] on input "checkbox" at bounding box center [582, 269] width 7 height 7
click at [579, 279] on button "Checkout" at bounding box center [585, 288] width 215 height 18
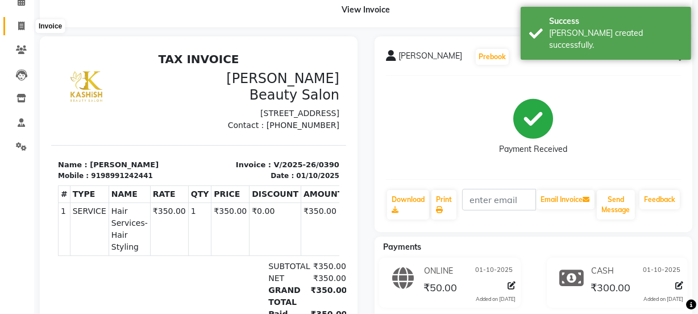
click at [22, 24] on icon at bounding box center [21, 26] width 6 height 9
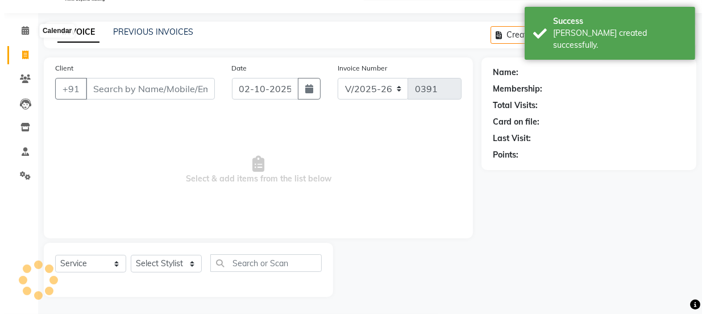
scroll to position [28, 0]
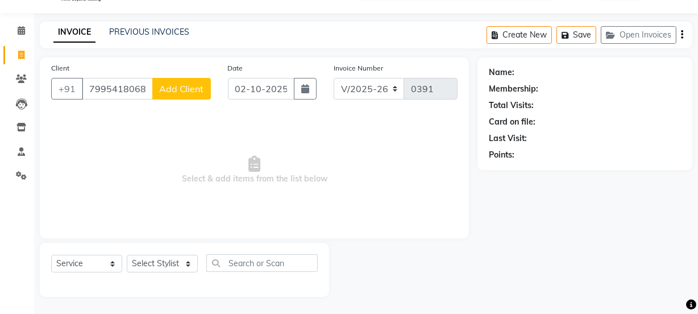
click at [195, 98] on div "Client [PHONE_NUMBER] Add Client" at bounding box center [131, 85] width 177 height 47
click at [193, 90] on span "Add Client" at bounding box center [181, 88] width 45 height 11
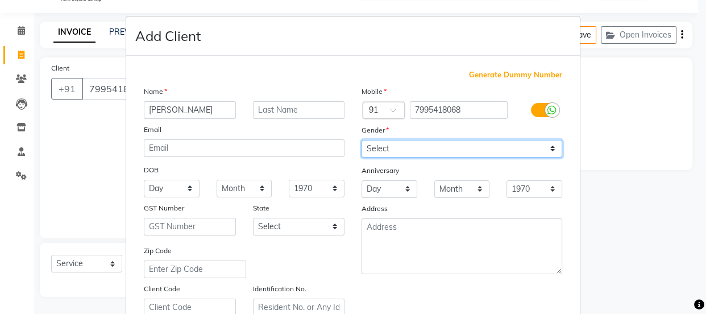
drag, startPoint x: 404, startPoint y: 145, endPoint x: 406, endPoint y: 157, distance: 12.3
click at [404, 145] on select "Select [DEMOGRAPHIC_DATA] [DEMOGRAPHIC_DATA] Other Prefer Not To Say" at bounding box center [462, 149] width 201 height 18
click at [362, 140] on select "Select [DEMOGRAPHIC_DATA] [DEMOGRAPHIC_DATA] Other Prefer Not To Say" at bounding box center [462, 149] width 201 height 18
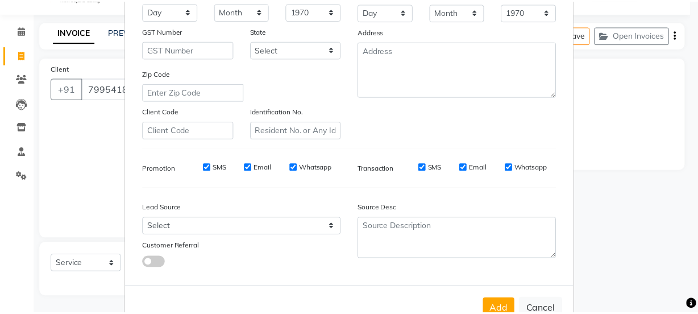
scroll to position [214, 0]
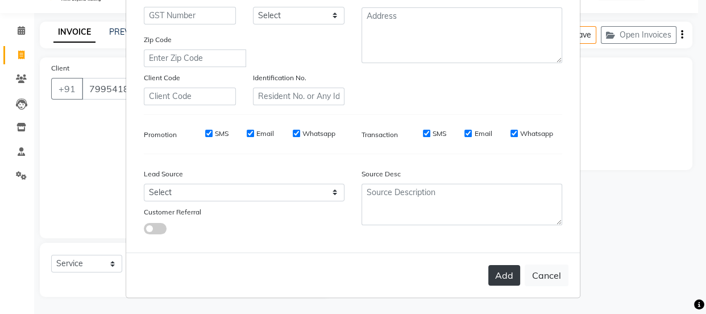
click at [495, 276] on button "Add" at bounding box center [504, 275] width 32 height 20
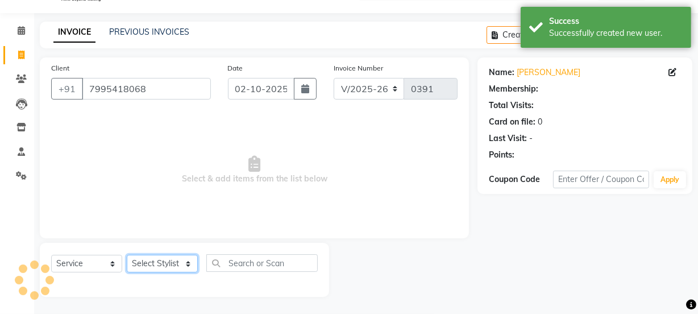
click at [182, 263] on select "Select Stylist [PERSON_NAME] Anjali [PERSON_NAME] Manager [PERSON_NAME] [PERSON…" at bounding box center [162, 264] width 71 height 18
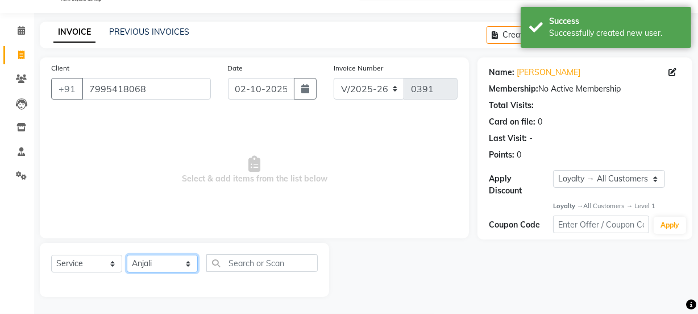
click at [127, 255] on select "Select Stylist [PERSON_NAME] Anjali [PERSON_NAME] Manager [PERSON_NAME] [PERSON…" at bounding box center [162, 264] width 71 height 18
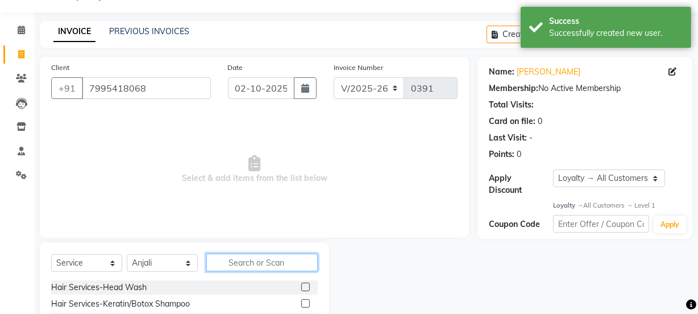
click at [262, 259] on input "text" at bounding box center [261, 263] width 111 height 18
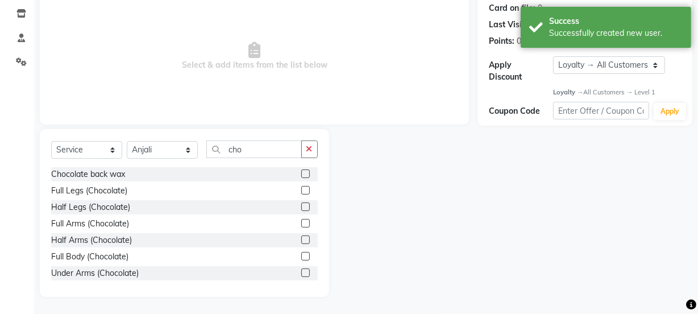
click at [301, 186] on label at bounding box center [305, 190] width 9 height 9
click at [301, 187] on input "checkbox" at bounding box center [304, 190] width 7 height 7
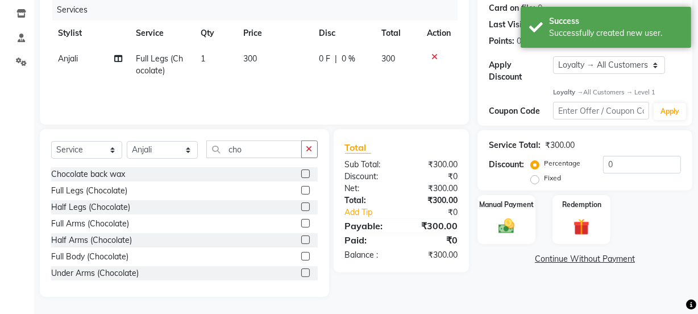
click at [301, 221] on label at bounding box center [305, 223] width 9 height 9
click at [301, 221] on input "checkbox" at bounding box center [304, 223] width 7 height 7
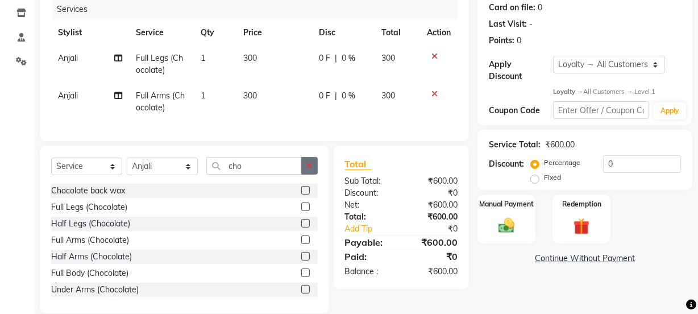
click at [301, 171] on button "button" at bounding box center [309, 166] width 16 height 18
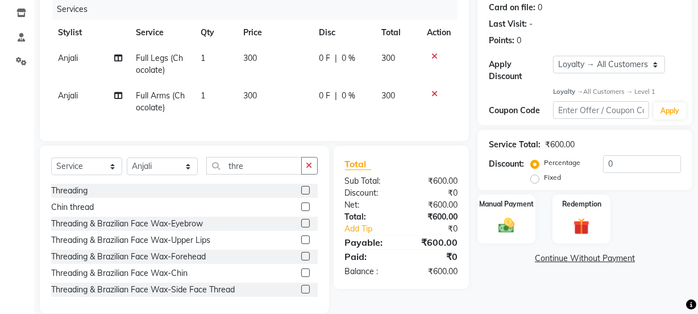
click at [301, 194] on label at bounding box center [305, 190] width 9 height 9
click at [301, 194] on input "checkbox" at bounding box center [304, 190] width 7 height 7
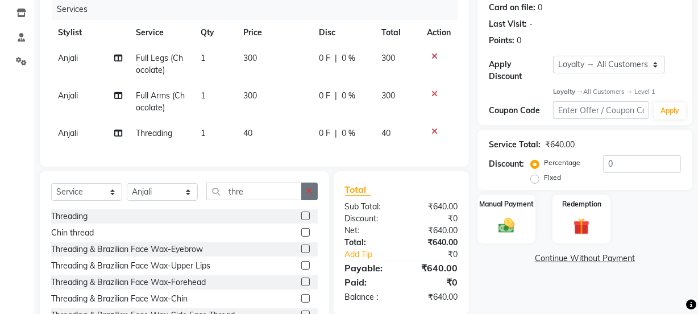
click at [304, 196] on button "button" at bounding box center [309, 191] width 16 height 18
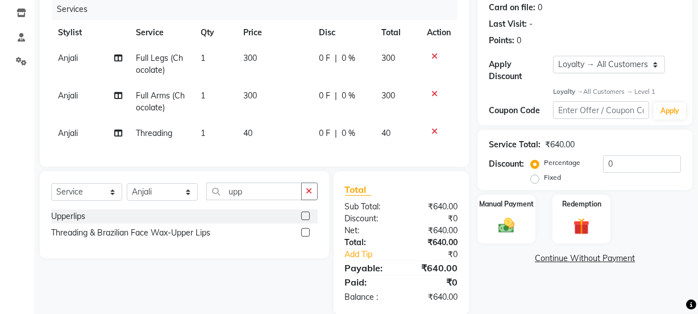
click at [306, 220] on label at bounding box center [305, 215] width 9 height 9
click at [306, 220] on input "checkbox" at bounding box center [304, 216] width 7 height 7
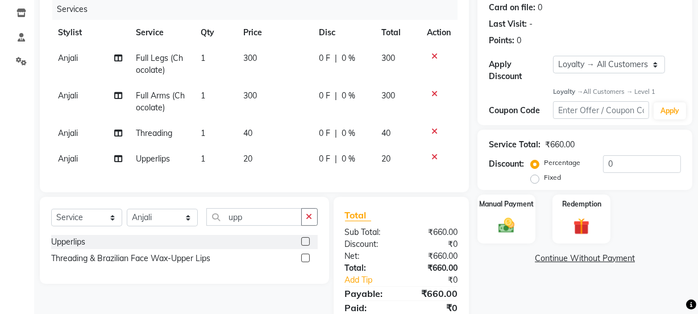
scroll to position [193, 0]
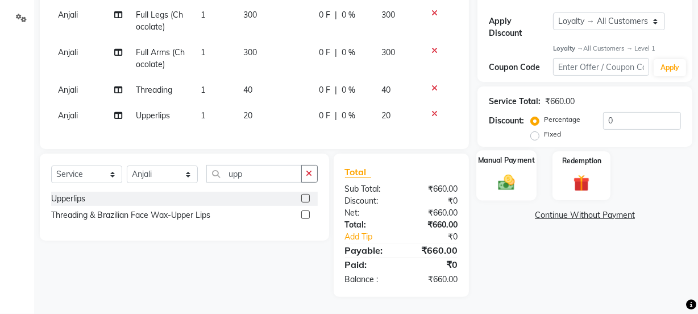
click at [502, 173] on img at bounding box center [506, 182] width 27 height 19
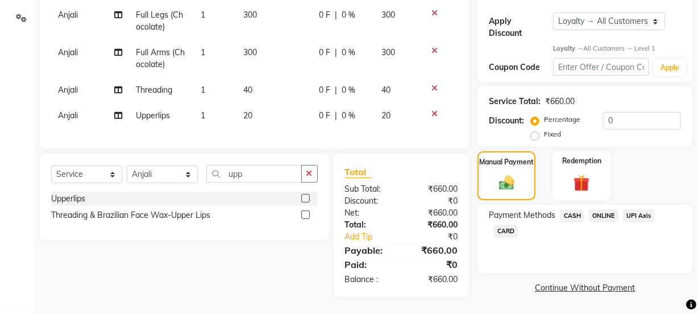
click at [577, 209] on span "CASH" at bounding box center [572, 215] width 24 height 13
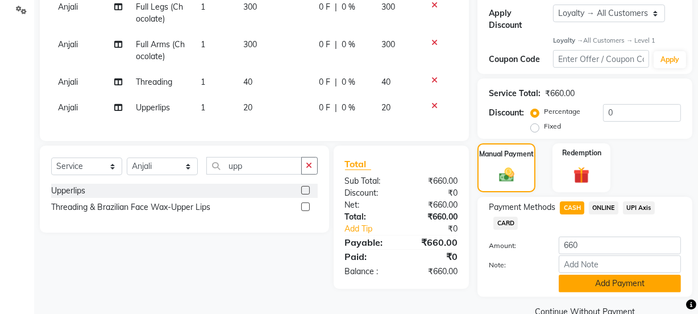
scroll to position [216, 0]
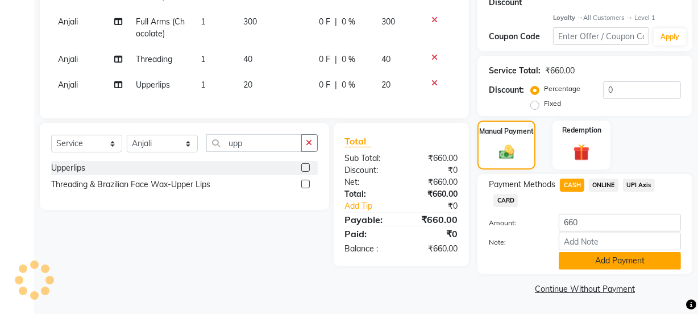
click at [597, 258] on button "Add Payment" at bounding box center [620, 261] width 122 height 18
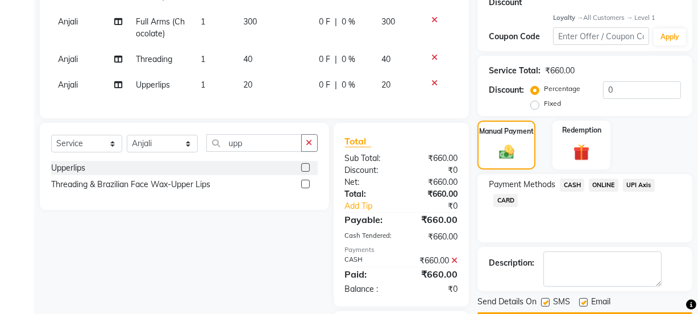
scroll to position [313, 0]
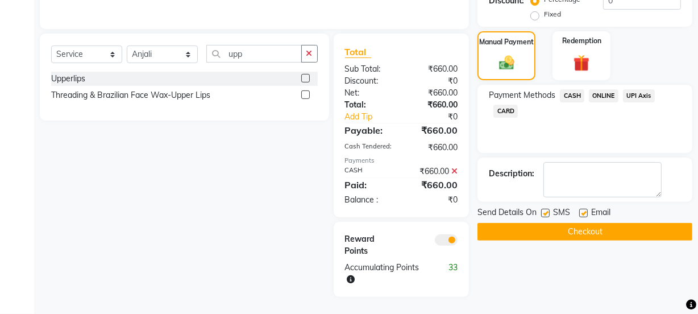
click at [583, 209] on label at bounding box center [583, 213] width 9 height 9
click at [583, 210] on input "checkbox" at bounding box center [582, 213] width 7 height 7
click at [584, 223] on button "Checkout" at bounding box center [585, 232] width 215 height 18
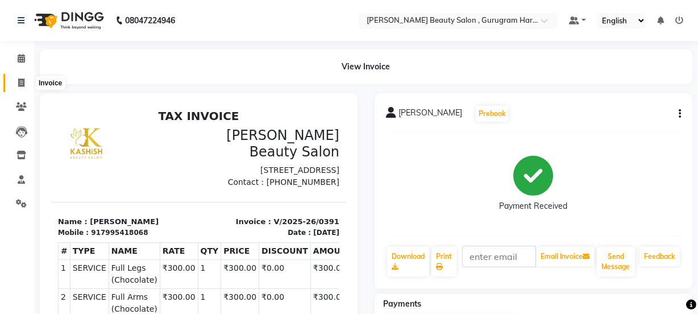
click at [23, 80] on icon at bounding box center [21, 82] width 6 height 9
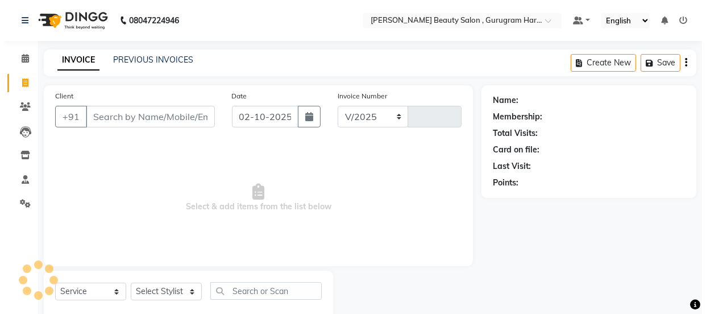
scroll to position [28, 0]
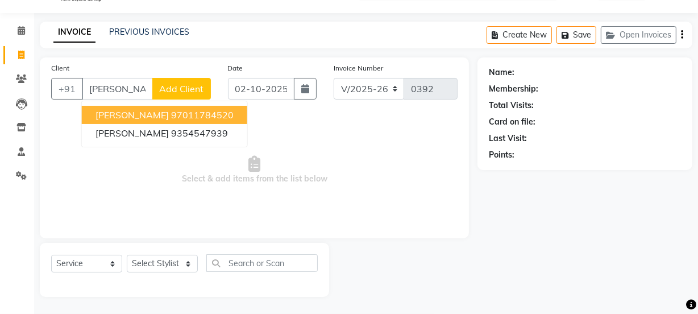
click at [182, 86] on span "Add Client" at bounding box center [181, 88] width 45 height 11
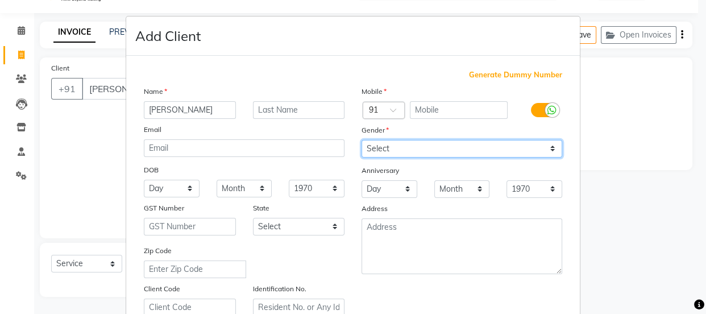
click at [374, 148] on select "Select [DEMOGRAPHIC_DATA] [DEMOGRAPHIC_DATA] Other Prefer Not To Say" at bounding box center [462, 149] width 201 height 18
click at [362, 140] on select "Select [DEMOGRAPHIC_DATA] [DEMOGRAPHIC_DATA] Other Prefer Not To Say" at bounding box center [462, 149] width 201 height 18
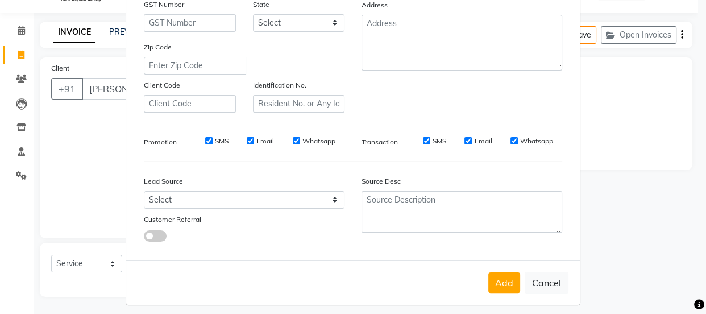
scroll to position [206, 0]
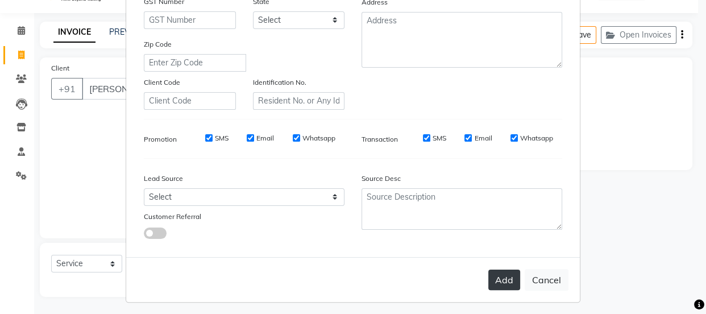
click at [505, 288] on button "Add" at bounding box center [504, 279] width 32 height 20
click at [501, 283] on button "Add" at bounding box center [504, 279] width 32 height 20
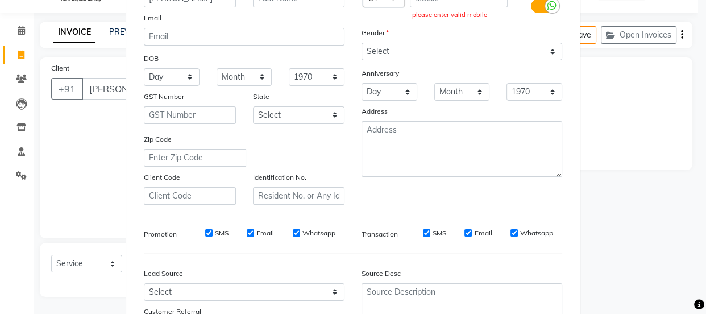
scroll to position [0, 0]
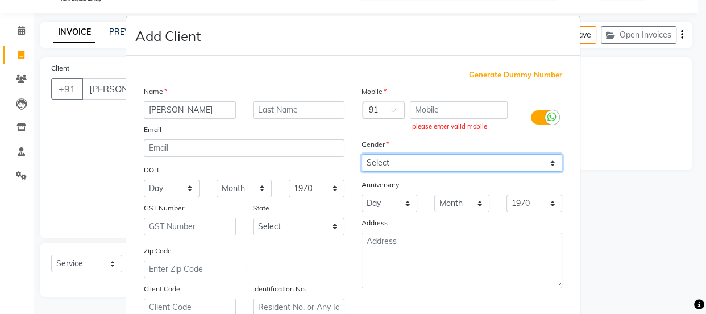
click at [409, 156] on select "Select [DEMOGRAPHIC_DATA] [DEMOGRAPHIC_DATA] Other Prefer Not To Say" at bounding box center [462, 163] width 201 height 18
click at [362, 155] on select "Select [DEMOGRAPHIC_DATA] [DEMOGRAPHIC_DATA] Other Prefer Not To Say" at bounding box center [462, 163] width 201 height 18
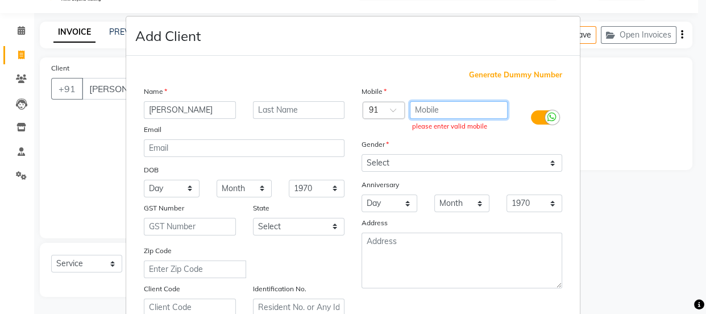
click at [464, 103] on input "text" at bounding box center [459, 110] width 98 height 18
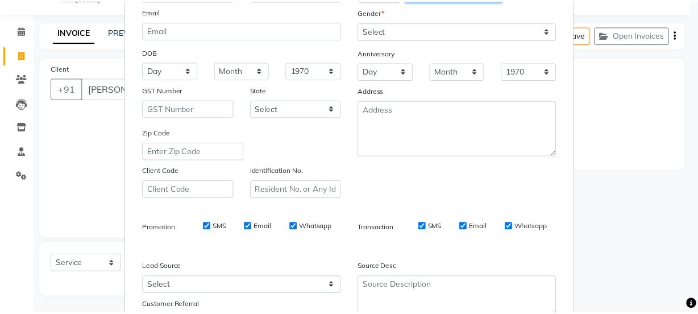
scroll to position [214, 0]
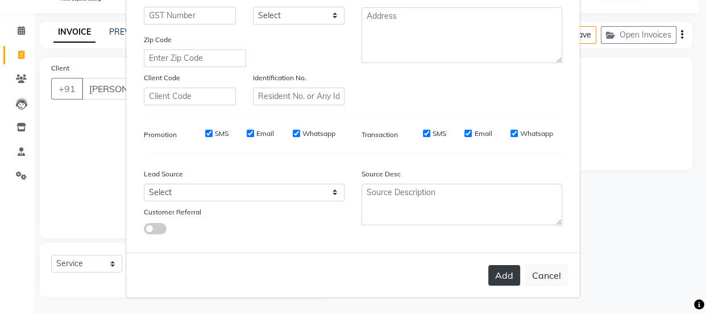
click at [499, 278] on button "Add" at bounding box center [504, 275] width 32 height 20
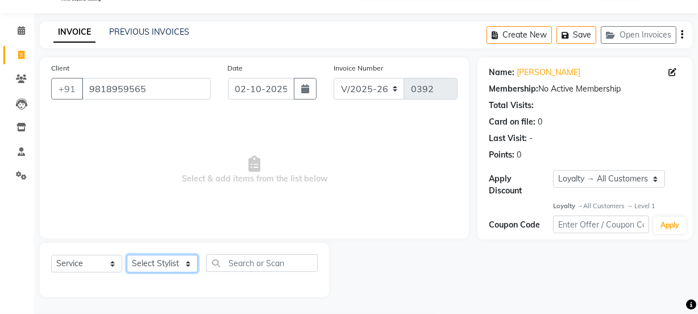
click at [171, 261] on select "Select Stylist [PERSON_NAME] Anjali [PERSON_NAME] Manager [PERSON_NAME] [PERSON…" at bounding box center [162, 264] width 71 height 18
click at [127, 255] on select "Select Stylist [PERSON_NAME] Anjali [PERSON_NAME] Manager [PERSON_NAME] [PERSON…" at bounding box center [162, 264] width 71 height 18
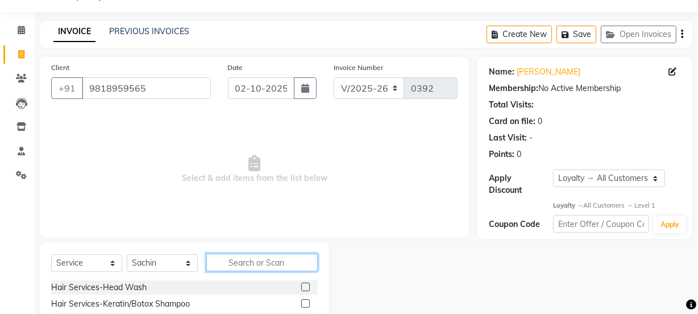
click at [239, 263] on input "text" at bounding box center [261, 263] width 111 height 18
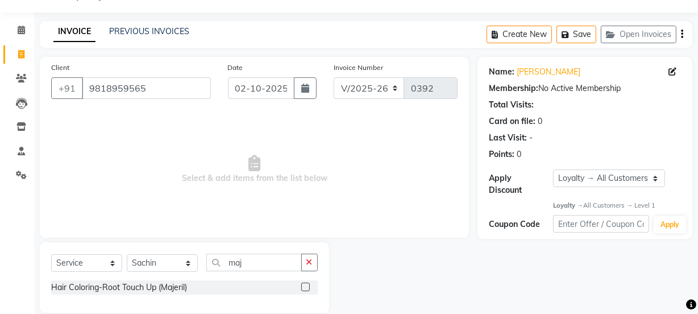
click at [308, 288] on label at bounding box center [305, 287] width 9 height 9
click at [308, 288] on input "checkbox" at bounding box center [304, 287] width 7 height 7
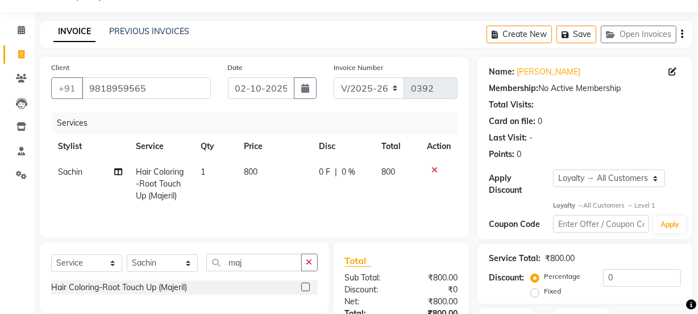
click at [267, 163] on td "800" at bounding box center [275, 183] width 76 height 49
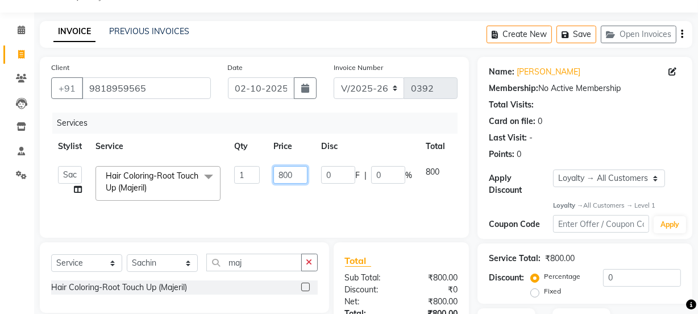
click at [297, 180] on input "800" at bounding box center [290, 175] width 34 height 18
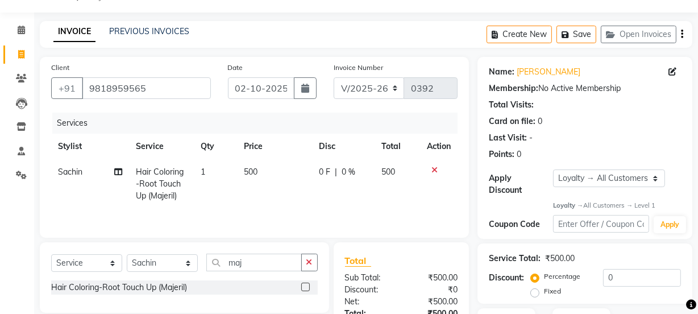
click at [302, 210] on div "Services Stylist Service Qty Price Disc Total Action Sachin Hair Coloring-Root …" at bounding box center [254, 170] width 406 height 114
click at [309, 85] on button "button" at bounding box center [305, 88] width 23 height 22
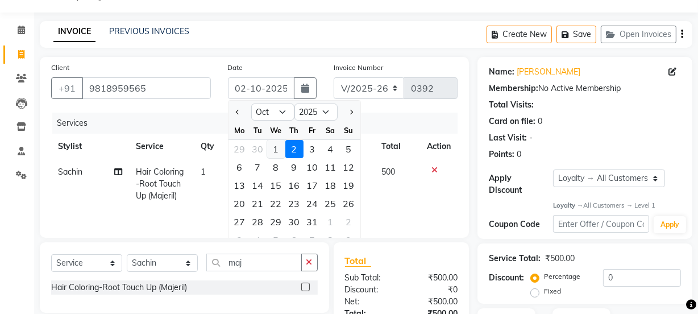
click at [276, 145] on div "1" at bounding box center [276, 149] width 18 height 18
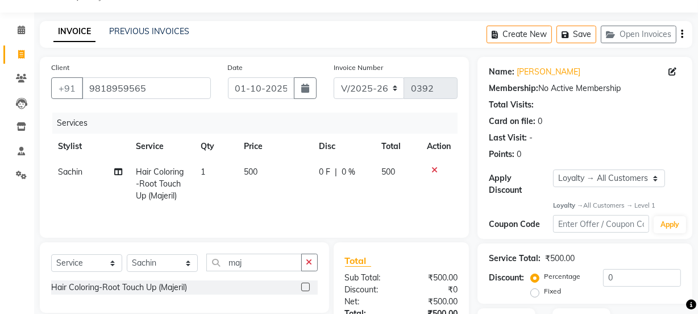
scroll to position [80, 0]
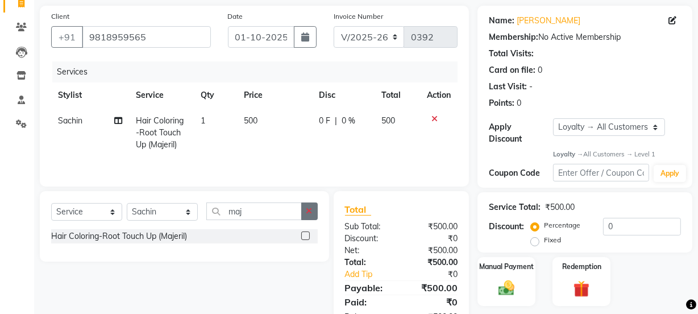
click at [306, 206] on button "button" at bounding box center [309, 211] width 16 height 18
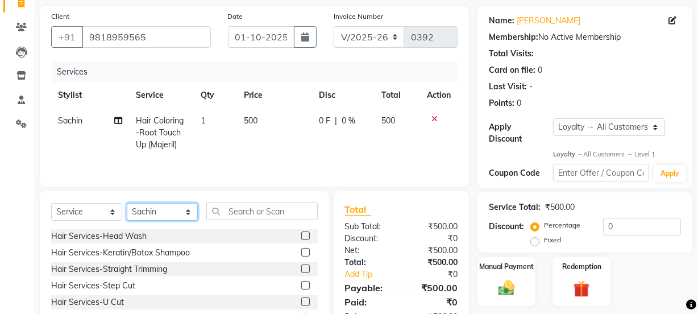
click at [153, 214] on select "Select Stylist [PERSON_NAME] Anjali [PERSON_NAME] Manager [PERSON_NAME] [PERSON…" at bounding box center [162, 212] width 71 height 18
click at [127, 203] on select "Select Stylist [PERSON_NAME] Anjali [PERSON_NAME] Manager [PERSON_NAME] [PERSON…" at bounding box center [162, 212] width 71 height 18
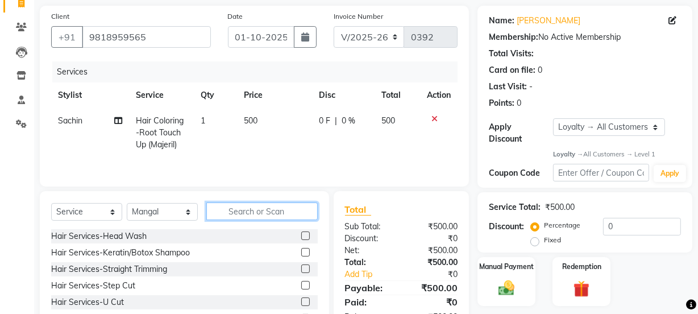
click at [271, 210] on input "text" at bounding box center [261, 211] width 111 height 18
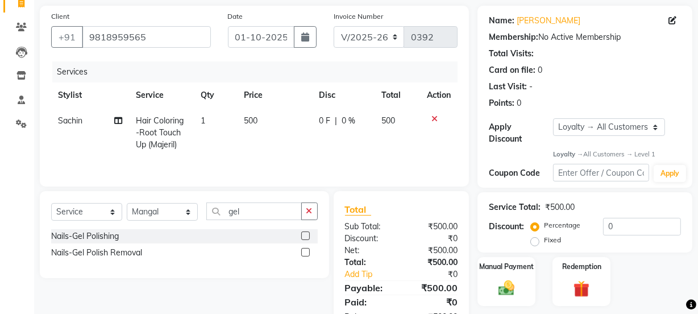
click at [305, 231] on label at bounding box center [305, 235] width 9 height 9
click at [305, 233] on input "checkbox" at bounding box center [304, 236] width 7 height 7
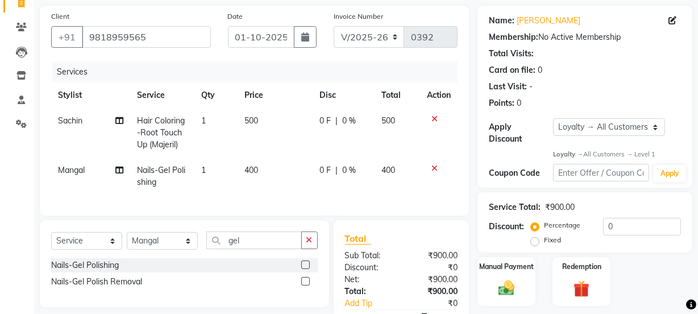
click at [262, 161] on td "400" at bounding box center [275, 176] width 75 height 38
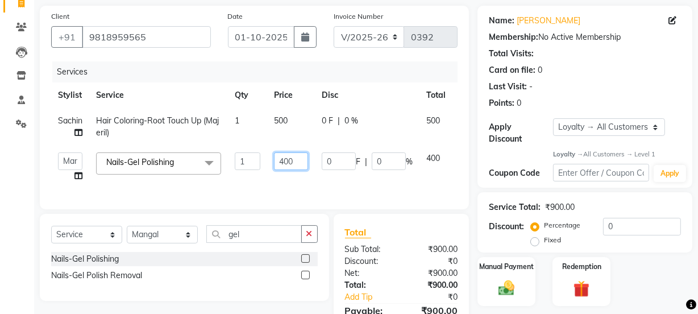
click at [300, 160] on input "400" at bounding box center [291, 161] width 34 height 18
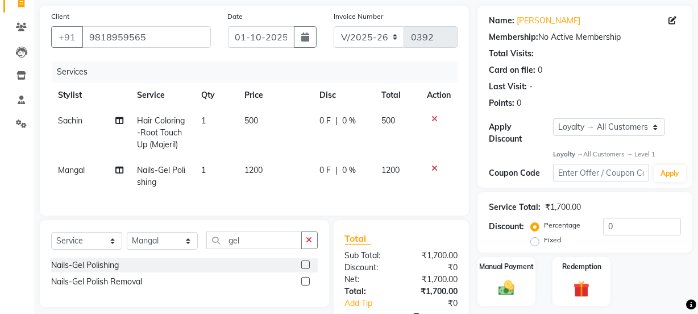
click at [302, 186] on td "1200" at bounding box center [275, 176] width 75 height 38
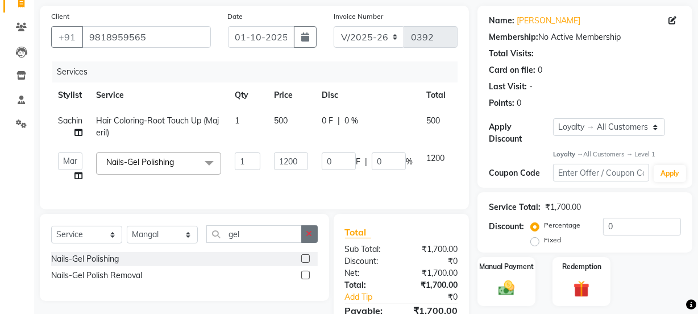
click at [314, 239] on button "button" at bounding box center [309, 234] width 16 height 18
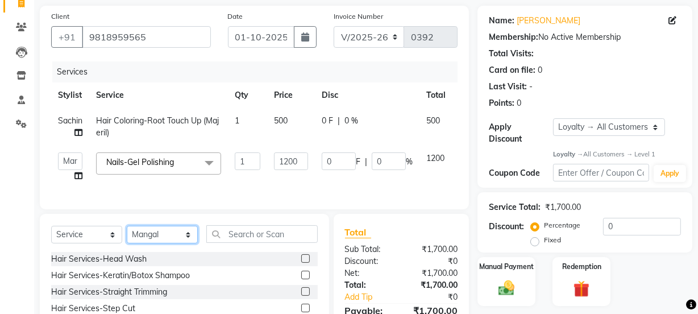
click at [155, 243] on select "Select Stylist [PERSON_NAME] Anjali [PERSON_NAME] Manager [PERSON_NAME] [PERSON…" at bounding box center [162, 235] width 71 height 18
click at [127, 233] on select "Select Stylist [PERSON_NAME] Anjali [PERSON_NAME] Manager [PERSON_NAME] [PERSON…" at bounding box center [162, 235] width 71 height 18
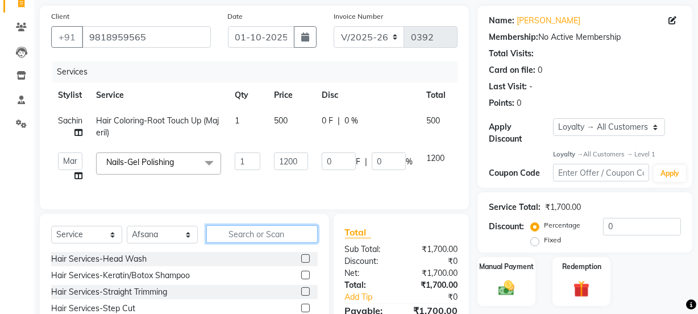
click at [264, 240] on input "text" at bounding box center [261, 234] width 111 height 18
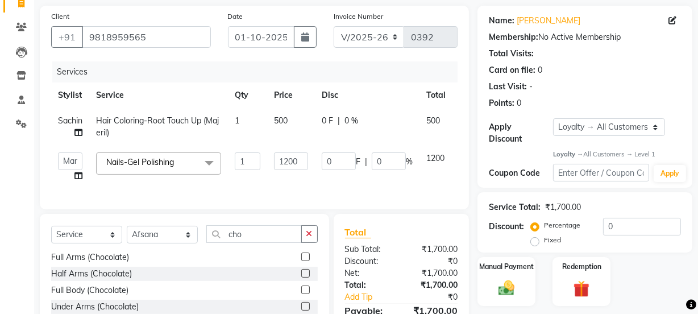
click at [301, 261] on label at bounding box center [305, 256] width 9 height 9
click at [301, 261] on input "checkbox" at bounding box center [304, 257] width 7 height 7
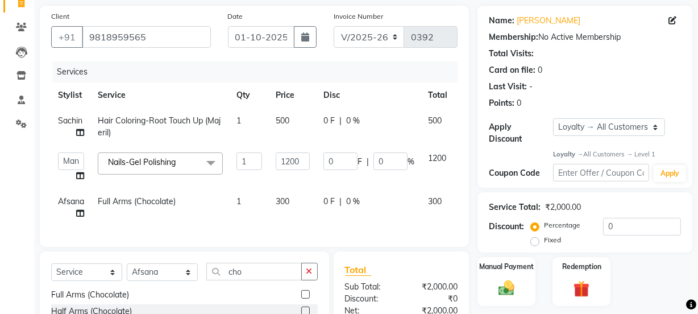
scroll to position [131, 0]
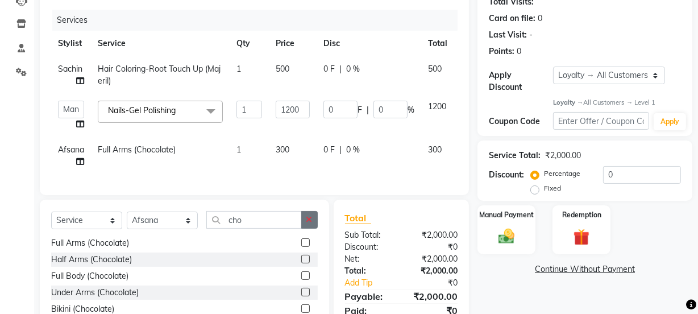
click at [308, 223] on icon "button" at bounding box center [309, 219] width 6 height 8
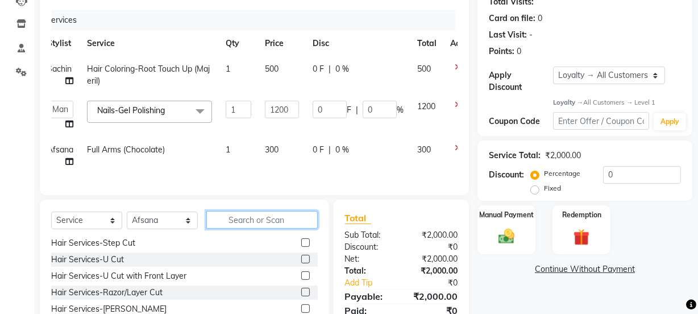
scroll to position [0, 20]
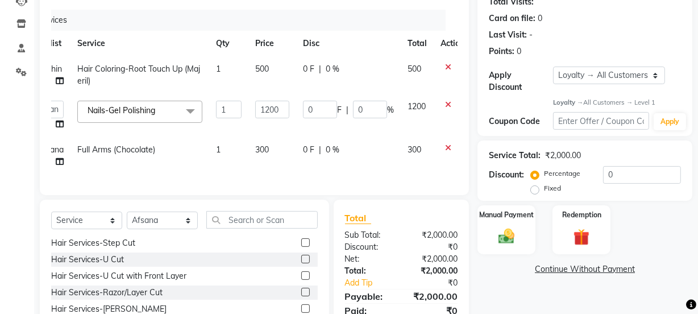
click at [446, 149] on icon at bounding box center [448, 148] width 6 height 8
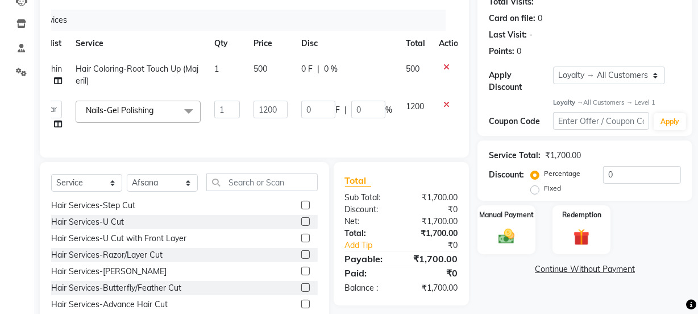
scroll to position [172, 0]
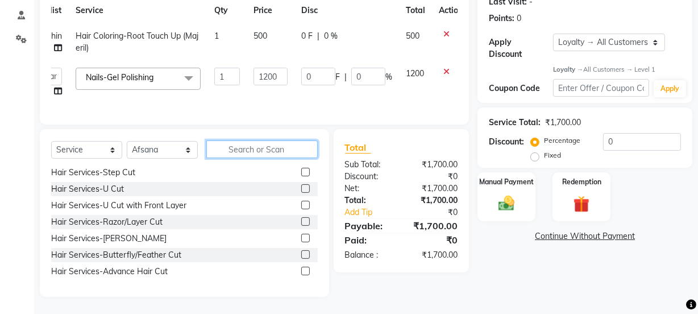
click at [245, 151] on input "text" at bounding box center [261, 149] width 111 height 18
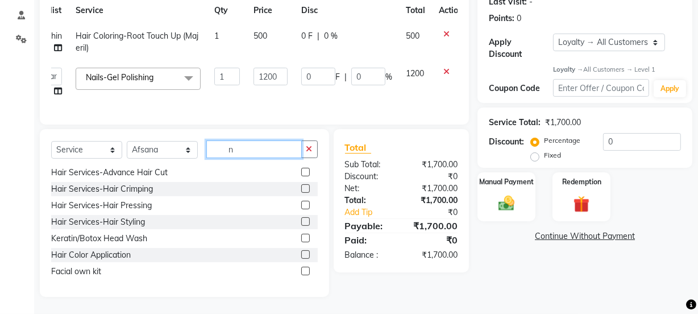
scroll to position [2, 0]
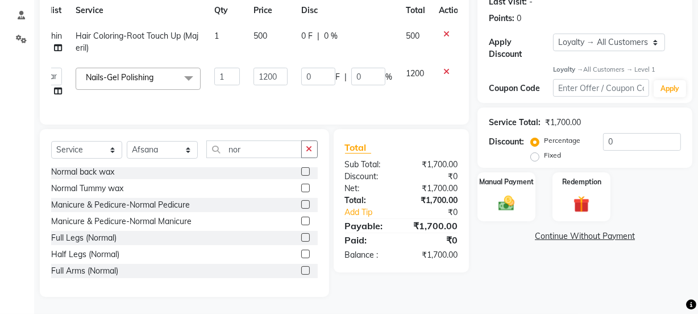
click at [301, 268] on label at bounding box center [305, 270] width 9 height 9
click at [301, 268] on input "checkbox" at bounding box center [304, 270] width 7 height 7
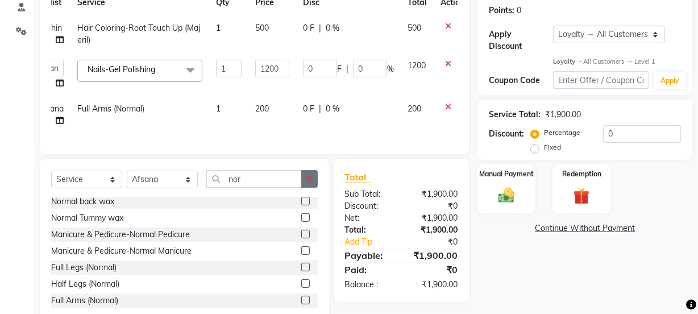
click at [309, 182] on icon "button" at bounding box center [309, 179] width 6 height 8
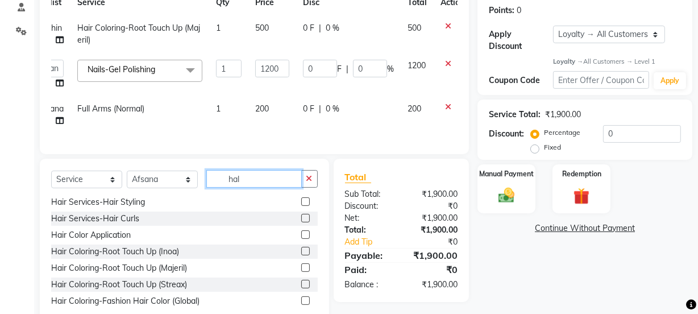
scroll to position [0, 0]
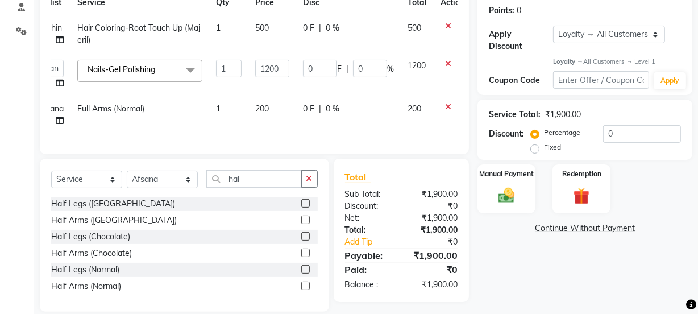
click at [307, 273] on label at bounding box center [305, 269] width 9 height 9
click at [307, 273] on input "checkbox" at bounding box center [304, 269] width 7 height 7
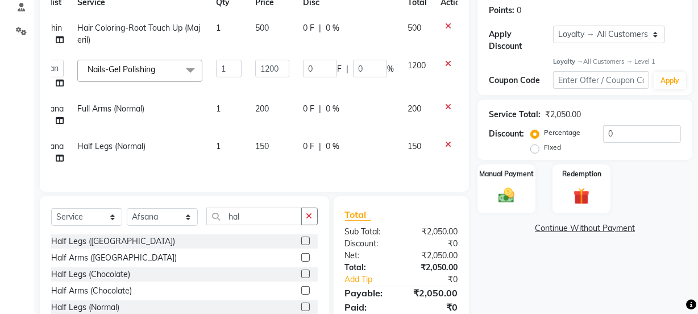
scroll to position [224, 0]
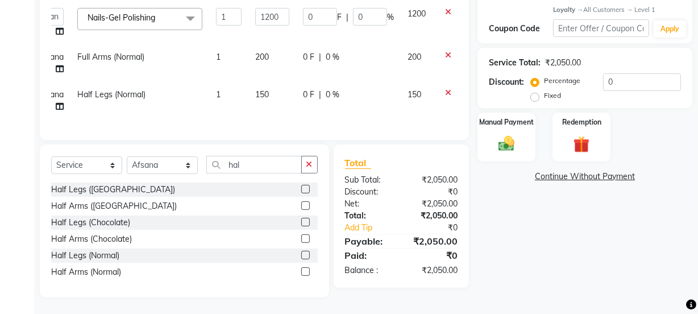
click at [544, 97] on label "Fixed" at bounding box center [552, 95] width 17 height 10
click at [536, 97] on input "Fixed" at bounding box center [537, 96] width 8 height 8
click at [631, 80] on input "0" at bounding box center [642, 82] width 78 height 18
click at [521, 137] on div "Manual Payment" at bounding box center [506, 137] width 60 height 51
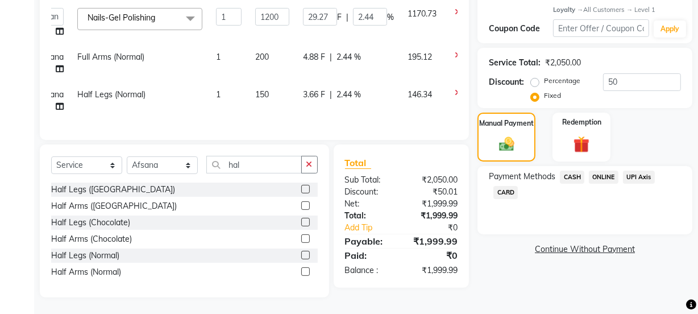
click at [605, 176] on span "ONLINE" at bounding box center [604, 177] width 30 height 13
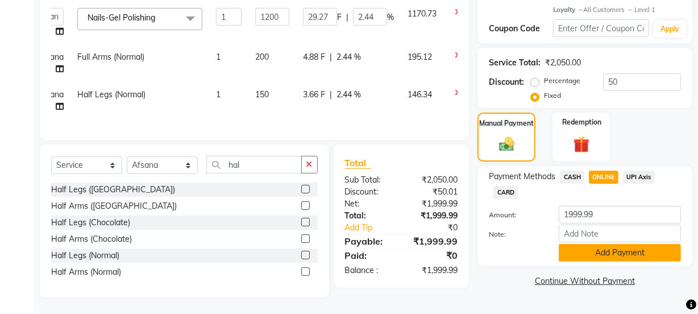
click at [593, 254] on button "Add Payment" at bounding box center [620, 253] width 122 height 18
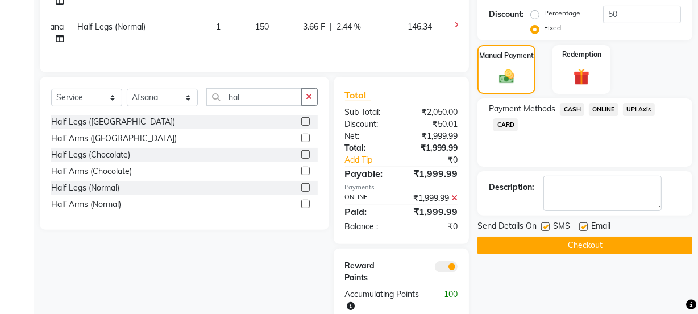
scroll to position [326, 0]
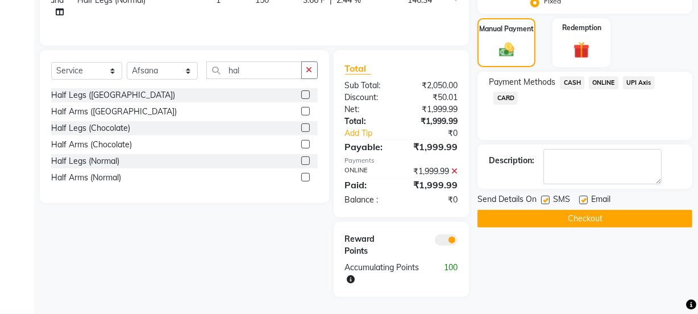
click at [586, 196] on label at bounding box center [583, 200] width 9 height 9
click at [586, 197] on input "checkbox" at bounding box center [582, 200] width 7 height 7
click at [583, 210] on button "Checkout" at bounding box center [585, 219] width 215 height 18
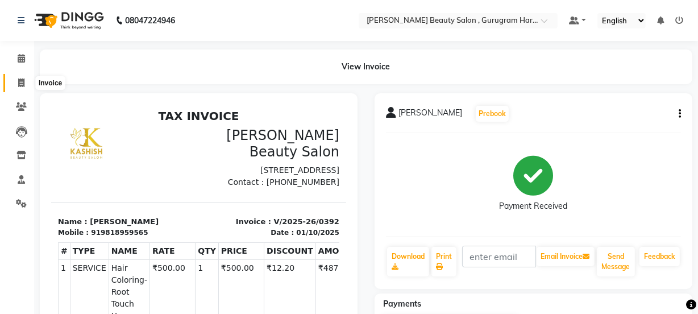
click at [21, 82] on icon at bounding box center [21, 82] width 6 height 9
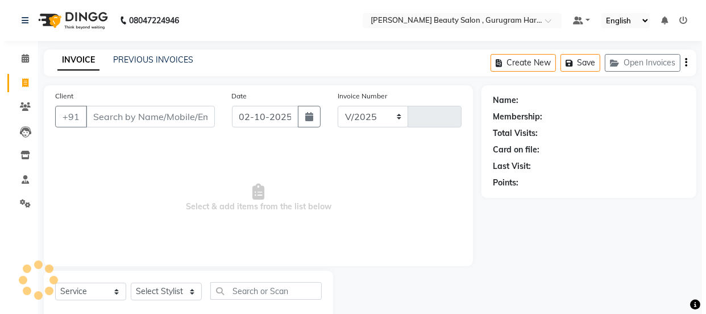
scroll to position [28, 0]
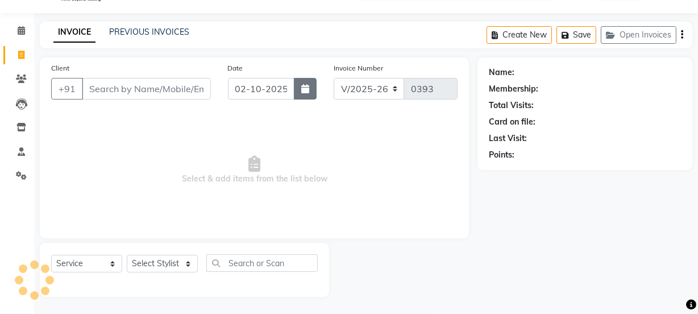
click at [302, 91] on icon "button" at bounding box center [305, 88] width 8 height 9
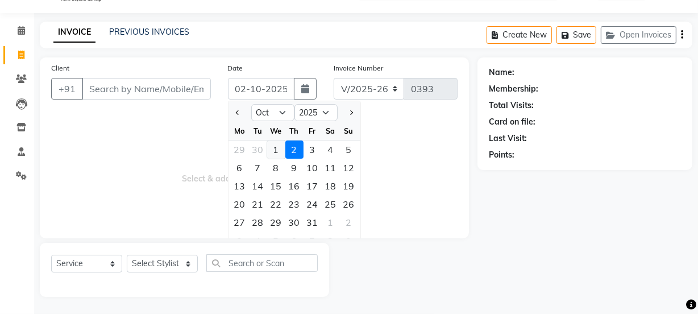
click at [276, 144] on div "1" at bounding box center [276, 149] width 18 height 18
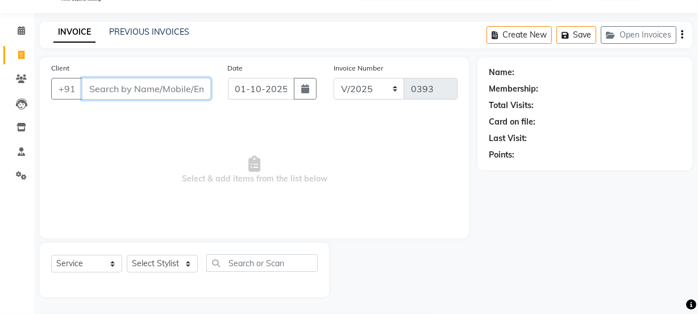
click at [169, 90] on input "Client" at bounding box center [146, 89] width 129 height 22
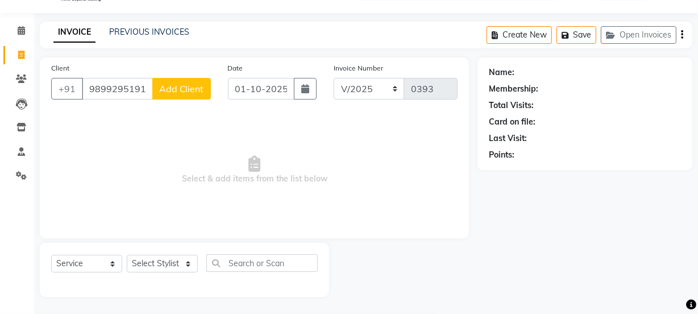
click at [185, 90] on span "Add Client" at bounding box center [181, 88] width 45 height 11
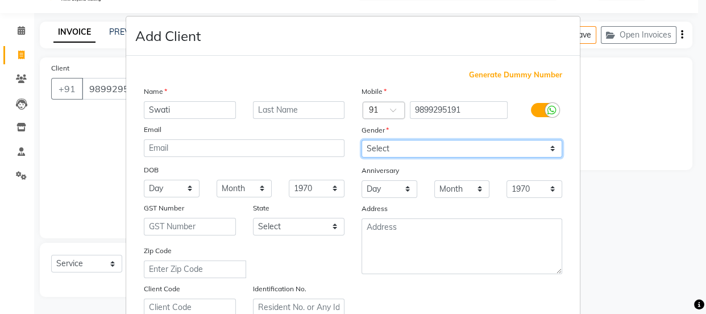
click at [421, 146] on select "Select [DEMOGRAPHIC_DATA] [DEMOGRAPHIC_DATA] Other Prefer Not To Say" at bounding box center [462, 149] width 201 height 18
click at [362, 140] on select "Select [DEMOGRAPHIC_DATA] [DEMOGRAPHIC_DATA] Other Prefer Not To Say" at bounding box center [462, 149] width 201 height 18
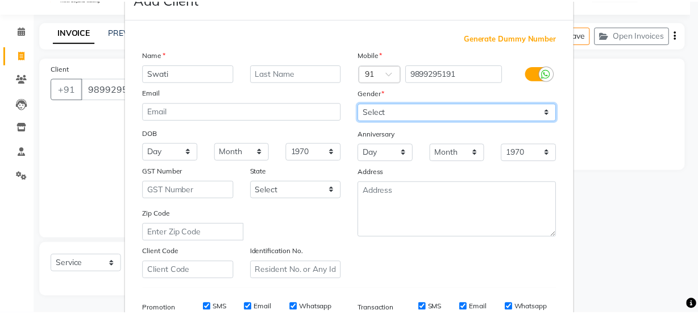
scroll to position [214, 0]
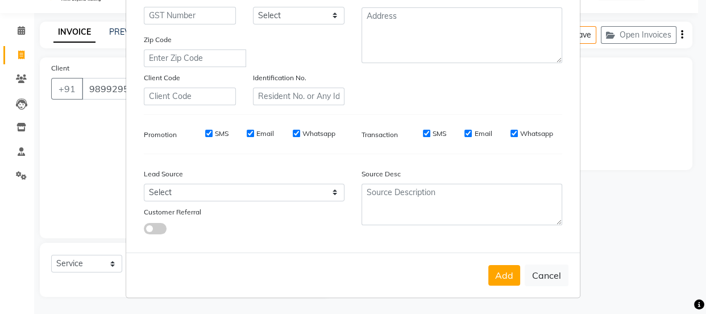
drag, startPoint x: 495, startPoint y: 272, endPoint x: 484, endPoint y: 272, distance: 10.8
click at [493, 273] on button "Add" at bounding box center [504, 275] width 32 height 20
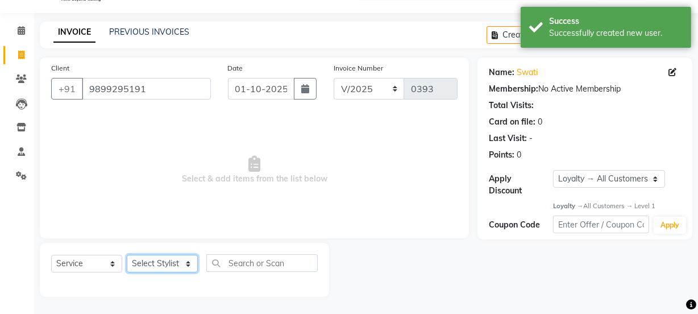
click at [163, 265] on select "Select Stylist [PERSON_NAME] Anjali [PERSON_NAME] Manager [PERSON_NAME] [PERSON…" at bounding box center [162, 264] width 71 height 18
click at [127, 255] on select "Select Stylist [PERSON_NAME] Anjali [PERSON_NAME] Manager [PERSON_NAME] [PERSON…" at bounding box center [162, 264] width 71 height 18
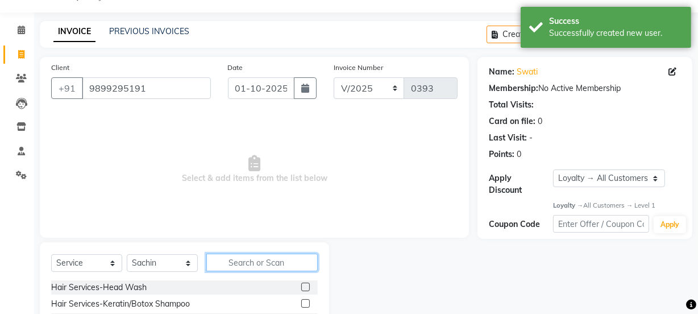
click at [260, 260] on input "text" at bounding box center [261, 263] width 111 height 18
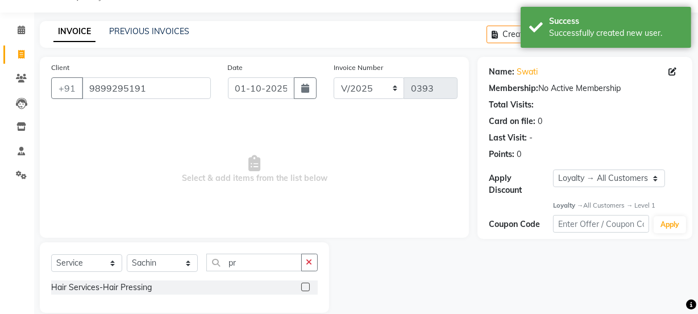
click at [306, 287] on label at bounding box center [305, 287] width 9 height 9
click at [306, 287] on input "checkbox" at bounding box center [304, 287] width 7 height 7
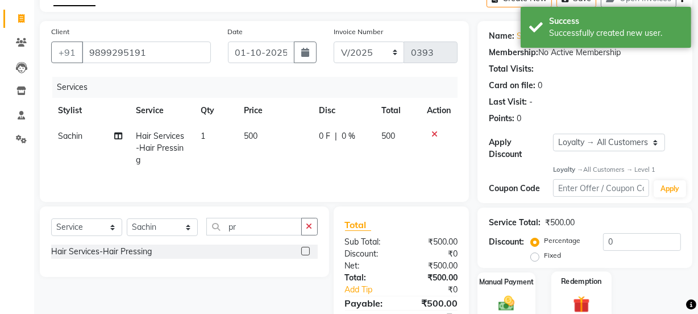
scroll to position [117, 0]
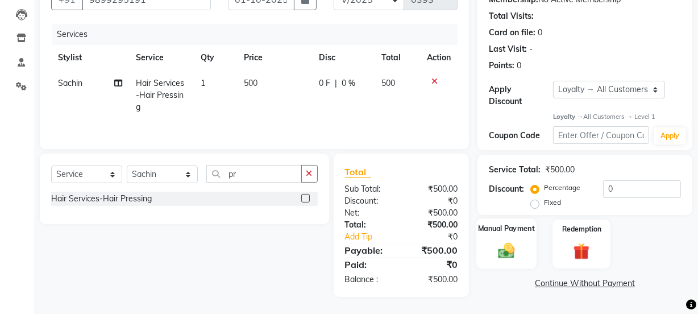
drag, startPoint x: 481, startPoint y: 246, endPoint x: 491, endPoint y: 248, distance: 10.4
click at [485, 246] on div "Manual Payment" at bounding box center [506, 244] width 60 height 51
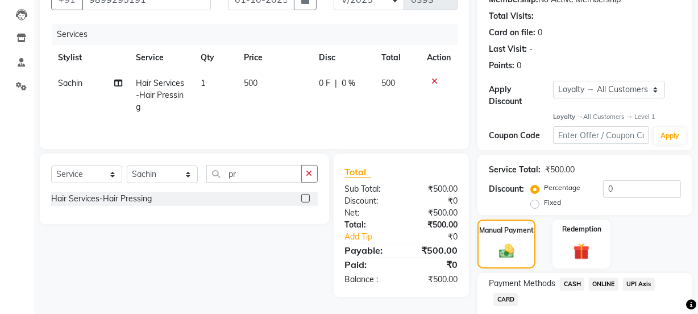
click at [611, 280] on span "ONLINE" at bounding box center [604, 283] width 30 height 13
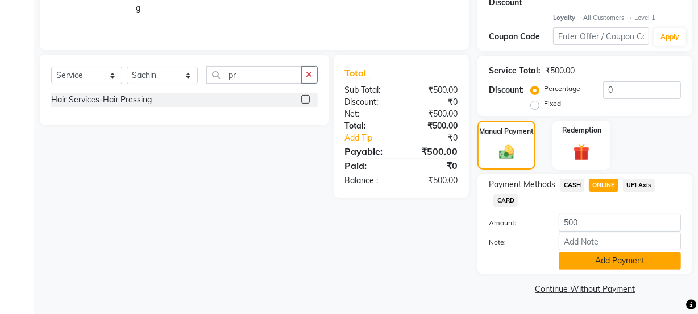
click at [616, 261] on button "Add Payment" at bounding box center [620, 261] width 122 height 18
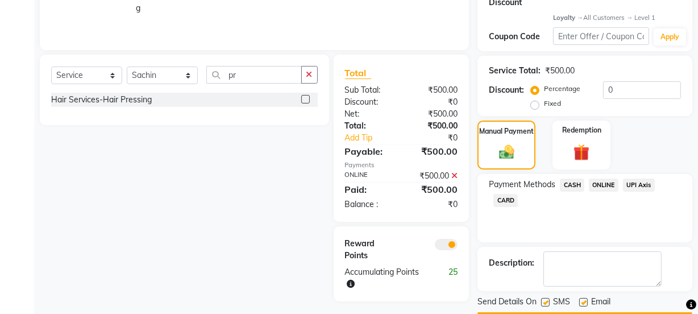
scroll to position [248, 0]
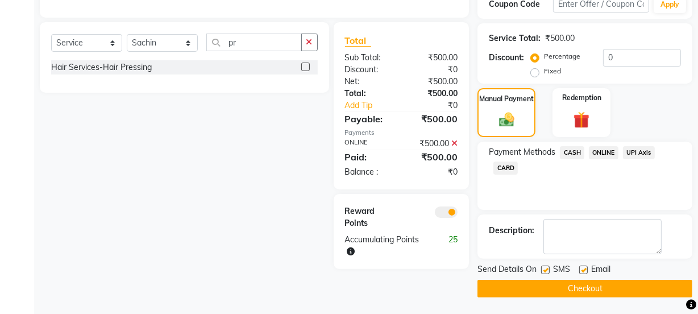
click at [582, 269] on label at bounding box center [583, 269] width 9 height 9
click at [582, 269] on input "checkbox" at bounding box center [582, 270] width 7 height 7
click at [579, 287] on button "Checkout" at bounding box center [585, 289] width 215 height 18
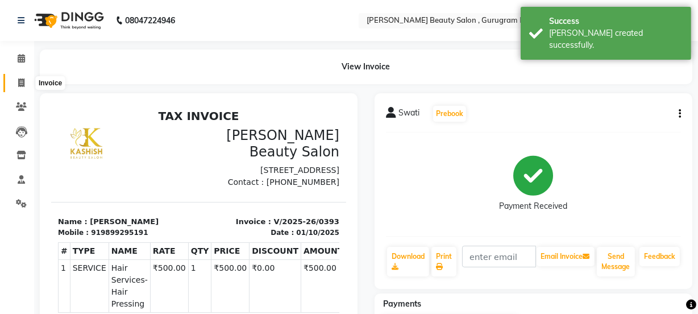
click at [18, 81] on icon at bounding box center [21, 82] width 6 height 9
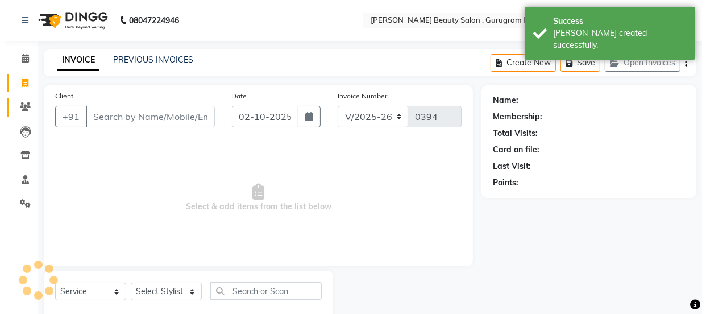
scroll to position [28, 0]
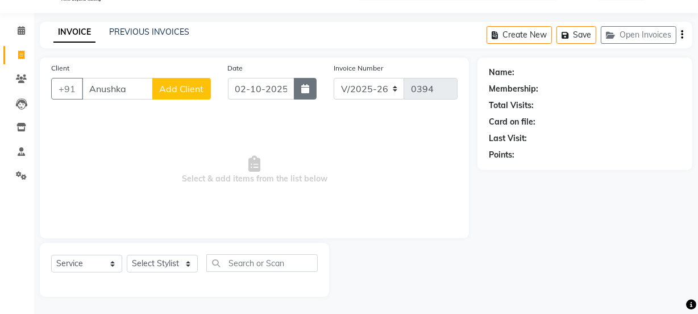
click at [312, 84] on button "button" at bounding box center [305, 89] width 23 height 22
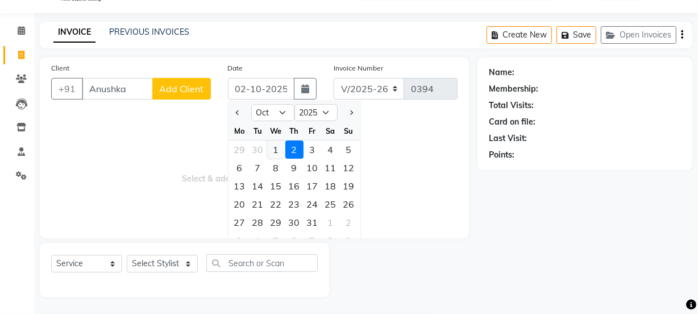
click at [282, 147] on div "1" at bounding box center [276, 149] width 18 height 18
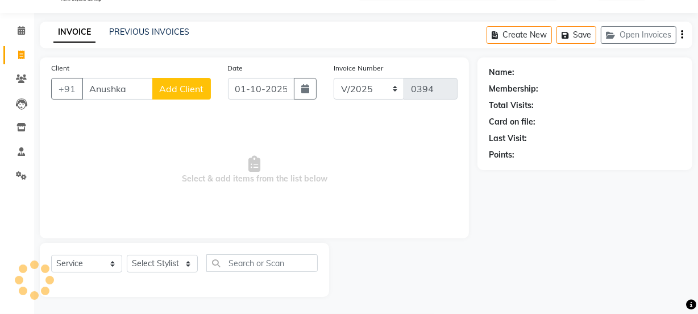
click at [193, 86] on span "Add Client" at bounding box center [181, 88] width 45 height 11
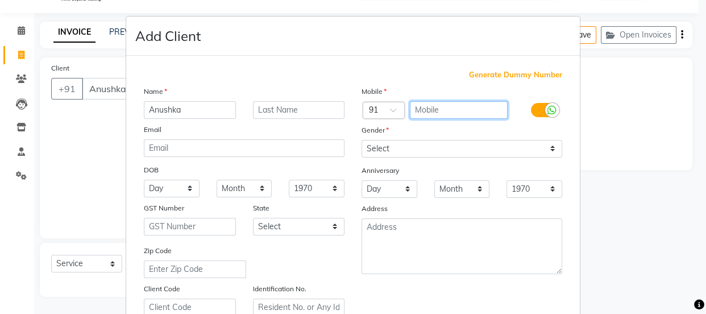
click at [424, 109] on input "text" at bounding box center [459, 110] width 98 height 18
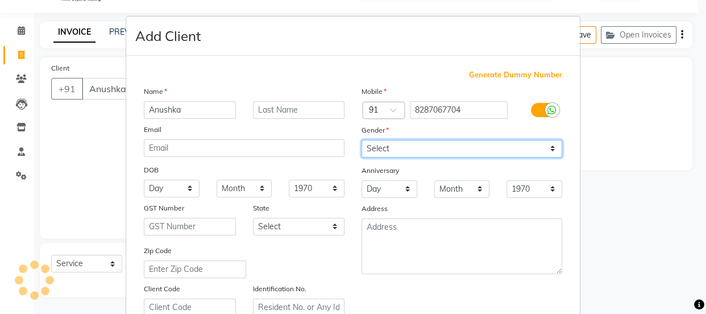
click at [433, 146] on select "Select [DEMOGRAPHIC_DATA] [DEMOGRAPHIC_DATA] Other Prefer Not To Say" at bounding box center [462, 149] width 201 height 18
click at [362, 140] on select "Select [DEMOGRAPHIC_DATA] [DEMOGRAPHIC_DATA] Other Prefer Not To Say" at bounding box center [462, 149] width 201 height 18
click at [434, 148] on select "Select [DEMOGRAPHIC_DATA] [DEMOGRAPHIC_DATA] Other Prefer Not To Say" at bounding box center [462, 149] width 201 height 18
click at [362, 140] on select "Select [DEMOGRAPHIC_DATA] [DEMOGRAPHIC_DATA] Other Prefer Not To Say" at bounding box center [462, 149] width 201 height 18
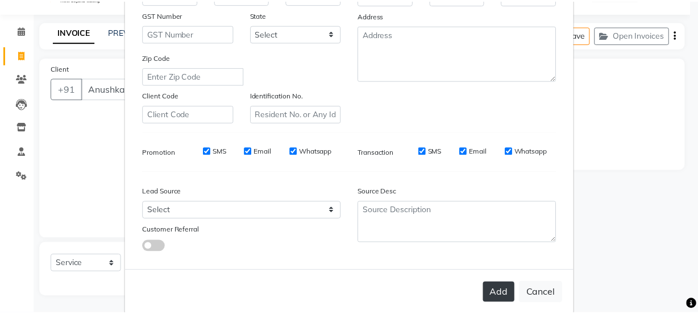
scroll to position [214, 0]
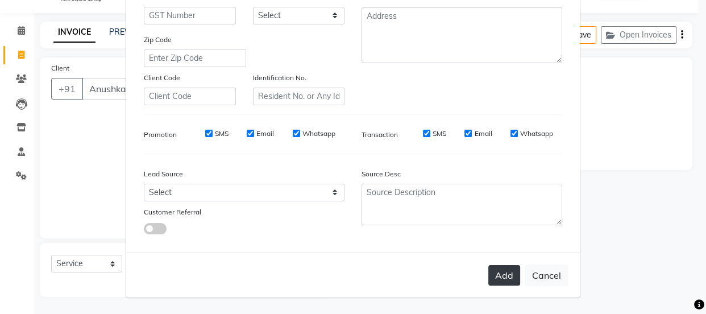
click at [504, 267] on button "Add" at bounding box center [504, 275] width 32 height 20
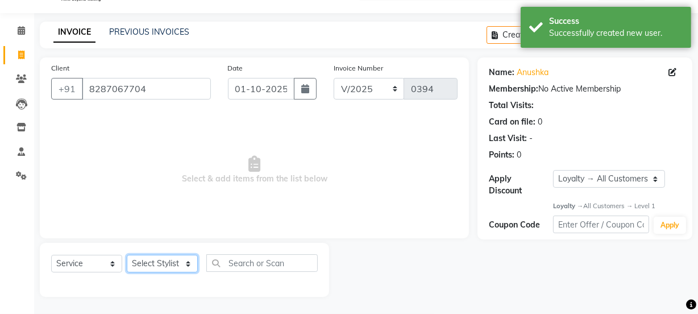
click at [168, 258] on select "Select Stylist [PERSON_NAME] Anjali [PERSON_NAME] Manager [PERSON_NAME] [PERSON…" at bounding box center [162, 264] width 71 height 18
click at [127, 255] on select "Select Stylist [PERSON_NAME] Anjali [PERSON_NAME] Manager [PERSON_NAME] [PERSON…" at bounding box center [162, 264] width 71 height 18
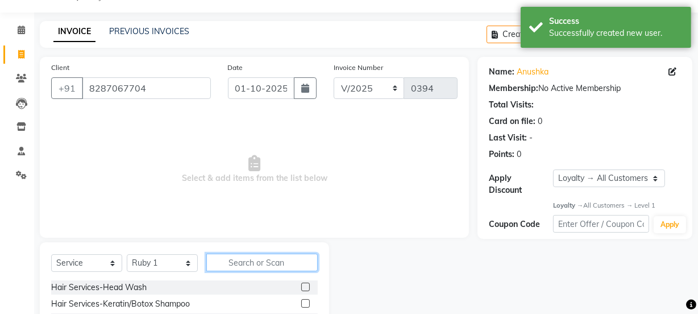
click at [248, 268] on input "text" at bounding box center [261, 263] width 111 height 18
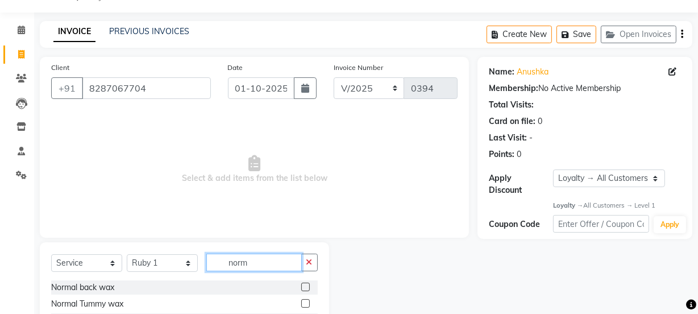
scroll to position [131, 0]
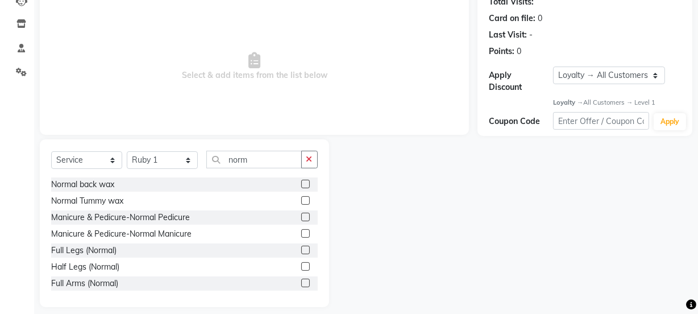
click at [301, 248] on label at bounding box center [305, 250] width 9 height 9
click at [301, 248] on input "checkbox" at bounding box center [304, 250] width 7 height 7
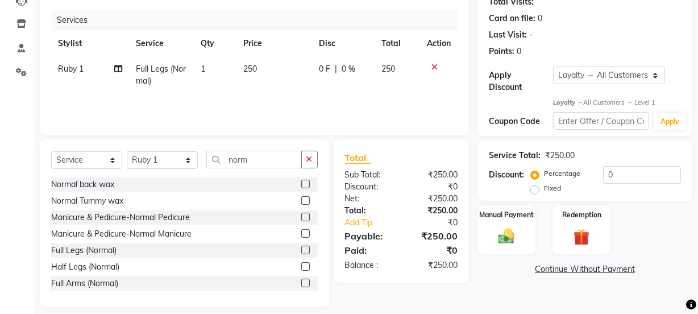
click at [301, 281] on label at bounding box center [305, 283] width 9 height 9
click at [301, 281] on input "checkbox" at bounding box center [304, 283] width 7 height 7
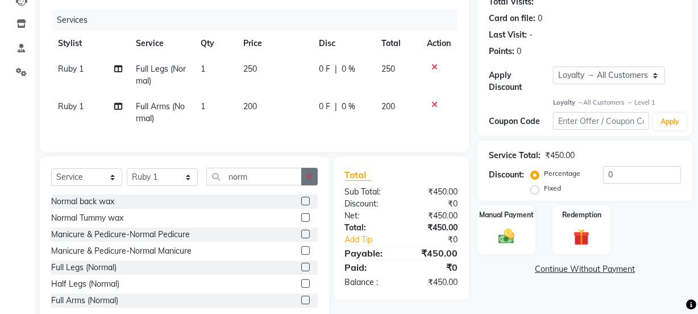
click at [313, 184] on button "button" at bounding box center [309, 177] width 16 height 18
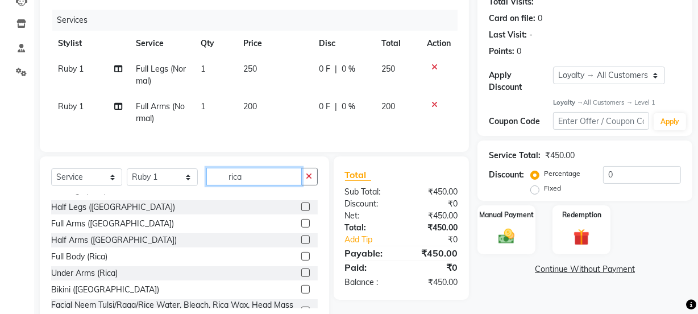
scroll to position [51, 0]
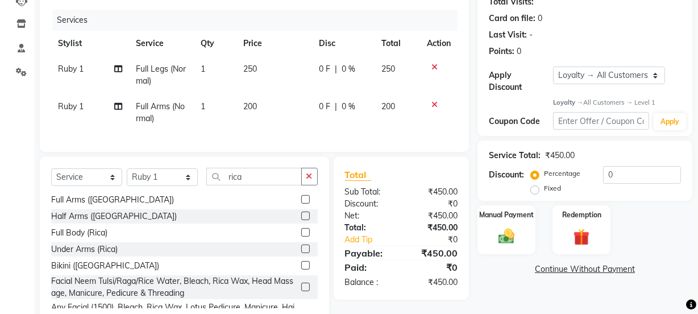
click at [301, 269] on label at bounding box center [305, 265] width 9 height 9
click at [301, 269] on input "checkbox" at bounding box center [304, 265] width 7 height 7
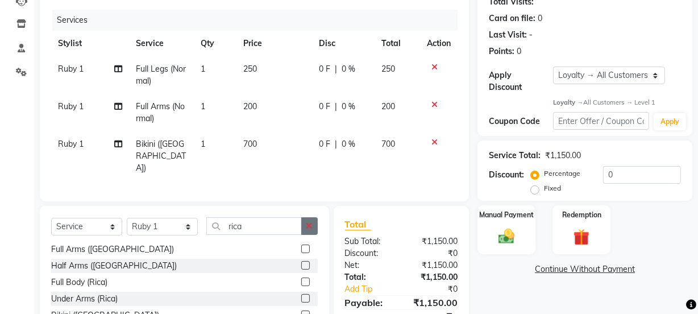
click at [314, 217] on button "button" at bounding box center [309, 226] width 16 height 18
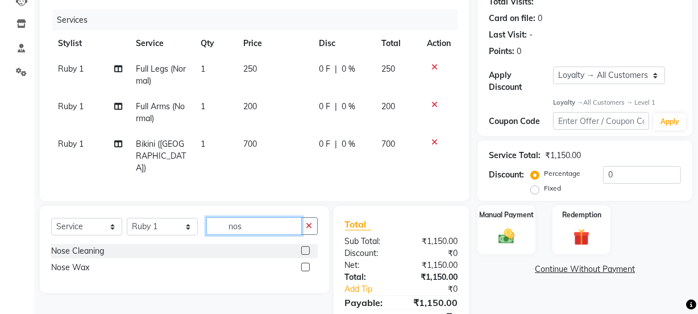
scroll to position [0, 0]
click at [301, 246] on label at bounding box center [305, 250] width 9 height 9
click at [301, 247] on input "checkbox" at bounding box center [304, 250] width 7 height 7
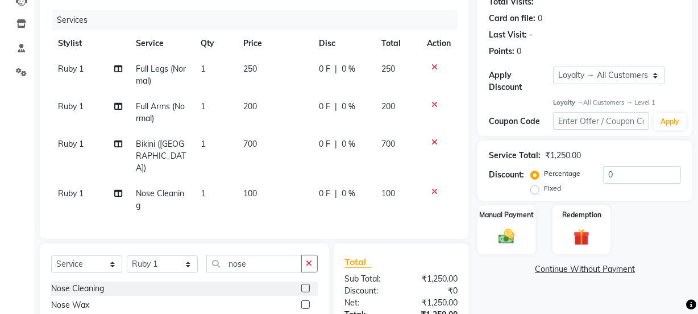
click at [314, 255] on button "button" at bounding box center [309, 264] width 16 height 18
click at [301, 284] on label at bounding box center [305, 288] width 9 height 9
click at [301, 285] on input "checkbox" at bounding box center [304, 288] width 7 height 7
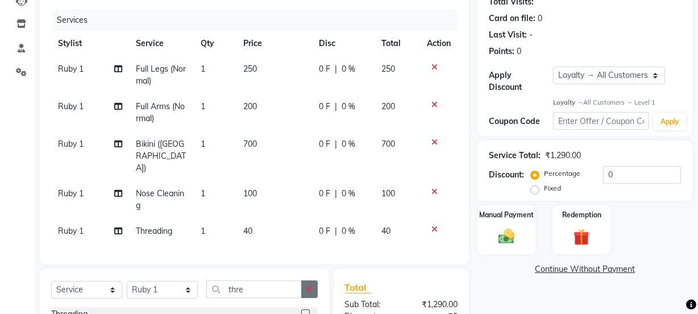
click at [311, 285] on icon "button" at bounding box center [309, 289] width 6 height 8
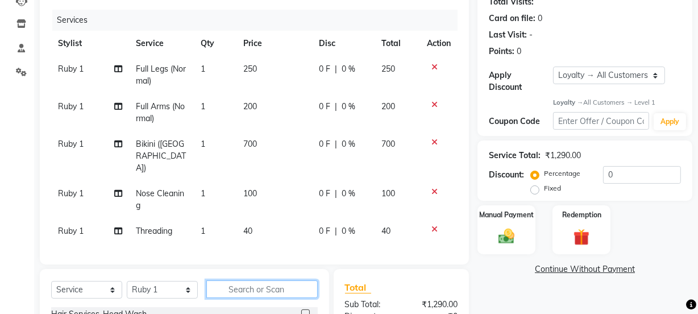
scroll to position [183, 0]
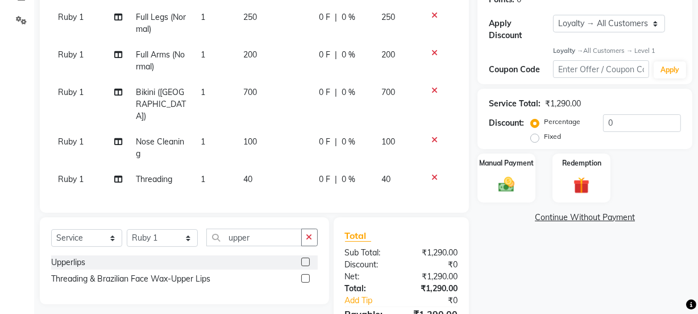
click at [306, 274] on label at bounding box center [305, 278] width 9 height 9
click at [306, 275] on input "checkbox" at bounding box center [304, 278] width 7 height 7
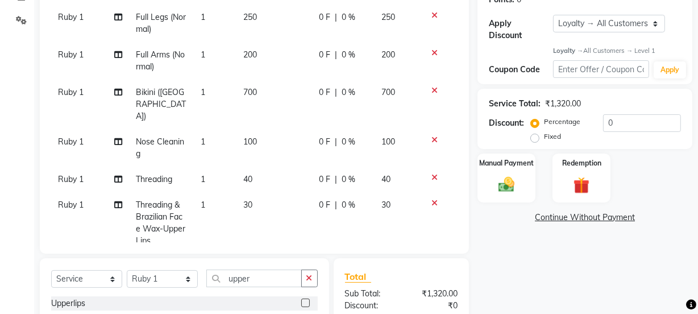
click at [308, 268] on div "Select Service Product Membership Package Voucher Prepaid Gift Card Select Styl…" at bounding box center [184, 301] width 289 height 87
click at [313, 272] on button "button" at bounding box center [309, 278] width 16 height 18
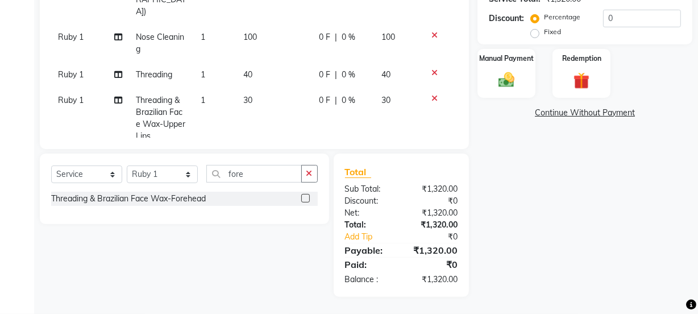
click at [304, 200] on label at bounding box center [305, 198] width 9 height 9
click at [304, 200] on input "checkbox" at bounding box center [304, 198] width 7 height 7
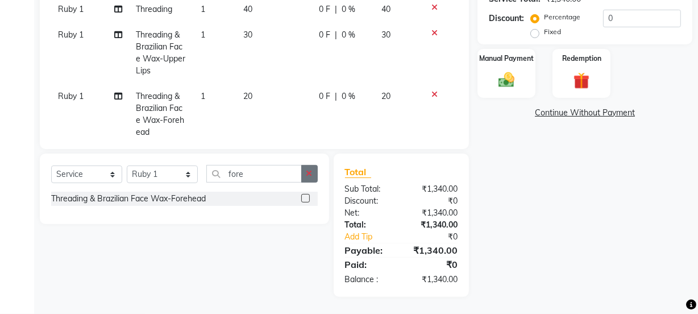
click at [310, 171] on icon "button" at bounding box center [309, 173] width 6 height 8
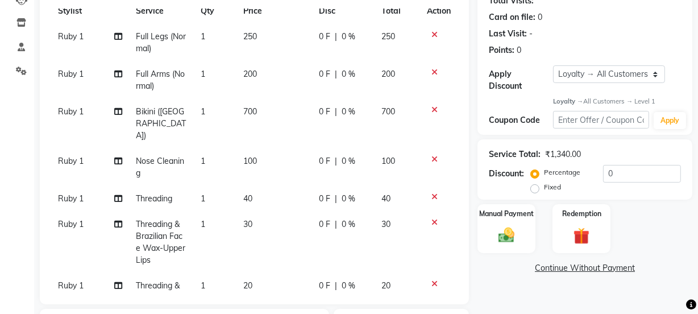
scroll to position [14, 0]
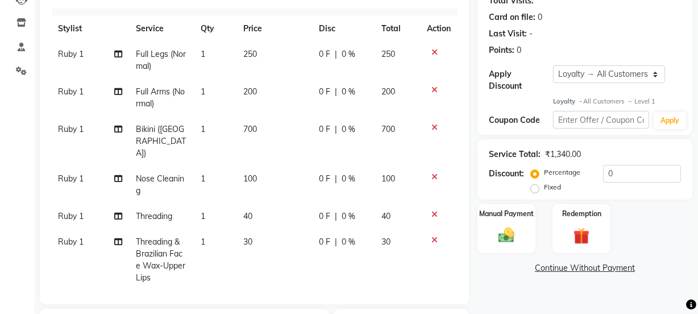
click at [255, 90] on td "200" at bounding box center [275, 98] width 76 height 38
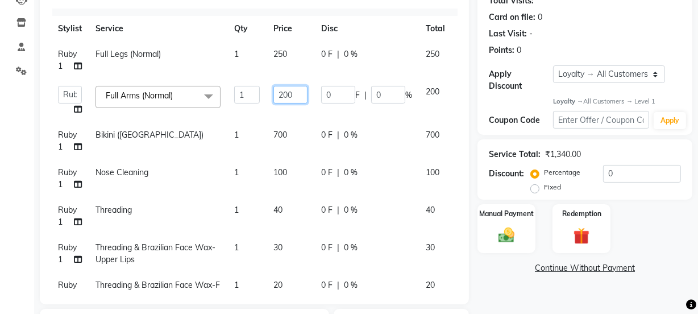
click at [297, 86] on input "200" at bounding box center [290, 95] width 34 height 18
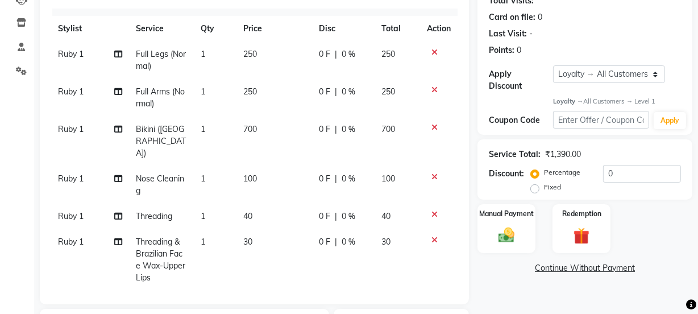
click at [256, 117] on tbody "Ruby 1 Full Legs (Normal) 1 250 0 F | 0 % 250 Ruby 1 Full Arms (Normal) 1 250 0…" at bounding box center [254, 197] width 406 height 310
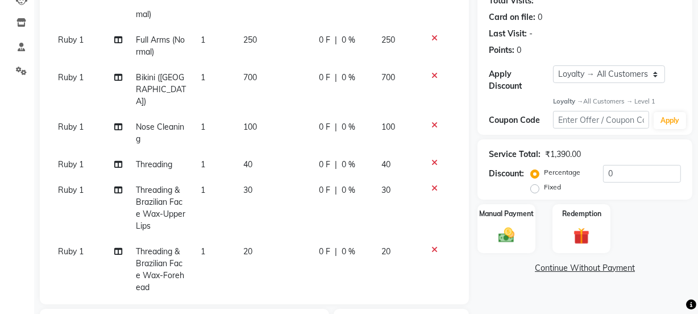
scroll to position [313, 0]
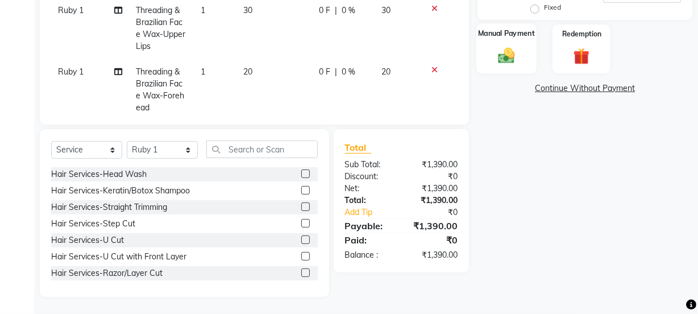
click at [510, 44] on div "Manual Payment" at bounding box center [506, 49] width 60 height 51
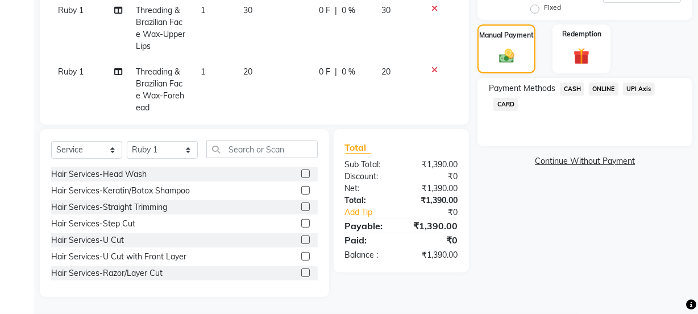
click at [577, 86] on span "CASH" at bounding box center [572, 88] width 24 height 13
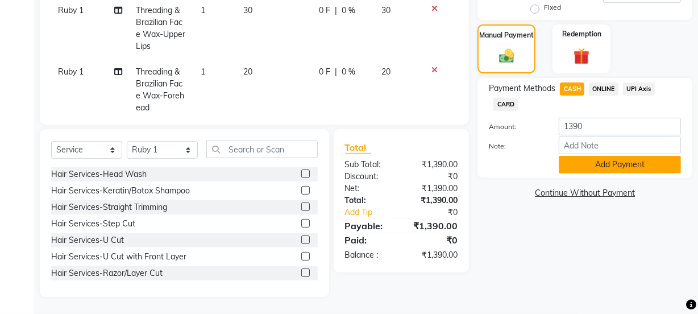
click at [596, 160] on button "Add Payment" at bounding box center [620, 165] width 122 height 18
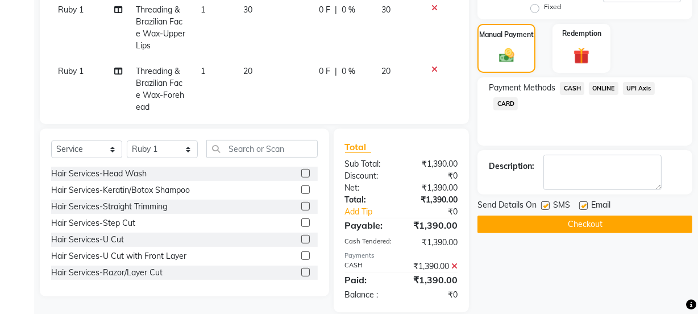
click at [583, 205] on label at bounding box center [583, 205] width 9 height 9
click at [583, 205] on input "checkbox" at bounding box center [582, 205] width 7 height 7
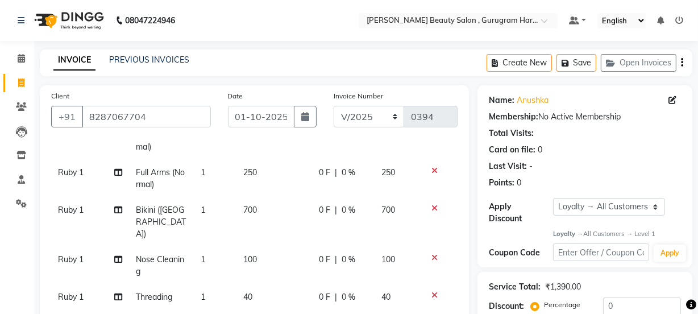
scroll to position [310, 0]
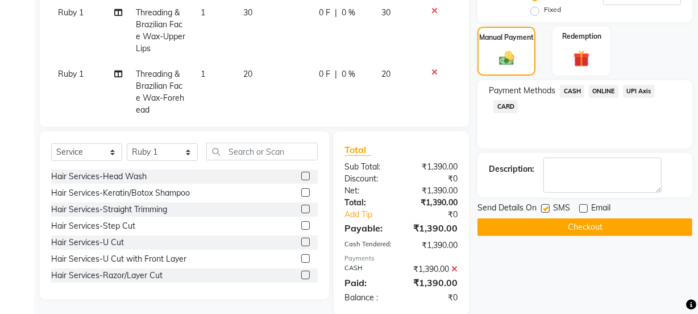
click at [572, 85] on span "CASH" at bounding box center [572, 91] width 24 height 13
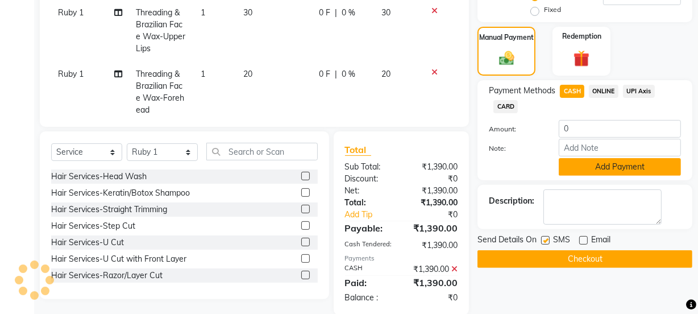
click at [587, 161] on button "Add Payment" at bounding box center [620, 167] width 122 height 18
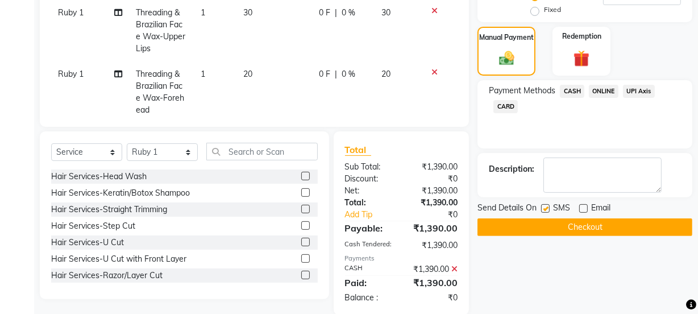
click at [553, 220] on button "Checkout" at bounding box center [585, 227] width 215 height 18
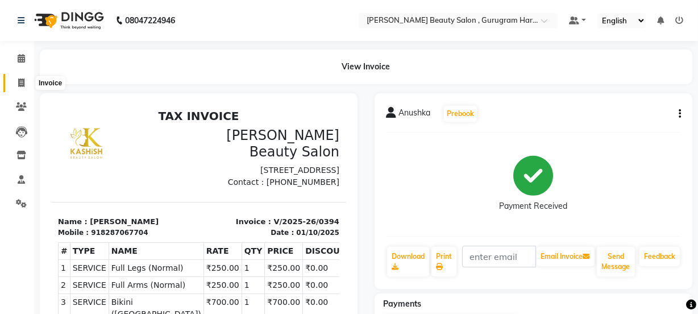
click at [18, 83] on icon at bounding box center [21, 82] width 6 height 9
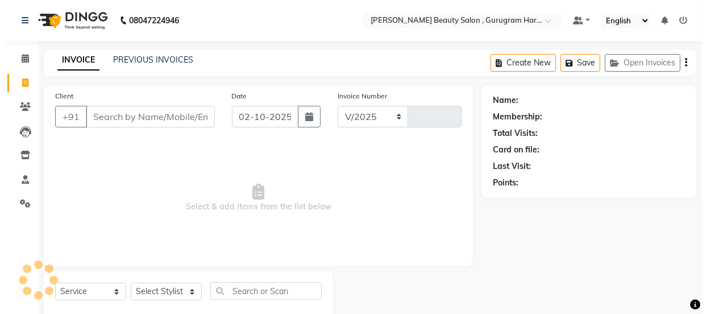
scroll to position [28, 0]
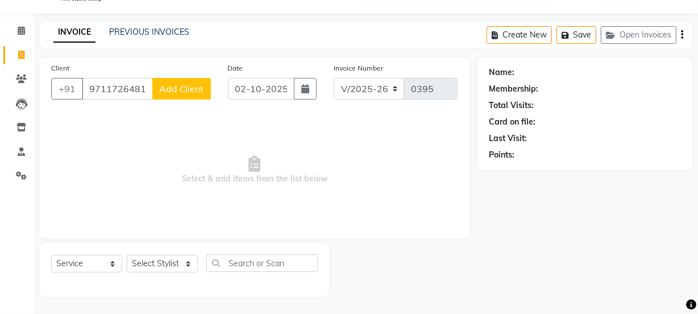
click at [181, 89] on span "Add Client" at bounding box center [181, 88] width 45 height 11
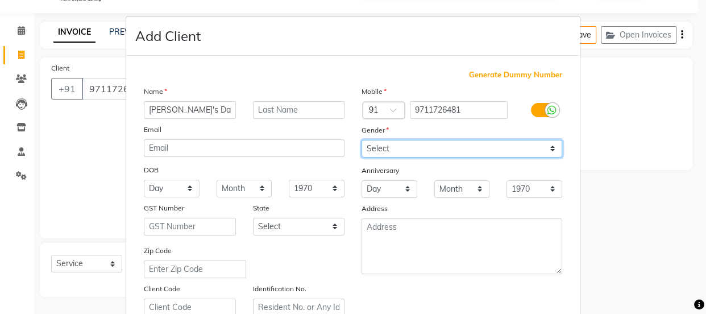
drag, startPoint x: 421, startPoint y: 142, endPoint x: 421, endPoint y: 157, distance: 15.3
click at [421, 142] on select "Select [DEMOGRAPHIC_DATA] [DEMOGRAPHIC_DATA] Other Prefer Not To Say" at bounding box center [462, 149] width 201 height 18
click at [362, 140] on select "Select [DEMOGRAPHIC_DATA] [DEMOGRAPHIC_DATA] Other Prefer Not To Say" at bounding box center [462, 149] width 201 height 18
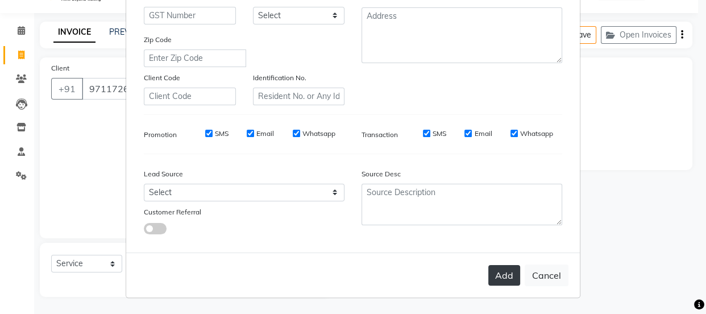
click at [505, 275] on button "Add" at bounding box center [504, 275] width 32 height 20
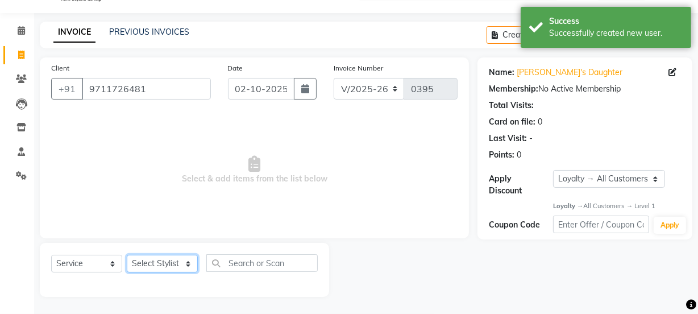
click at [175, 262] on select "Select Stylist [PERSON_NAME] Anjali [PERSON_NAME] Manager [PERSON_NAME] [PERSON…" at bounding box center [162, 264] width 71 height 18
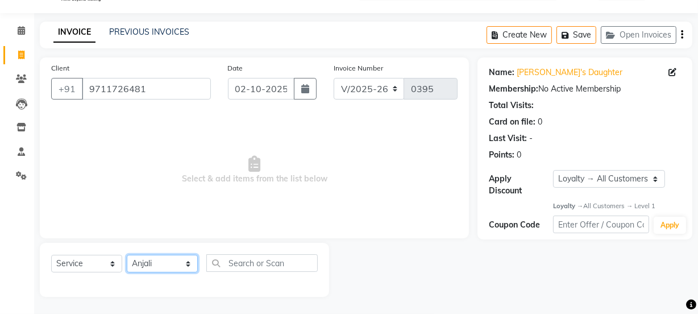
click at [127, 255] on select "Select Stylist [PERSON_NAME] Anjali [PERSON_NAME] Manager [PERSON_NAME] [PERSON…" at bounding box center [162, 264] width 71 height 18
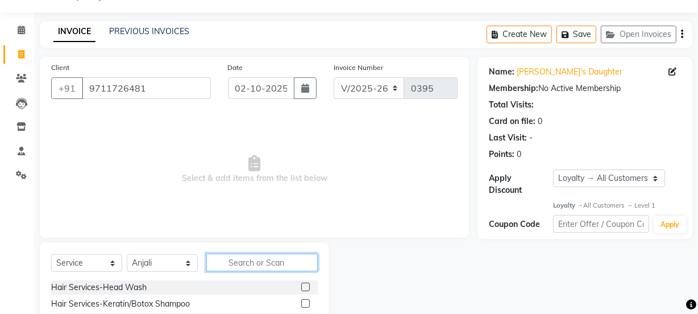
click at [231, 263] on input "text" at bounding box center [261, 263] width 111 height 18
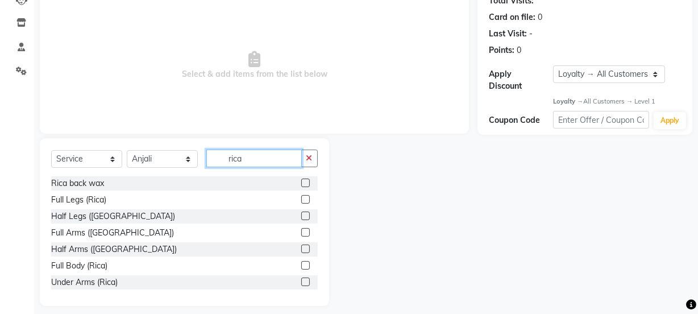
scroll to position [142, 0]
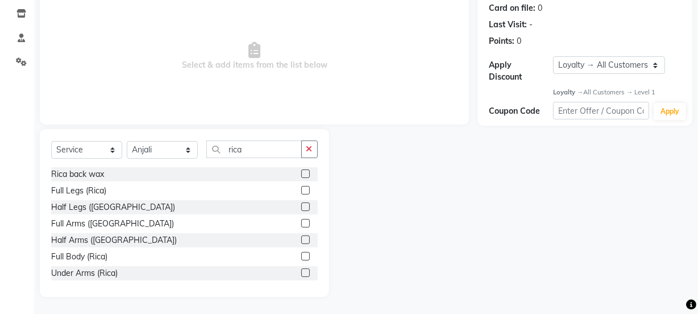
click at [301, 188] on label at bounding box center [305, 190] width 9 height 9
click at [301, 188] on input "checkbox" at bounding box center [304, 190] width 7 height 7
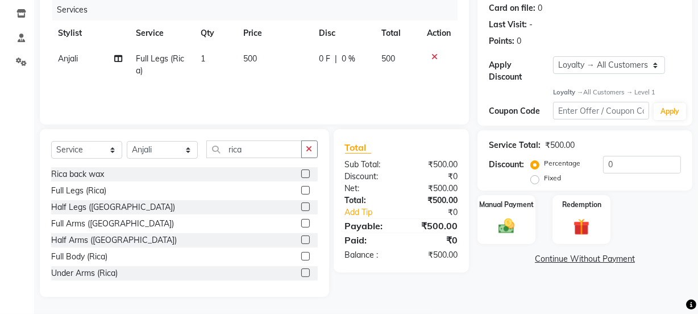
click at [301, 220] on label at bounding box center [305, 223] width 9 height 9
click at [301, 220] on input "checkbox" at bounding box center [304, 223] width 7 height 7
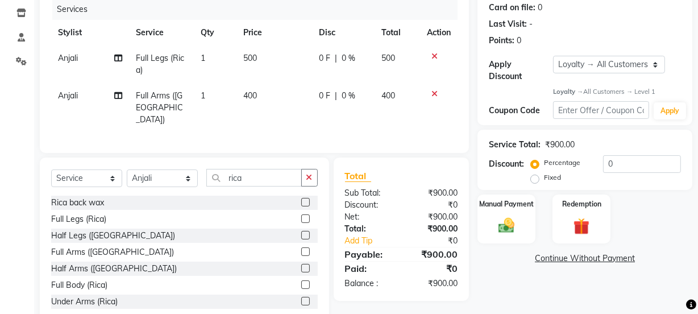
click at [119, 55] on icon at bounding box center [118, 58] width 8 height 8
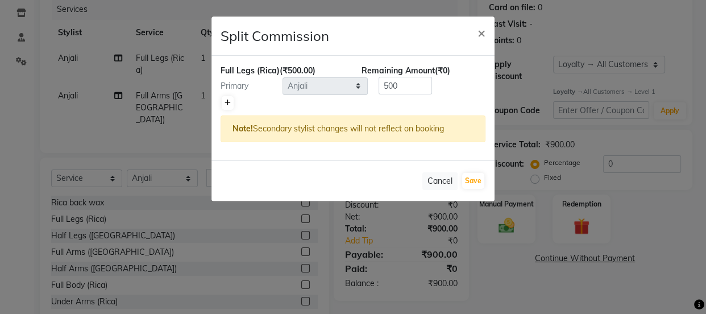
click at [229, 103] on icon at bounding box center [228, 102] width 6 height 7
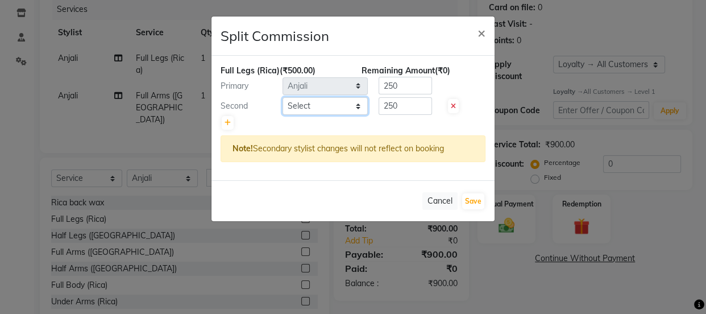
click at [343, 99] on select "Select [PERSON_NAME] Anjali [PERSON_NAME] Manager [PERSON_NAME] [PERSON_NAME] […" at bounding box center [325, 106] width 85 height 18
click at [283, 97] on select "Select [PERSON_NAME] Anjali [PERSON_NAME] Manager [PERSON_NAME] [PERSON_NAME] […" at bounding box center [325, 106] width 85 height 18
click at [475, 204] on button "Save" at bounding box center [473, 201] width 22 height 16
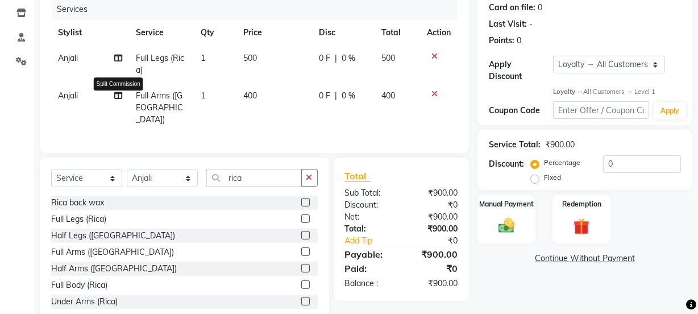
click at [118, 92] on icon at bounding box center [118, 96] width 8 height 8
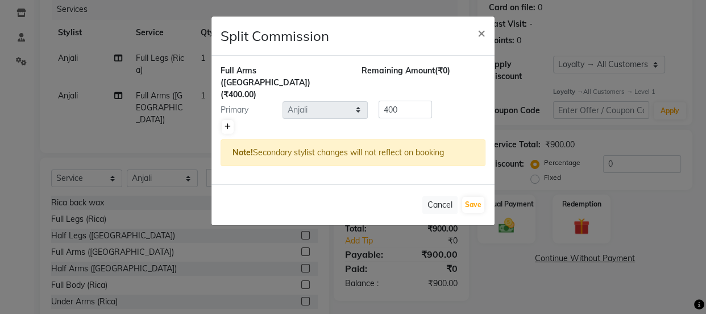
click at [229, 123] on icon at bounding box center [228, 126] width 6 height 7
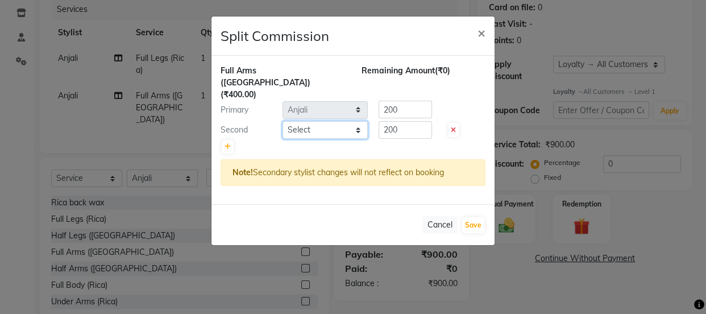
click at [297, 121] on select "Select [PERSON_NAME] Anjali [PERSON_NAME] Manager [PERSON_NAME] [PERSON_NAME] […" at bounding box center [325, 130] width 85 height 18
click at [283, 121] on select "Select [PERSON_NAME] Anjali [PERSON_NAME] Manager [PERSON_NAME] [PERSON_NAME] […" at bounding box center [325, 130] width 85 height 18
click at [475, 217] on button "Save" at bounding box center [473, 225] width 22 height 16
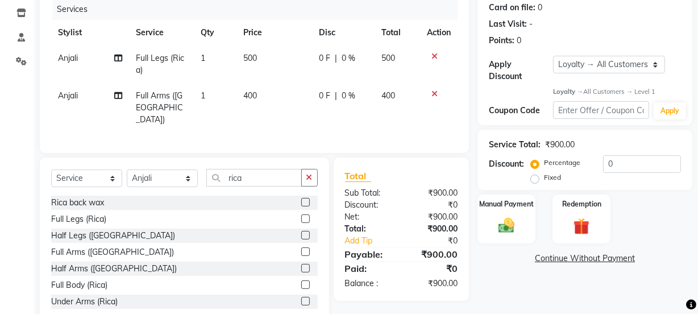
scroll to position [0, 0]
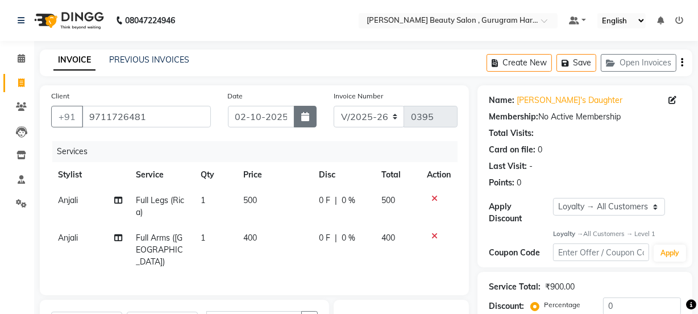
click at [313, 111] on button "button" at bounding box center [305, 117] width 23 height 22
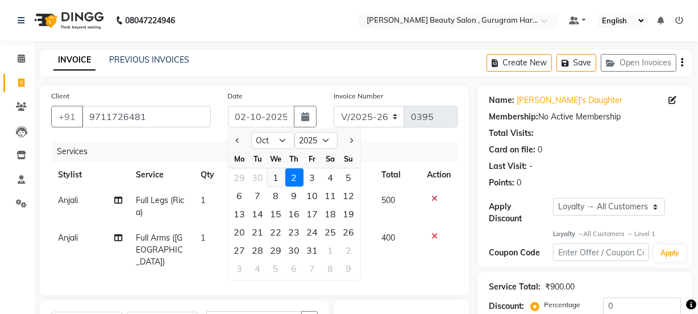
click at [278, 180] on div "1" at bounding box center [276, 177] width 18 height 18
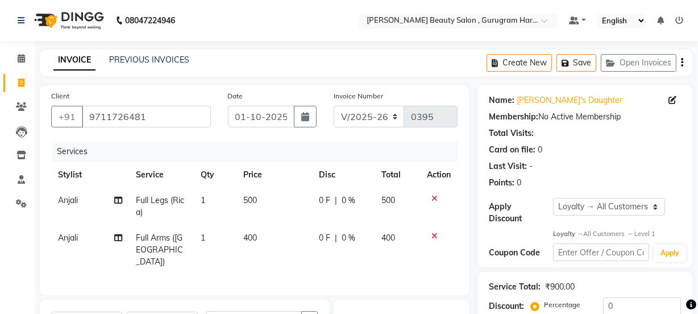
scroll to position [167, 0]
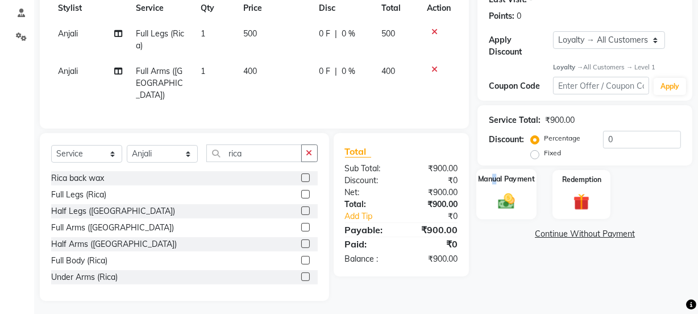
click at [496, 184] on div "Manual Payment" at bounding box center [506, 194] width 60 height 51
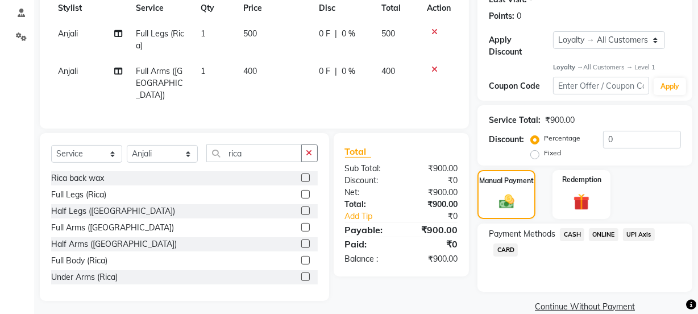
click at [570, 236] on span "CASH" at bounding box center [572, 234] width 24 height 13
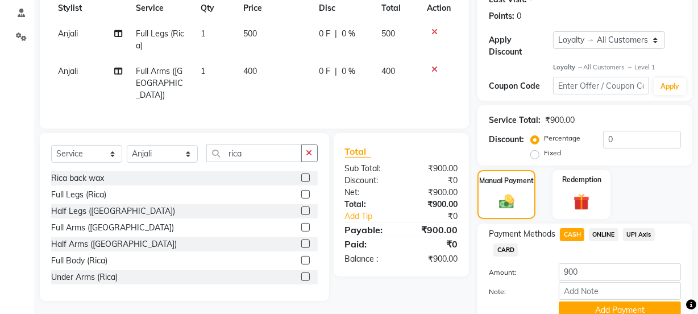
scroll to position [216, 0]
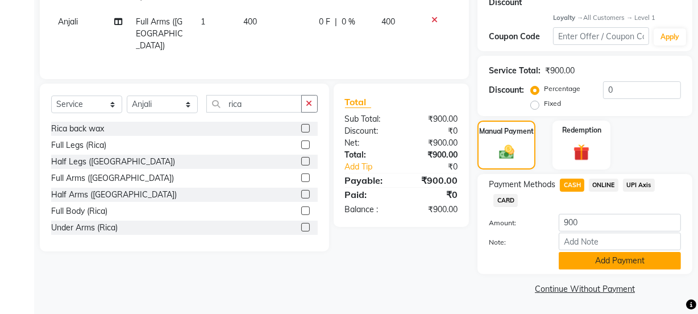
click at [576, 252] on button "Add Payment" at bounding box center [620, 261] width 122 height 18
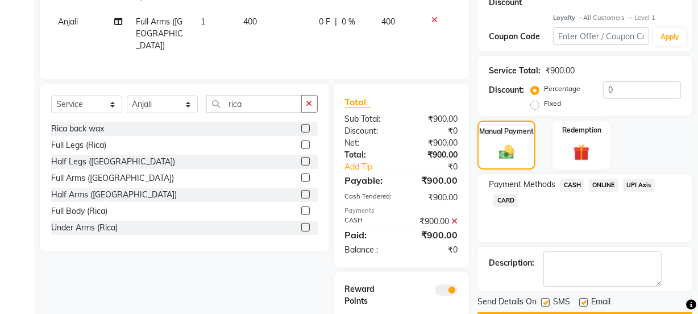
scroll to position [262, 0]
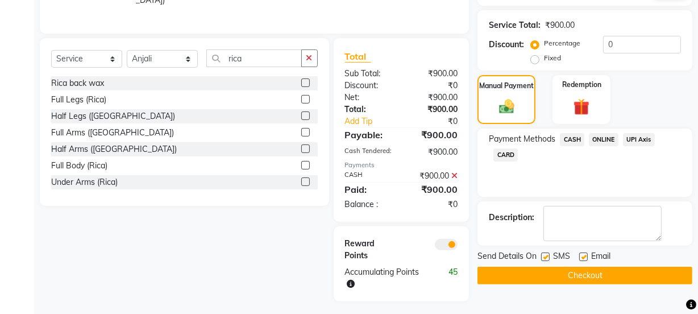
click at [583, 254] on label at bounding box center [583, 256] width 9 height 9
click at [583, 254] on input "checkbox" at bounding box center [582, 257] width 7 height 7
click at [582, 273] on button "Checkout" at bounding box center [585, 276] width 215 height 18
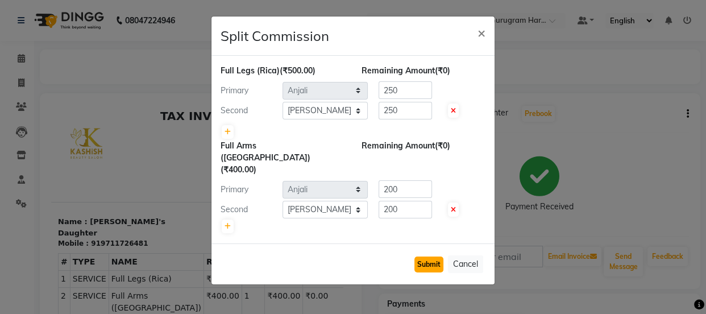
click at [436, 256] on button "Submit" at bounding box center [428, 264] width 29 height 16
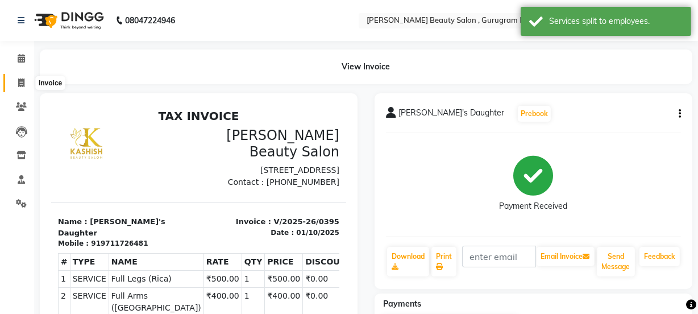
click at [23, 80] on icon at bounding box center [21, 82] width 6 height 9
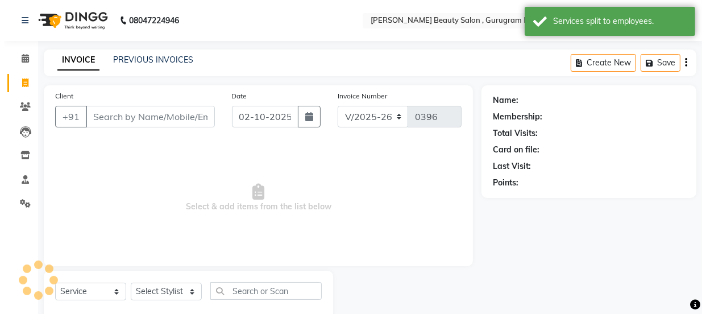
scroll to position [28, 0]
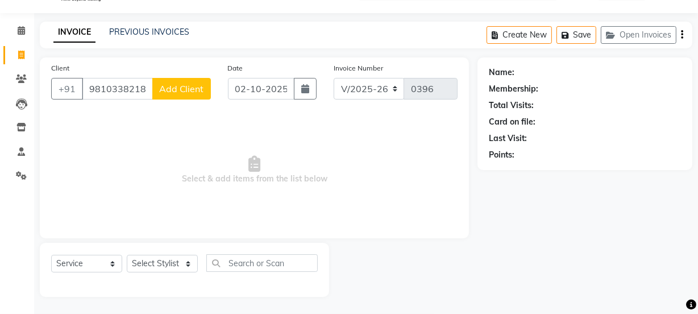
click at [184, 88] on span "Add Client" at bounding box center [181, 88] width 45 height 11
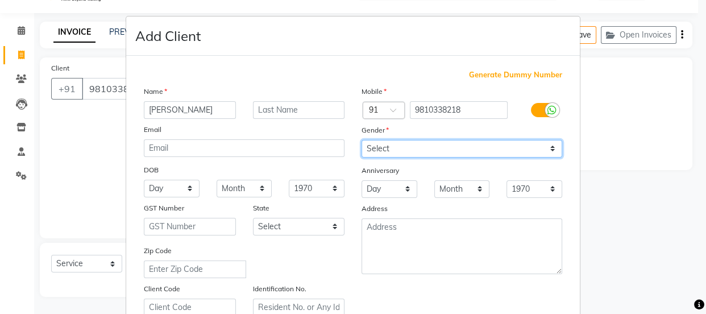
click at [376, 147] on select "Select [DEMOGRAPHIC_DATA] [DEMOGRAPHIC_DATA] Other Prefer Not To Say" at bounding box center [462, 149] width 201 height 18
click at [362, 140] on select "Select [DEMOGRAPHIC_DATA] [DEMOGRAPHIC_DATA] Other Prefer Not To Say" at bounding box center [462, 149] width 201 height 18
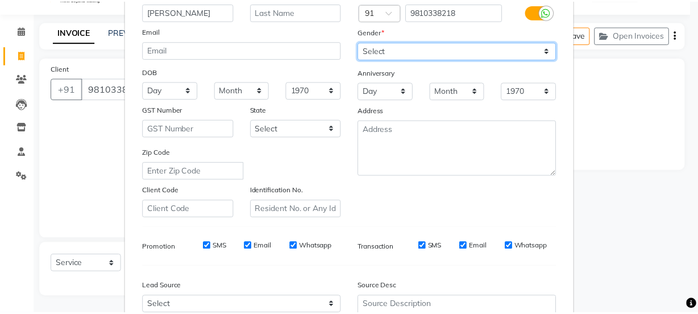
scroll to position [214, 0]
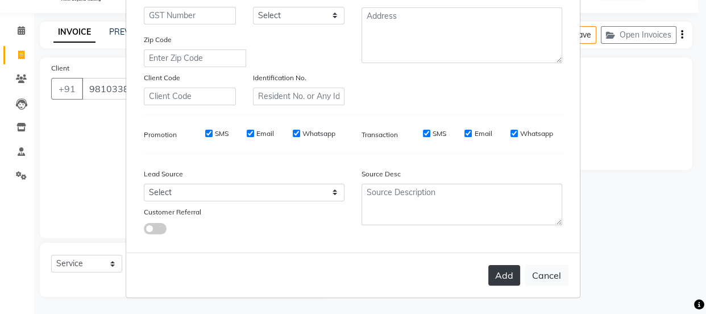
click at [500, 268] on button "Add" at bounding box center [504, 275] width 32 height 20
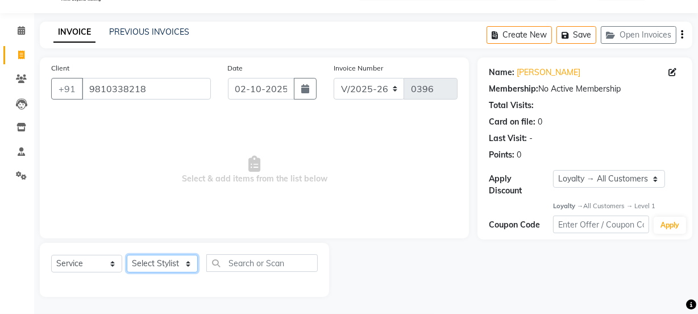
click at [170, 259] on select "Select Stylist [PERSON_NAME] Anjali [PERSON_NAME] Manager [PERSON_NAME] [PERSON…" at bounding box center [162, 264] width 71 height 18
click at [127, 255] on select "Select Stylist [PERSON_NAME] Anjali [PERSON_NAME] Manager [PERSON_NAME] [PERSON…" at bounding box center [162, 264] width 71 height 18
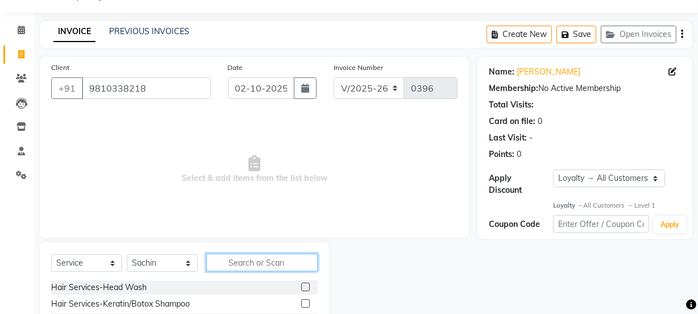
click at [258, 262] on input "text" at bounding box center [261, 263] width 111 height 18
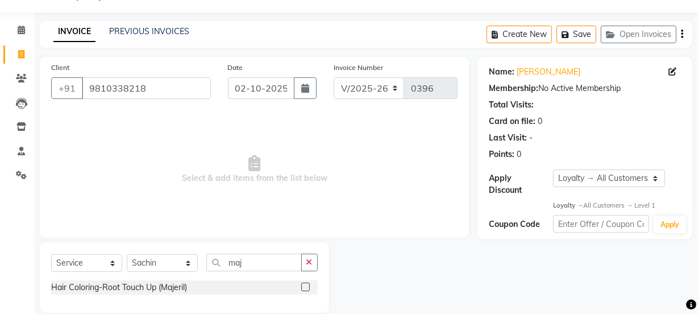
click at [306, 285] on label at bounding box center [305, 287] width 9 height 9
click at [306, 285] on input "checkbox" at bounding box center [304, 287] width 7 height 7
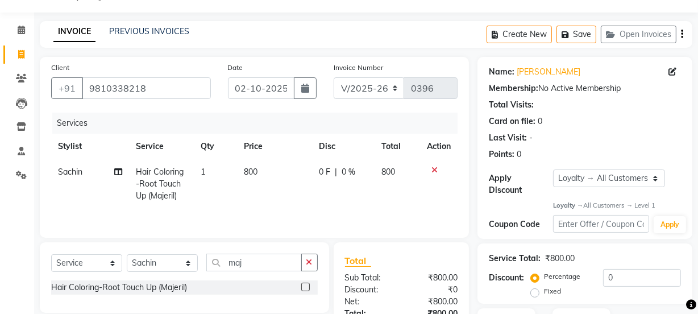
click at [119, 166] on span at bounding box center [118, 172] width 8 height 12
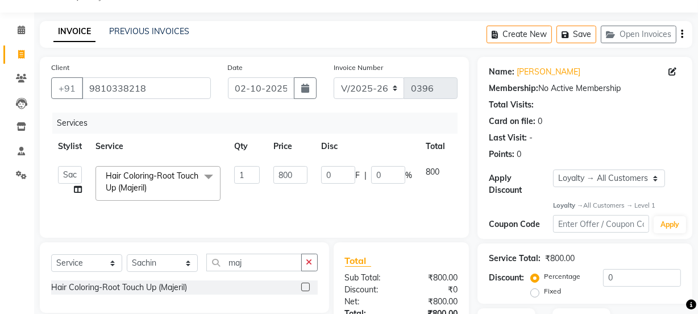
click at [77, 188] on icon at bounding box center [78, 189] width 8 height 8
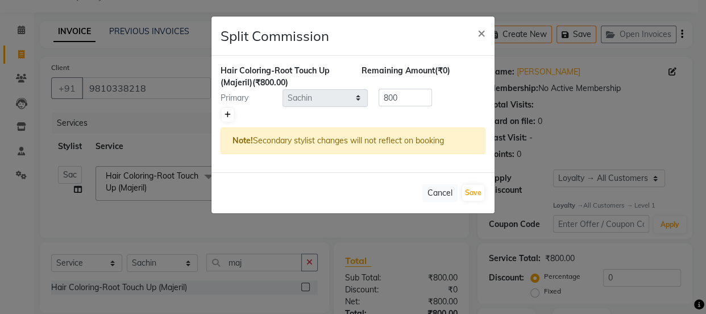
click at [226, 117] on link at bounding box center [228, 115] width 12 height 14
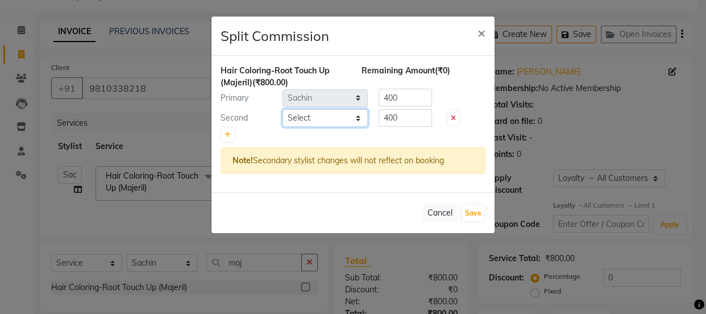
click at [296, 117] on select "Select [PERSON_NAME] Anjali [PERSON_NAME] Manager [PERSON_NAME] [PERSON_NAME] […" at bounding box center [325, 118] width 85 height 18
click at [283, 109] on select "Select [PERSON_NAME] Anjali [PERSON_NAME] Manager [PERSON_NAME] [PERSON_NAME] […" at bounding box center [325, 118] width 85 height 18
click at [416, 95] on input "400" at bounding box center [405, 98] width 53 height 18
click at [412, 119] on input "400" at bounding box center [405, 118] width 53 height 18
click at [476, 214] on button "Save" at bounding box center [473, 213] width 22 height 16
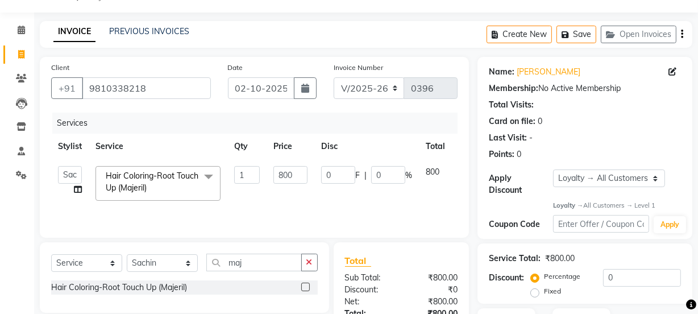
scroll to position [80, 0]
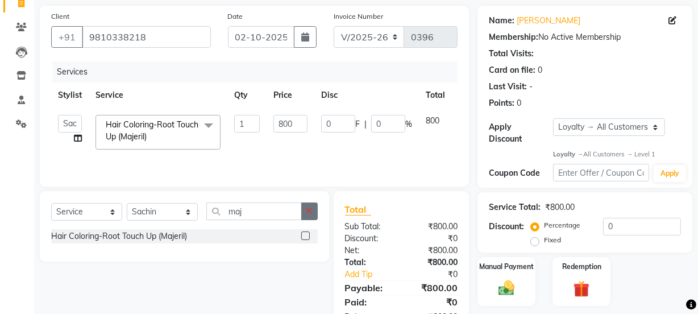
click at [309, 217] on button "button" at bounding box center [309, 211] width 16 height 18
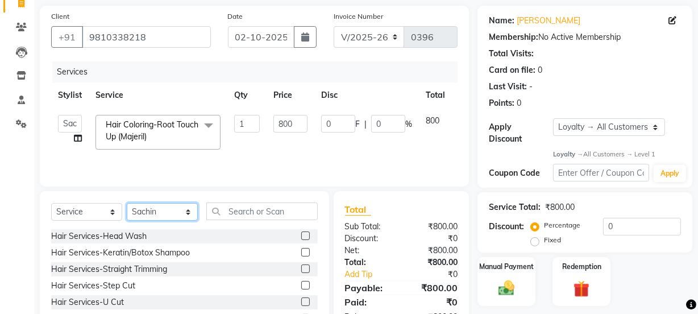
drag, startPoint x: 162, startPoint y: 211, endPoint x: 159, endPoint y: 204, distance: 7.9
click at [162, 211] on select "Select Stylist [PERSON_NAME] Anjali [PERSON_NAME] Manager [PERSON_NAME] [PERSON…" at bounding box center [162, 212] width 71 height 18
click at [127, 203] on select "Select Stylist [PERSON_NAME] Anjali [PERSON_NAME] Manager [PERSON_NAME] [PERSON…" at bounding box center [162, 212] width 71 height 18
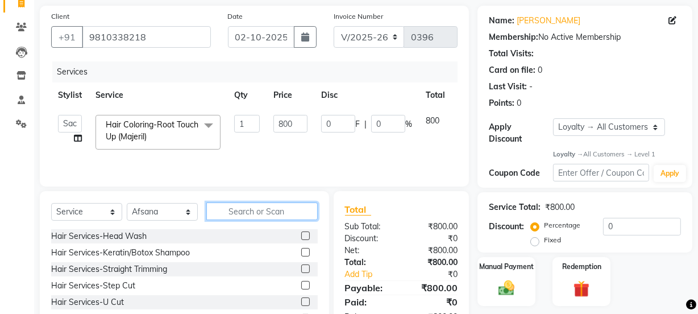
click at [253, 211] on input "text" at bounding box center [261, 211] width 111 height 18
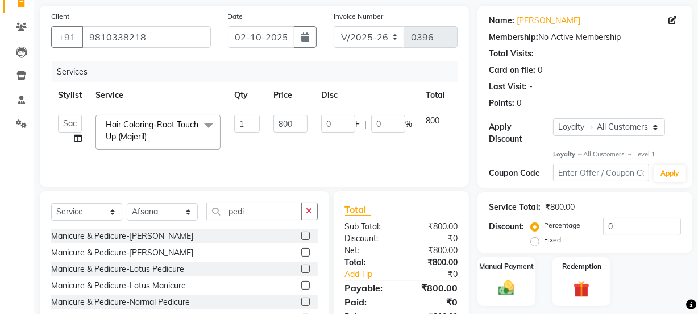
click at [301, 301] on label at bounding box center [305, 301] width 9 height 9
click at [301, 301] on input "checkbox" at bounding box center [304, 301] width 7 height 7
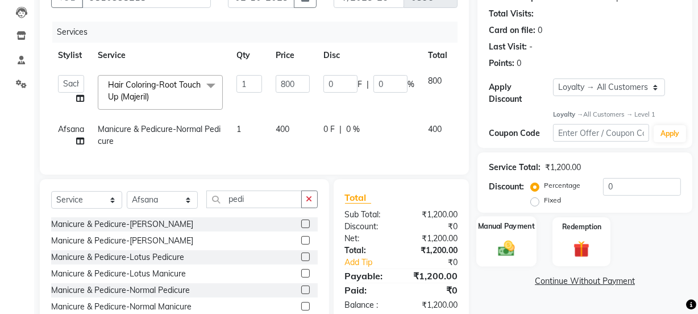
scroll to position [177, 0]
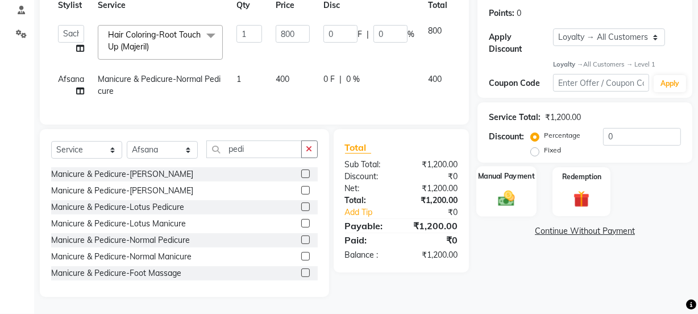
click at [516, 189] on img at bounding box center [506, 198] width 27 height 19
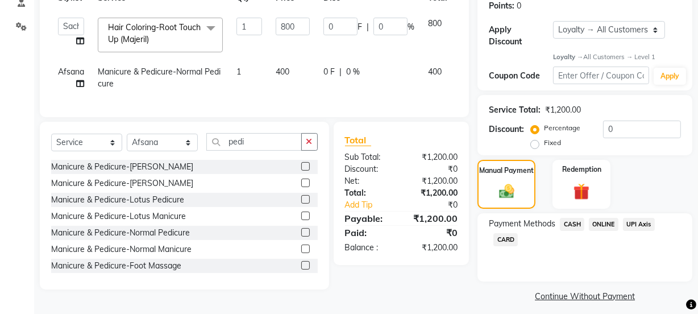
click at [575, 220] on span "CASH" at bounding box center [572, 224] width 24 height 13
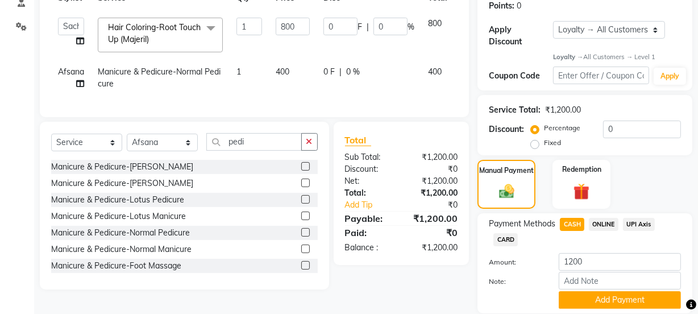
scroll to position [216, 0]
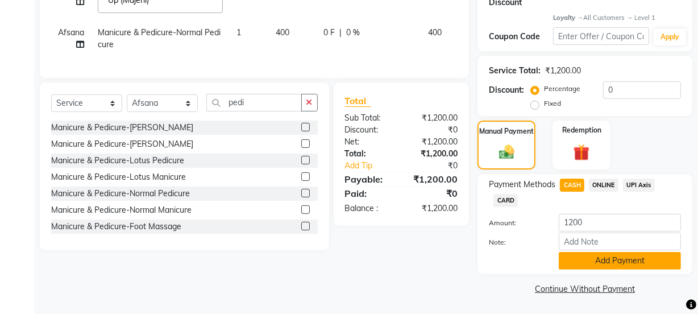
click at [581, 259] on button "Add Payment" at bounding box center [620, 261] width 122 height 18
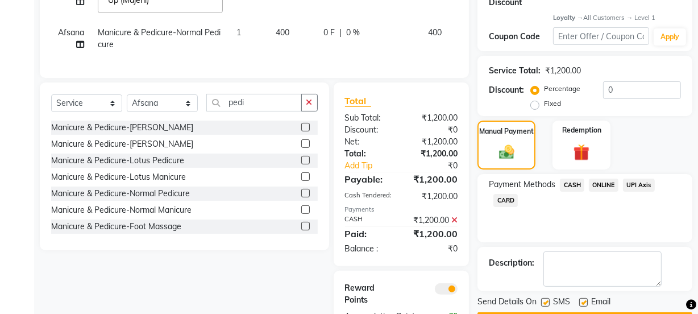
scroll to position [272, 0]
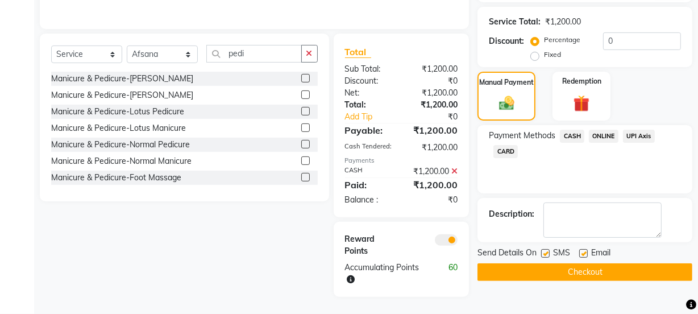
click at [585, 249] on label at bounding box center [583, 253] width 9 height 9
click at [585, 250] on input "checkbox" at bounding box center [582, 253] width 7 height 7
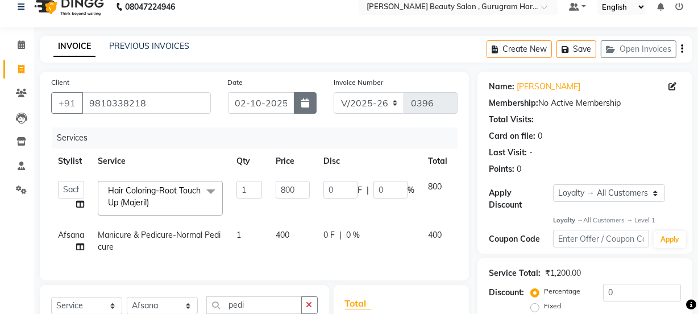
click at [308, 100] on icon "button" at bounding box center [305, 102] width 8 height 9
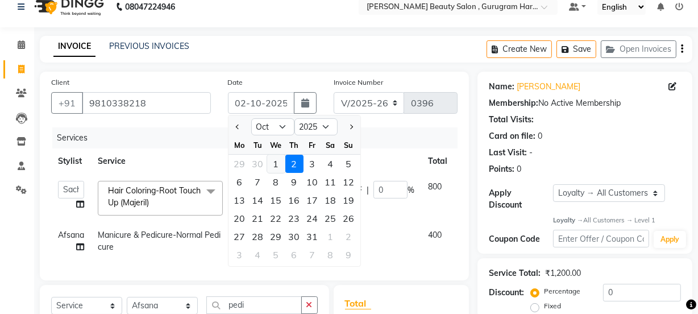
click at [274, 161] on div "1" at bounding box center [276, 164] width 18 height 18
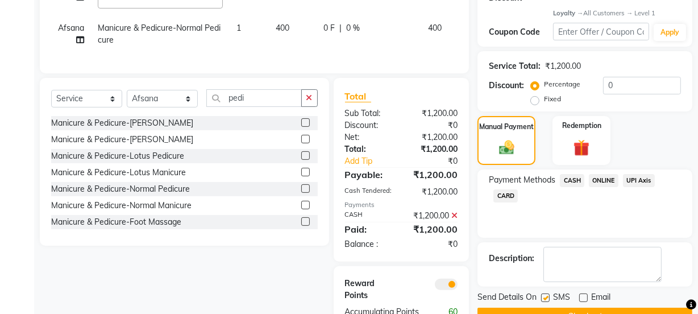
scroll to position [272, 0]
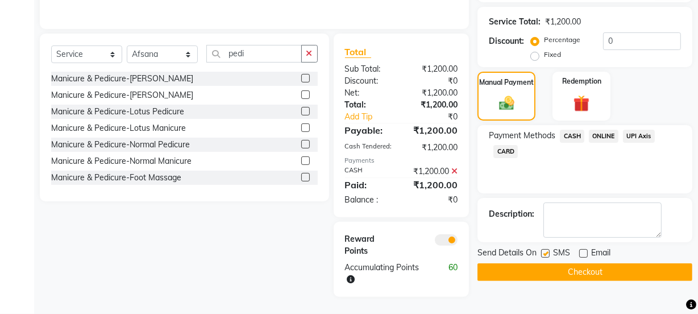
click at [528, 263] on button "Checkout" at bounding box center [585, 272] width 215 height 18
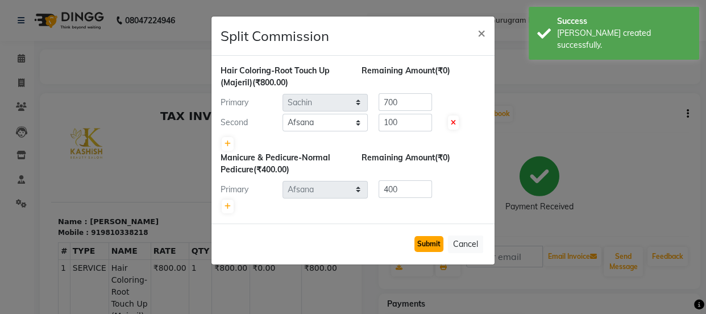
click at [424, 242] on button "Submit" at bounding box center [428, 244] width 29 height 16
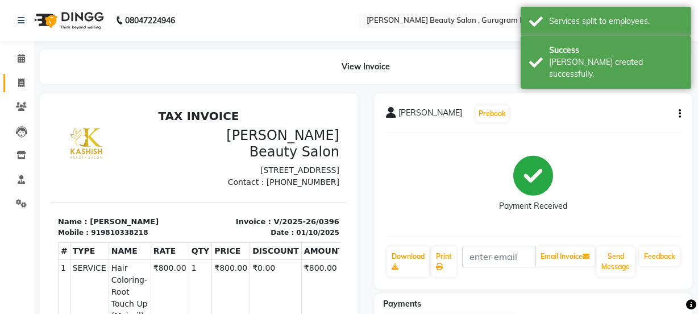
click at [23, 75] on link "Invoice" at bounding box center [16, 83] width 27 height 19
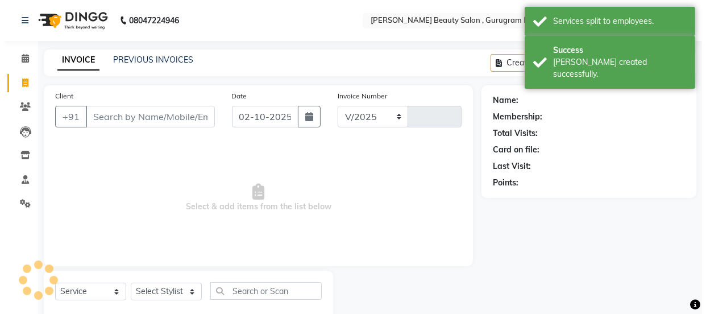
scroll to position [28, 0]
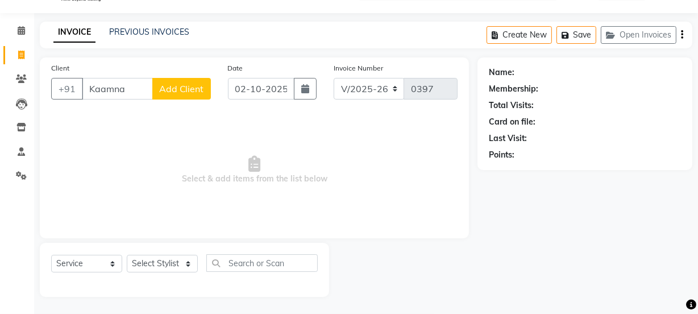
click at [196, 93] on span "Add Client" at bounding box center [181, 88] width 45 height 11
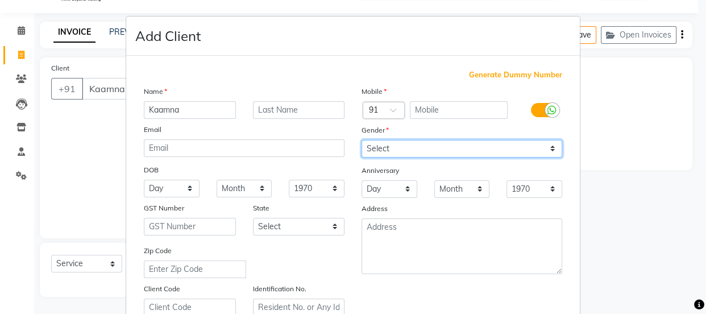
click at [392, 146] on select "Select [DEMOGRAPHIC_DATA] [DEMOGRAPHIC_DATA] Other Prefer Not To Say" at bounding box center [462, 149] width 201 height 18
click at [362, 140] on select "Select [DEMOGRAPHIC_DATA] [DEMOGRAPHIC_DATA] Other Prefer Not To Say" at bounding box center [462, 149] width 201 height 18
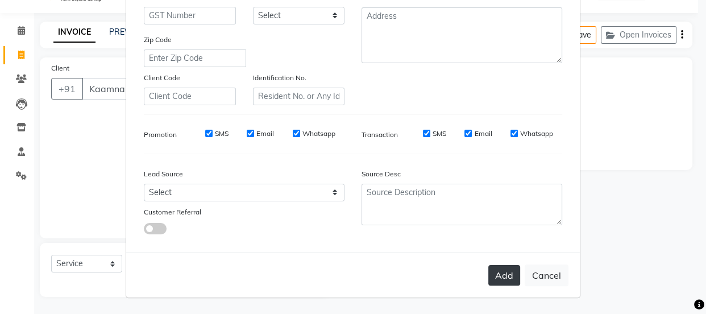
click at [505, 272] on button "Add" at bounding box center [504, 275] width 32 height 20
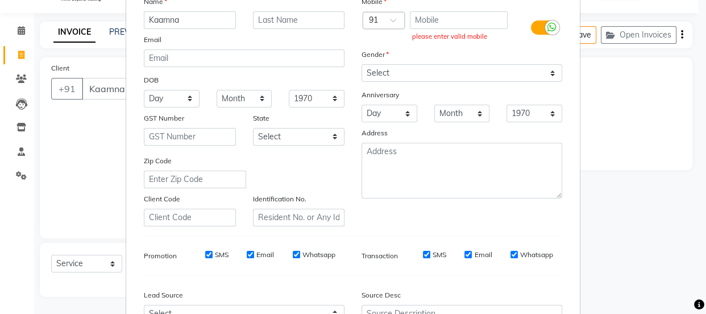
scroll to position [0, 0]
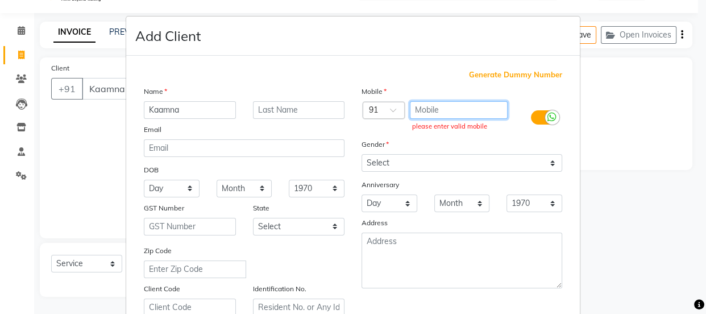
click at [446, 112] on input "text" at bounding box center [459, 110] width 98 height 18
click at [499, 67] on div "Generate Dummy Number Name Kaamna Email DOB Day 01 02 03 04 05 06 07 08 09 10 1…" at bounding box center [353, 260] width 454 height 408
click at [503, 74] on span "Generate Dummy Number" at bounding box center [515, 74] width 93 height 11
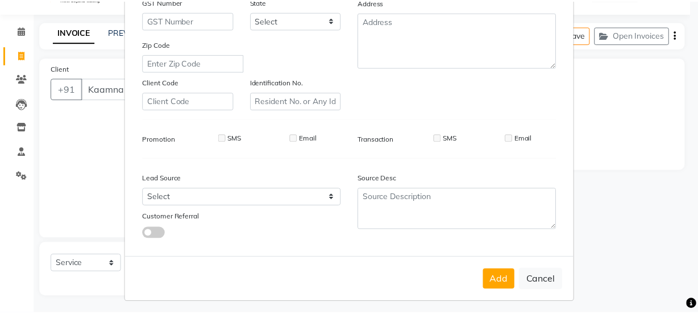
scroll to position [214, 0]
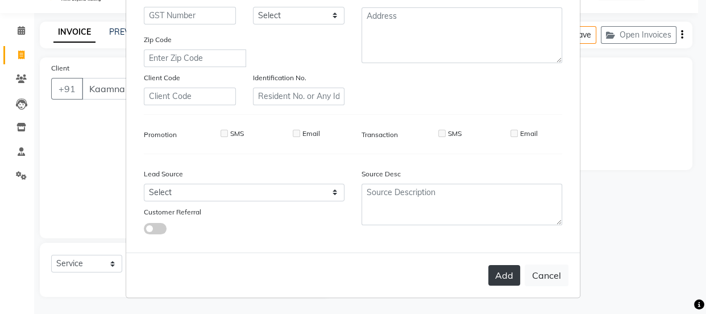
click at [506, 265] on button "Add" at bounding box center [504, 275] width 32 height 20
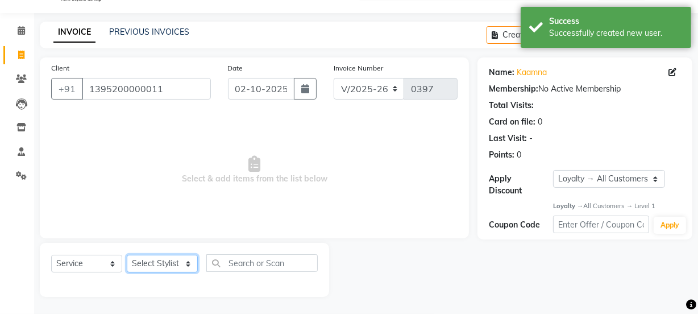
click at [165, 265] on select "Select Stylist [PERSON_NAME] Anjali [PERSON_NAME] Manager [PERSON_NAME] [PERSON…" at bounding box center [162, 264] width 71 height 18
click at [127, 255] on select "Select Stylist [PERSON_NAME] Anjali [PERSON_NAME] Manager [PERSON_NAME] [PERSON…" at bounding box center [162, 264] width 71 height 18
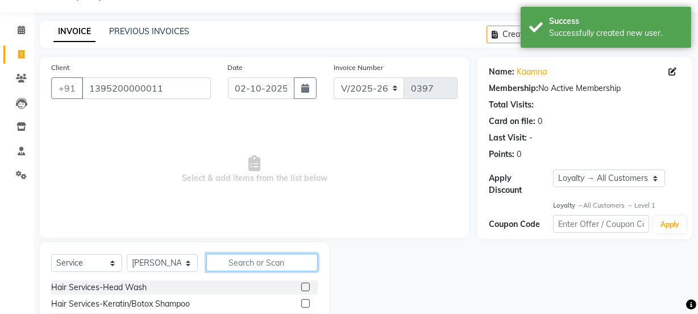
click at [258, 262] on input "text" at bounding box center [261, 263] width 111 height 18
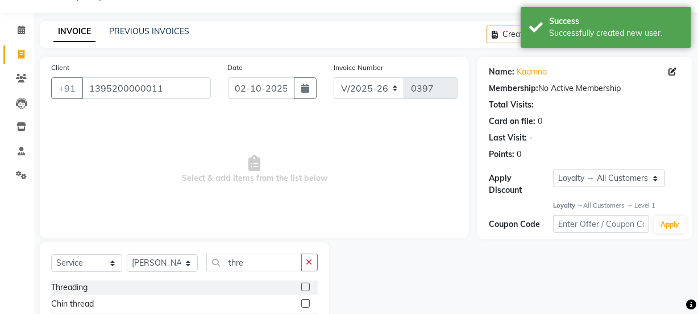
click at [301, 289] on label at bounding box center [305, 287] width 9 height 9
click at [301, 289] on input "checkbox" at bounding box center [304, 287] width 7 height 7
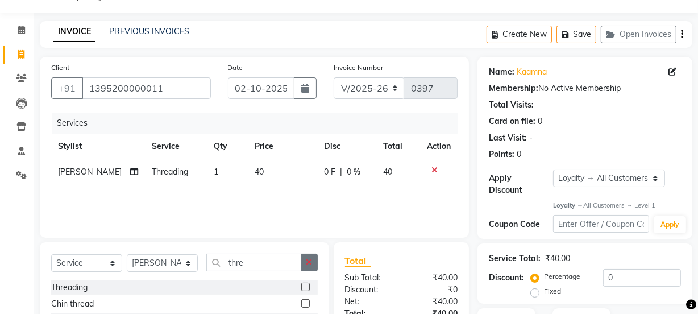
click at [312, 262] on icon "button" at bounding box center [309, 262] width 6 height 8
click at [306, 288] on label at bounding box center [305, 287] width 9 height 9
click at [306, 288] on input "checkbox" at bounding box center [304, 287] width 7 height 7
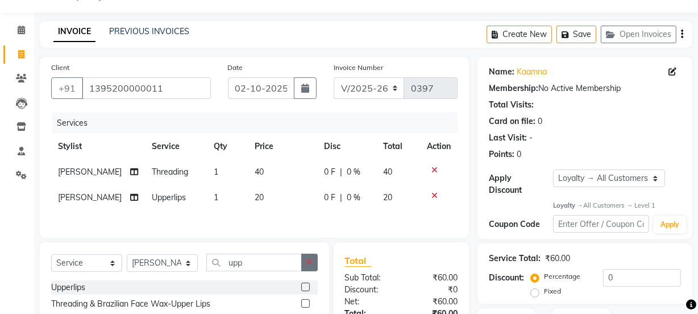
click at [310, 262] on icon "button" at bounding box center [309, 262] width 6 height 8
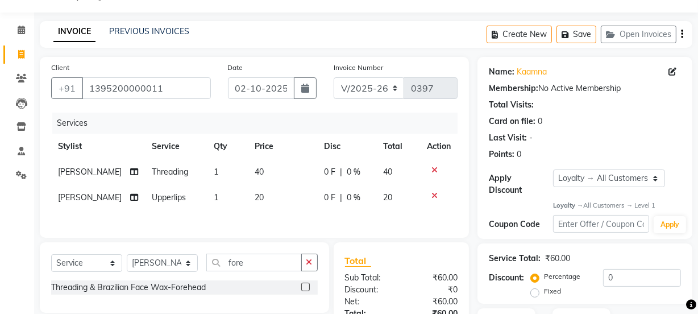
click at [305, 285] on label at bounding box center [305, 287] width 9 height 9
click at [305, 285] on input "checkbox" at bounding box center [304, 287] width 7 height 7
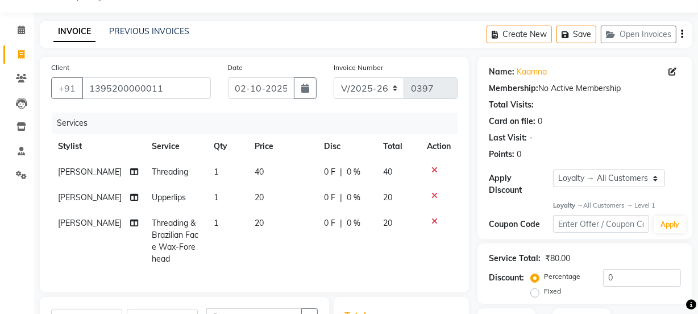
scroll to position [180, 0]
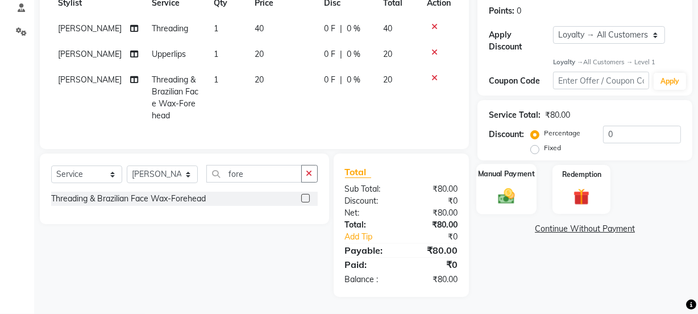
click at [525, 169] on label "Manual Payment" at bounding box center [506, 174] width 57 height 11
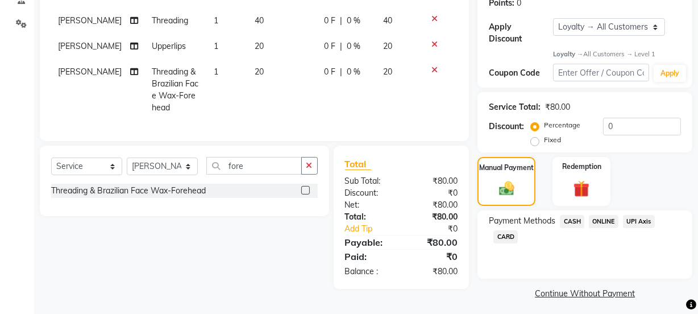
click at [597, 219] on span "ONLINE" at bounding box center [604, 221] width 30 height 13
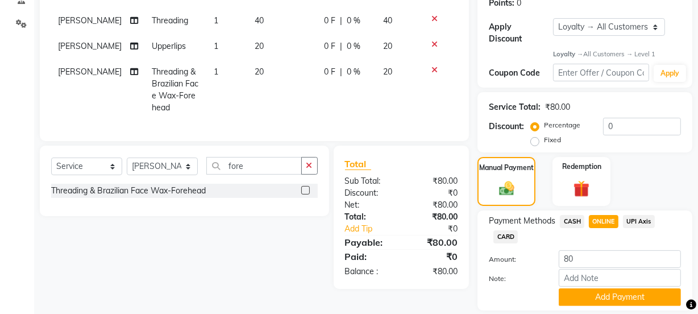
scroll to position [216, 0]
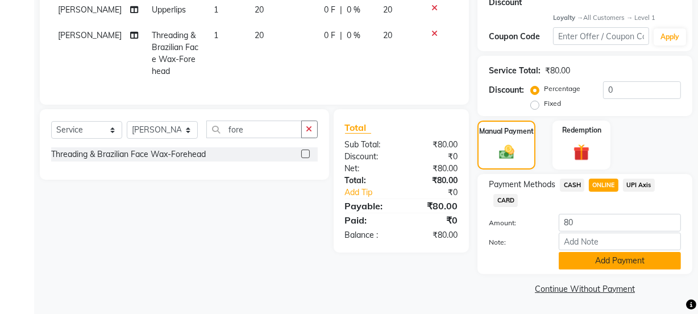
click at [612, 255] on button "Add Payment" at bounding box center [620, 261] width 122 height 18
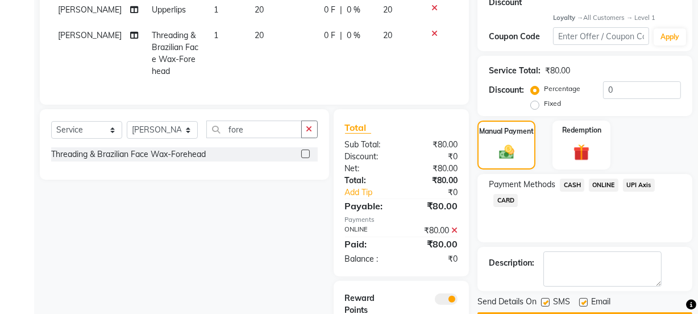
scroll to position [283, 0]
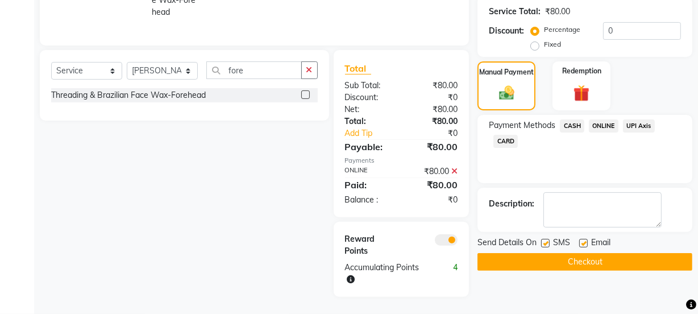
click at [581, 239] on label at bounding box center [583, 243] width 9 height 9
click at [581, 240] on input "checkbox" at bounding box center [582, 243] width 7 height 7
click at [579, 253] on button "Checkout" at bounding box center [585, 262] width 215 height 18
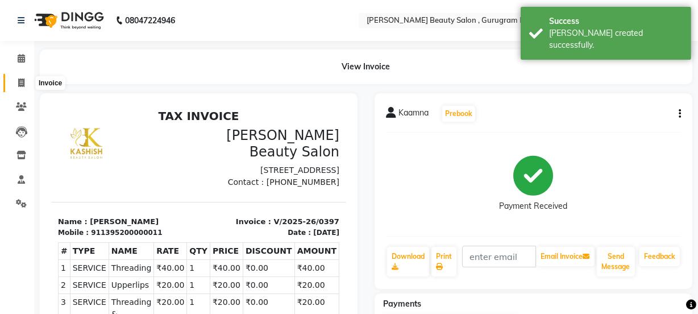
click at [23, 78] on icon at bounding box center [21, 82] width 6 height 9
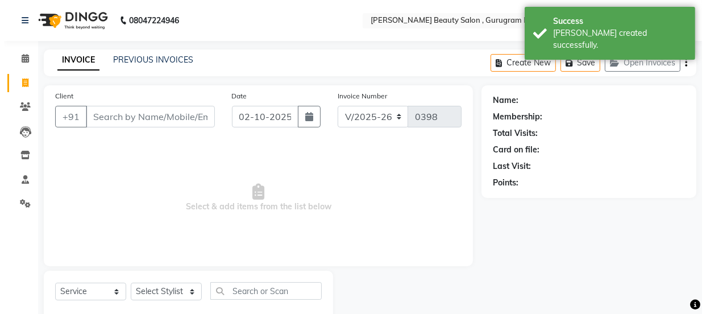
scroll to position [28, 0]
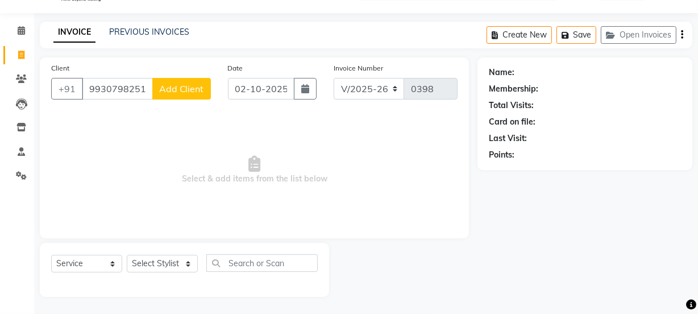
click at [173, 89] on span "Add Client" at bounding box center [181, 88] width 45 height 11
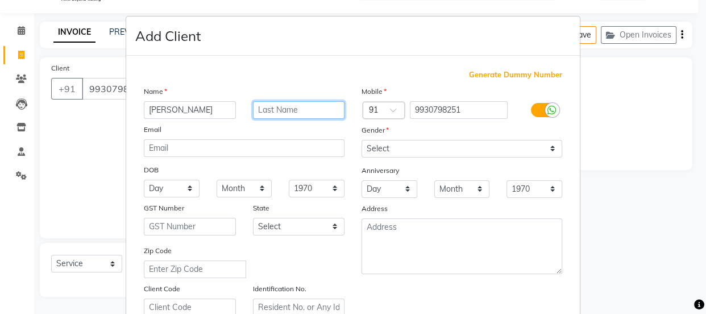
click at [289, 111] on input "text" at bounding box center [299, 110] width 92 height 18
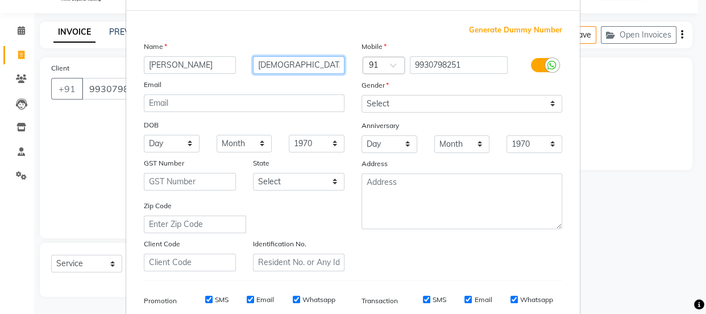
scroll to position [0, 0]
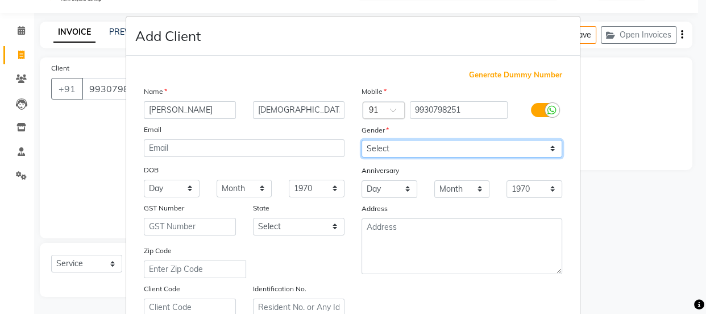
click at [405, 152] on select "Select [DEMOGRAPHIC_DATA] [DEMOGRAPHIC_DATA] Other Prefer Not To Say" at bounding box center [462, 149] width 201 height 18
click at [362, 140] on select "Select [DEMOGRAPHIC_DATA] [DEMOGRAPHIC_DATA] Other Prefer Not To Say" at bounding box center [462, 149] width 201 height 18
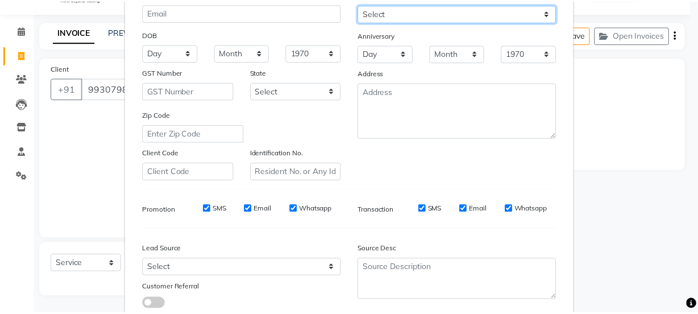
scroll to position [214, 0]
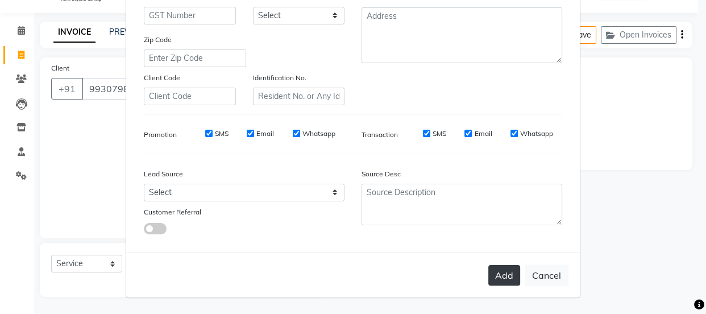
click at [508, 269] on button "Add" at bounding box center [504, 275] width 32 height 20
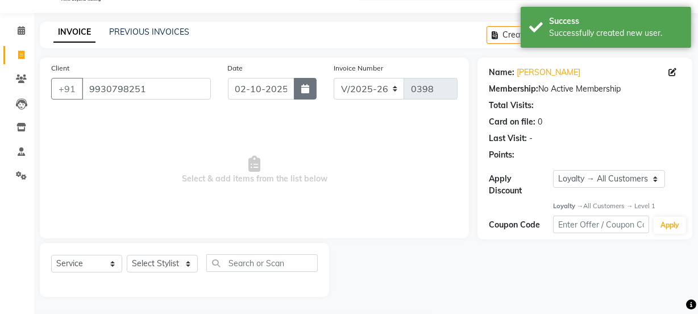
click at [301, 81] on button "button" at bounding box center [305, 89] width 23 height 22
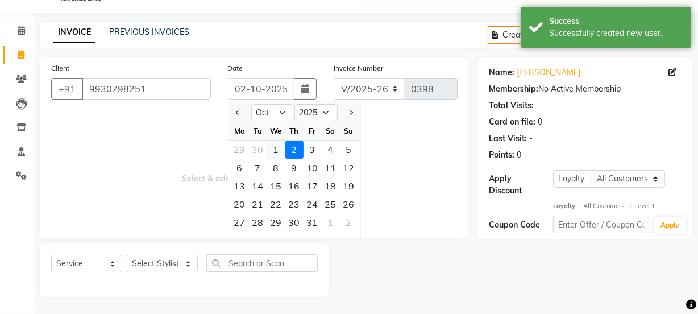
click at [276, 145] on div "1" at bounding box center [276, 149] width 18 height 18
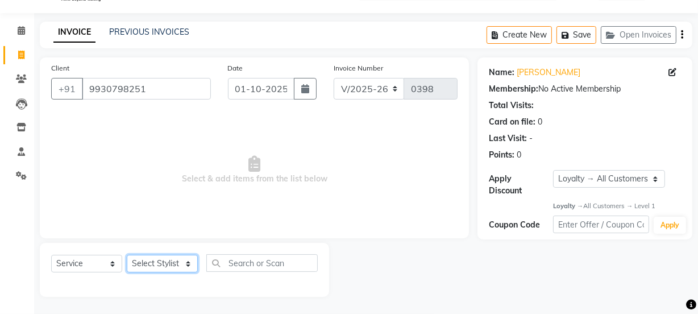
click at [155, 263] on select "Select Stylist [PERSON_NAME] Anjali [PERSON_NAME] Manager [PERSON_NAME] [PERSON…" at bounding box center [162, 264] width 71 height 18
click at [127, 255] on select "Select Stylist [PERSON_NAME] Anjali [PERSON_NAME] Manager [PERSON_NAME] [PERSON…" at bounding box center [162, 264] width 71 height 18
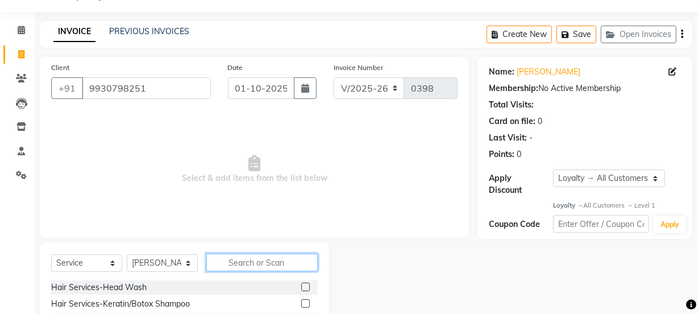
click at [247, 258] on input "text" at bounding box center [261, 263] width 111 height 18
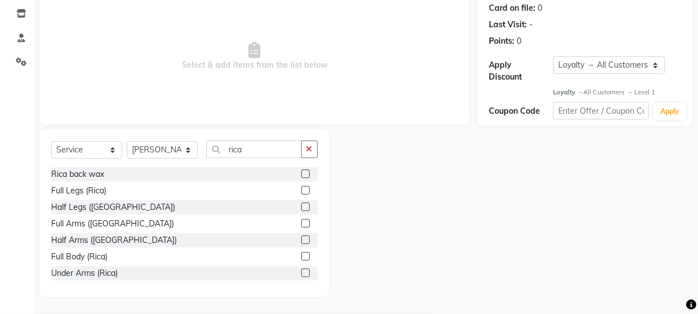
click at [301, 206] on label at bounding box center [305, 206] width 9 height 9
click at [301, 206] on input "checkbox" at bounding box center [304, 207] width 7 height 7
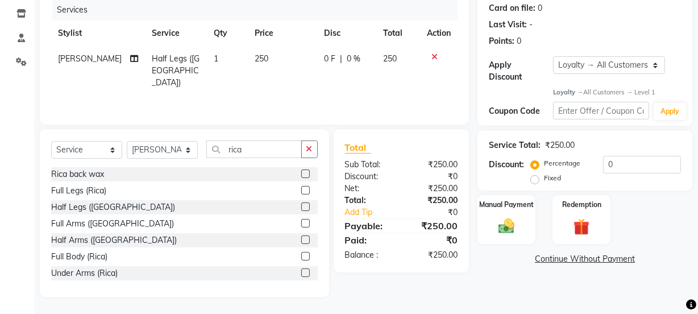
click at [301, 223] on label at bounding box center [305, 223] width 9 height 9
click at [301, 223] on input "checkbox" at bounding box center [304, 223] width 7 height 7
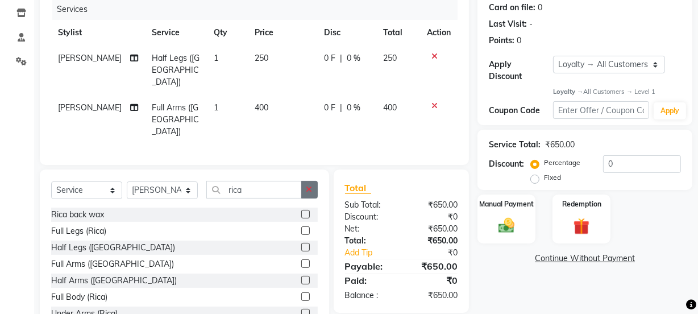
click at [316, 181] on button "button" at bounding box center [309, 190] width 16 height 18
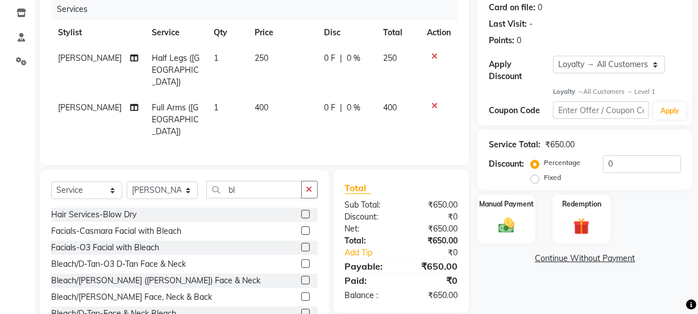
click at [301, 309] on label at bounding box center [305, 313] width 9 height 9
click at [301, 310] on input "checkbox" at bounding box center [304, 313] width 7 height 7
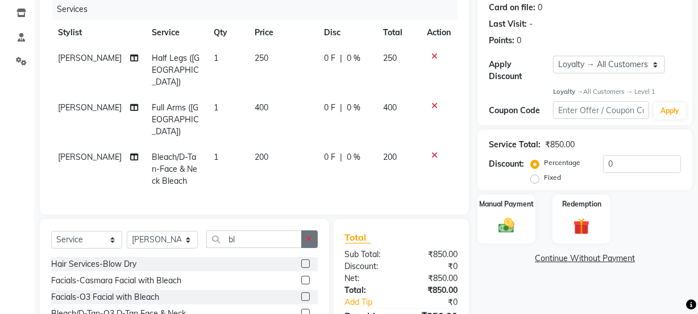
click at [304, 230] on button "button" at bounding box center [309, 239] width 16 height 18
click at [301, 276] on label at bounding box center [305, 280] width 9 height 9
click at [301, 277] on input "checkbox" at bounding box center [304, 280] width 7 height 7
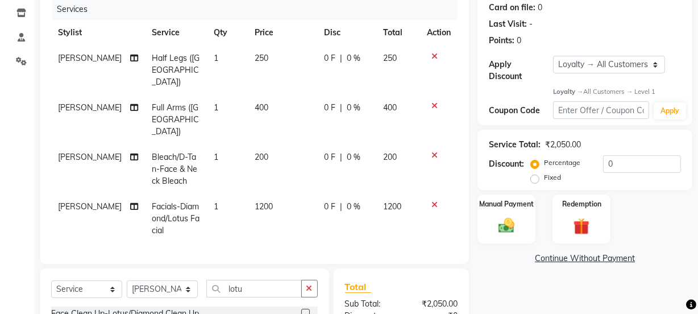
click at [264, 194] on td "1200" at bounding box center [283, 218] width 70 height 49
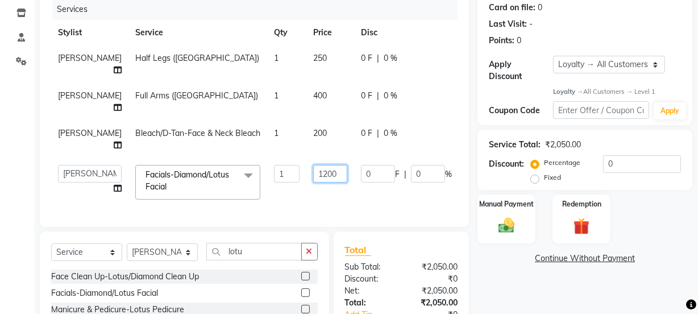
click at [313, 169] on input "1200" at bounding box center [330, 174] width 34 height 18
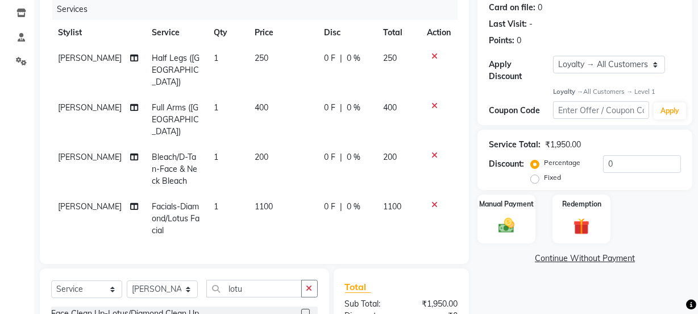
click at [313, 194] on tr "[PERSON_NAME] Facials-Diamond/Lotus Facial 1 1100 0 F | 0 % 1100" at bounding box center [254, 218] width 406 height 49
click at [312, 280] on button "button" at bounding box center [309, 289] width 16 height 18
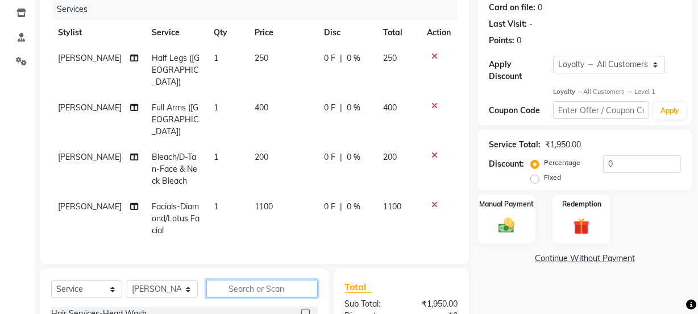
scroll to position [245, 0]
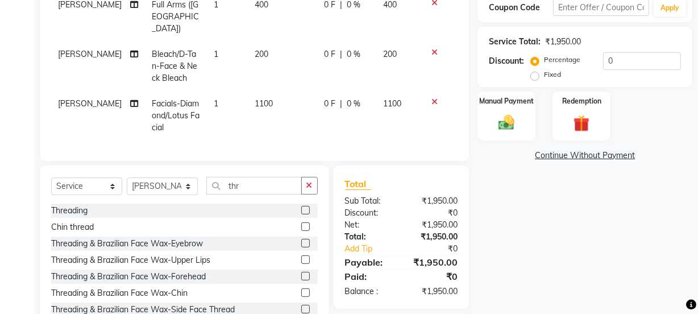
click at [301, 206] on label at bounding box center [305, 210] width 9 height 9
click at [301, 207] on input "checkbox" at bounding box center [304, 210] width 7 height 7
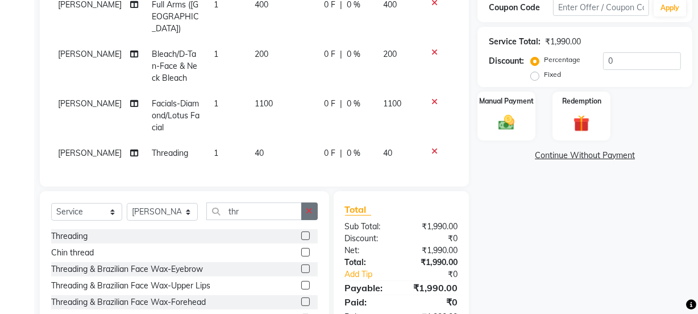
click at [306, 202] on button "button" at bounding box center [309, 211] width 16 height 18
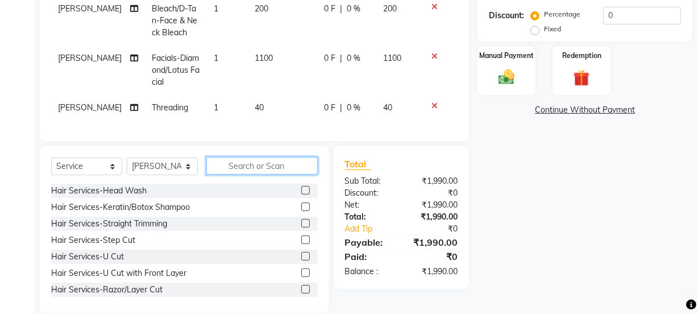
scroll to position [188, 0]
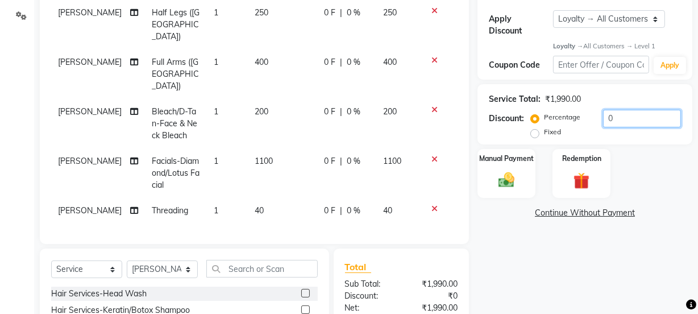
click at [636, 114] on input "0" at bounding box center [642, 119] width 78 height 18
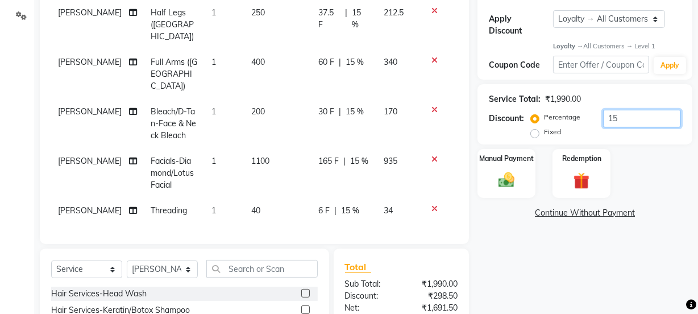
scroll to position [291, 0]
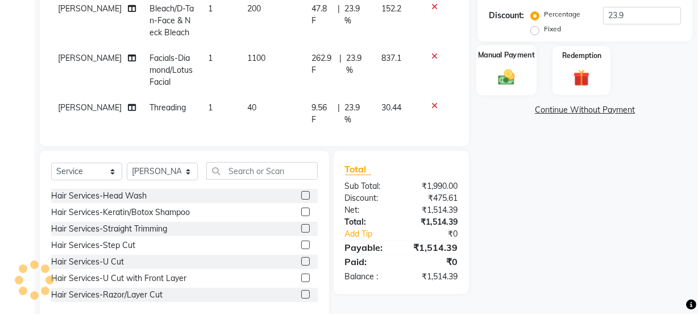
click at [517, 64] on div "Manual Payment" at bounding box center [506, 70] width 60 height 51
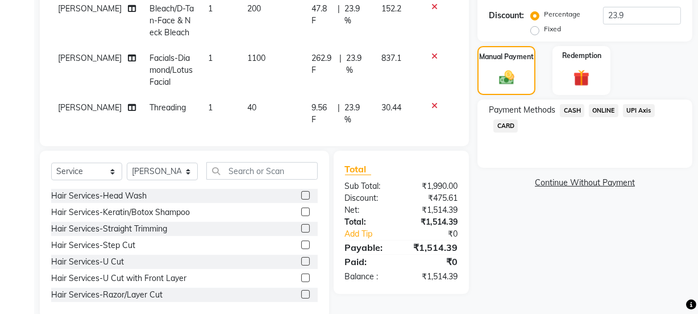
click at [603, 109] on span "ONLINE" at bounding box center [604, 110] width 30 height 13
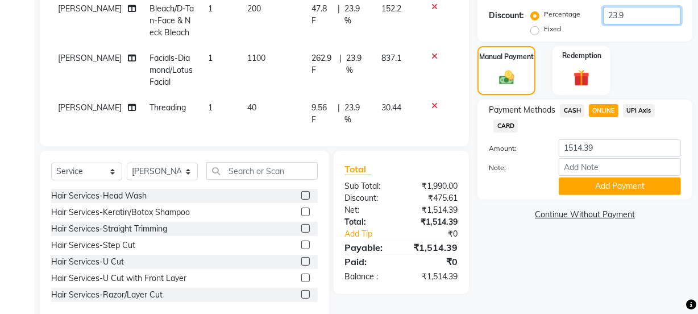
click at [626, 10] on input "23.9" at bounding box center [642, 16] width 78 height 18
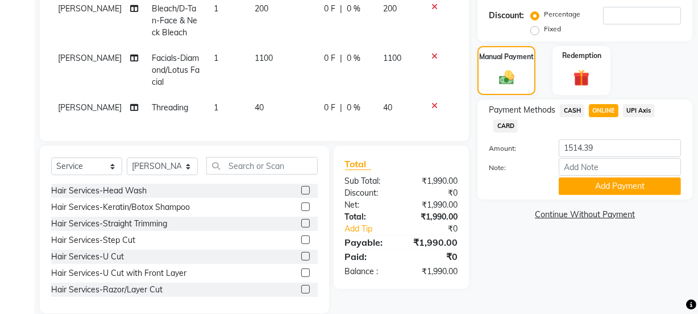
click at [544, 30] on label "Fixed" at bounding box center [552, 29] width 17 height 10
click at [534, 30] on input "Fixed" at bounding box center [537, 29] width 8 height 8
click at [646, 9] on input "number" at bounding box center [642, 16] width 78 height 18
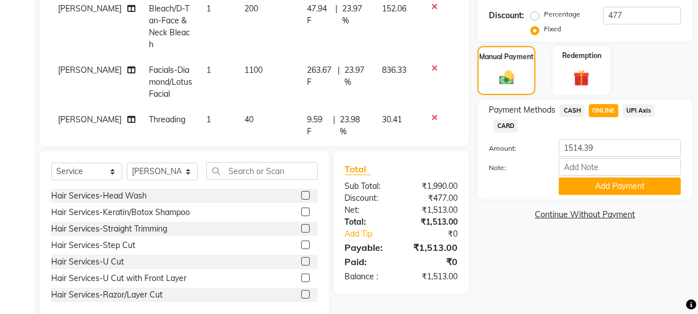
click at [575, 106] on span "CASH" at bounding box center [572, 110] width 24 height 13
click at [599, 105] on span "ONLINE" at bounding box center [604, 110] width 30 height 13
click at [595, 182] on button "Add Payment" at bounding box center [620, 186] width 122 height 18
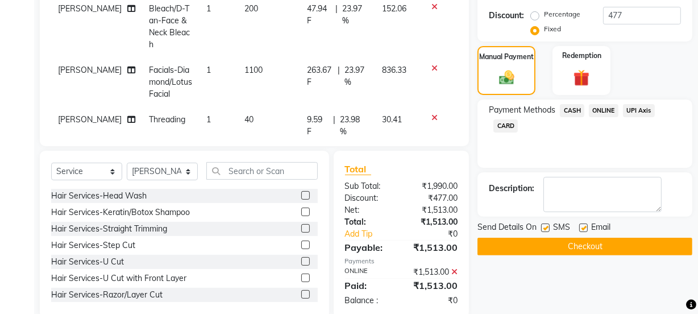
click at [584, 227] on label at bounding box center [583, 227] width 9 height 9
click at [584, 227] on input "checkbox" at bounding box center [582, 228] width 7 height 7
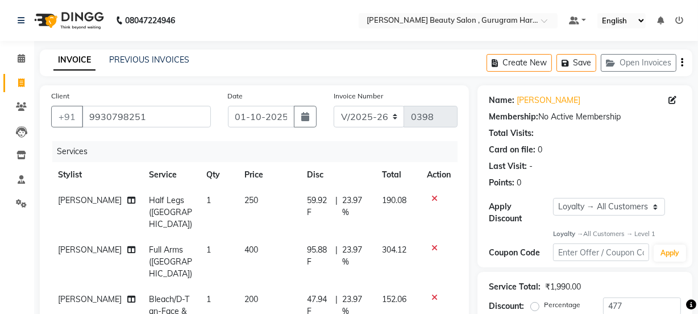
scroll to position [381, 0]
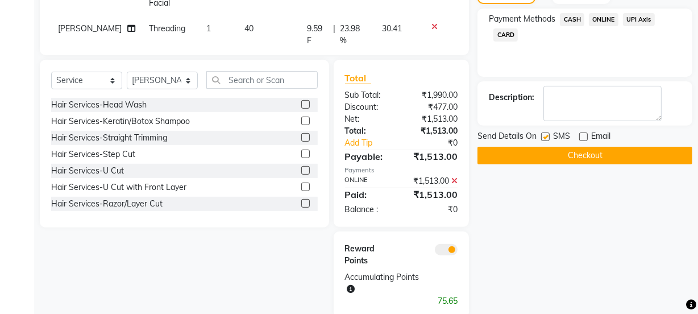
click at [580, 150] on button "Checkout" at bounding box center [585, 156] width 215 height 18
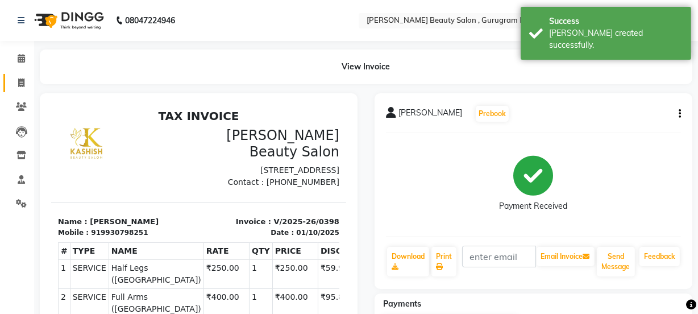
click at [25, 80] on span at bounding box center [21, 83] width 20 height 13
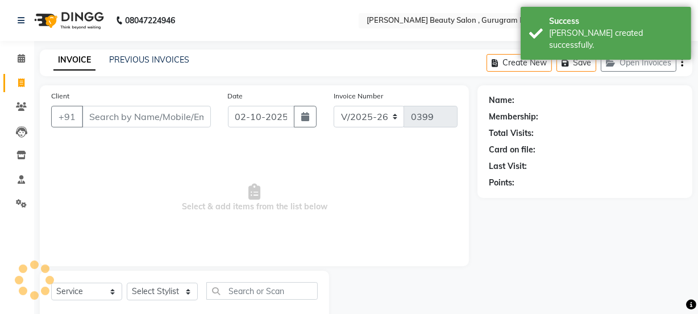
scroll to position [28, 0]
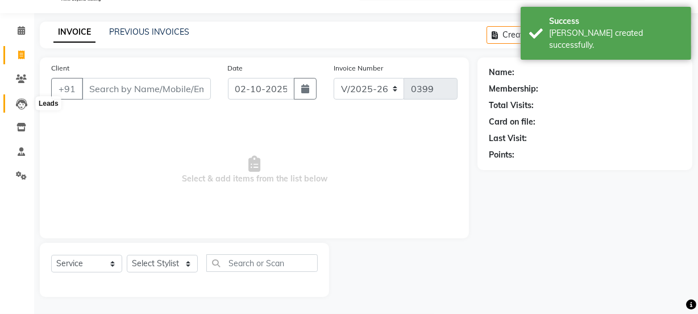
click at [18, 103] on icon at bounding box center [21, 103] width 11 height 11
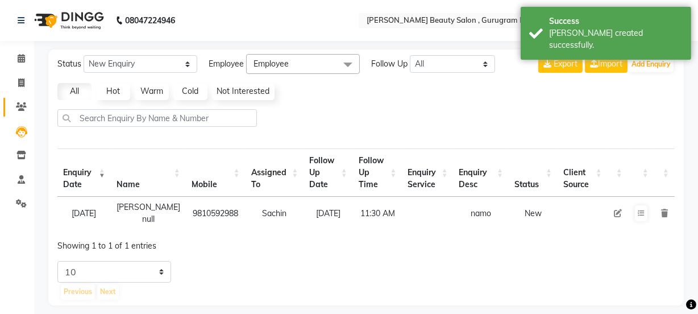
click at [20, 102] on span at bounding box center [21, 107] width 20 height 13
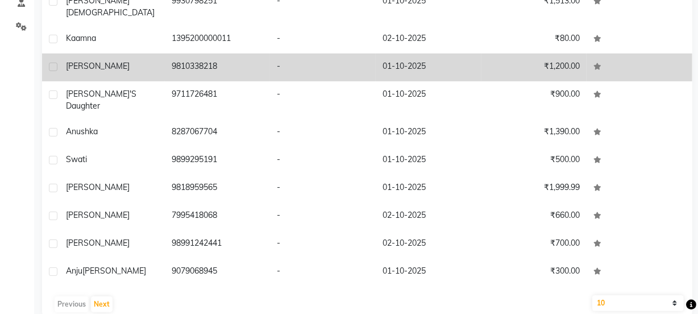
scroll to position [178, 0]
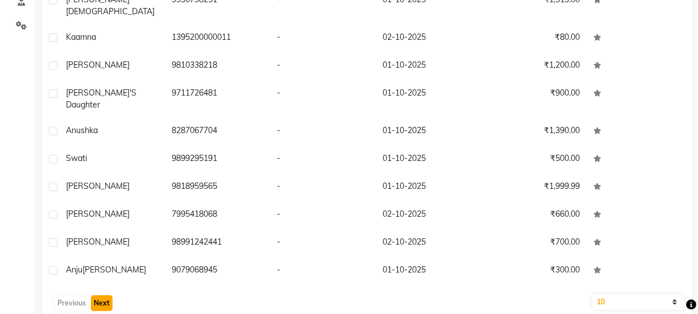
click at [102, 295] on button "Next" at bounding box center [102, 303] width 22 height 16
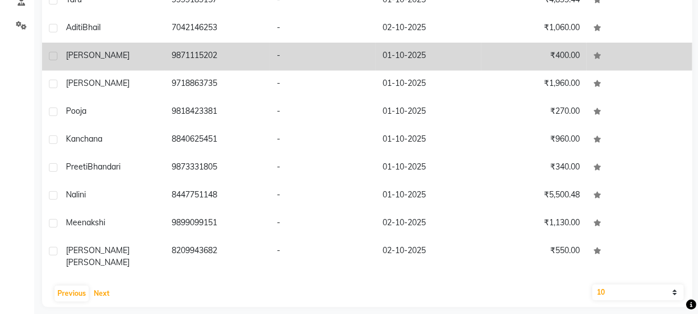
scroll to position [0, 0]
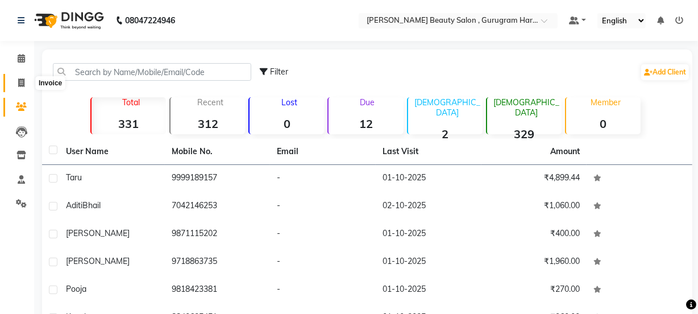
click at [26, 83] on span at bounding box center [21, 83] width 20 height 13
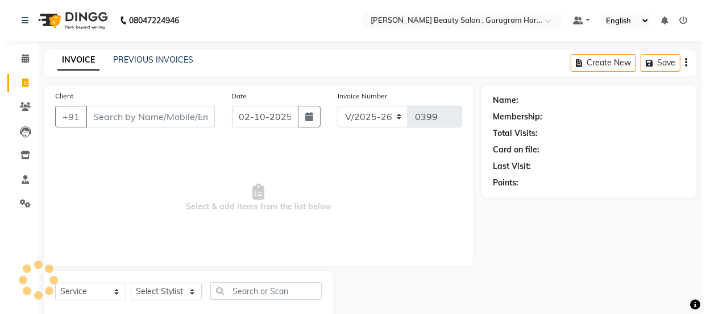
scroll to position [28, 0]
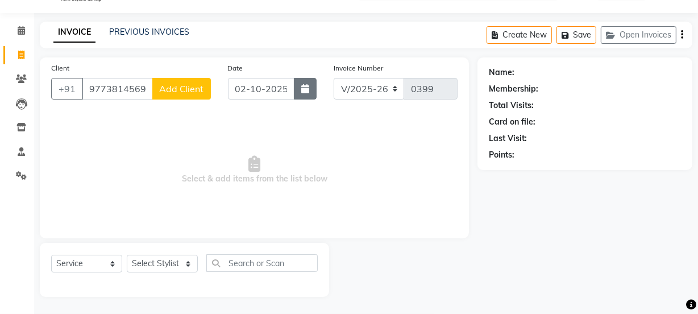
click at [297, 85] on button "button" at bounding box center [305, 89] width 23 height 22
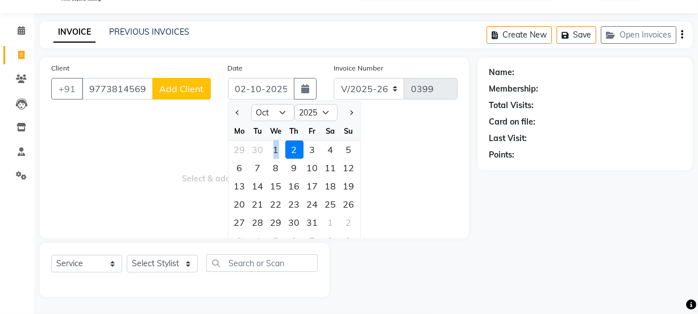
drag, startPoint x: 277, startPoint y: 151, endPoint x: 250, endPoint y: 118, distance: 42.4
click at [275, 151] on div "1" at bounding box center [276, 149] width 18 height 18
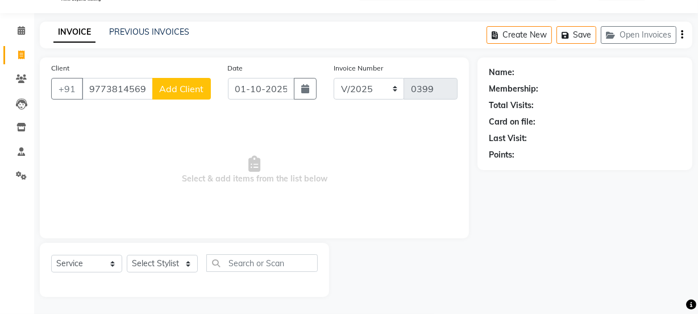
click at [195, 83] on span "Add Client" at bounding box center [181, 88] width 45 height 11
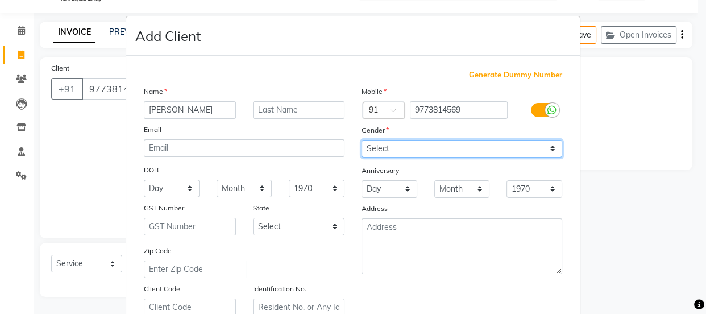
click at [381, 147] on select "Select [DEMOGRAPHIC_DATA] [DEMOGRAPHIC_DATA] Other Prefer Not To Say" at bounding box center [462, 149] width 201 height 18
click at [362, 140] on select "Select [DEMOGRAPHIC_DATA] [DEMOGRAPHIC_DATA] Other Prefer Not To Say" at bounding box center [462, 149] width 201 height 18
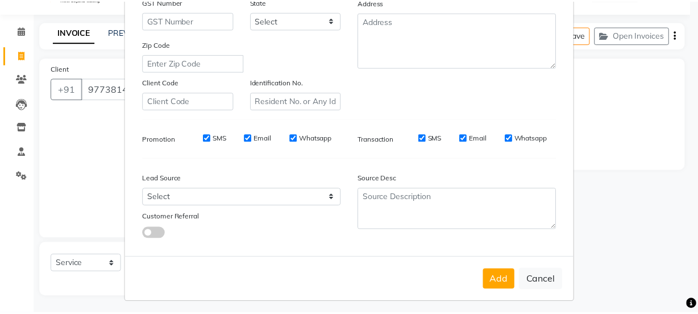
scroll to position [214, 0]
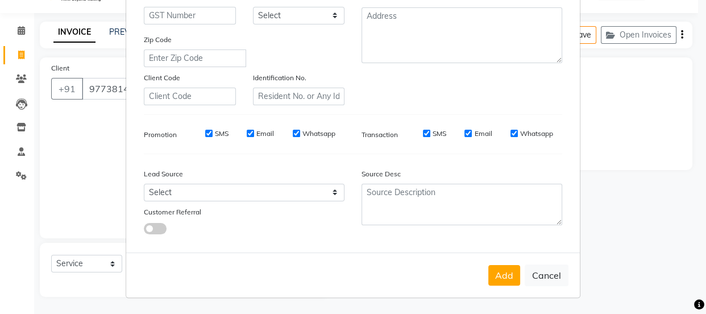
click at [508, 271] on button "Add" at bounding box center [504, 275] width 32 height 20
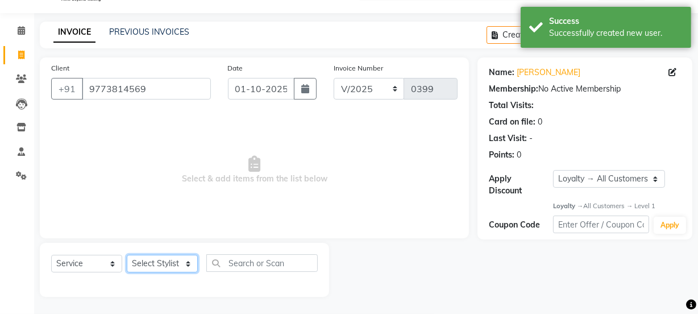
click at [176, 258] on select "Select Stylist [PERSON_NAME] Anjali [PERSON_NAME] Manager [PERSON_NAME] [PERSON…" at bounding box center [162, 264] width 71 height 18
click at [127, 255] on select "Select Stylist [PERSON_NAME] Anjali [PERSON_NAME] Manager [PERSON_NAME] [PERSON…" at bounding box center [162, 264] width 71 height 18
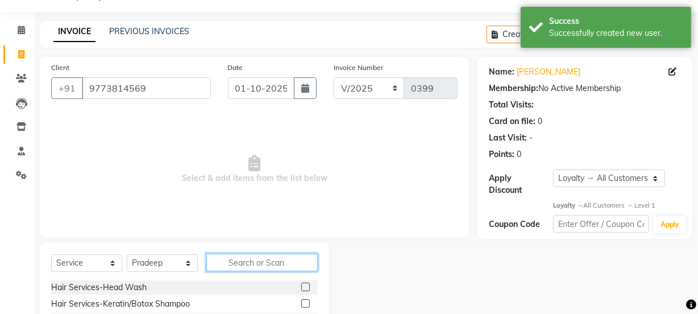
click at [244, 266] on input "text" at bounding box center [261, 263] width 111 height 18
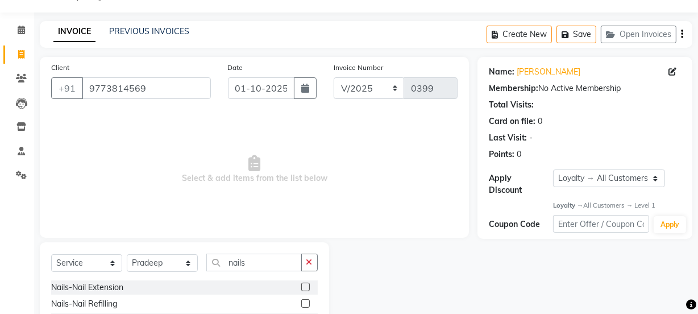
click at [301, 287] on label at bounding box center [305, 287] width 9 height 9
click at [301, 287] on input "checkbox" at bounding box center [304, 287] width 7 height 7
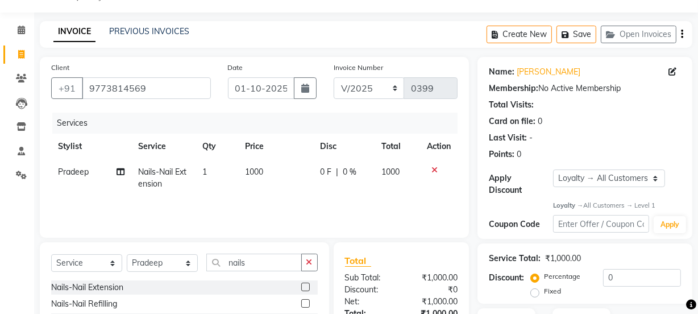
click at [266, 176] on td "1000" at bounding box center [275, 178] width 74 height 38
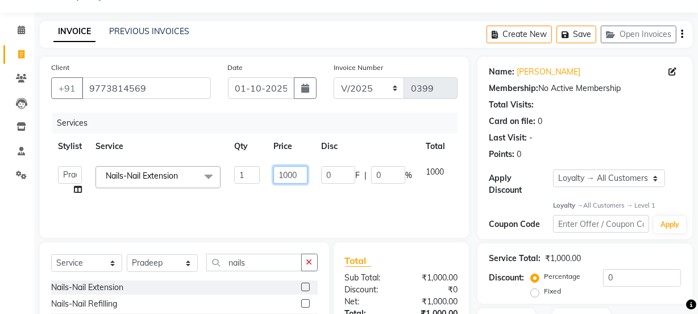
click at [303, 171] on input "1000" at bounding box center [290, 175] width 34 height 18
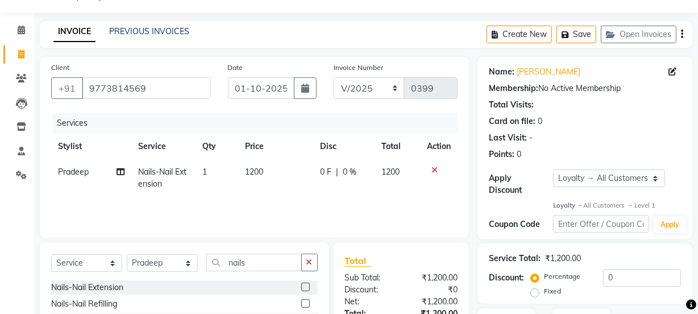
click at [97, 193] on tr "Pradeep Nails-Nail Extension 1 1200 0 F | 0 % 1200" at bounding box center [254, 178] width 406 height 38
click at [119, 168] on icon at bounding box center [121, 172] width 8 height 8
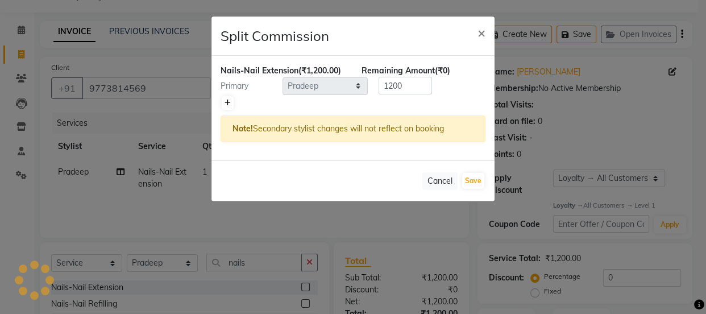
click at [230, 98] on link at bounding box center [228, 103] width 12 height 14
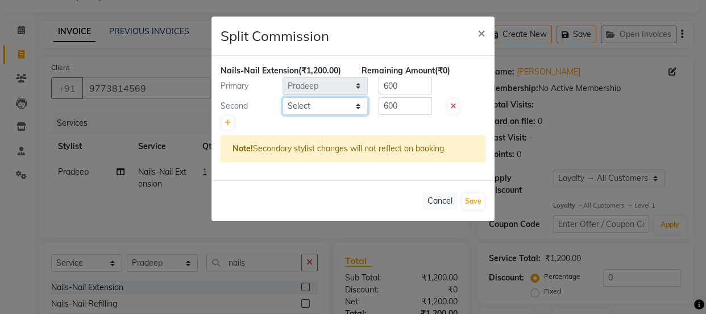
click at [285, 102] on select "Select [PERSON_NAME] Anjali [PERSON_NAME] Manager [PERSON_NAME] [PERSON_NAME] […" at bounding box center [325, 106] width 85 height 18
click at [283, 97] on select "Select [PERSON_NAME] Anjali [PERSON_NAME] Manager [PERSON_NAME] [PERSON_NAME] […" at bounding box center [325, 106] width 85 height 18
click at [478, 196] on button "Save" at bounding box center [473, 201] width 22 height 16
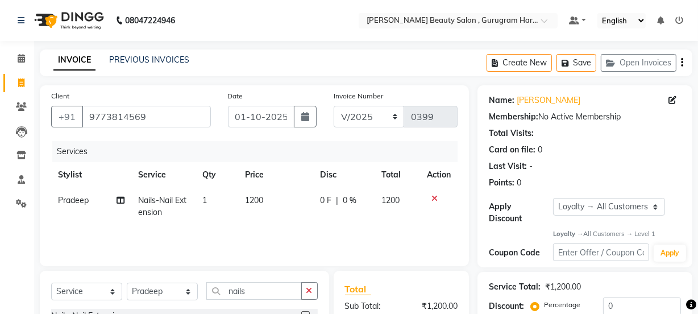
scroll to position [142, 0]
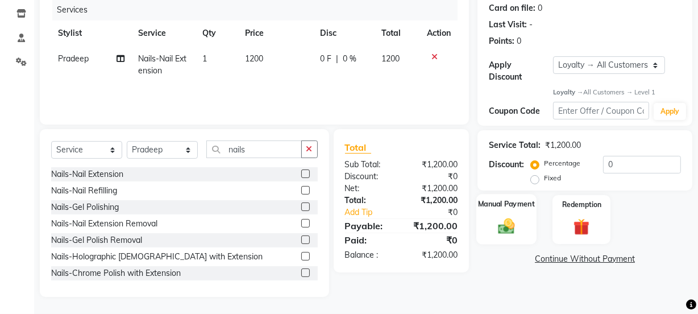
click at [513, 211] on div "Manual Payment" at bounding box center [506, 219] width 60 height 51
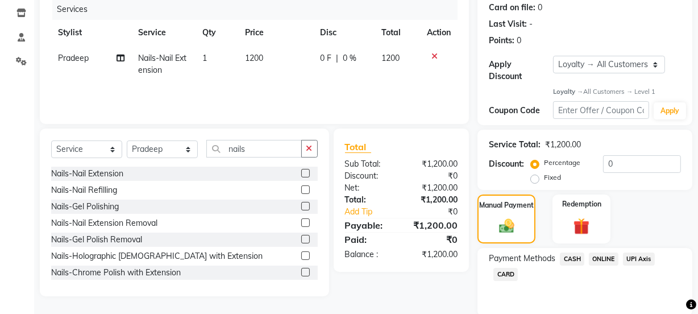
click at [597, 256] on span "ONLINE" at bounding box center [604, 258] width 30 height 13
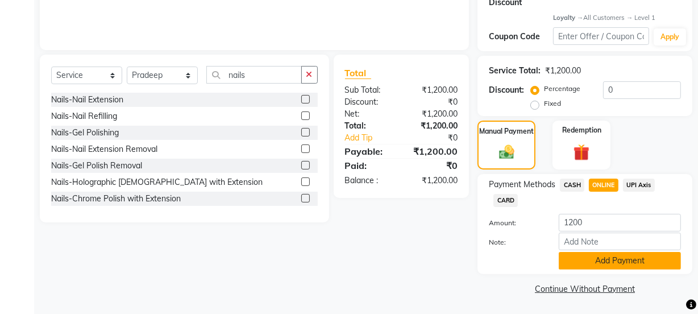
click at [597, 255] on button "Add Payment" at bounding box center [620, 261] width 122 height 18
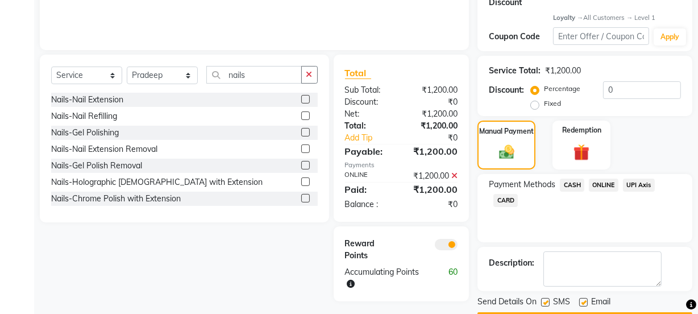
scroll to position [248, 0]
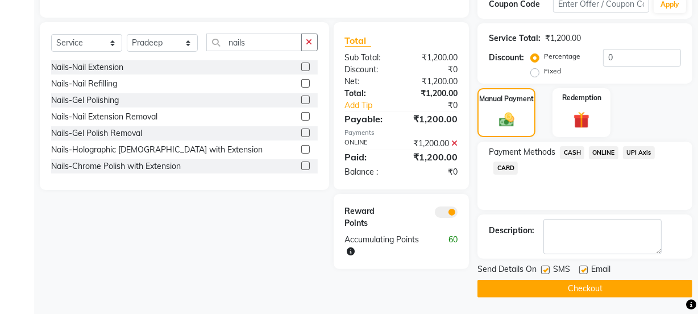
click at [584, 267] on label at bounding box center [583, 269] width 9 height 9
click at [584, 267] on input "checkbox" at bounding box center [582, 270] width 7 height 7
click at [579, 289] on button "Checkout" at bounding box center [585, 289] width 215 height 18
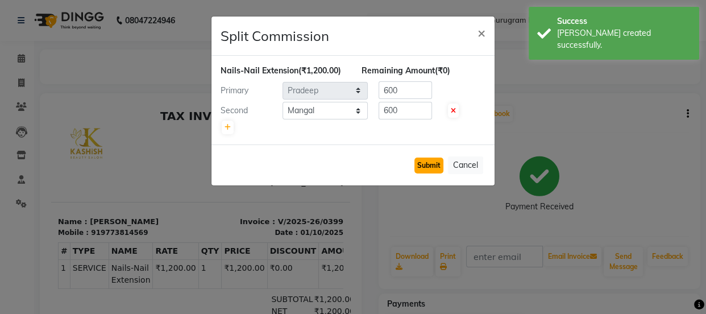
click at [426, 163] on button "Submit" at bounding box center [428, 165] width 29 height 16
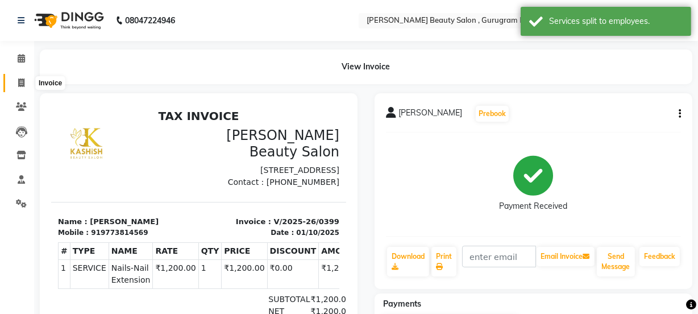
click at [22, 82] on icon at bounding box center [21, 82] width 6 height 9
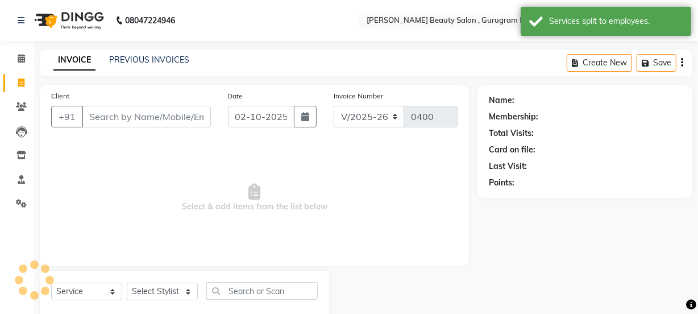
scroll to position [28, 0]
